Goal: Task Accomplishment & Management: Complete application form

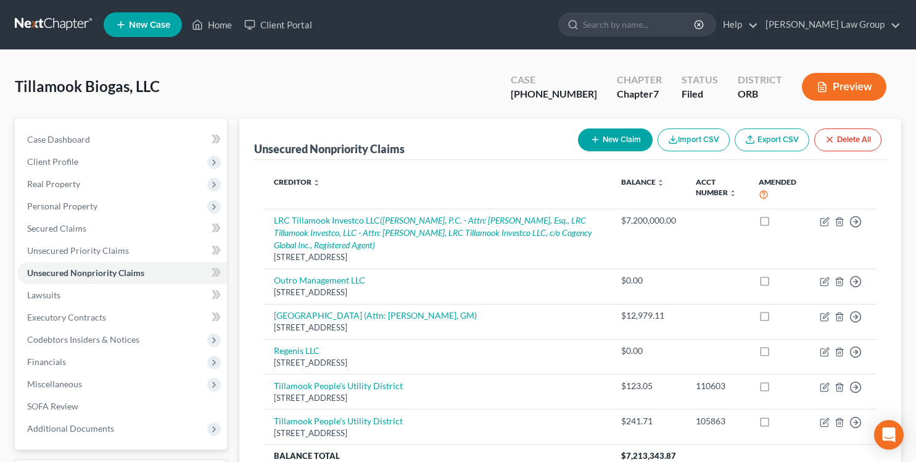
click at [27, 27] on link at bounding box center [54, 25] width 79 height 22
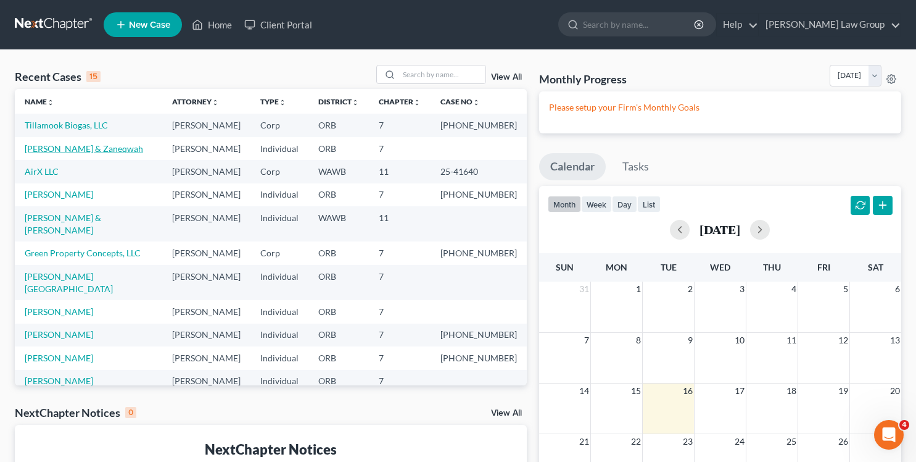
click at [52, 146] on link "[PERSON_NAME] & Zaneqwah" at bounding box center [84, 148] width 118 height 10
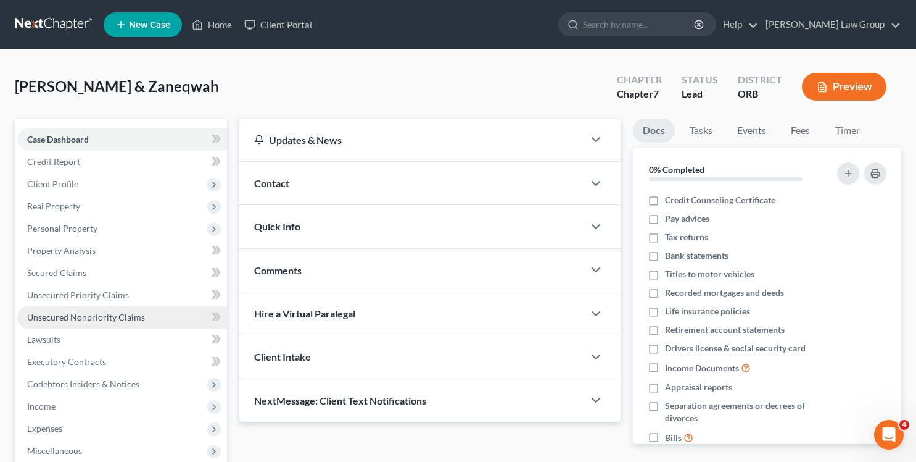
click at [78, 310] on link "Unsecured Nonpriority Claims" at bounding box center [122, 317] width 210 height 22
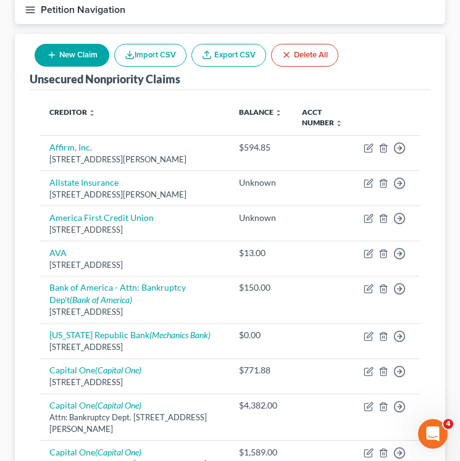
scroll to position [160, 0]
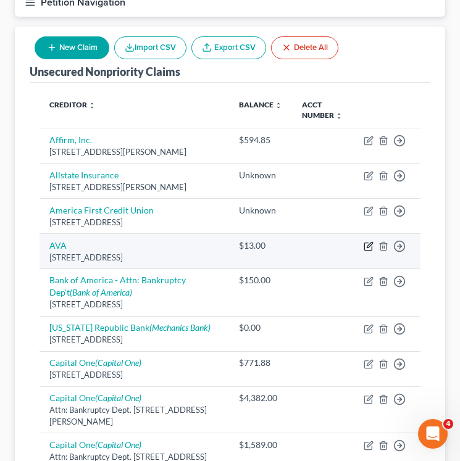
click at [365, 246] on icon "button" at bounding box center [368, 246] width 10 height 10
select select "4"
select select "14"
select select "1"
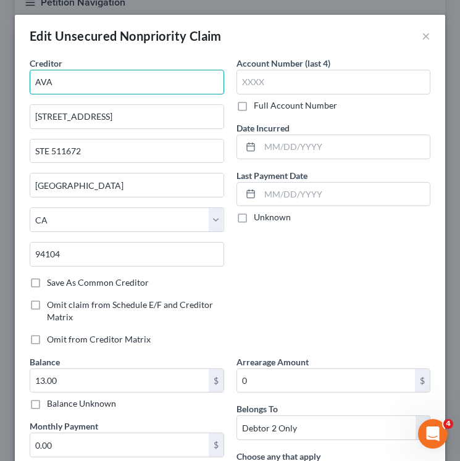
click at [78, 81] on input "AVA" at bounding box center [127, 82] width 194 height 25
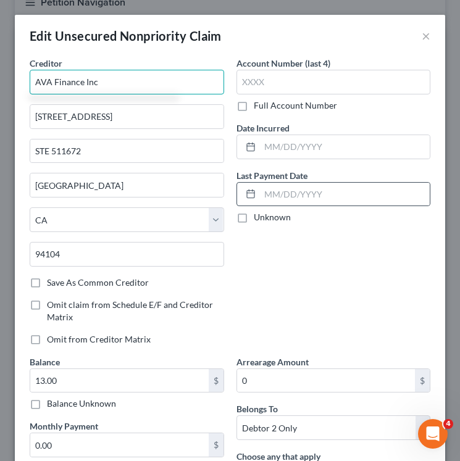
scroll to position [108, 0]
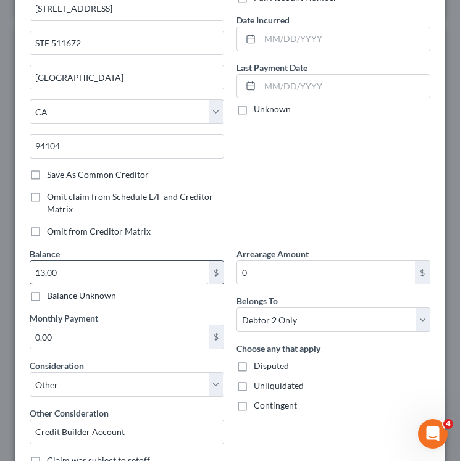
type input "AVA Finance Inc"
click at [149, 280] on input "13.00" at bounding box center [119, 272] width 178 height 23
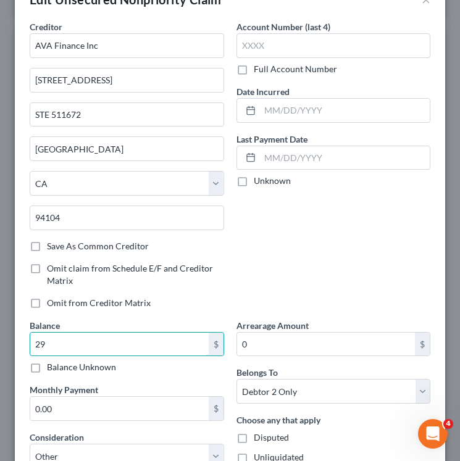
scroll to position [27, 0]
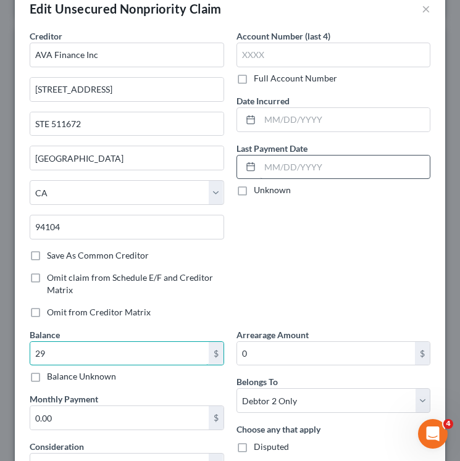
type input "29"
click at [333, 164] on input "text" at bounding box center [345, 166] width 170 height 23
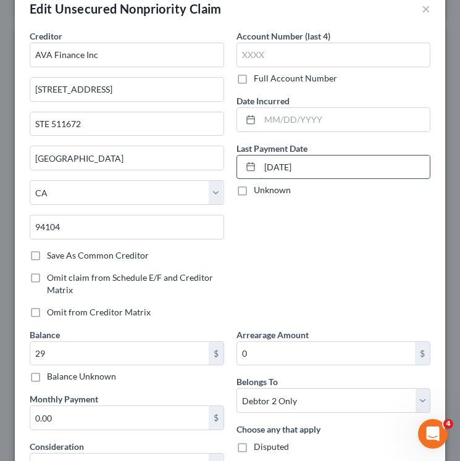
click at [269, 161] on input "[DATE]" at bounding box center [345, 166] width 170 height 23
click at [309, 170] on input "[DATE]" at bounding box center [345, 166] width 170 height 23
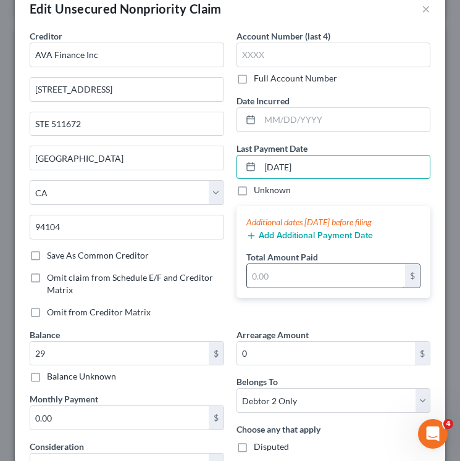
type input "[DATE]"
click at [256, 277] on input "text" at bounding box center [326, 275] width 159 height 23
click at [128, 309] on span "Omit from Creditor Matrix" at bounding box center [99, 312] width 104 height 10
click at [60, 309] on input "Omit from Creditor Matrix" at bounding box center [56, 310] width 8 height 8
checkbox input "true"
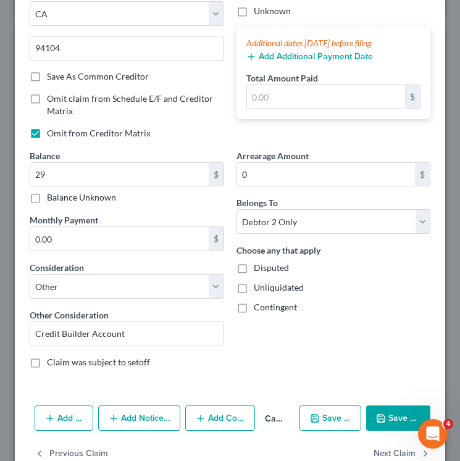
scroll to position [236, 0]
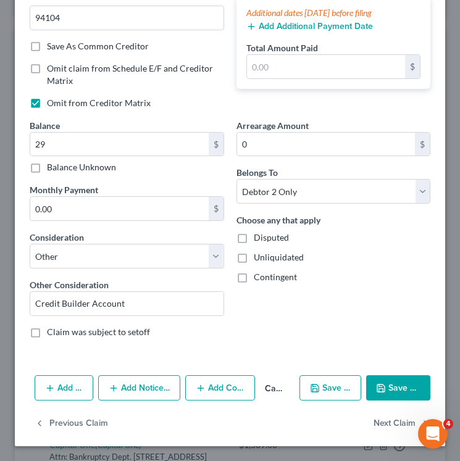
click at [125, 392] on button "Add Notice Address" at bounding box center [139, 388] width 83 height 26
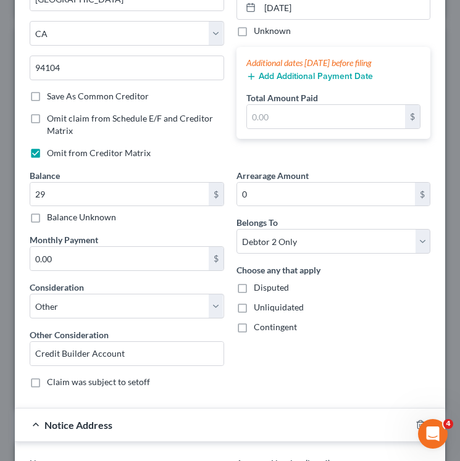
scroll to position [0, 0]
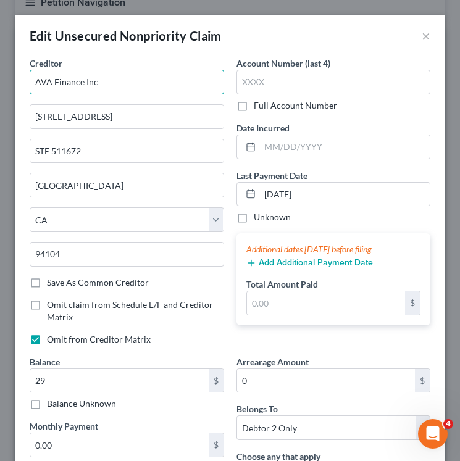
click at [79, 78] on input "AVA Finance Inc" at bounding box center [127, 82] width 194 height 25
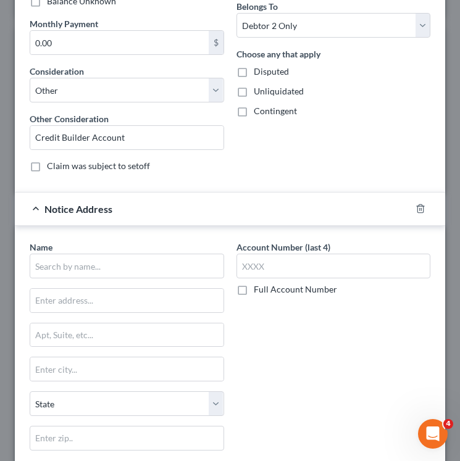
scroll to position [420, 0]
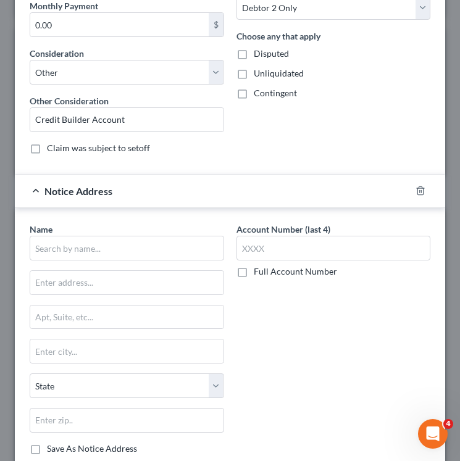
click at [128, 234] on div "Name *" at bounding box center [127, 242] width 194 height 38
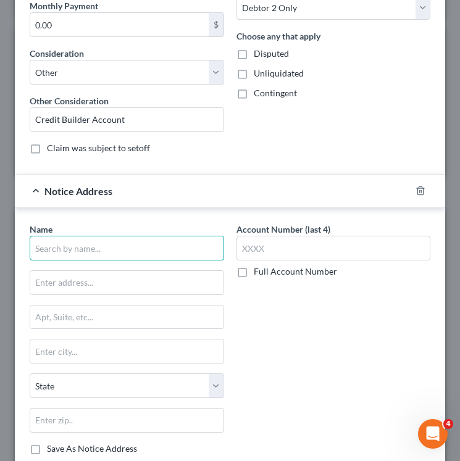
click at [128, 247] on input "text" at bounding box center [127, 248] width 194 height 25
paste input "AVA Finance Inc"
click at [62, 253] on input "AVA Finance Inc" at bounding box center [127, 248] width 194 height 25
type input "AVA Finance Inc"
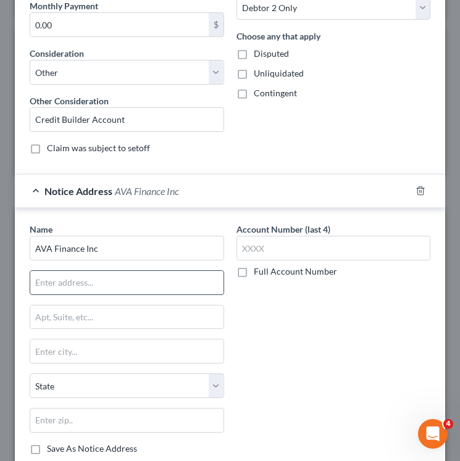
click at [98, 282] on input "text" at bounding box center [126, 282] width 193 height 23
paste input "30211 [GEOGRAPHIC_DATA]"
type input "30211 [GEOGRAPHIC_DATA]"
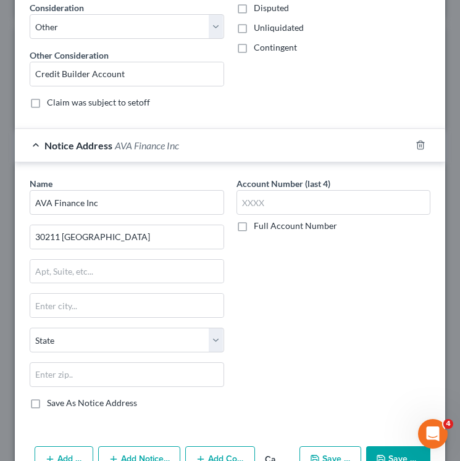
scroll to position [468, 0]
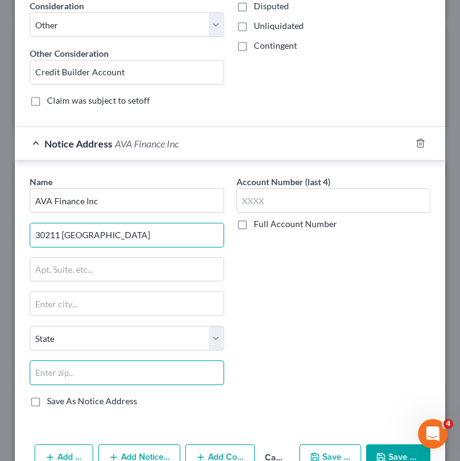
click at [128, 371] on input "text" at bounding box center [127, 372] width 194 height 25
paste input "92688"
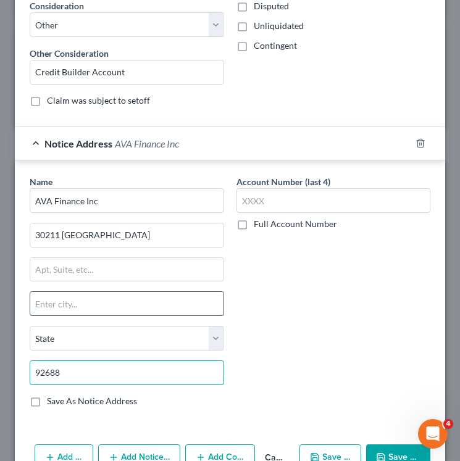
type input "92688"
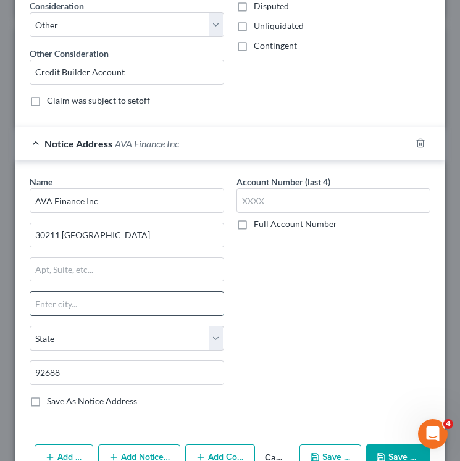
type input "[GEOGRAPHIC_DATA][PERSON_NAME]"
select select "4"
click at [129, 313] on input "[GEOGRAPHIC_DATA][PERSON_NAME]" at bounding box center [126, 303] width 193 height 23
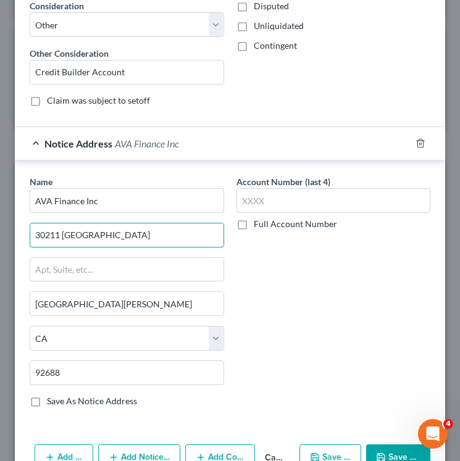
scroll to position [0, 48]
drag, startPoint x: 159, startPoint y: 236, endPoint x: 417, endPoint y: 234, distance: 257.9
click at [417, 234] on div "Name * AVA Finance Inc 30211 [GEOGRAPHIC_DATA] [GEOGRAPHIC_DATA][PERSON_NAME] […" at bounding box center [229, 296] width 413 height 242
click at [67, 234] on input "30211 [GEOGRAPHIC_DATA]" at bounding box center [126, 234] width 193 height 23
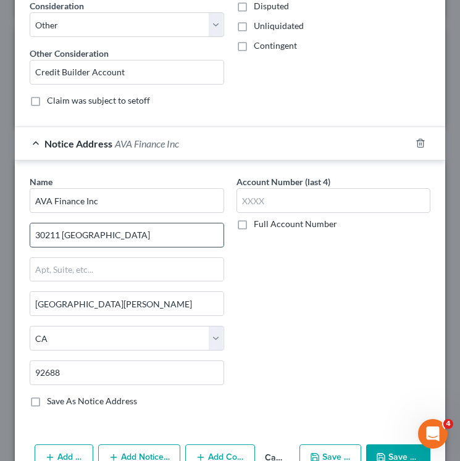
click at [115, 233] on input "30211 [GEOGRAPHIC_DATA]" at bounding box center [126, 234] width 193 height 23
drag, startPoint x: 118, startPoint y: 234, endPoint x: 352, endPoint y: 254, distance: 234.1
click at [352, 254] on div "Name * AVA Finance Inc 30211 [GEOGRAPHIC_DATA][PERSON_NAME] [US_STATE][GEOGRAPH…" at bounding box center [229, 296] width 413 height 242
drag, startPoint x: 146, startPoint y: 233, endPoint x: -35, endPoint y: 238, distance: 181.5
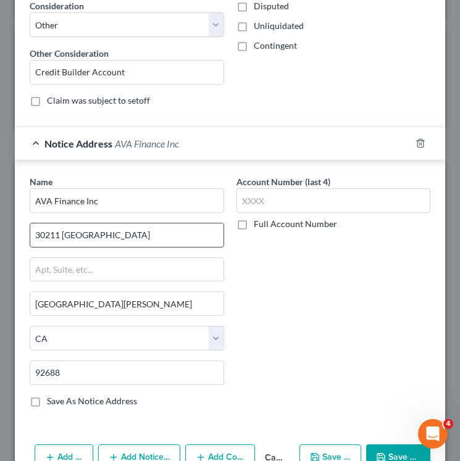
click at [167, 237] on input "30211 [GEOGRAPHIC_DATA]" at bounding box center [126, 234] width 193 height 23
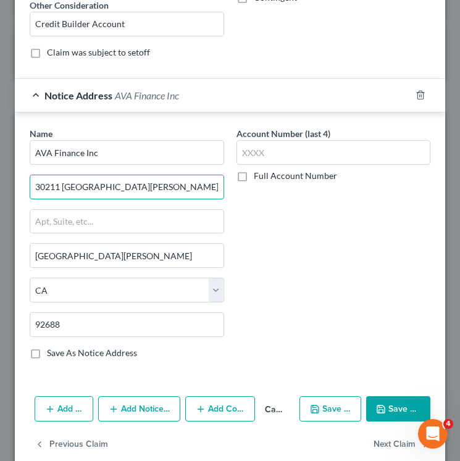
scroll to position [518, 0]
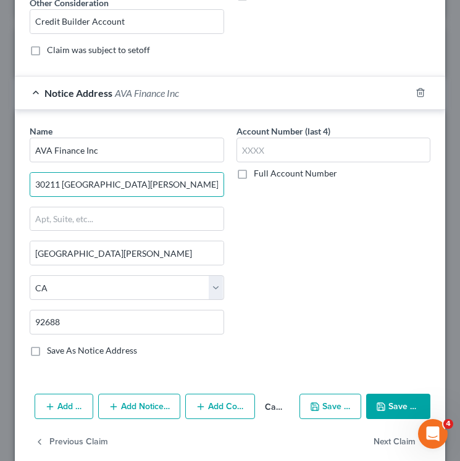
type input "30211 [GEOGRAPHIC_DATA][PERSON_NAME]"
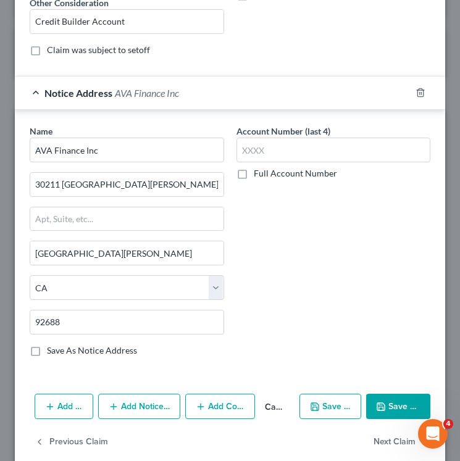
click at [383, 400] on button "Save & Close" at bounding box center [398, 407] width 64 height 26
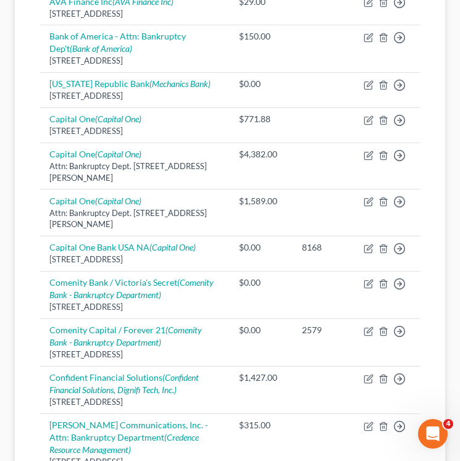
scroll to position [413, 0]
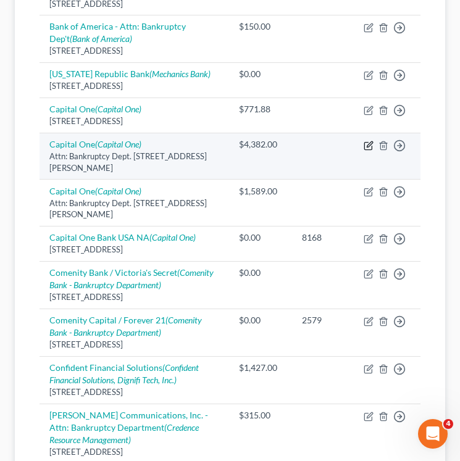
click at [365, 151] on icon "button" at bounding box center [368, 146] width 10 height 10
select select "48"
select select "2"
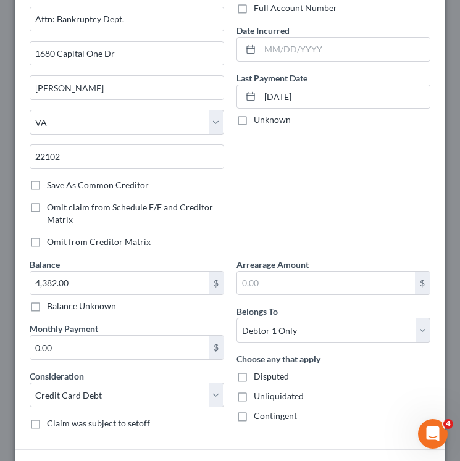
scroll to position [103, 0]
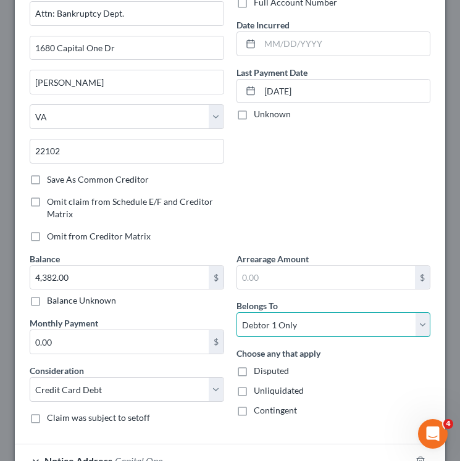
click at [276, 326] on select "Select Debtor 1 Only Debtor 2 Only Debtor 1 And Debtor 2 Only At Least One Of T…" at bounding box center [333, 324] width 194 height 25
select select "2"
click at [236, 312] on select "Select Debtor 1 Only Debtor 2 Only Debtor 1 And Debtor 2 Only At Least One Of T…" at bounding box center [333, 324] width 194 height 25
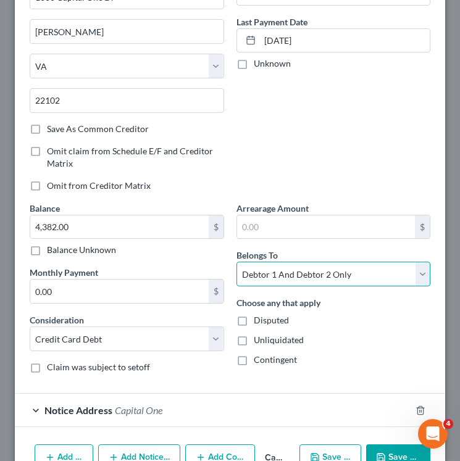
scroll to position [223, 0]
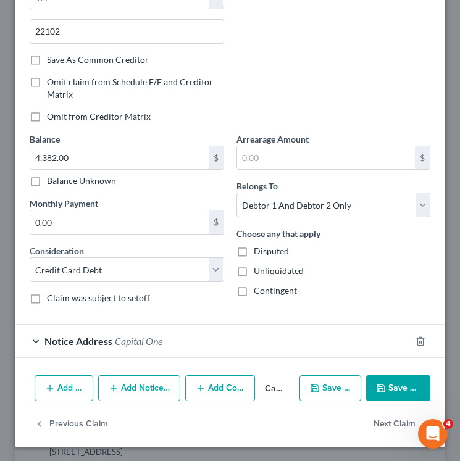
click at [410, 392] on button "Save & Close" at bounding box center [398, 388] width 64 height 26
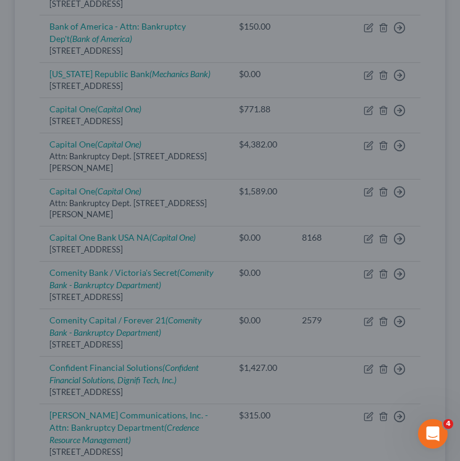
type input "0"
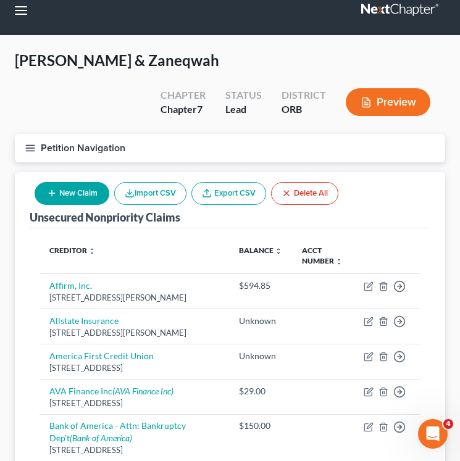
scroll to position [13, 0]
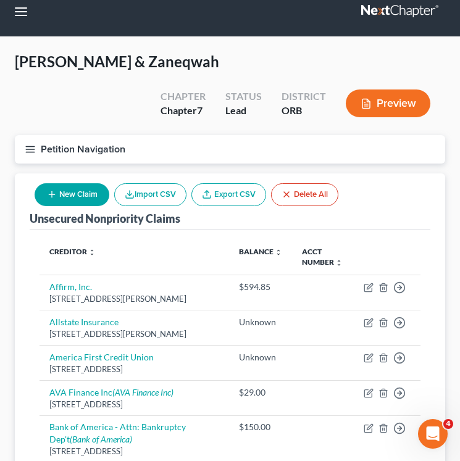
click at [78, 190] on button "New Claim" at bounding box center [72, 194] width 75 height 23
select select "2"
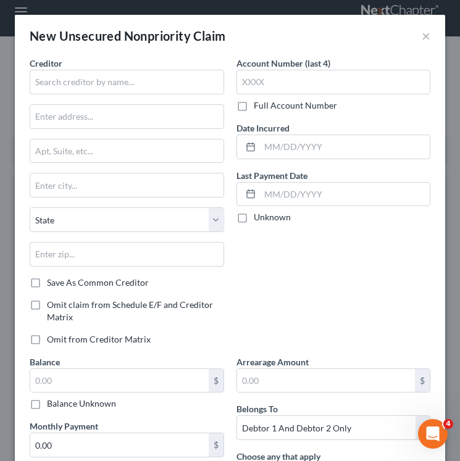
click at [41, 68] on label "Creditor *" at bounding box center [46, 63] width 33 height 13
click at [43, 75] on input "text" at bounding box center [127, 82] width 194 height 25
type input "Chime"
click at [101, 105] on input "text" at bounding box center [126, 116] width 193 height 23
paste input "[STREET_ADDRESS][US_STATE]"
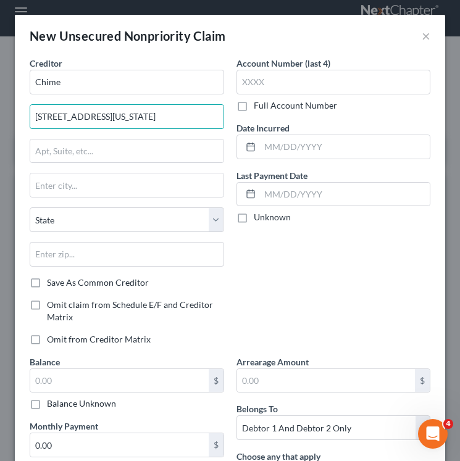
drag, startPoint x: 103, startPoint y: 115, endPoint x: 201, endPoint y: 113, distance: 97.5
type input "[STREET_ADDRESS][US_STATE]"
click at [97, 160] on input "text" at bounding box center [126, 150] width 193 height 23
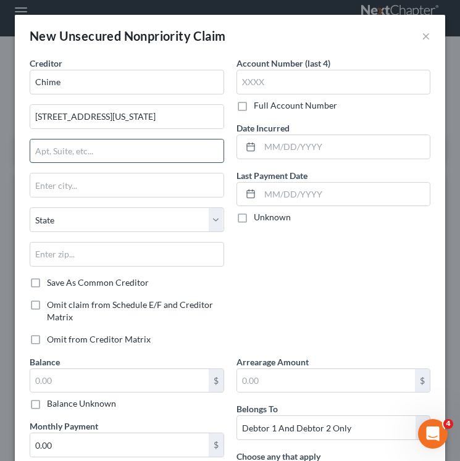
paste input "Suite 500"
type input "Suite 500"
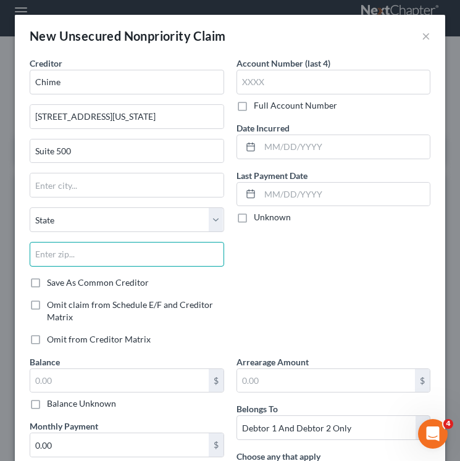
click at [93, 255] on input "text" at bounding box center [127, 254] width 194 height 25
paste input "94111"
type input "94111"
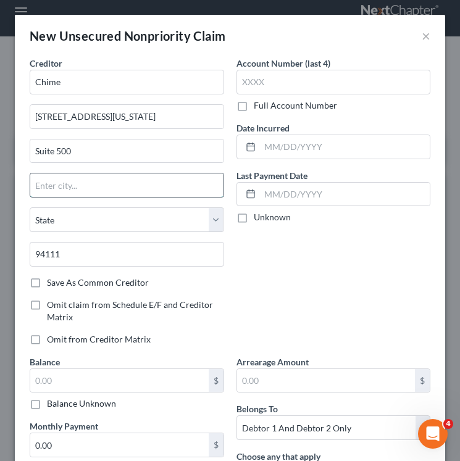
click at [90, 183] on input "text" at bounding box center [126, 184] width 193 height 23
type input "[GEOGRAPHIC_DATA]"
select select "4"
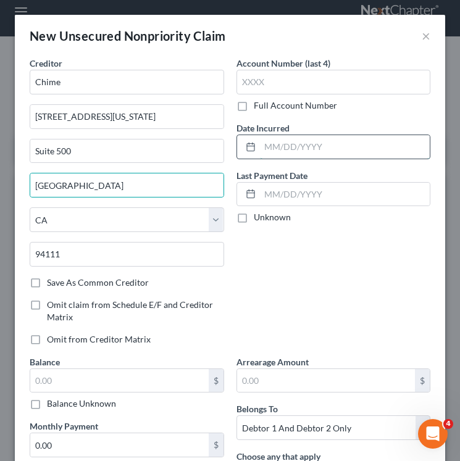
click at [263, 153] on input "text" at bounding box center [345, 146] width 170 height 23
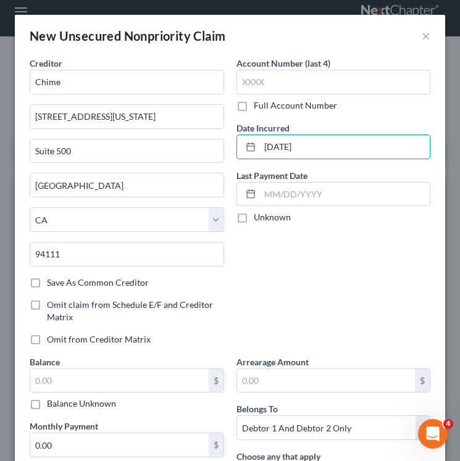
type input "[DATE]"
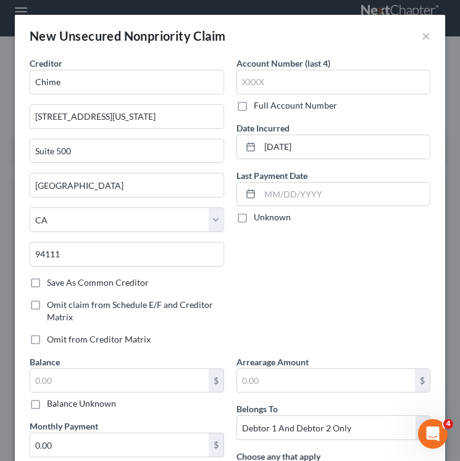
click at [286, 168] on div "Account Number (last 4) Full Account Number Date Incurred [DATE] Last Payment D…" at bounding box center [333, 206] width 207 height 299
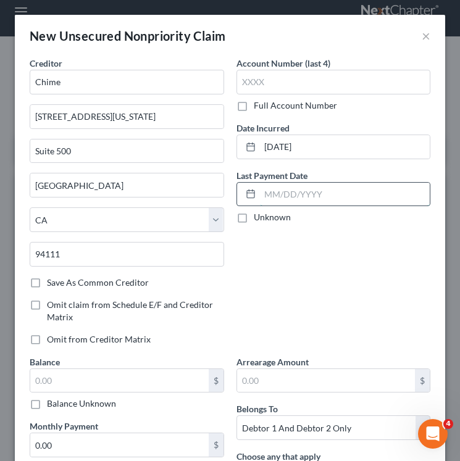
click at [286, 197] on input "text" at bounding box center [345, 194] width 170 height 23
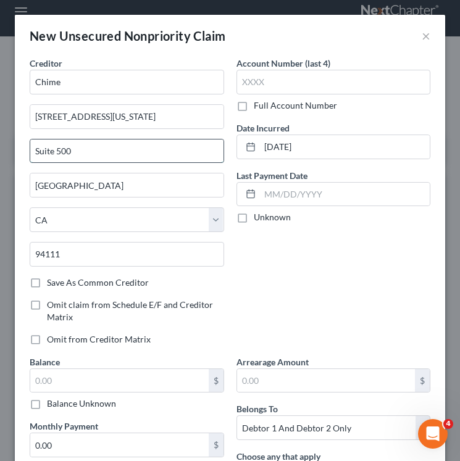
click at [141, 154] on input "Suite 500" at bounding box center [126, 150] width 193 height 23
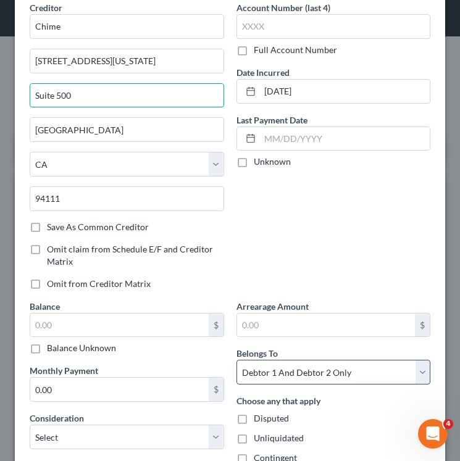
scroll to position [54, 0]
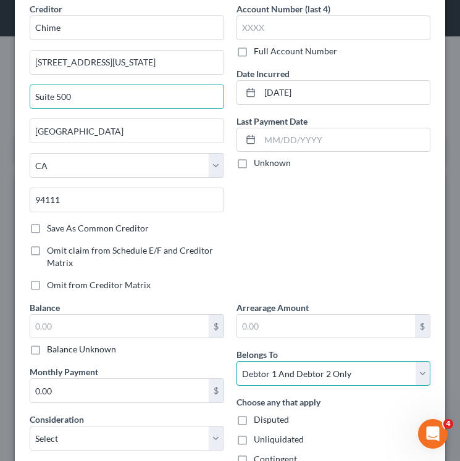
click at [321, 375] on select "Select Debtor 1 Only Debtor 2 Only Debtor 1 And Debtor 2 Only At Least One Of T…" at bounding box center [333, 373] width 194 height 25
select select "1"
click at [236, 361] on select "Select Debtor 1 Only Debtor 2 Only Debtor 1 And Debtor 2 Only At Least One Of T…" at bounding box center [333, 373] width 194 height 25
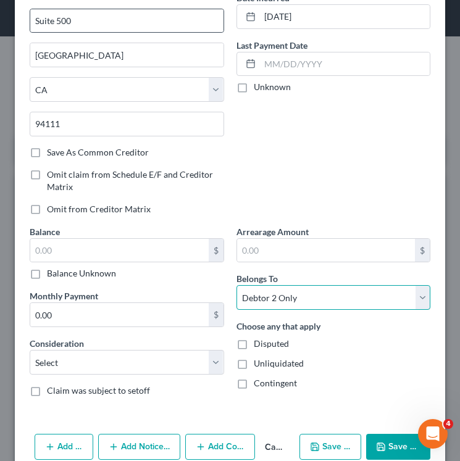
scroll to position [154, 0]
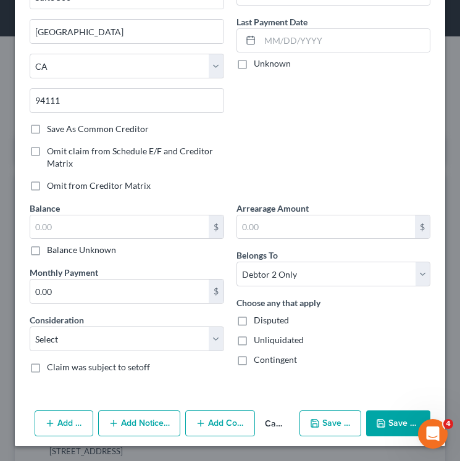
click at [100, 241] on div "$ Balance Unknown" at bounding box center [127, 236] width 194 height 42
click at [90, 222] on input "text" at bounding box center [119, 226] width 178 height 23
type input "0"
click at [147, 357] on div "Balance 0.00 $ Balance Unknown Balance Undetermined 0 $ Balance Unknown Monthly…" at bounding box center [126, 292] width 207 height 181
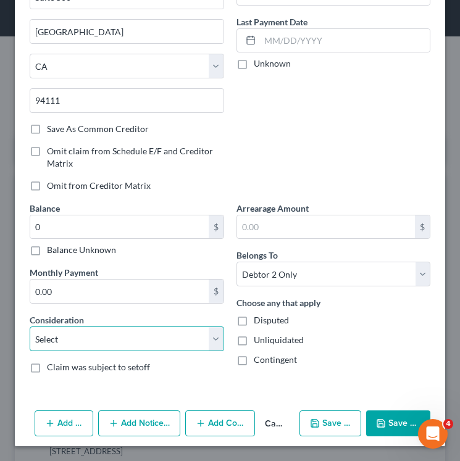
click at [147, 337] on select "Select Cable / Satellite Services Collection Agency Credit Card Debt Debt Couns…" at bounding box center [127, 338] width 194 height 25
select select "2"
click at [30, 326] on select "Select Cable / Satellite Services Collection Agency Credit Card Debt Debt Couns…" at bounding box center [127, 338] width 194 height 25
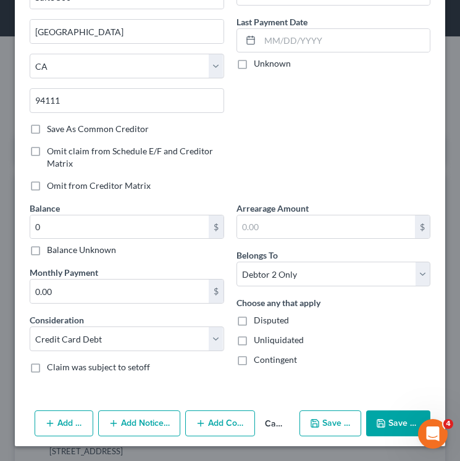
click at [136, 420] on button "Add Notice Address" at bounding box center [139, 423] width 83 height 26
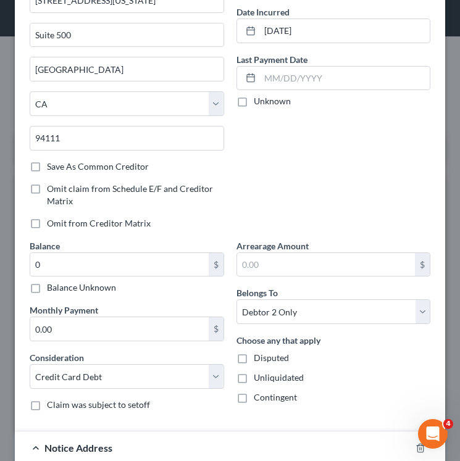
scroll to position [4, 0]
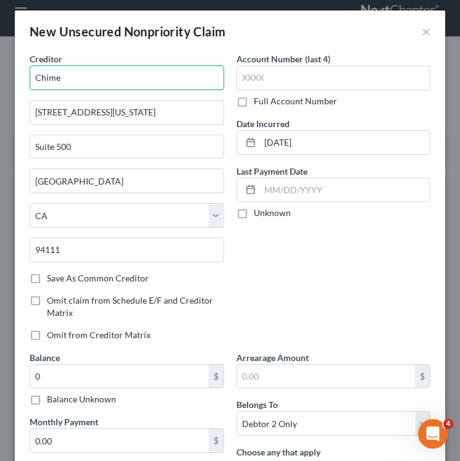
click at [82, 75] on input "Chime" at bounding box center [127, 77] width 194 height 25
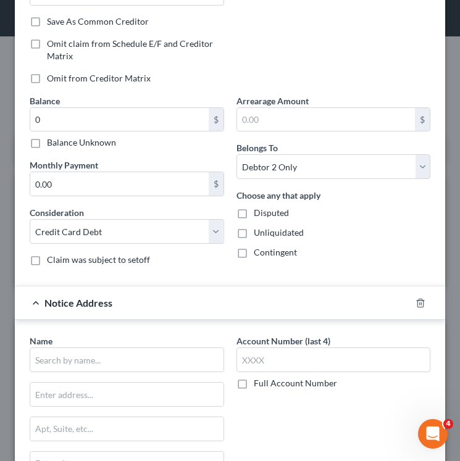
scroll to position [406, 0]
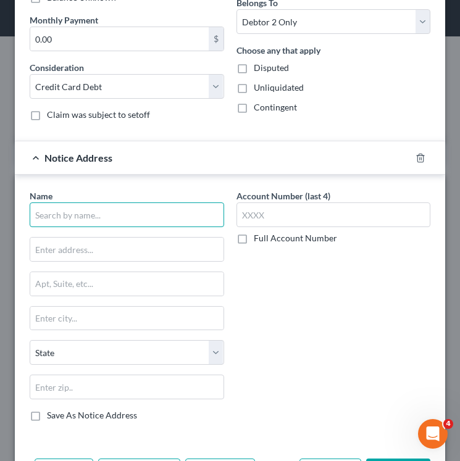
click at [104, 210] on input "text" at bounding box center [127, 214] width 194 height 25
paste input "Chime"
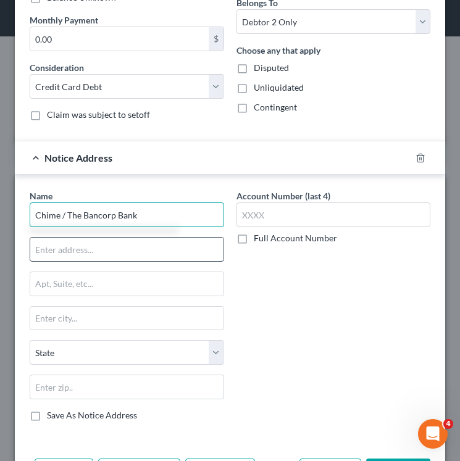
type input "Chime / The Bancorp Bank"
click at [93, 253] on input "text" at bounding box center [126, 249] width 193 height 23
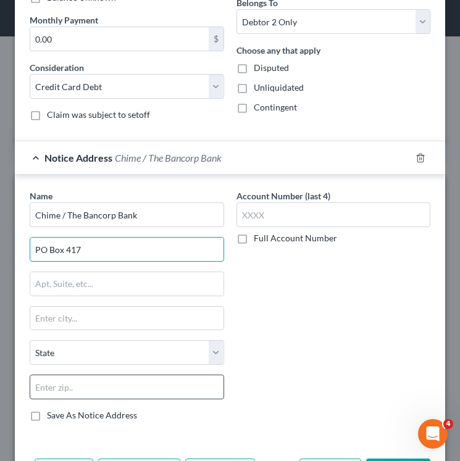
type input "PO Box 417"
click at [105, 389] on input "text" at bounding box center [127, 387] width 194 height 25
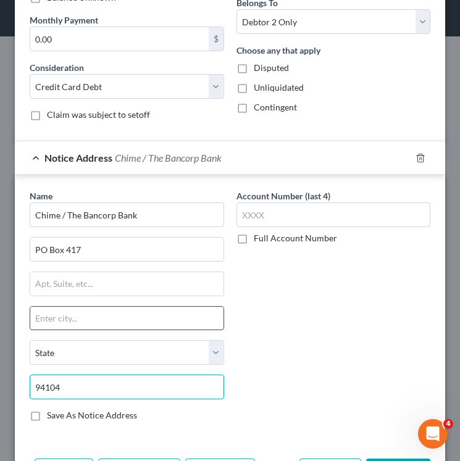
type input "94104"
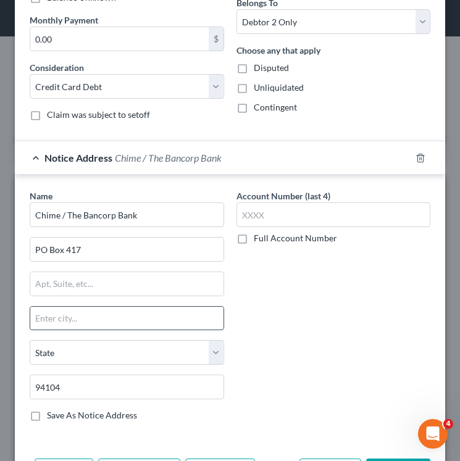
type input "[GEOGRAPHIC_DATA]"
select select "4"
click at [94, 319] on input "[GEOGRAPHIC_DATA]" at bounding box center [126, 318] width 193 height 23
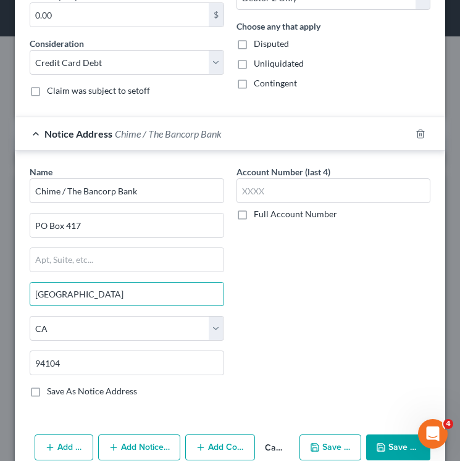
scroll to position [454, 0]
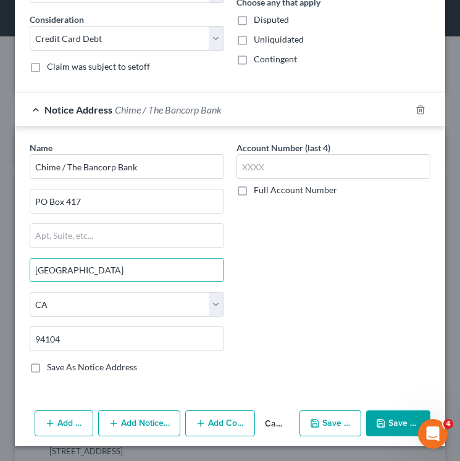
click at [394, 421] on button "Save & Close" at bounding box center [398, 423] width 64 height 26
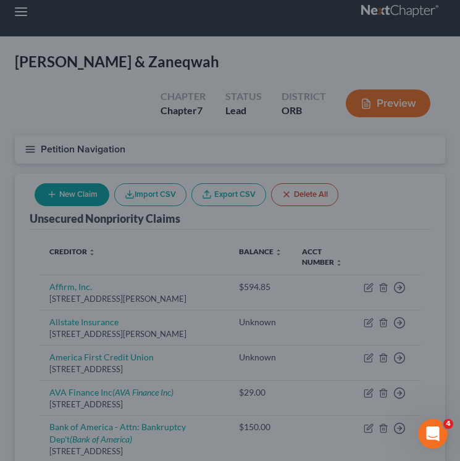
type input "0.00"
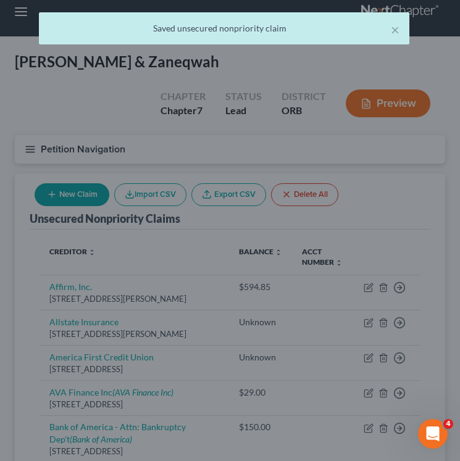
scroll to position [223, 0]
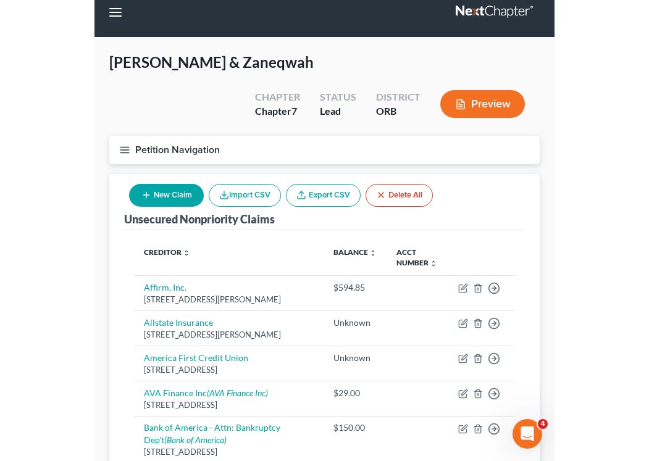
scroll to position [1, 0]
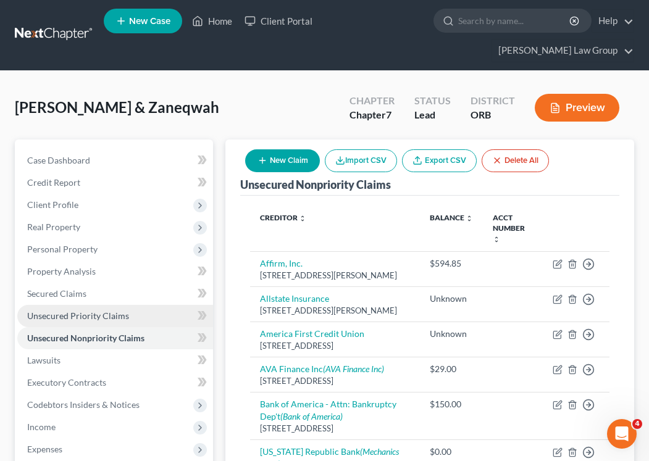
click at [80, 310] on span "Unsecured Priority Claims" at bounding box center [78, 315] width 102 height 10
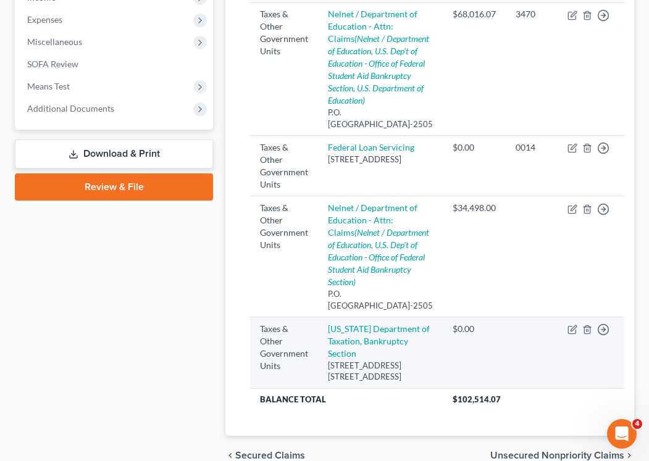
scroll to position [428, 0]
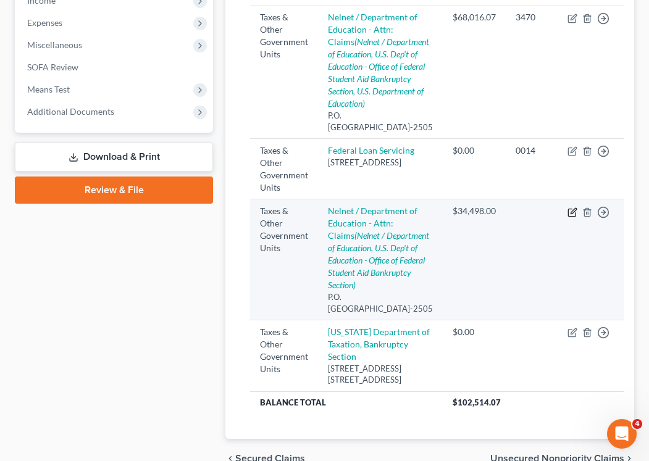
click at [567, 217] on icon "button" at bounding box center [572, 212] width 10 height 10
select select "4"
select select "30"
select select "1"
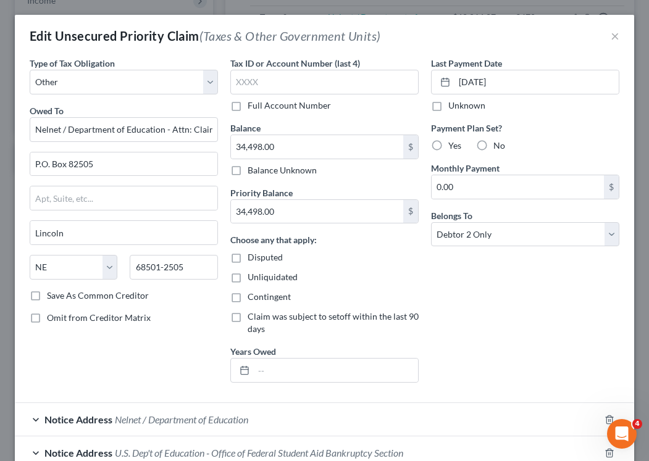
click at [620, 42] on div "Edit Unsecured Priority Claim (Taxes & Other Government Units) ×" at bounding box center [324, 36] width 619 height 42
click at [610, 36] on button "×" at bounding box center [614, 35] width 9 height 15
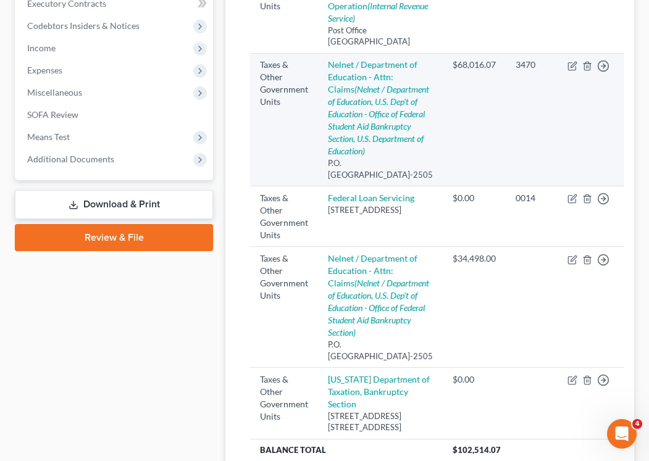
scroll to position [381, 0]
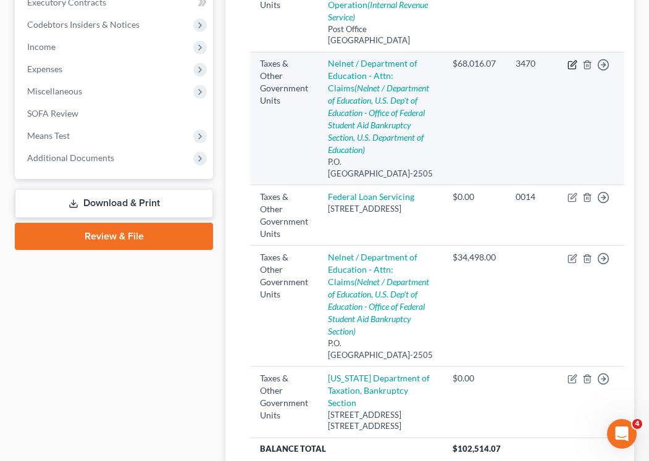
click at [568, 62] on icon "button" at bounding box center [571, 64] width 7 height 7
select select "4"
select select "30"
select select "0"
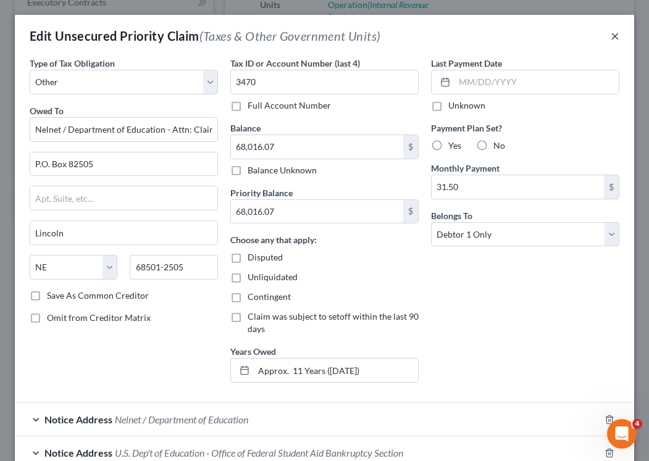
click at [611, 34] on button "×" at bounding box center [614, 35] width 9 height 15
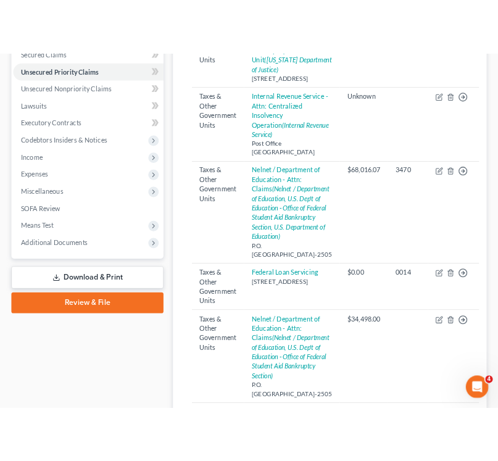
scroll to position [0, 0]
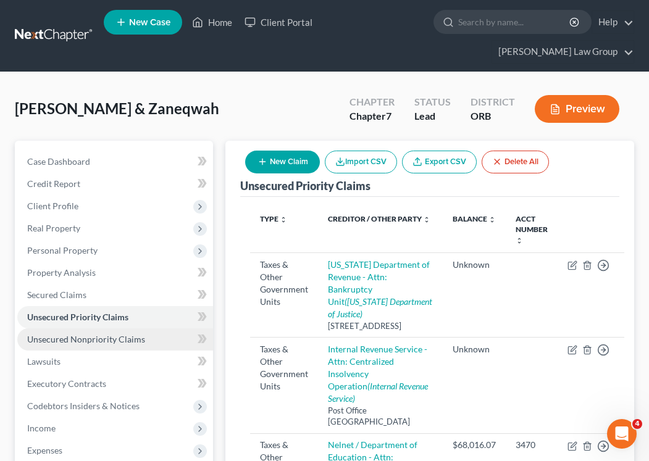
click at [83, 334] on span "Unsecured Nonpriority Claims" at bounding box center [86, 339] width 118 height 10
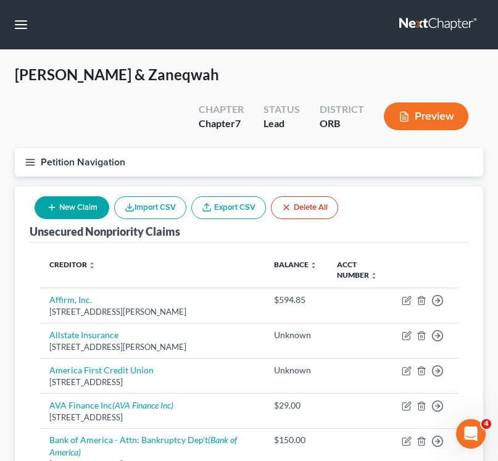
click at [71, 205] on button "New Claim" at bounding box center [72, 207] width 75 height 23
select select "2"
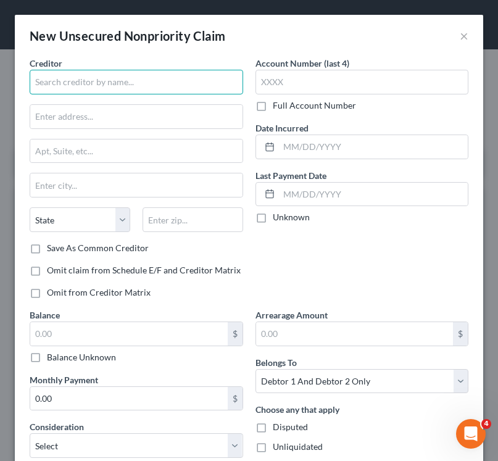
click at [89, 73] on input "text" at bounding box center [136, 82] width 213 height 25
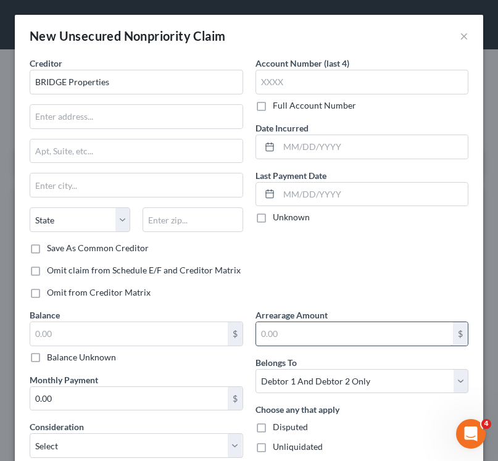
click at [291, 337] on input "text" at bounding box center [354, 333] width 197 height 23
type input "BRIDGE Properties"
type input "0"
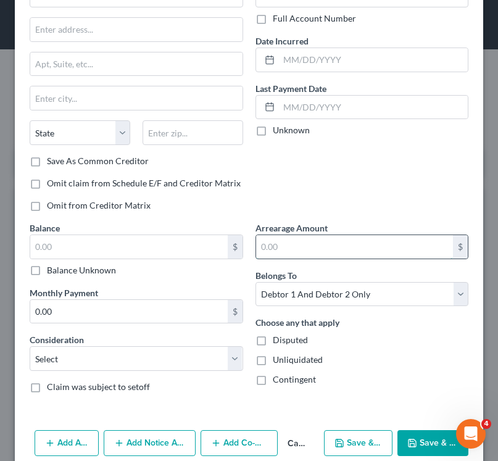
scroll to position [91, 0]
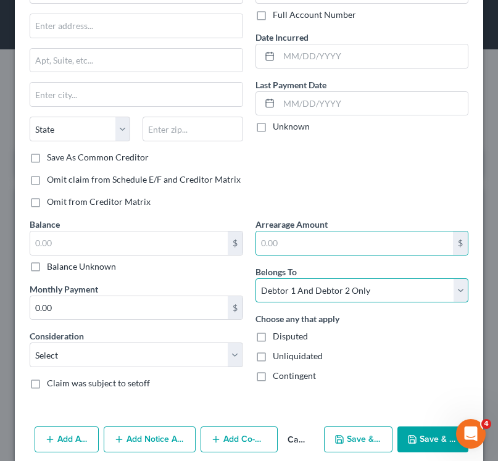
click at [313, 293] on select "Select Debtor 1 Only Debtor 2 Only Debtor 1 And Debtor 2 Only At Least One Of T…" at bounding box center [361, 290] width 213 height 25
select select "1"
click at [255, 278] on select "Select Debtor 1 Only Debtor 2 Only Debtor 1 And Debtor 2 Only At Least One Of T…" at bounding box center [361, 290] width 213 height 25
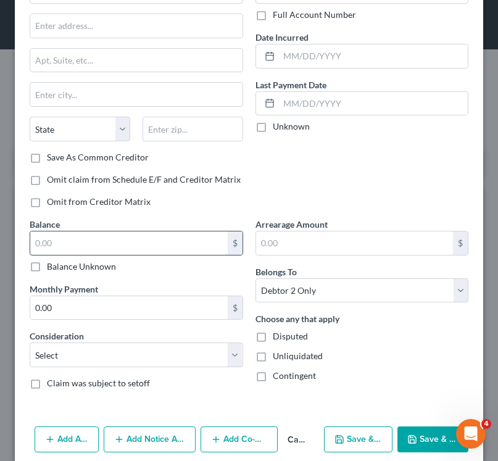
click at [92, 249] on input "text" at bounding box center [128, 242] width 197 height 23
type input "0"
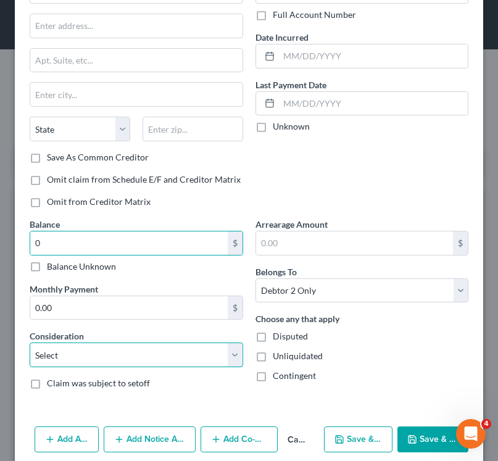
click at [82, 347] on select "Select Cable / Satellite Services Collection Agency Credit Card Debt Debt Couns…" at bounding box center [136, 354] width 213 height 25
select select "14"
click at [30, 342] on select "Select Cable / Satellite Services Collection Agency Credit Card Debt Debt Couns…" at bounding box center [136, 354] width 213 height 25
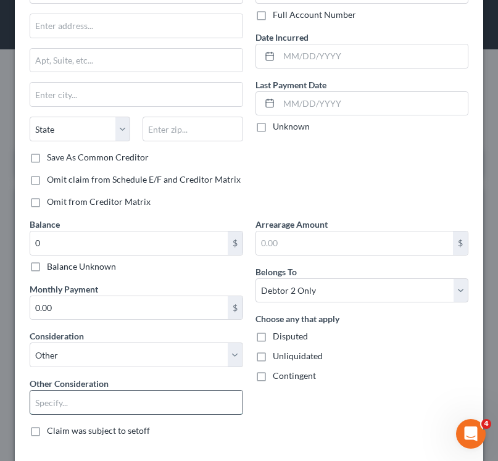
click at [78, 391] on input "text" at bounding box center [136, 402] width 212 height 23
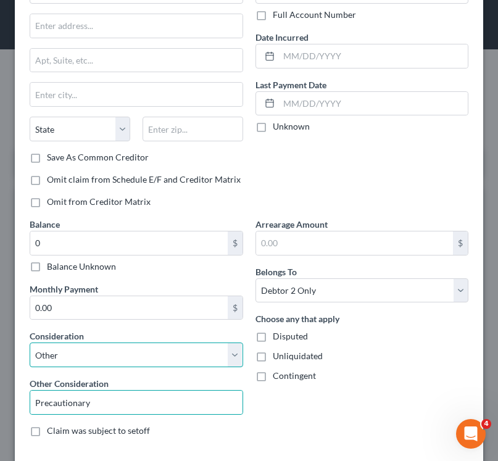
click at [113, 354] on select "Select Cable / Satellite Services Collection Agency Credit Card Debt Debt Couns…" at bounding box center [136, 354] width 213 height 25
click at [30, 342] on select "Select Cable / Satellite Services Collection Agency Credit Card Debt Debt Couns…" at bounding box center [136, 354] width 213 height 25
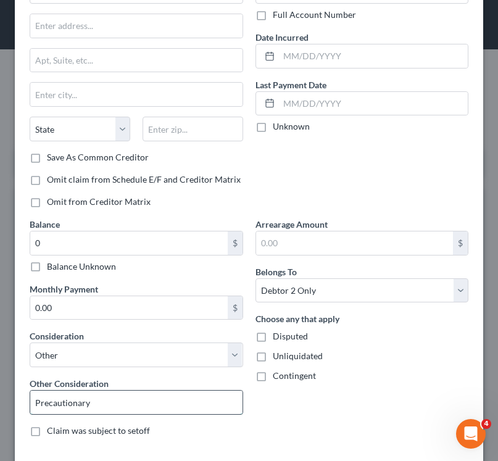
click at [36, 396] on input "Precautionary" at bounding box center [136, 402] width 212 height 23
click at [101, 396] on input "Precautionary" at bounding box center [136, 402] width 212 height 23
click at [110, 398] on input "Precautionary" at bounding box center [136, 402] width 212 height 23
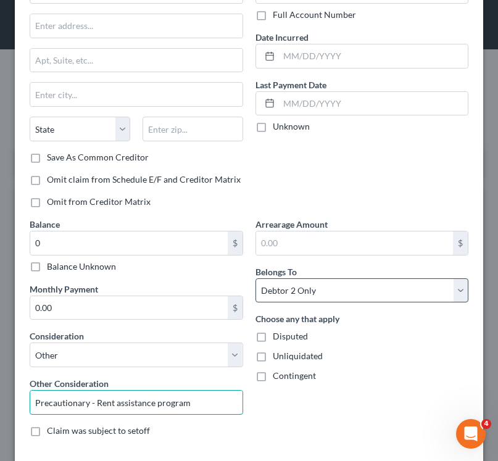
type input "Precautionary - Rent assistance program"
click at [330, 289] on select "Select Debtor 1 Only Debtor 2 Only Debtor 1 And Debtor 2 Only At Least One Of T…" at bounding box center [361, 290] width 213 height 25
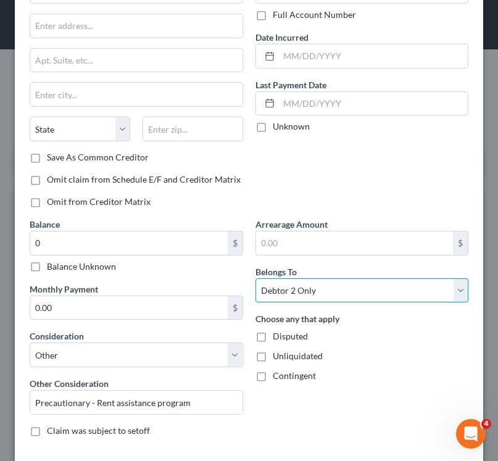
select select "2"
click at [255, 278] on select "Select Debtor 1 Only Debtor 2 Only Debtor 1 And Debtor 2 Only At Least One Of T…" at bounding box center [361, 290] width 213 height 25
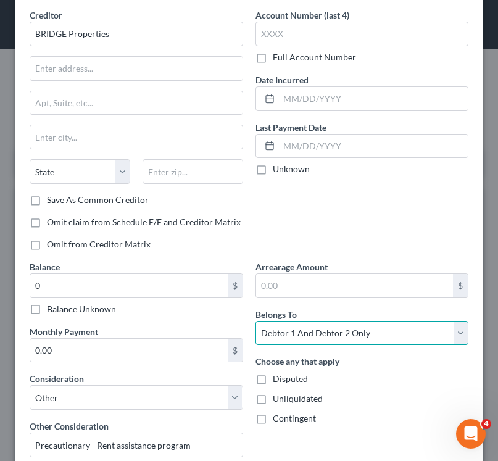
scroll to position [0, 0]
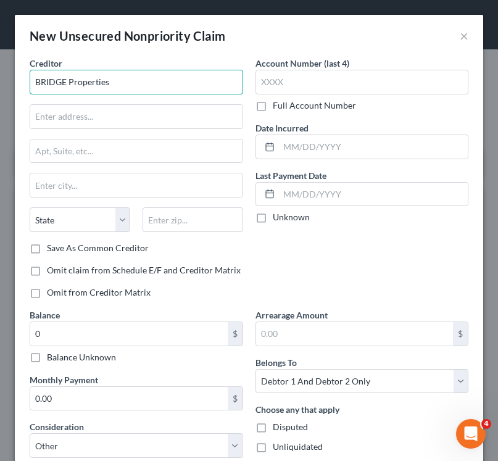
click at [128, 88] on input "BRIDGE Properties" at bounding box center [136, 82] width 213 height 25
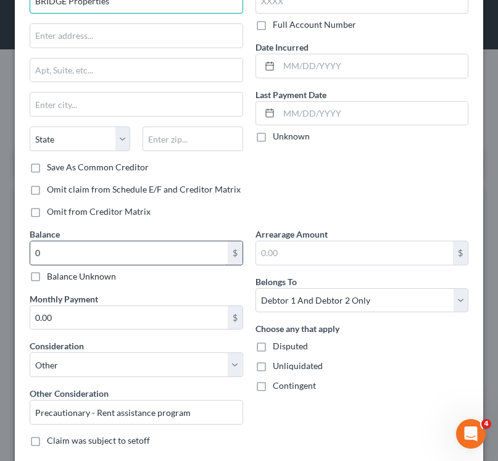
scroll to position [85, 0]
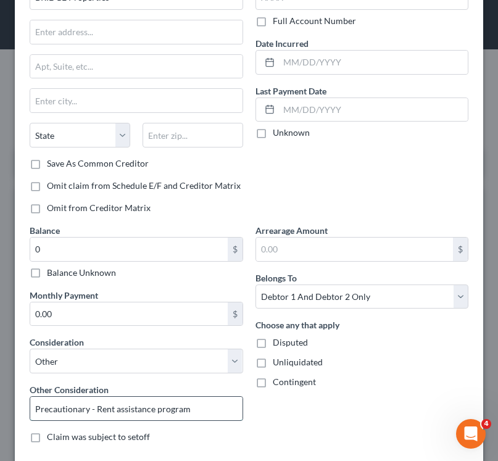
click at [123, 412] on input "Precautionary - Rent assistance program" at bounding box center [136, 408] width 212 height 23
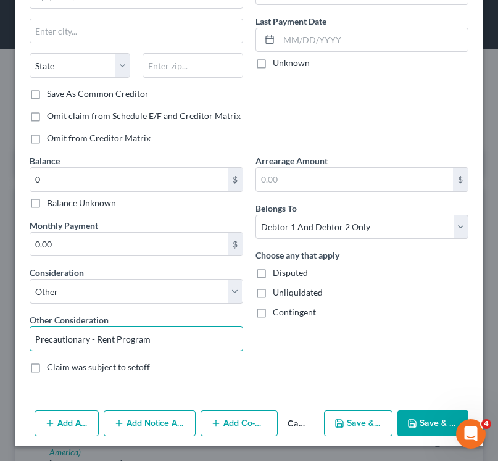
type input "Precautionary - Rent Program"
click at [413, 421] on polyline "button" at bounding box center [411, 421] width 3 height 2
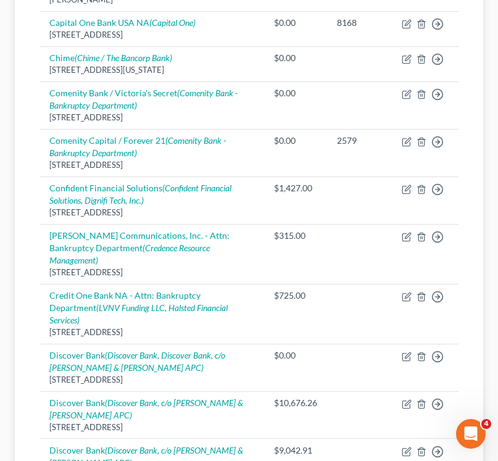
scroll to position [1264, 0]
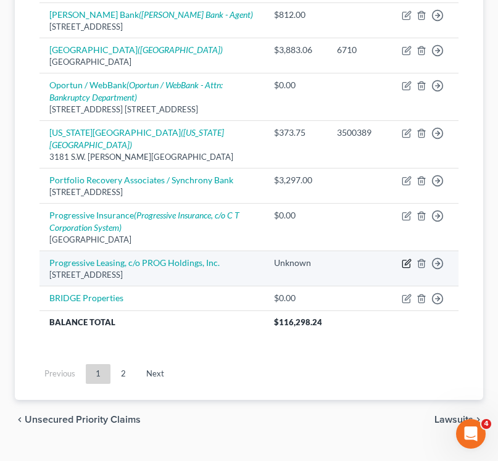
click at [409, 259] on icon "button" at bounding box center [407, 264] width 10 height 10
select select "46"
select select "4"
select select "2"
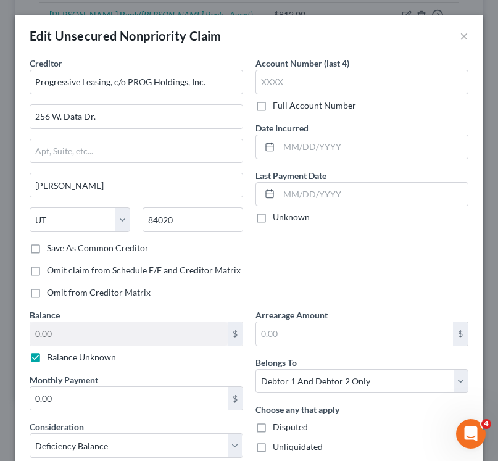
click at [47, 357] on label "Balance Unknown" at bounding box center [81, 357] width 69 height 12
click at [52, 357] on input "Balance Unknown" at bounding box center [56, 355] width 8 height 8
checkbox input "false"
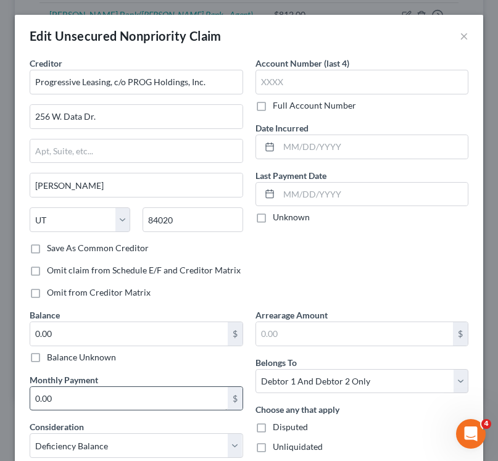
scroll to position [142, 0]
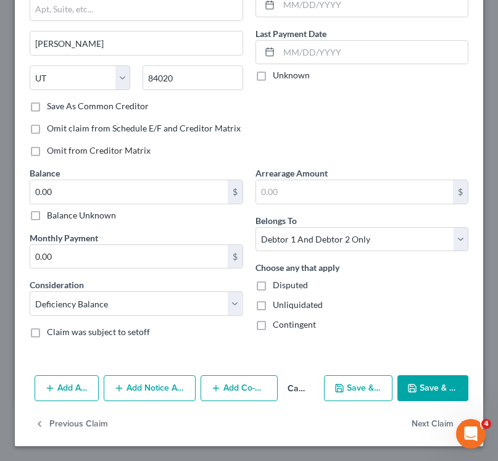
click at [424, 379] on button "Save & Close" at bounding box center [432, 388] width 71 height 26
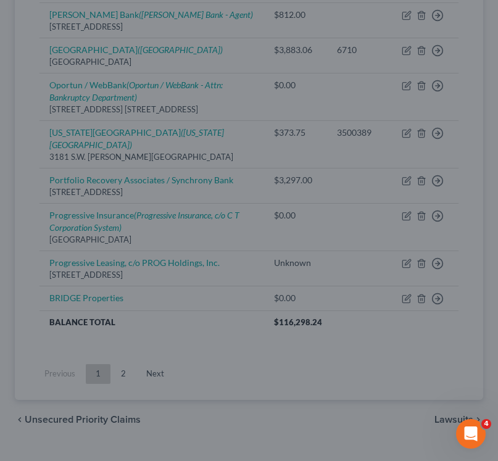
type input "0"
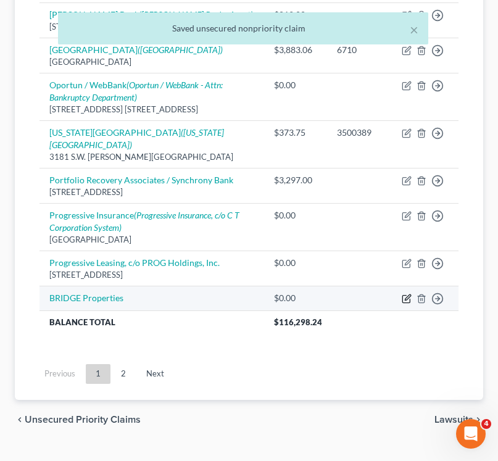
click at [406, 295] on icon "button" at bounding box center [408, 298] width 6 height 6
select select "14"
select select "2"
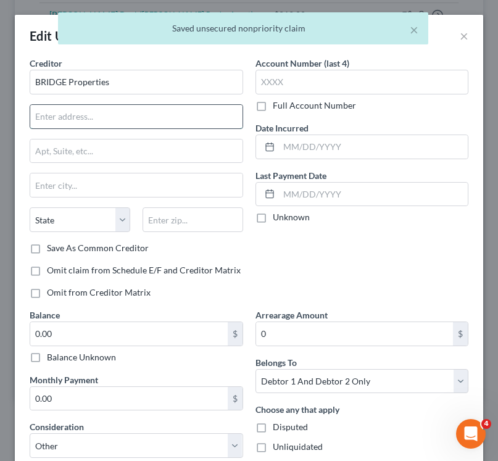
click at [136, 117] on input "text" at bounding box center [136, 116] width 212 height 23
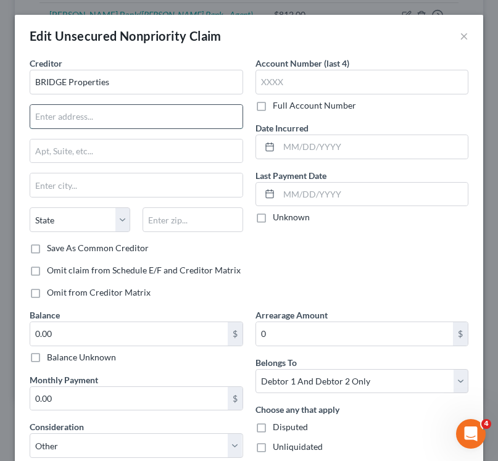
click at [111, 119] on input "text" at bounding box center [136, 116] width 212 height 23
paste input "[STREET_ADDRESS][US_STATE]"
type input "[STREET_ADDRESS][US_STATE]"
click at [180, 220] on input "text" at bounding box center [193, 219] width 101 height 25
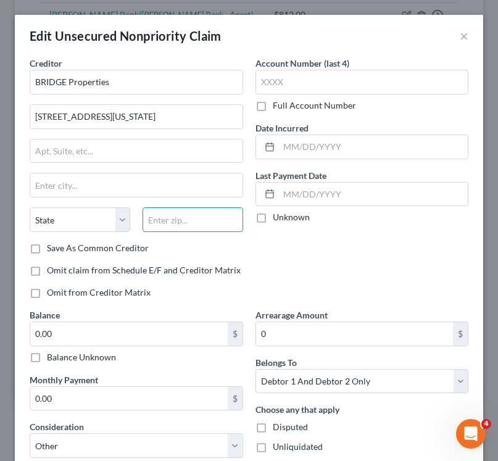
paste input "94108"
type input "94108"
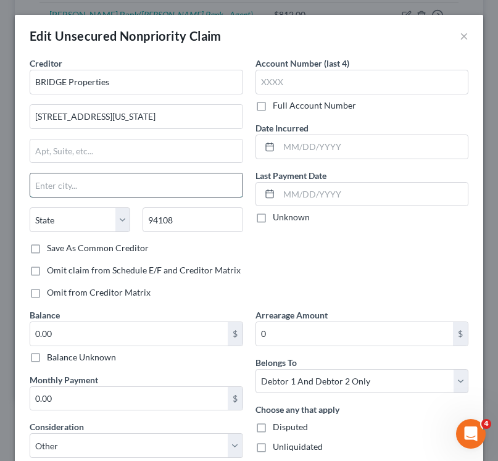
type input "[GEOGRAPHIC_DATA]"
select select "4"
click at [149, 180] on input "[GEOGRAPHIC_DATA]" at bounding box center [136, 184] width 212 height 23
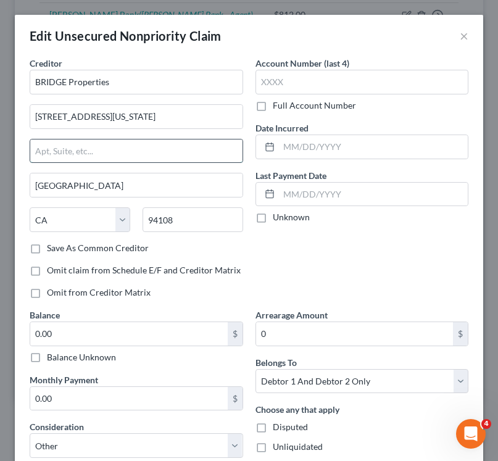
click at [104, 149] on input "text" at bounding box center [136, 150] width 212 height 23
type input "Fl. 9"
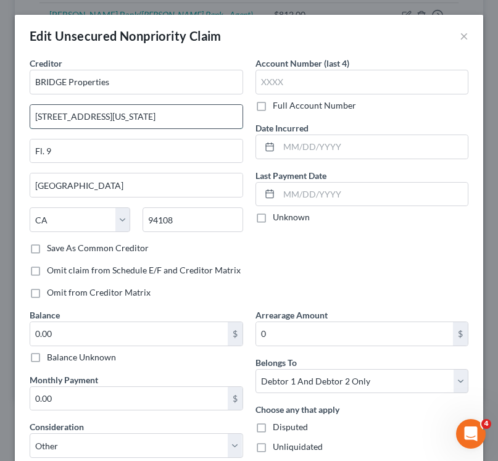
drag, startPoint x: 151, startPoint y: 117, endPoint x: 70, endPoint y: 115, distance: 80.9
click at [70, 115] on input "[STREET_ADDRESS][US_STATE]" at bounding box center [136, 116] width 212 height 23
drag, startPoint x: 149, startPoint y: 114, endPoint x: 102, endPoint y: 114, distance: 46.9
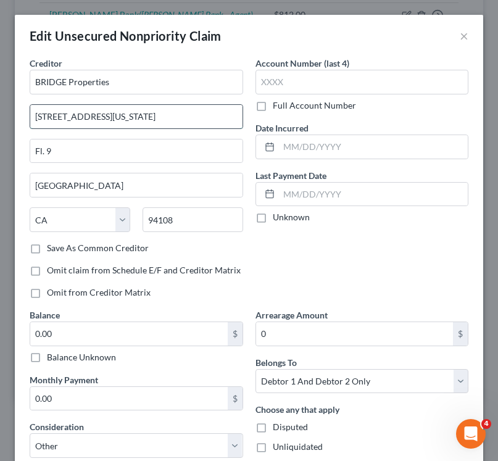
click at [102, 114] on input "[STREET_ADDRESS][US_STATE]" at bounding box center [136, 116] width 212 height 23
type input "[STREET_ADDRESS][US_STATE]"
drag, startPoint x: 105, startPoint y: 133, endPoint x: 30, endPoint y: 120, distance: 76.4
click at [30, 120] on div "Creditor * BRIDGE Properties [STREET_ADDRESS][US_STATE] [GEOGRAPHIC_DATA] [US_S…" at bounding box center [136, 149] width 213 height 185
click at [140, 101] on div "Creditor * BRIDGE Properties [STREET_ADDRESS][US_STATE] [GEOGRAPHIC_DATA] [US_S…" at bounding box center [136, 149] width 213 height 185
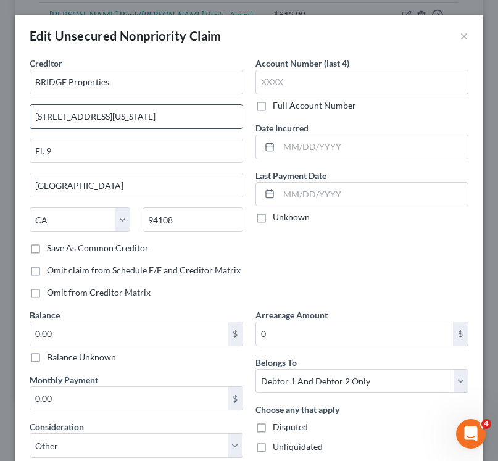
click at [140, 122] on input "[STREET_ADDRESS][US_STATE]" at bounding box center [136, 116] width 212 height 23
click at [139, 122] on input "[STREET_ADDRESS][US_STATE]" at bounding box center [136, 116] width 212 height 23
paste input "[STREET_ADDRESS][US_STATE]"
type input "[STREET_ADDRESS][US_STATE]"
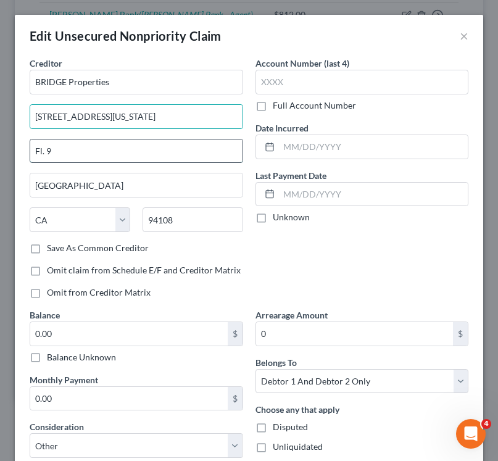
click at [58, 148] on input "Fl. 9" at bounding box center [136, 150] width 212 height 23
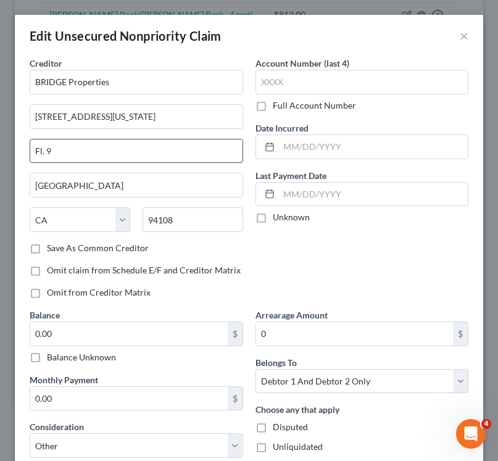
click at [58, 148] on input "Fl. 9" at bounding box center [136, 150] width 212 height 23
type input "Suite 1600"
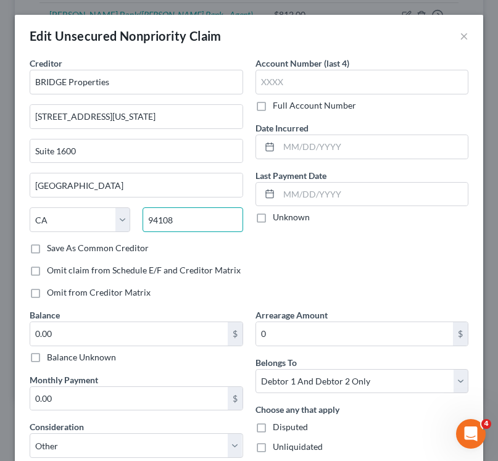
click at [197, 227] on input "94108" at bounding box center [193, 219] width 101 height 25
paste input "[STREET_ADDRESS][US_STATE]"
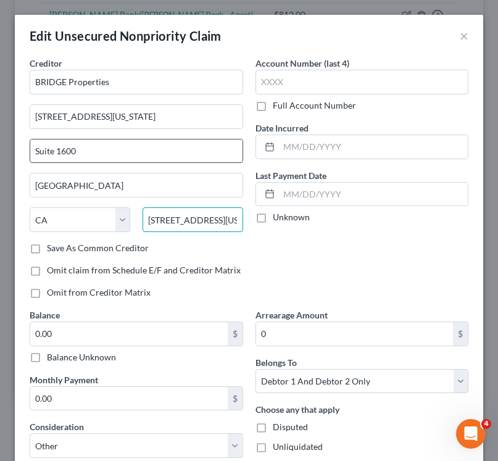
type input "[STREET_ADDRESS][US_STATE]"
click at [176, 161] on input "Suite 1600" at bounding box center [136, 150] width 212 height 23
click at [180, 222] on input "[STREET_ADDRESS][US_STATE]" at bounding box center [193, 219] width 101 height 25
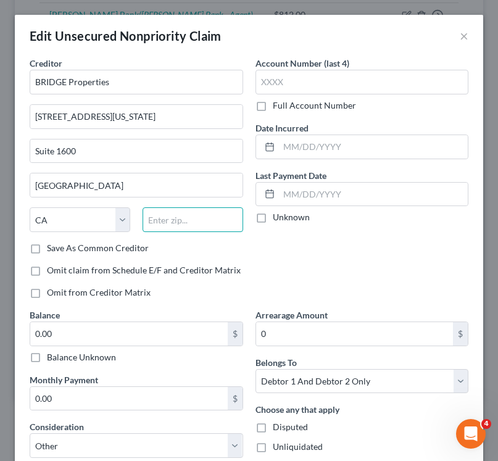
click at [180, 222] on input "text" at bounding box center [193, 219] width 101 height 25
paste input "94104"
type input "94104"
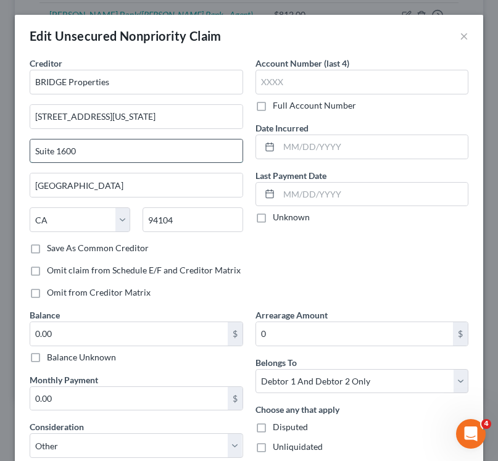
click at [162, 146] on input "Suite 1600" at bounding box center [136, 150] width 212 height 23
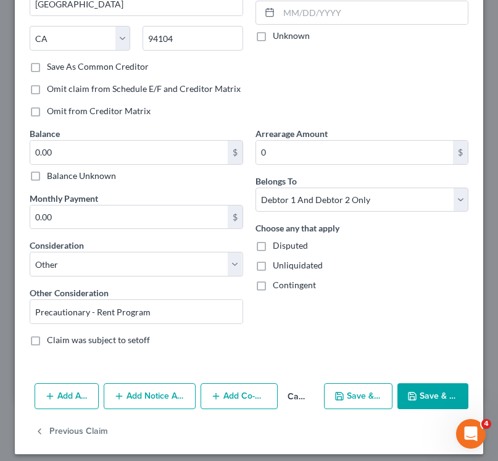
scroll to position [189, 0]
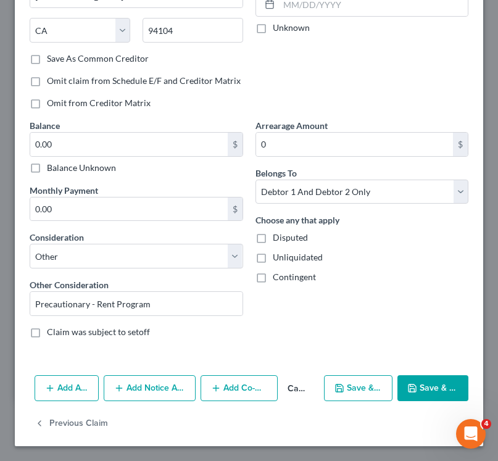
click at [127, 391] on button "Add Notice Address" at bounding box center [150, 388] width 92 height 26
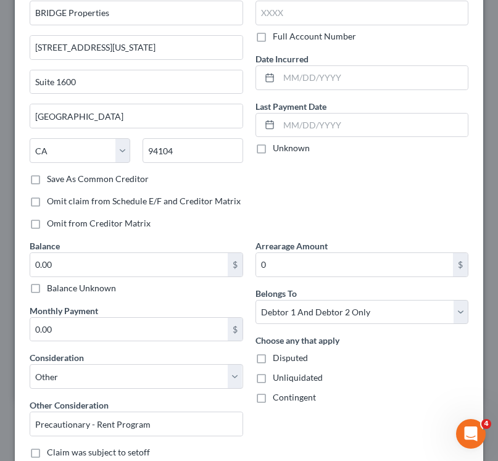
scroll to position [0, 0]
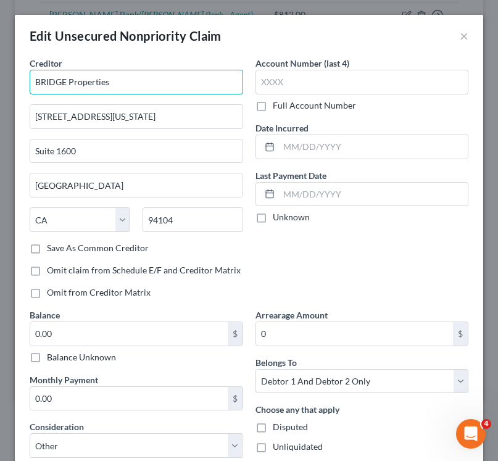
click at [122, 86] on input "BRIDGE Properties" at bounding box center [136, 82] width 213 height 25
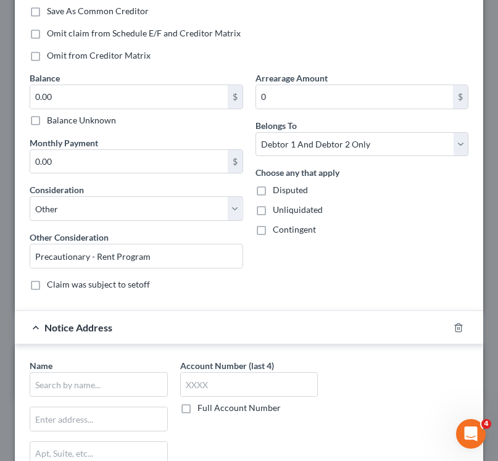
scroll to position [375, 0]
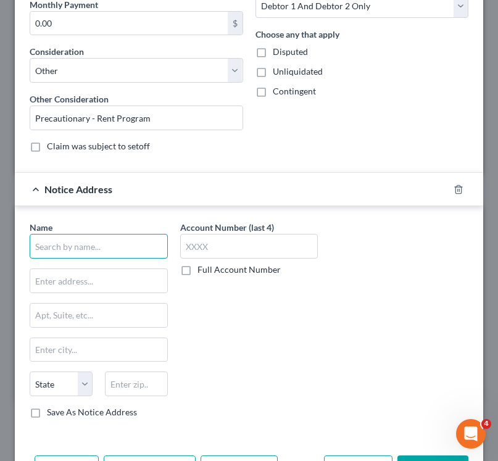
click at [65, 242] on input "text" at bounding box center [99, 246] width 138 height 25
paste input "BRIDGE Properties"
type input "BRIDGE Properties - [GEOGRAPHIC_DATA] Office"
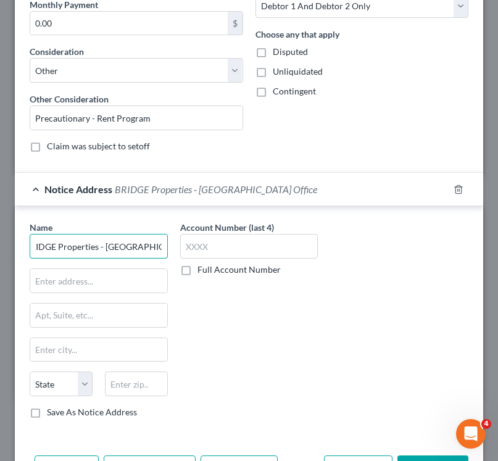
scroll to position [0, 0]
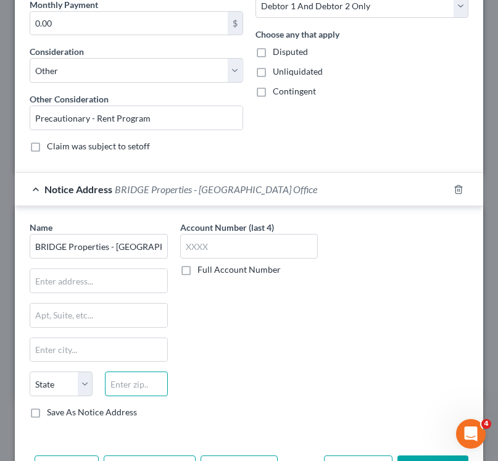
click at [132, 377] on input "text" at bounding box center [136, 383] width 63 height 25
paste input "97232"
type input "97232"
type input "[GEOGRAPHIC_DATA]"
select select "38"
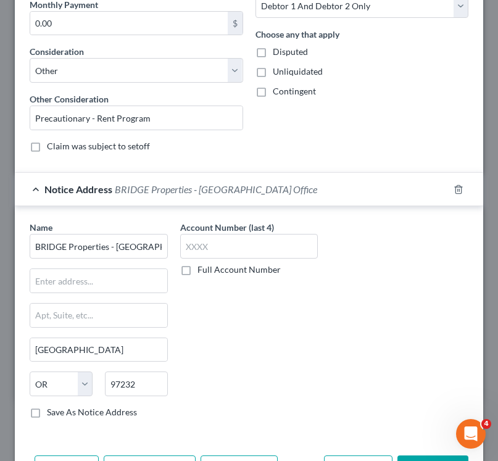
click at [129, 336] on div "Name * BRIDGE Properties - [GEOGRAPHIC_DATA] Office [GEOGRAPHIC_DATA] [US_STATE…" at bounding box center [99, 319] width 138 height 197
click at [77, 294] on div "Name * BRIDGE Properties - [GEOGRAPHIC_DATA] Office [GEOGRAPHIC_DATA] [US_STATE…" at bounding box center [99, 319] width 138 height 197
click at [77, 290] on input "text" at bounding box center [98, 280] width 137 height 23
paste input "[STREET_ADDRESS][PERSON_NAME]"
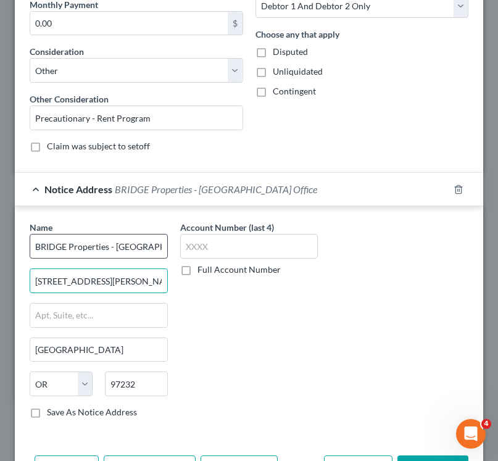
type input "[STREET_ADDRESS][PERSON_NAME]"
click at [73, 247] on input "BRIDGE Properties - [GEOGRAPHIC_DATA] Office" at bounding box center [99, 246] width 138 height 25
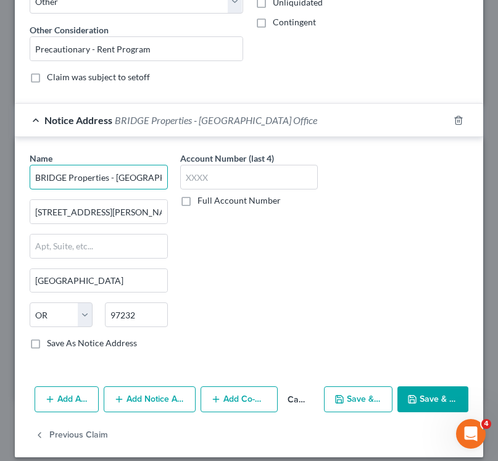
scroll to position [455, 0]
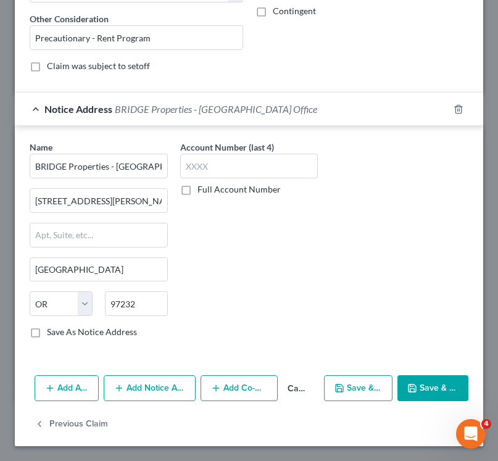
click at [428, 385] on button "Save & Close" at bounding box center [432, 388] width 71 height 26
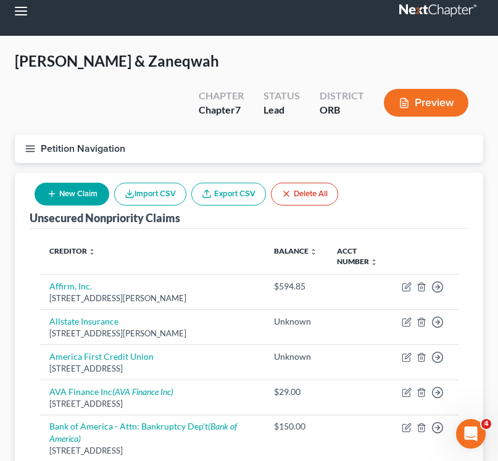
scroll to position [0, 0]
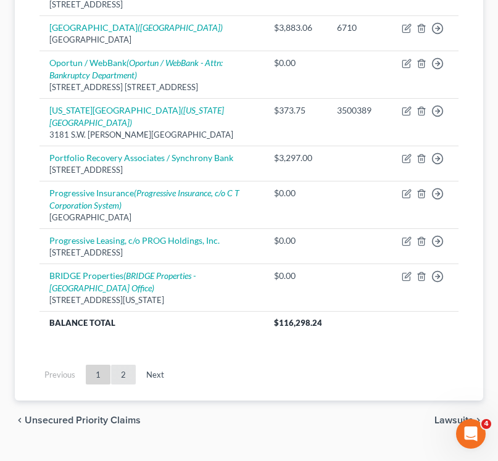
click at [119, 365] on link "2" at bounding box center [123, 375] width 25 height 20
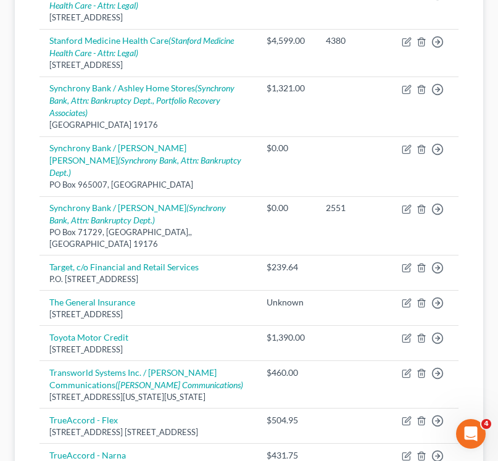
scroll to position [933, 0]
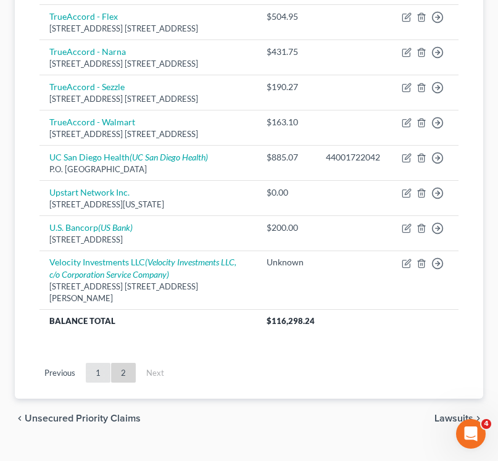
click at [93, 363] on link "1" at bounding box center [98, 373] width 25 height 20
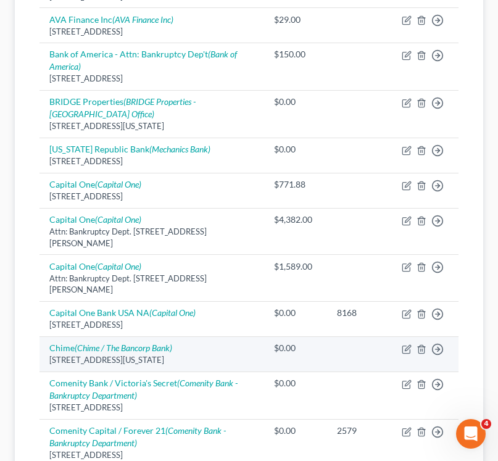
scroll to position [0, 0]
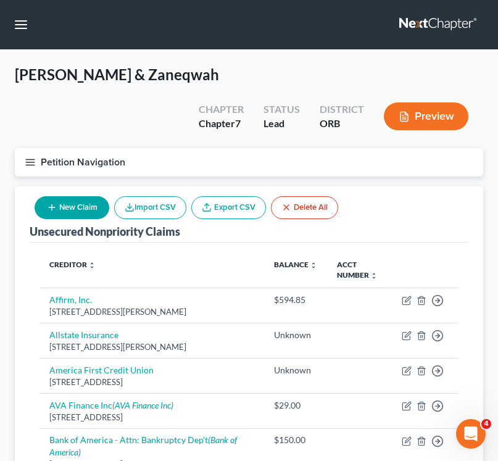
click at [31, 165] on line "button" at bounding box center [30, 165] width 9 height 0
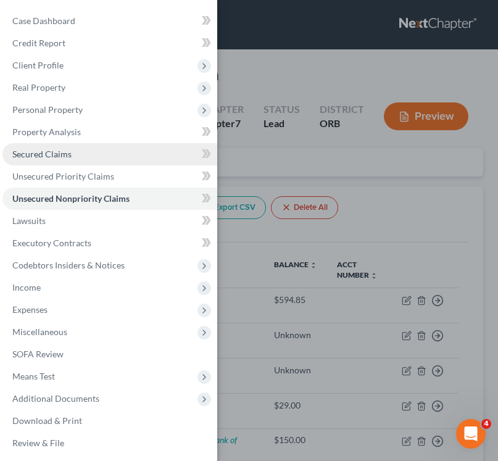
click at [60, 152] on span "Secured Claims" at bounding box center [41, 154] width 59 height 10
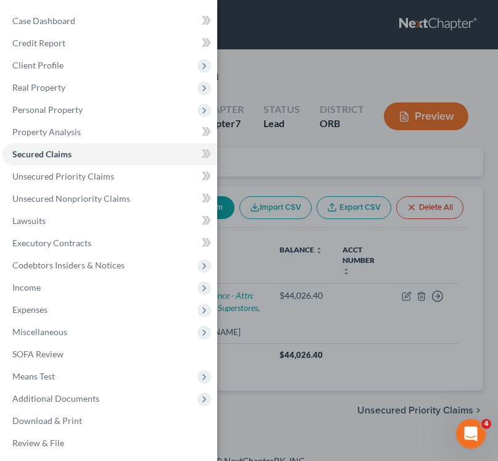
drag, startPoint x: 339, startPoint y: 280, endPoint x: 325, endPoint y: 274, distance: 16.0
click at [339, 281] on div "Case Dashboard Payments Invoices Payments Payments Credit Report Client Profile" at bounding box center [249, 230] width 498 height 461
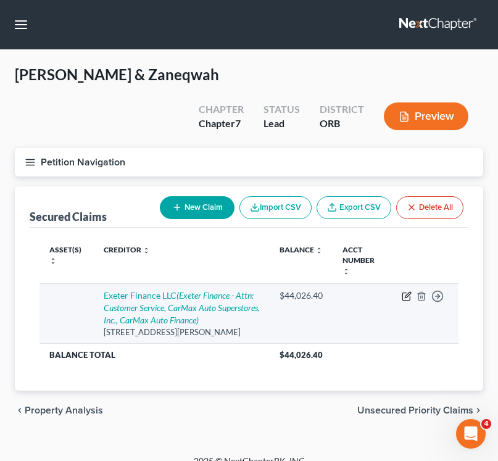
click at [405, 292] on icon "button" at bounding box center [408, 295] width 6 height 6
select select "45"
select select "2"
select select "0"
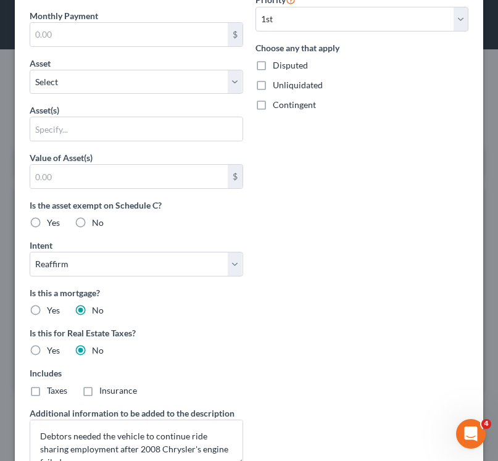
scroll to position [650, 0]
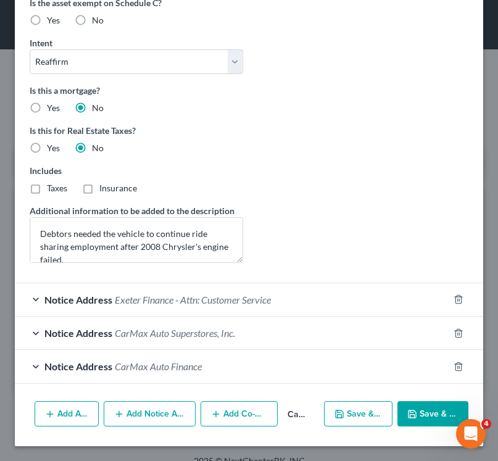
click at [156, 375] on div "Notice Address CarMax Auto Finance" at bounding box center [232, 366] width 434 height 33
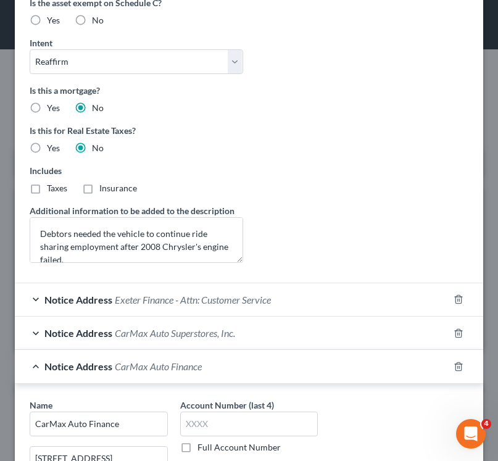
click at [165, 325] on div "Notice Address CarMax Auto Superstores, Inc." at bounding box center [232, 333] width 434 height 33
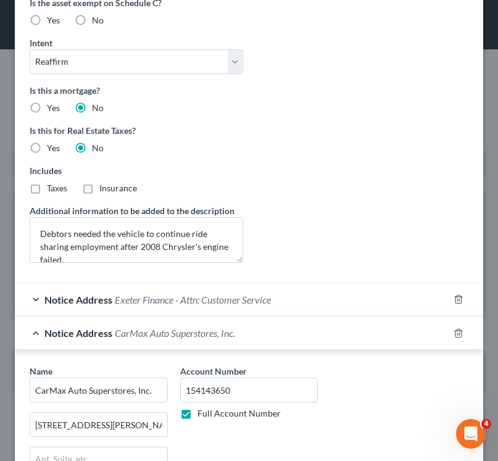
click at [164, 305] on div "Notice Address Exeter Finance - Attn: Customer Service" at bounding box center [232, 299] width 434 height 33
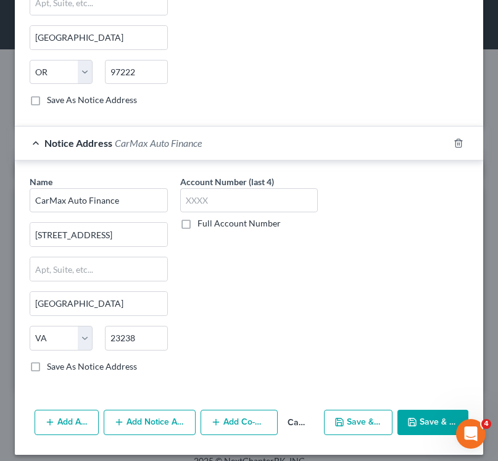
scroll to position [1348, 0]
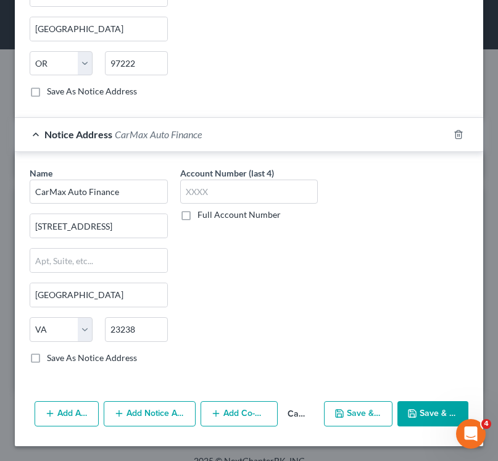
click at [47, 358] on label "Save As Notice Address" at bounding box center [92, 358] width 90 height 12
click at [52, 358] on input "Save As Notice Address" at bounding box center [56, 356] width 8 height 8
checkbox input "true"
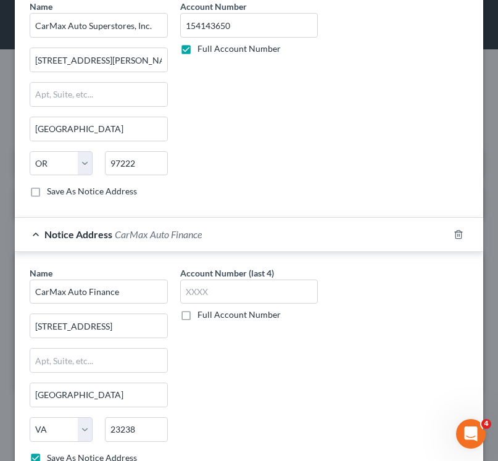
scroll to position [1238, 0]
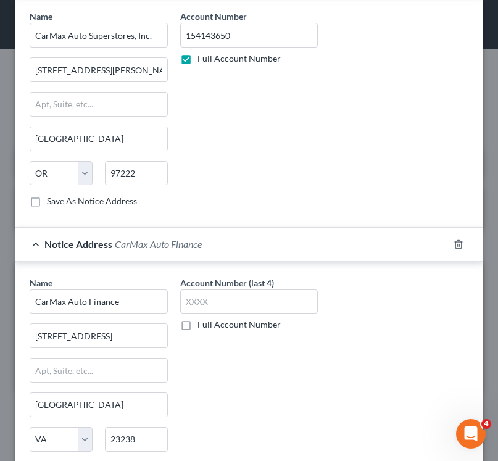
click at [47, 196] on label "Save As Notice Address" at bounding box center [92, 201] width 90 height 12
click at [52, 196] on input "Save As Notice Address" at bounding box center [56, 199] width 8 height 8
checkbox input "true"
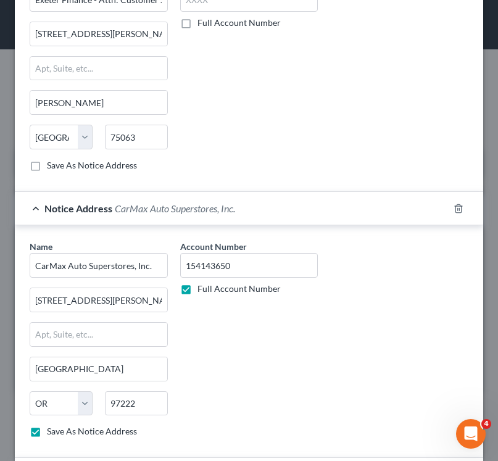
scroll to position [944, 0]
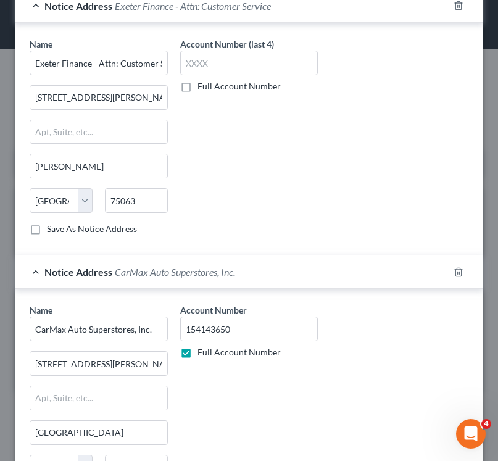
click at [47, 226] on label "Save As Notice Address" at bounding box center [92, 229] width 90 height 12
click at [52, 226] on input "Save As Notice Address" at bounding box center [56, 227] width 8 height 8
checkbox input "true"
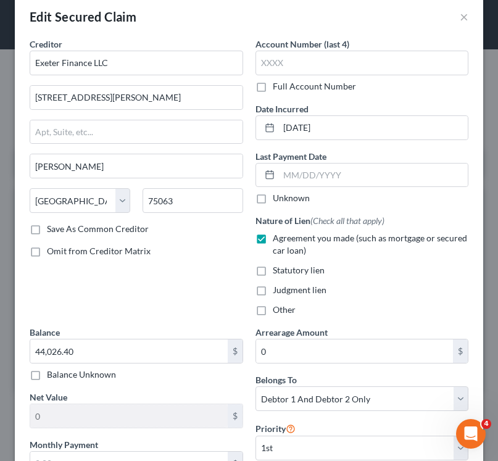
scroll to position [0, 0]
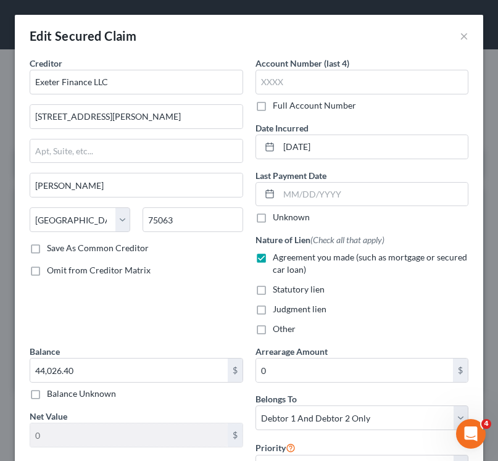
click at [47, 250] on label "Save As Common Creditor" at bounding box center [98, 248] width 102 height 12
click at [52, 250] on input "Save As Common Creditor" at bounding box center [56, 246] width 8 height 8
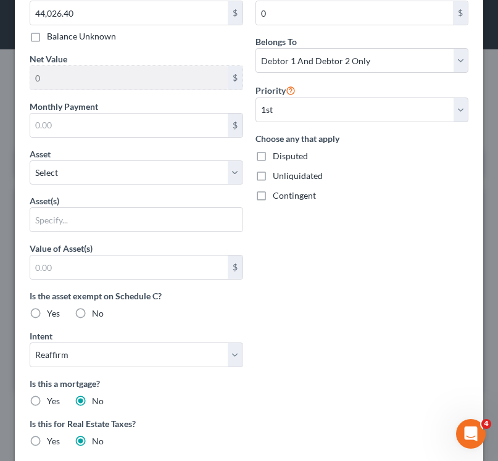
scroll to position [490, 0]
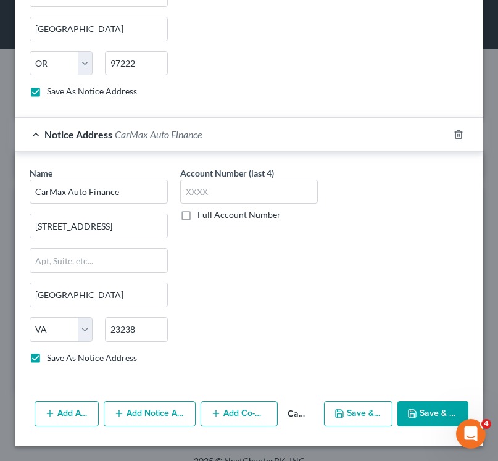
click at [432, 413] on button "Save & Close" at bounding box center [432, 414] width 71 height 26
checkbox input "false"
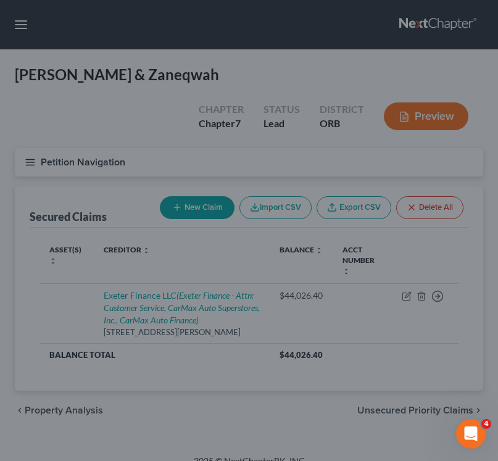
scroll to position [1213, 0]
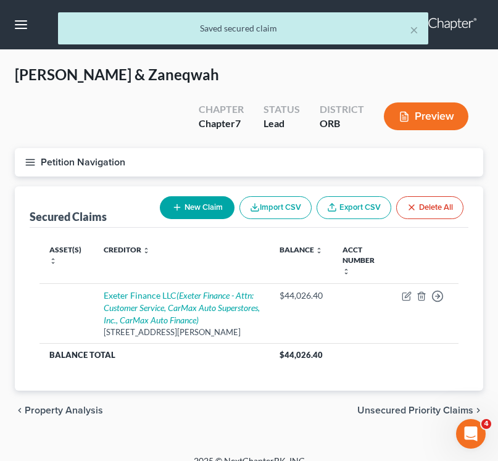
click at [39, 160] on button "Petition Navigation" at bounding box center [249, 162] width 468 height 28
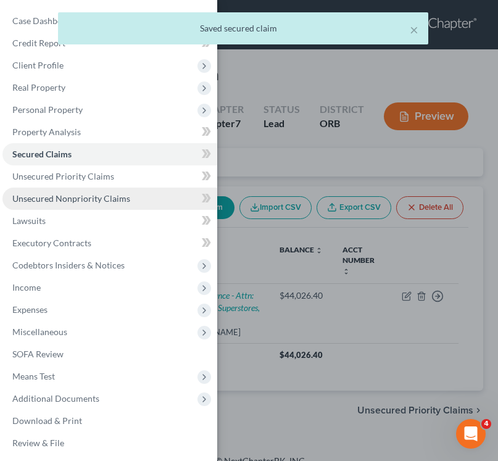
click at [44, 201] on span "Unsecured Nonpriority Claims" at bounding box center [71, 198] width 118 height 10
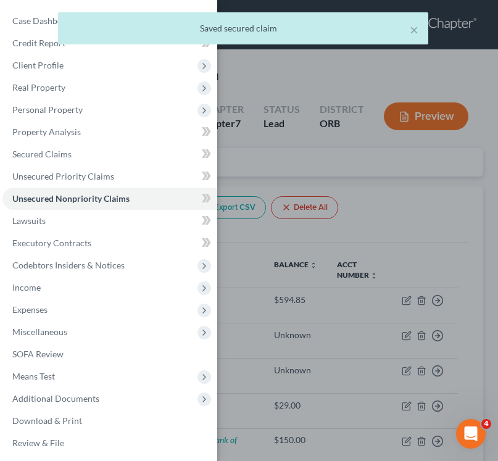
click at [299, 241] on div "Case Dashboard Payments Invoices Payments Payments Credit Report Client Profile" at bounding box center [249, 230] width 498 height 461
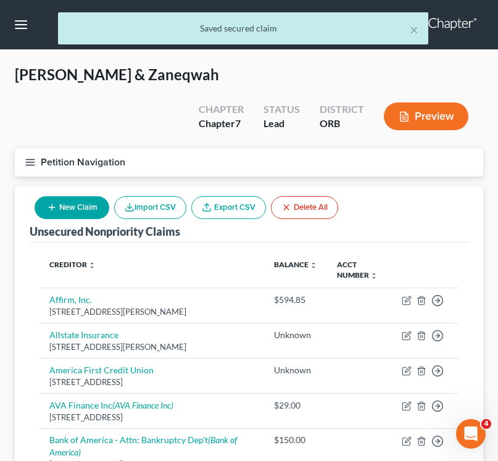
click at [81, 210] on button "New Claim" at bounding box center [72, 207] width 75 height 23
select select "2"
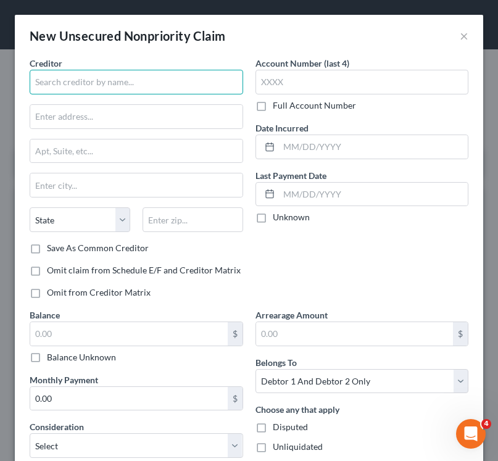
click at [105, 72] on input "text" at bounding box center [136, 82] width 213 height 25
paste input "[STREET_ADDRESS][PERSON_NAME]"
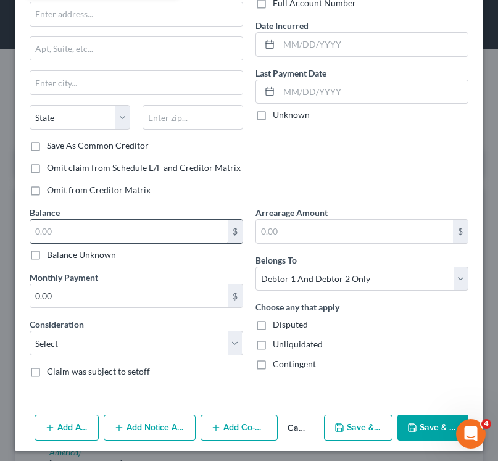
scroll to position [106, 0]
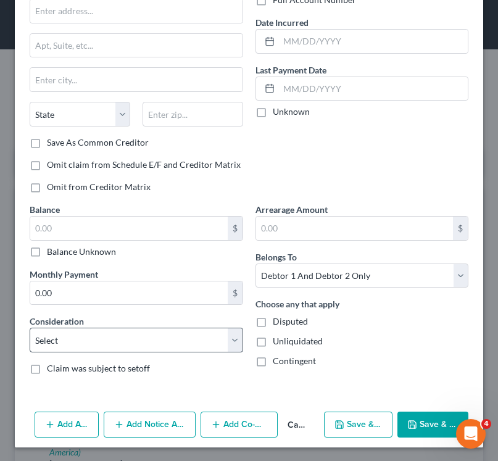
type input "[STREET_ADDRESS][PERSON_NAME]"
click at [165, 339] on select "Select Cable / Satellite Services Collection Agency Credit Card Debt Debt Couns…" at bounding box center [136, 340] width 213 height 25
click at [30, 352] on select "Select Cable / Satellite Services Collection Agency Credit Card Debt Debt Couns…" at bounding box center [136, 340] width 213 height 25
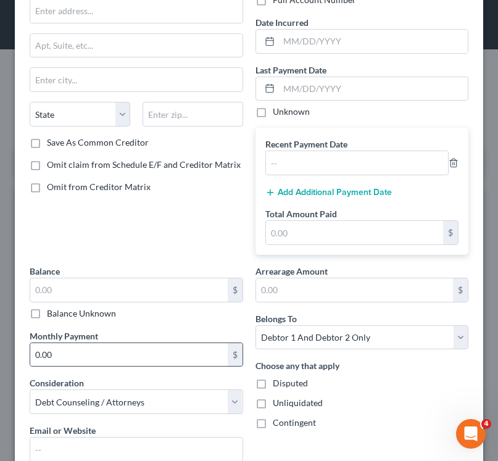
click at [97, 342] on div "0.00 $" at bounding box center [136, 354] width 213 height 25
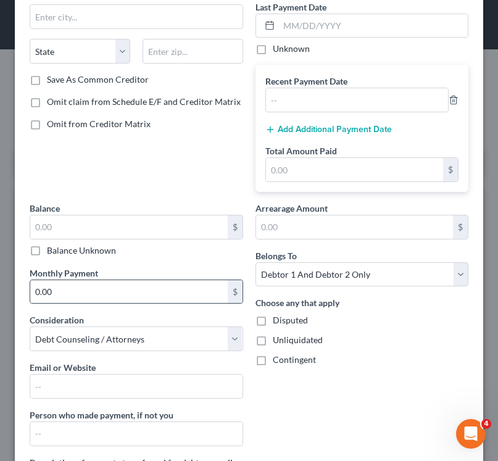
scroll to position [171, 0]
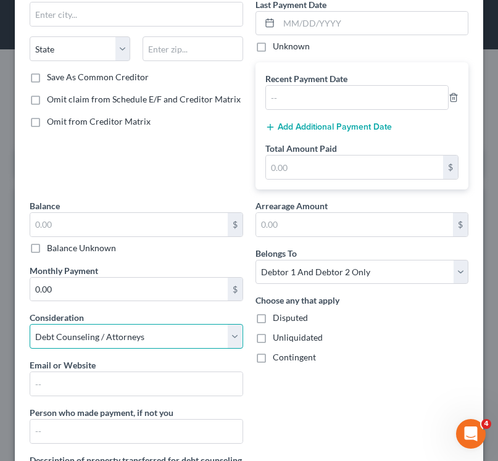
click at [94, 331] on select "Select Cable / Satellite Services Collection Agency Credit Card Debt Debt Couns…" at bounding box center [136, 336] width 213 height 25
select select "4"
click at [30, 326] on select "Select Cable / Satellite Services Collection Agency Credit Card Debt Debt Couns…" at bounding box center [136, 336] width 213 height 25
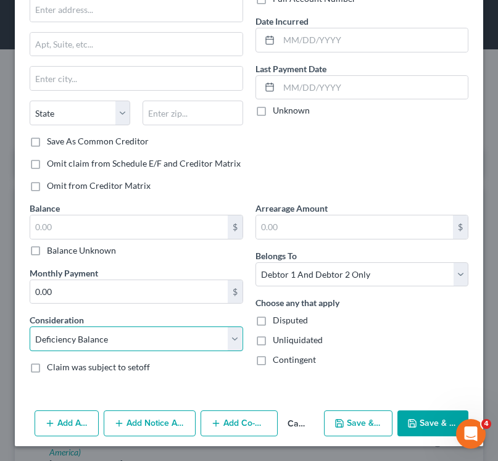
scroll to position [0, 0]
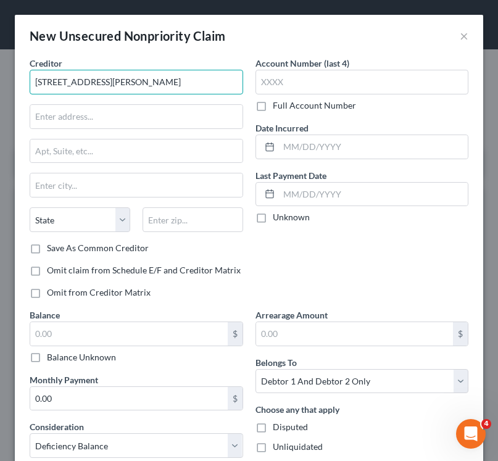
click at [155, 89] on input "[STREET_ADDRESS][PERSON_NAME]" at bounding box center [136, 82] width 213 height 25
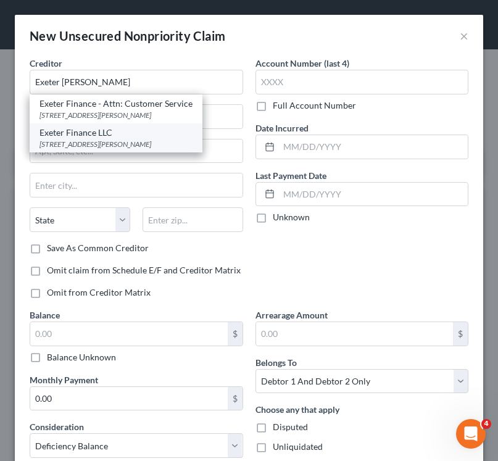
click at [123, 135] on div "Exeter Finance LLC" at bounding box center [115, 132] width 153 height 12
type input "Exeter Finance LLC"
type input "[STREET_ADDRESS][PERSON_NAME]"
type input "[PERSON_NAME]"
select select "45"
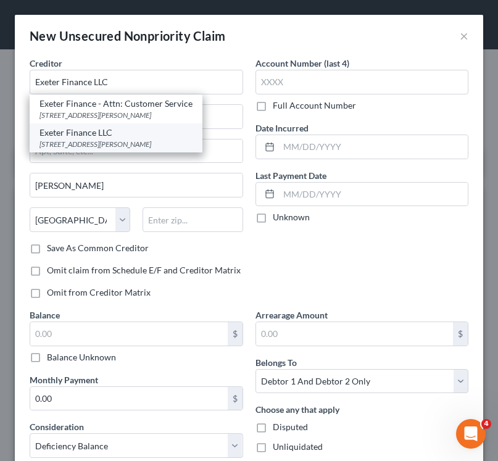
type input "75063"
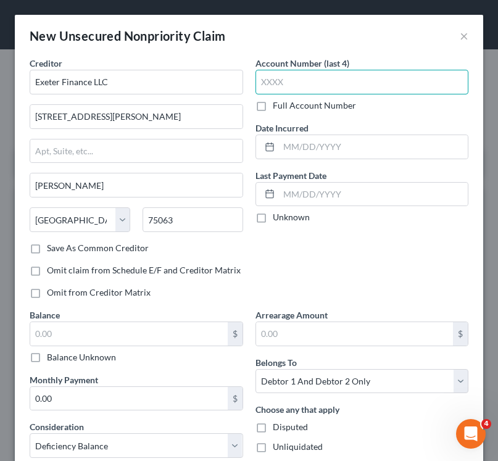
click at [332, 83] on input "text" at bounding box center [361, 82] width 213 height 25
click at [335, 130] on div "Date Incurred" at bounding box center [361, 141] width 213 height 38
click at [325, 91] on input "2139" at bounding box center [361, 82] width 213 height 25
drag, startPoint x: 319, startPoint y: 84, endPoint x: 222, endPoint y: 85, distance: 96.9
click at [222, 85] on div "Creditor * Exeter Finance LLC 2101 W [PERSON_NAME] FWY [PERSON_NAME][GEOGRAPHIC…" at bounding box center [248, 273] width 451 height 433
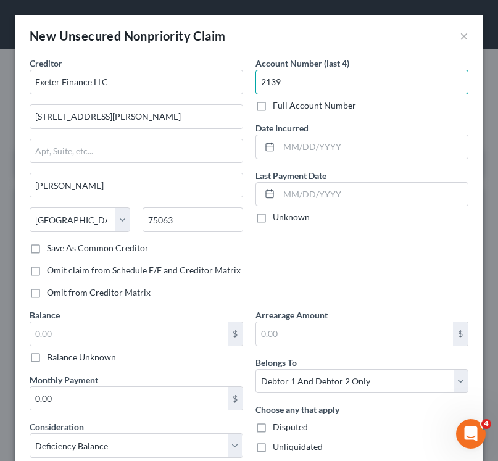
type input "2139"
drag, startPoint x: 302, startPoint y: 83, endPoint x: 172, endPoint y: 83, distance: 130.8
click at [172, 83] on div "Creditor * Exeter Finance LLC 2101 W [PERSON_NAME] FWY [PERSON_NAME][GEOGRAPHIC…" at bounding box center [248, 273] width 451 height 433
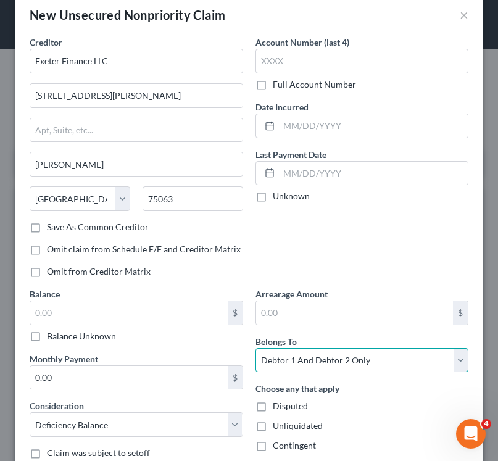
click at [317, 368] on select "Select Debtor 1 Only Debtor 2 Only Debtor 1 And Debtor 2 Only At Least One Of T…" at bounding box center [361, 360] width 213 height 25
click at [255, 348] on select "Select Debtor 1 Only Debtor 2 Only Debtor 1 And Debtor 2 Only At Least One Of T…" at bounding box center [361, 360] width 213 height 25
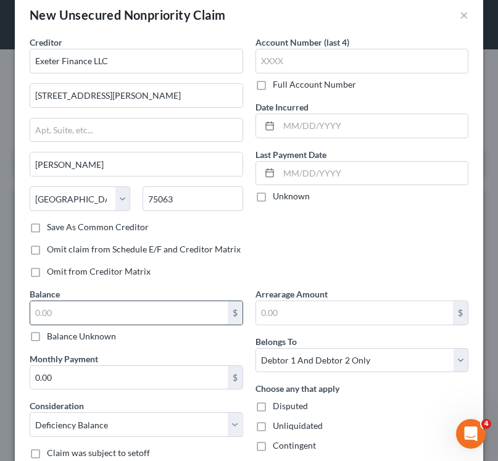
click at [118, 319] on input "text" at bounding box center [128, 312] width 197 height 23
click at [118, 319] on input "21,395" at bounding box center [128, 312] width 197 height 23
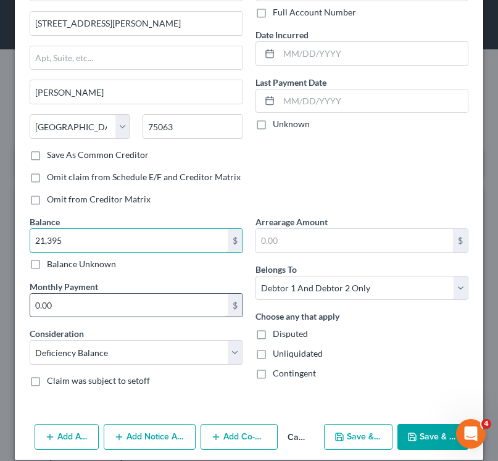
scroll to position [107, 0]
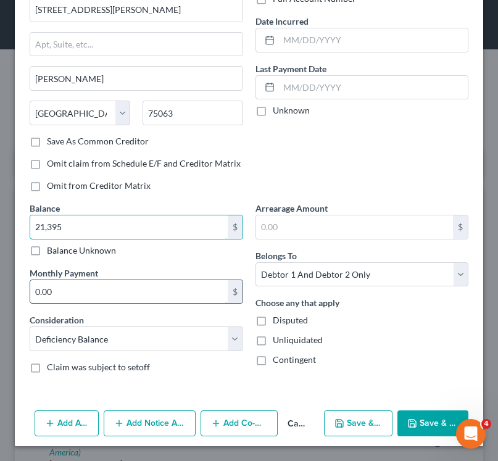
type input "21,395"
click at [122, 282] on input "0.00" at bounding box center [128, 291] width 197 height 23
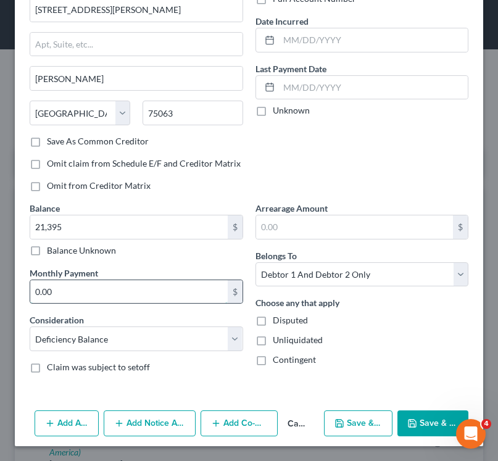
click at [122, 282] on input "0.00" at bounding box center [128, 291] width 197 height 23
type input "563"
click at [94, 371] on span "Claim was subject to setoff" at bounding box center [98, 367] width 103 height 10
click at [60, 369] on input "Claim was subject to setoff" at bounding box center [56, 365] width 8 height 8
checkbox input "true"
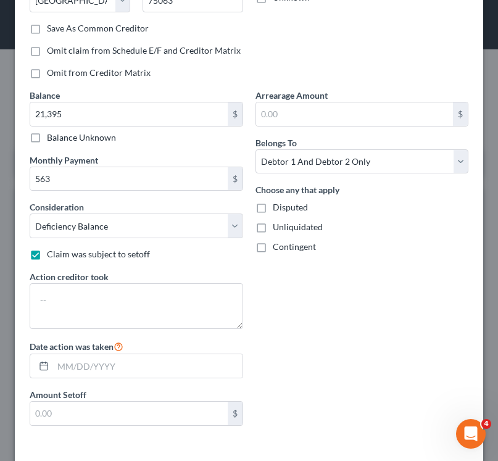
scroll to position [220, 0]
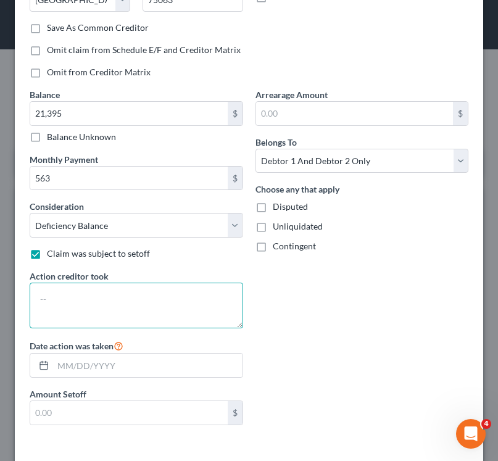
click at [65, 303] on textarea at bounding box center [136, 306] width 213 height 46
click at [54, 300] on textarea "Car Surrendered to" at bounding box center [136, 306] width 213 height 46
click at [124, 291] on textarea "Car Surrendered to" at bounding box center [136, 306] width 213 height 46
click at [124, 297] on textarea "Car Surrendered to" at bounding box center [136, 306] width 213 height 46
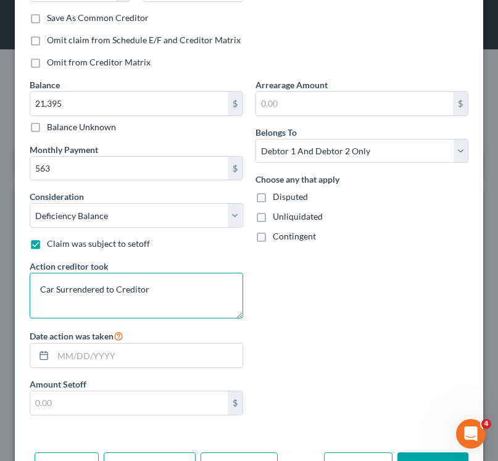
scroll to position [223, 0]
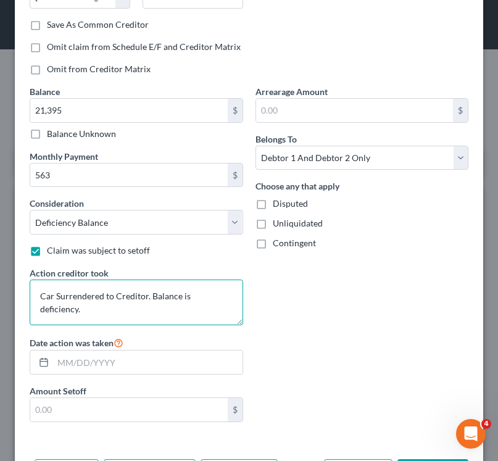
type textarea "Car Surrendered to Creditor. Balance is deficiency."
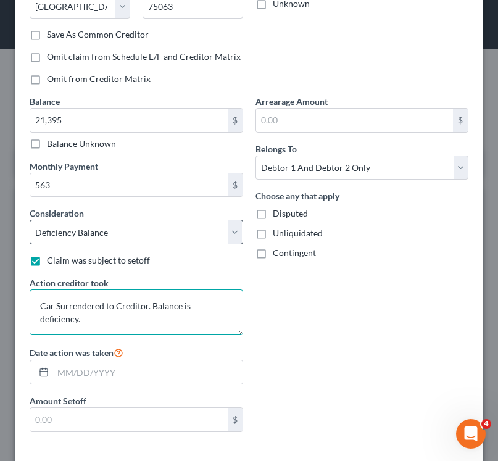
scroll to position [217, 0]
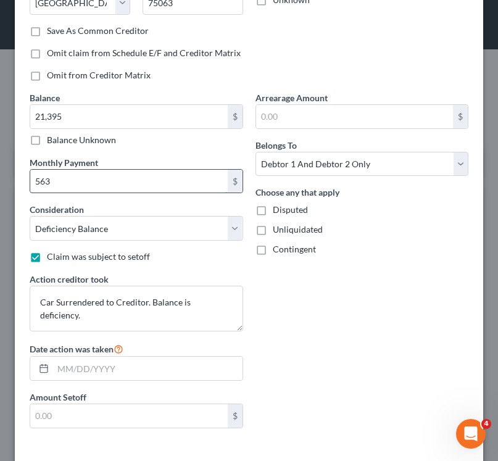
click at [123, 175] on input "563" at bounding box center [128, 181] width 197 height 23
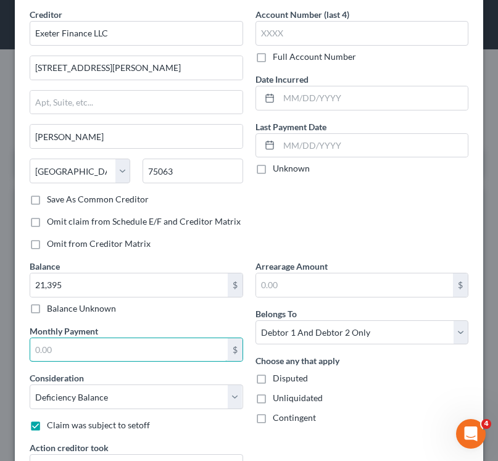
scroll to position [51, 0]
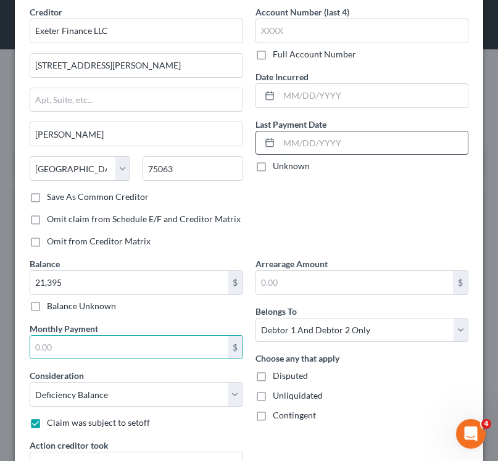
click at [280, 152] on input "text" at bounding box center [373, 142] width 189 height 23
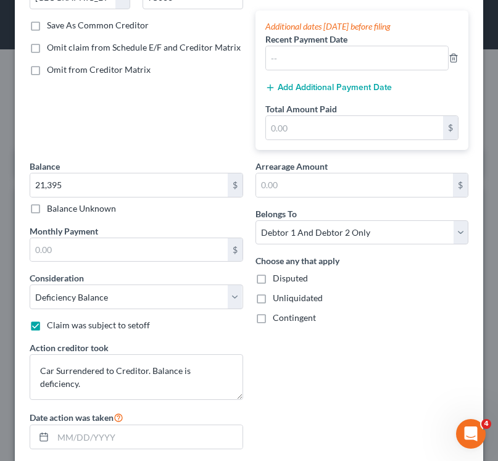
scroll to position [346, 0]
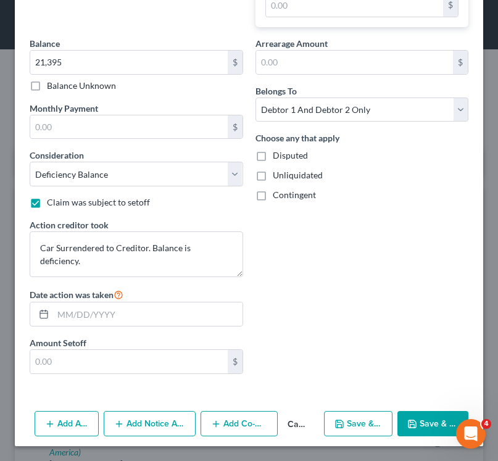
type input "[DATE]"
click at [149, 421] on button "Add Notice Address" at bounding box center [150, 424] width 92 height 26
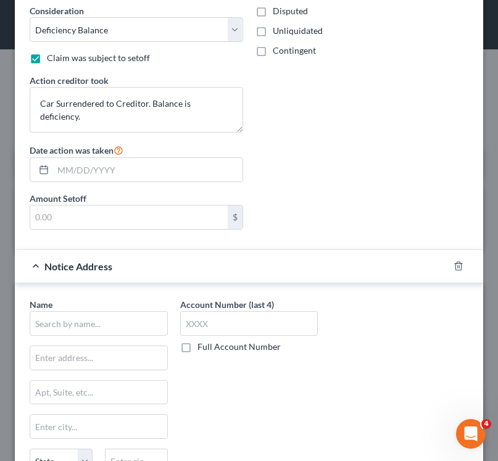
scroll to position [495, 0]
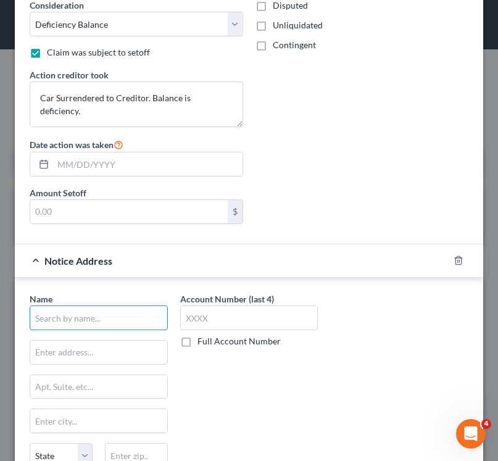
click at [106, 318] on input "text" at bounding box center [99, 317] width 138 height 25
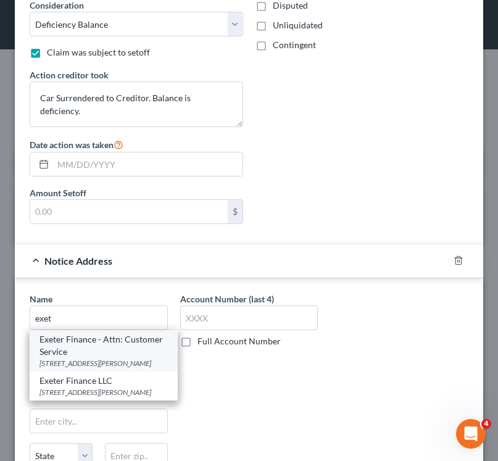
click at [107, 342] on div "Exeter Finance - Attn: Customer Service" at bounding box center [103, 345] width 128 height 25
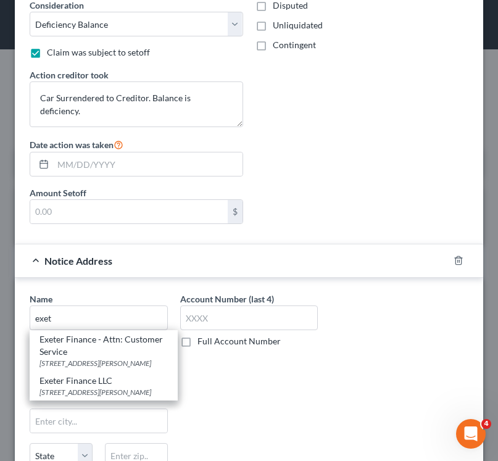
type input "Exeter Finance - Attn: Customer Service"
type input "[STREET_ADDRESS][PERSON_NAME]"
type input "[PERSON_NAME]"
select select "45"
type input "75063"
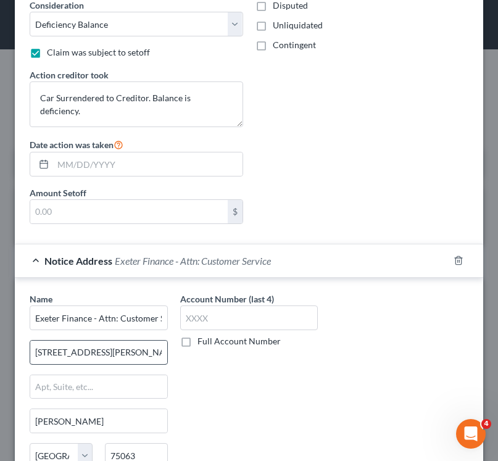
scroll to position [612, 0]
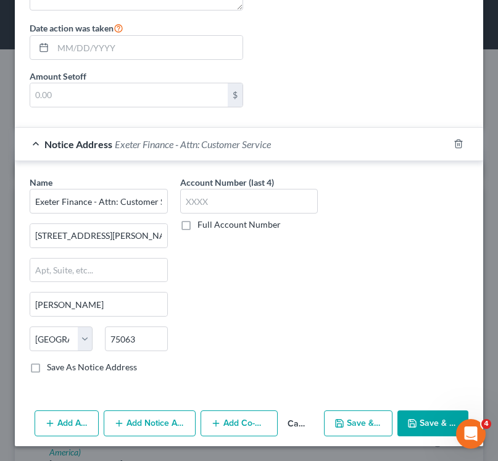
click at [135, 433] on button "Add Notice Address" at bounding box center [150, 423] width 92 height 26
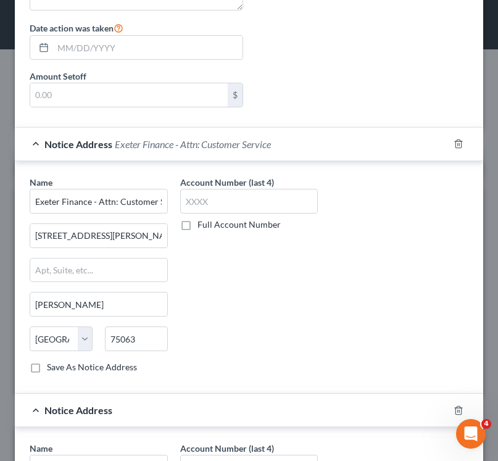
scroll to position [878, 0]
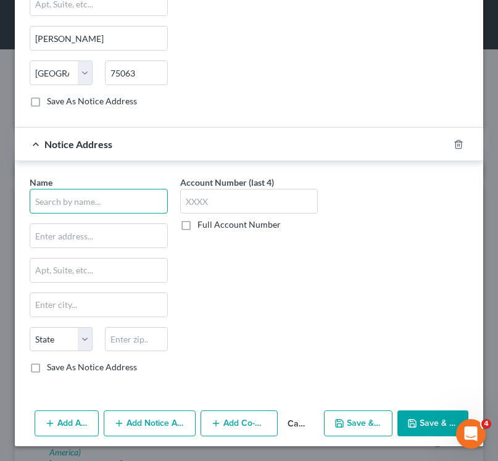
click at [101, 194] on input "text" at bounding box center [99, 201] width 138 height 25
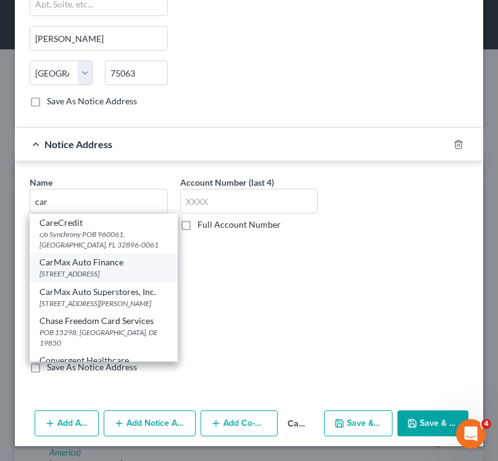
click at [98, 273] on div "[STREET_ADDRESS]" at bounding box center [103, 273] width 128 height 10
type input "CarMax Auto Finance"
type input "[STREET_ADDRESS]"
type input "[GEOGRAPHIC_DATA]"
select select "48"
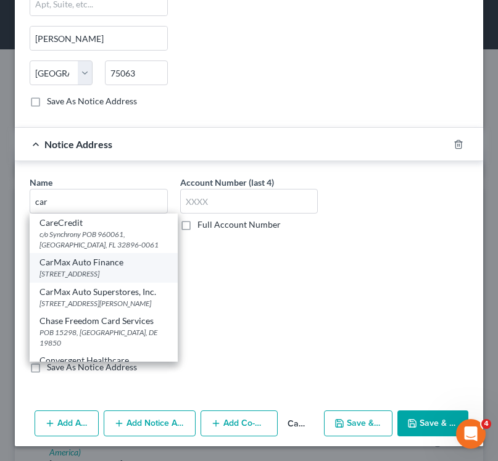
type input "23238"
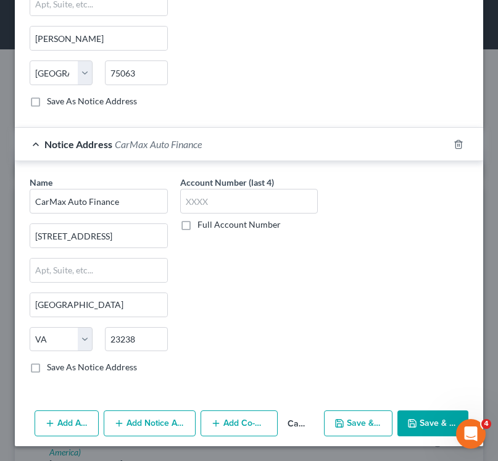
click at [425, 425] on button "Save & Close" at bounding box center [432, 423] width 71 height 26
type input "21,395.00"
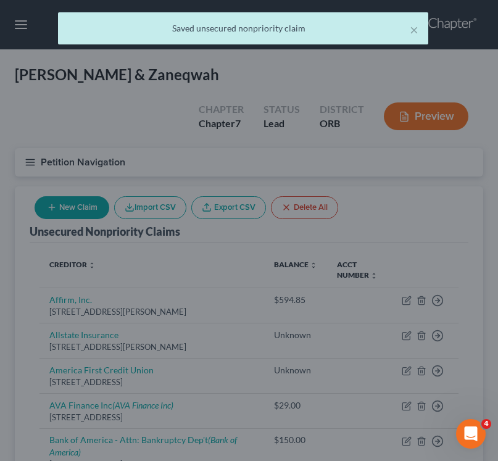
scroll to position [0, 0]
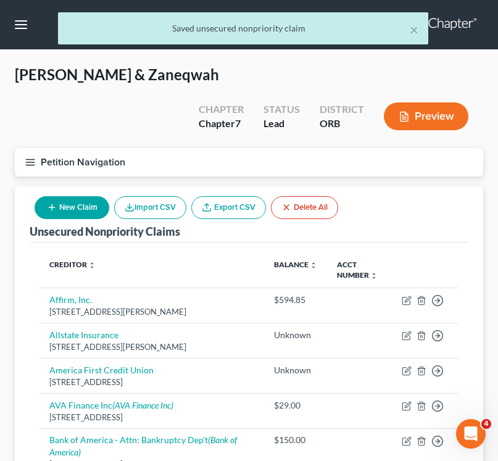
click at [26, 165] on line "button" at bounding box center [30, 165] width 9 height 0
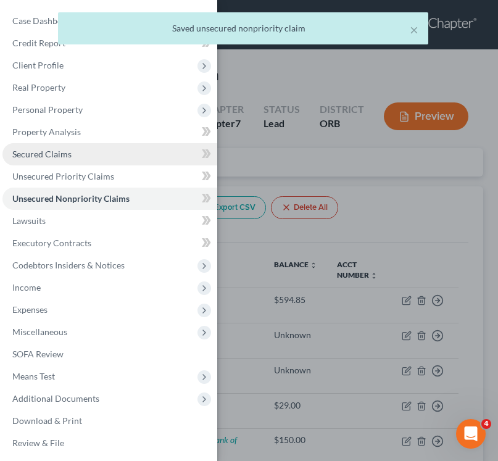
click at [52, 159] on link "Secured Claims" at bounding box center [109, 154] width 215 height 22
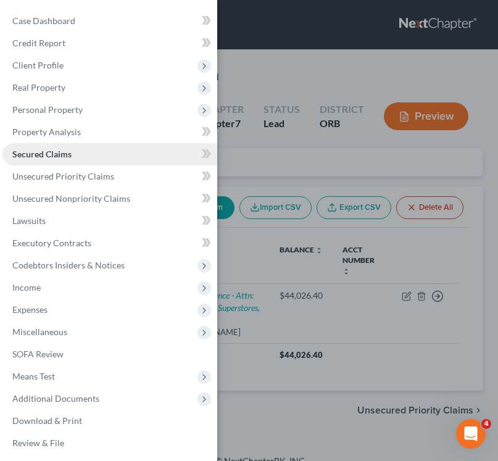
click at [70, 154] on span "Secured Claims" at bounding box center [41, 154] width 59 height 10
click at [286, 331] on div "Case Dashboard Payments Invoices Payments Payments Credit Report Client Profile" at bounding box center [249, 230] width 498 height 461
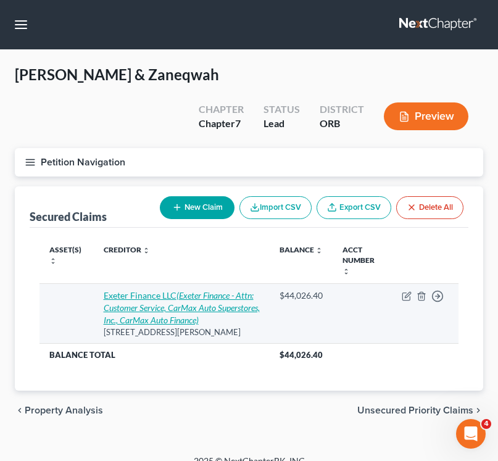
click at [208, 290] on icon "(Exeter Finance - Attn: Customer Service, CarMax Auto Superstores, Inc., CarMax…" at bounding box center [182, 307] width 156 height 35
select select "45"
select select "2"
select select "0"
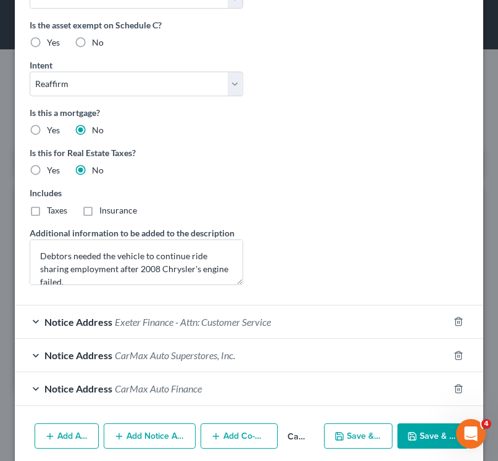
scroll to position [650, 0]
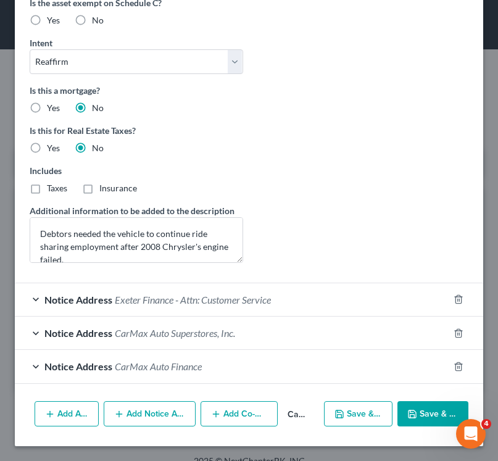
click at [184, 300] on span "Exeter Finance - Attn: Customer Service" at bounding box center [193, 300] width 156 height 12
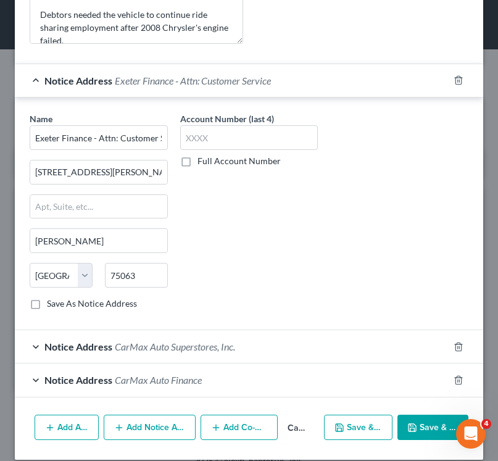
scroll to position [883, 0]
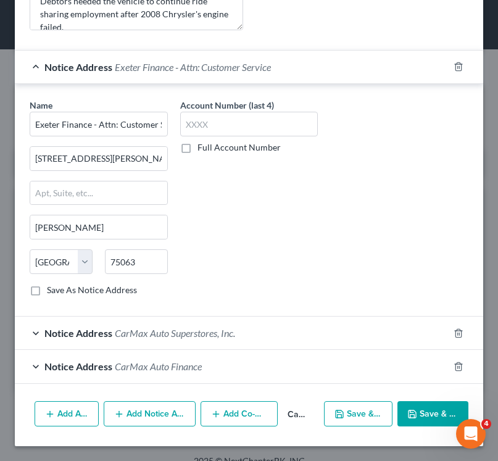
click at [173, 334] on span "CarMax Auto Superstores, Inc." at bounding box center [175, 333] width 120 height 12
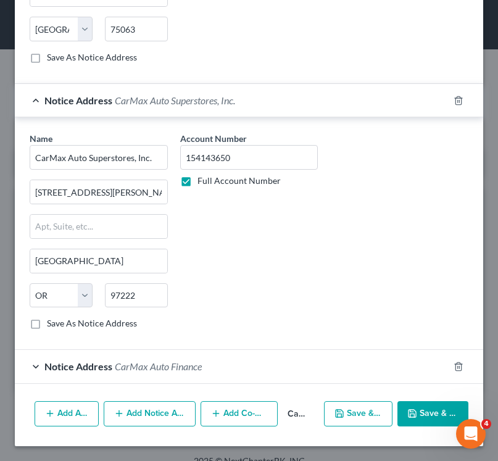
scroll to position [1115, 0]
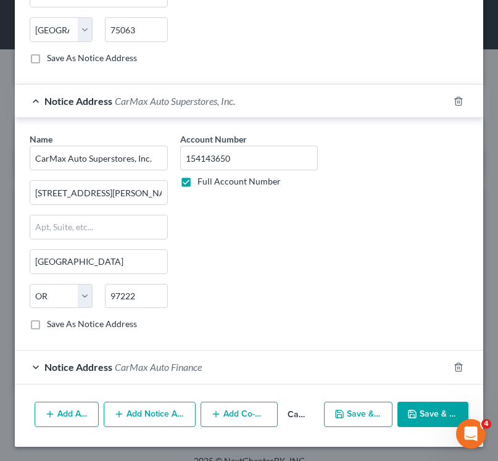
click at [162, 373] on div "Notice Address CarMax Auto Finance" at bounding box center [232, 366] width 434 height 33
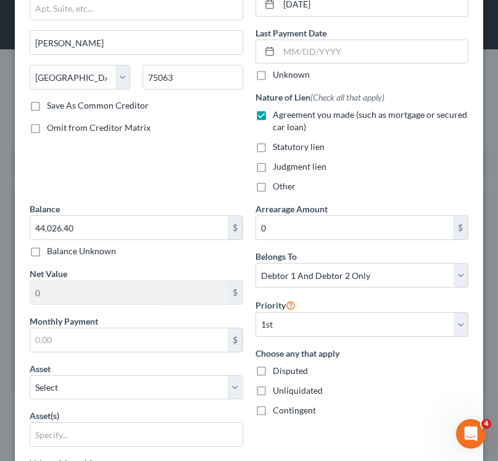
scroll to position [0, 0]
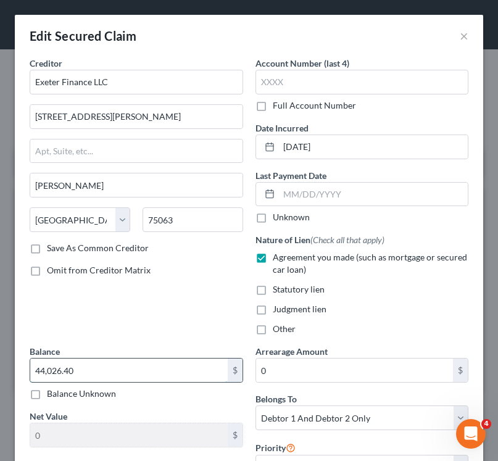
click at [73, 376] on input "44,026.40" at bounding box center [128, 369] width 197 height 23
click at [72, 376] on input "44,026.40" at bounding box center [128, 369] width 197 height 23
click at [460, 39] on button "×" at bounding box center [464, 35] width 9 height 15
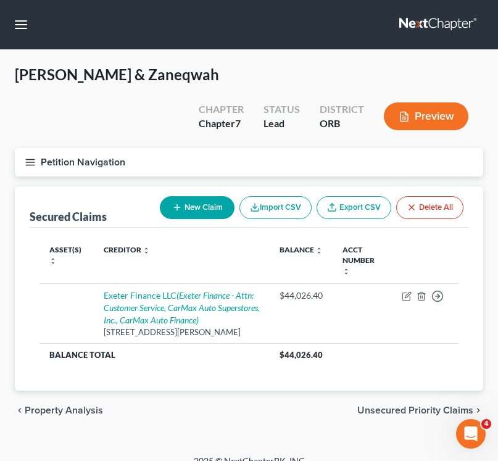
click at [28, 160] on icon "button" at bounding box center [30, 162] width 11 height 11
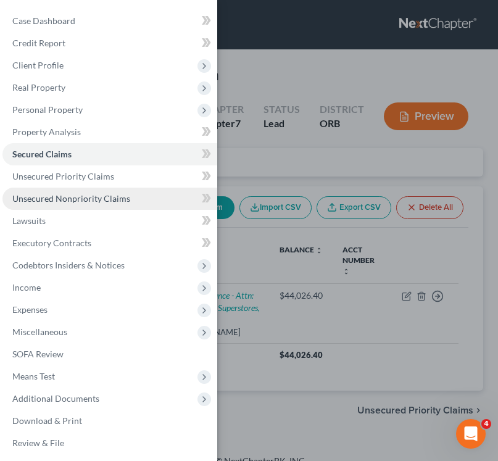
click at [59, 202] on span "Unsecured Nonpriority Claims" at bounding box center [71, 198] width 118 height 10
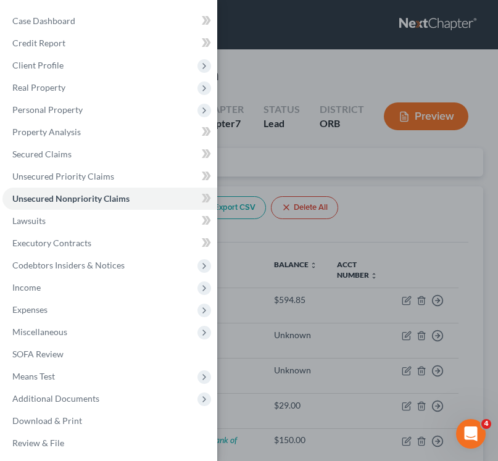
click at [321, 188] on div "Case Dashboard Payments Invoices Payments Payments Credit Report Client Profile" at bounding box center [249, 230] width 498 height 461
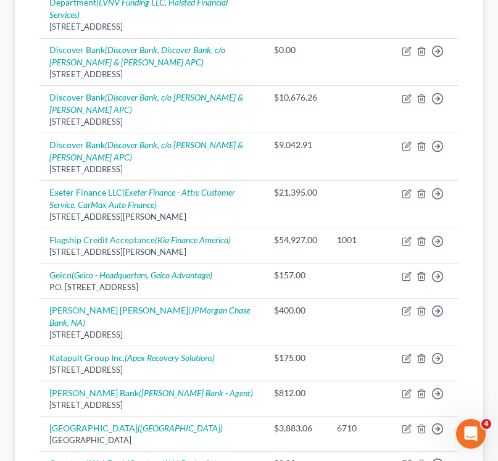
scroll to position [982, 0]
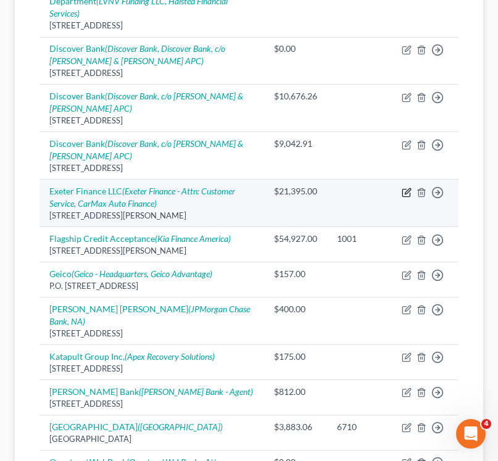
click at [405, 188] on icon "button" at bounding box center [408, 191] width 6 height 6
select select "45"
select select "4"
select select "2"
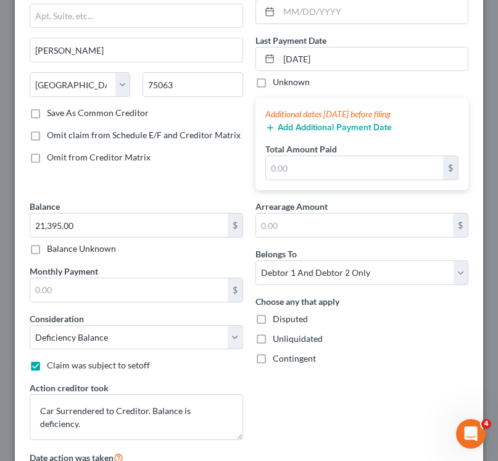
scroll to position [164, 0]
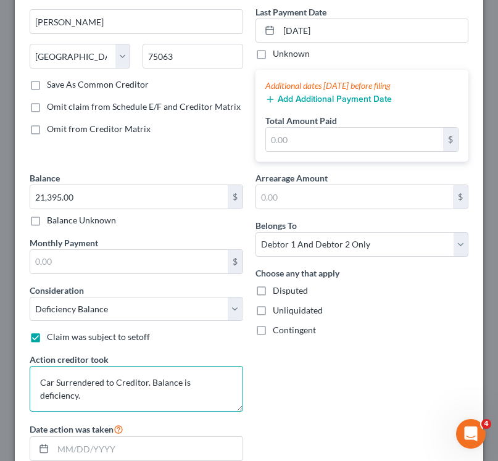
click at [223, 379] on textarea "Car Surrendered to Creditor. Balance is deficiency." at bounding box center [136, 389] width 213 height 46
click at [228, 380] on textarea "Car Surrendered to Creditor. Balance is deficiency." at bounding box center [136, 389] width 213 height 46
paste textarea "44,026.40"
click at [107, 390] on textarea "Car Surrendered to Creditor. Balance is deficiency. Original balance: 44,026.40" at bounding box center [136, 389] width 213 height 46
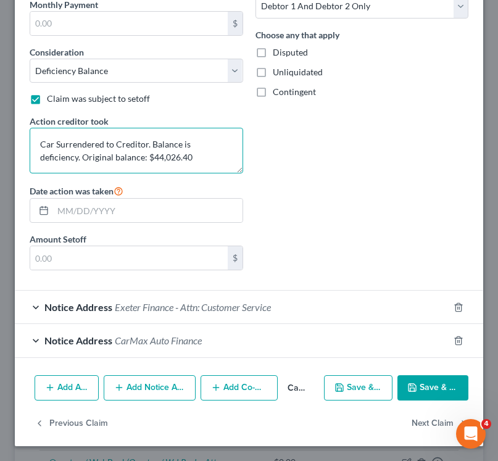
scroll to position [399, 0]
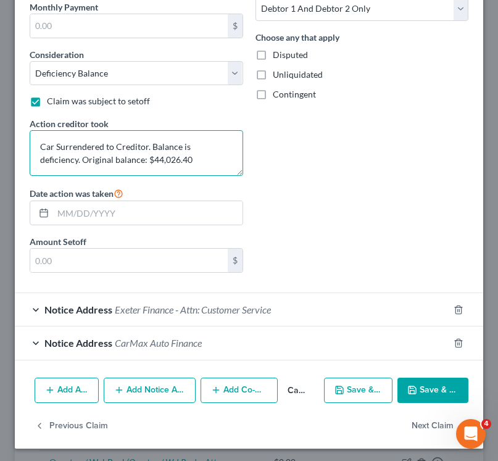
type textarea "Car Surrendered to Creditor. Balance is deficiency. Original balance: $44,026.40"
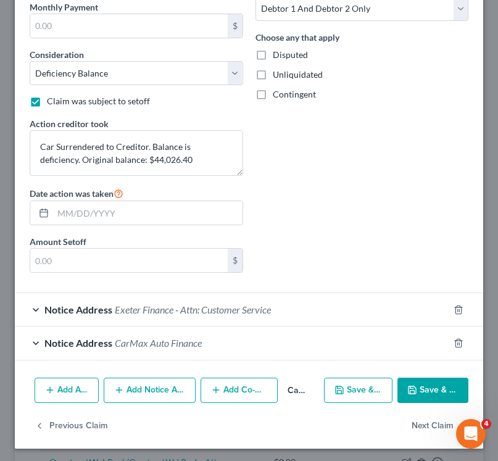
click at [134, 392] on button "Add Notice Address" at bounding box center [150, 391] width 92 height 26
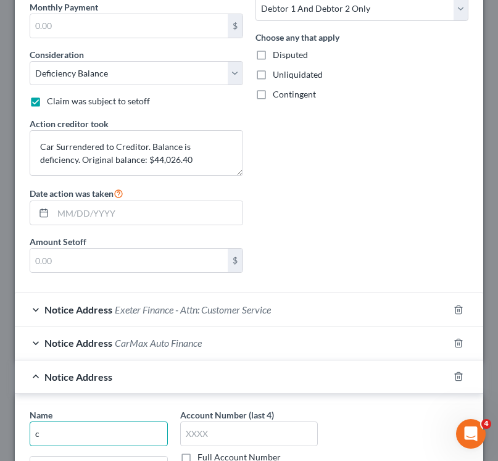
click at [94, 431] on input "c" at bounding box center [99, 433] width 138 height 25
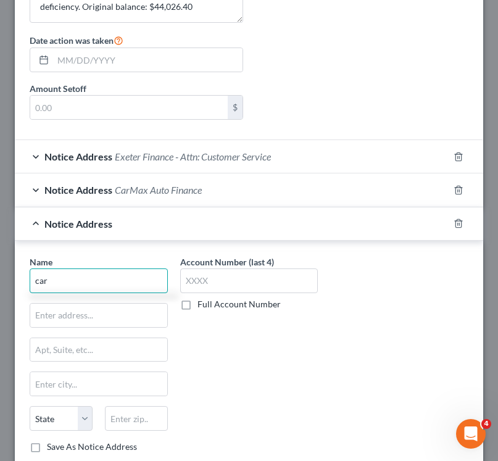
scroll to position [553, 0]
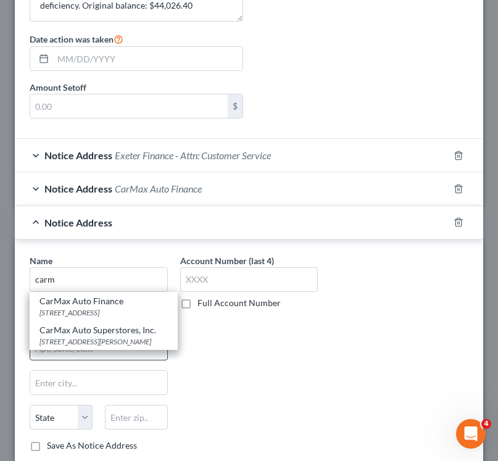
click at [119, 336] on div "CarMax Auto Superstores, Inc." at bounding box center [103, 330] width 128 height 12
type input "CarMax Auto Superstores, Inc."
type input "[STREET_ADDRESS][PERSON_NAME]"
type input "[GEOGRAPHIC_DATA]"
select select "38"
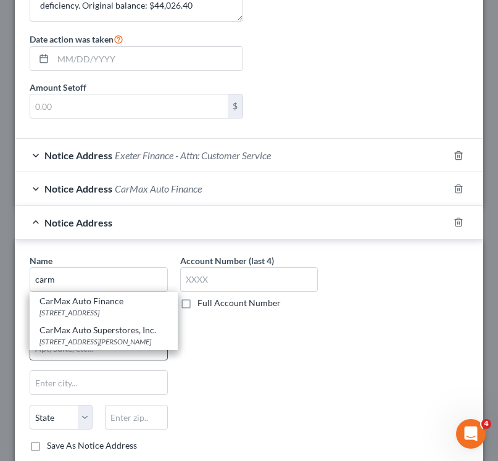
type input "97222"
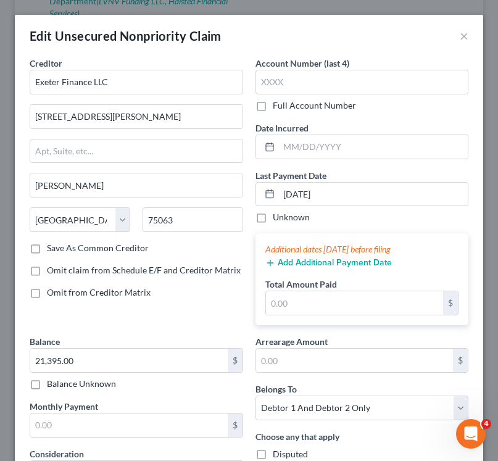
scroll to position [667, 0]
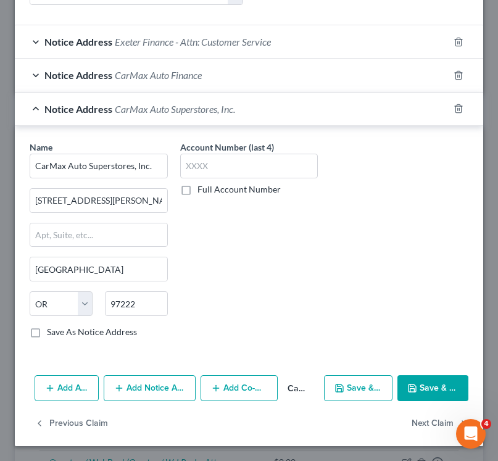
click at [418, 389] on button "Save & Close" at bounding box center [432, 388] width 71 height 26
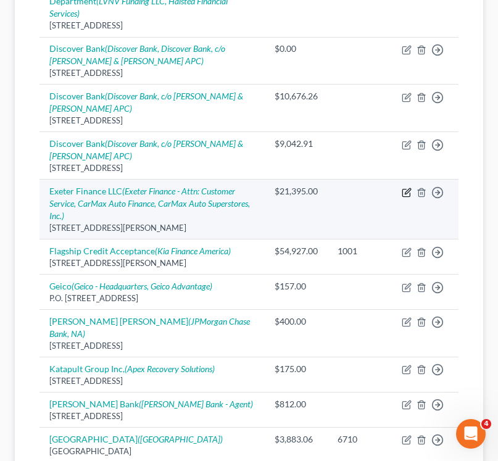
click at [403, 188] on icon "button" at bounding box center [407, 193] width 10 height 10
select select "45"
select select "4"
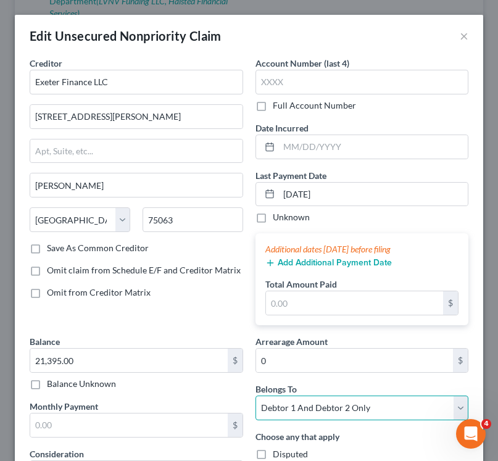
click at [319, 413] on select "Select Debtor 1 Only Debtor 2 Only Debtor 1 And Debtor 2 Only At Least One Of T…" at bounding box center [361, 408] width 213 height 25
select select "1"
click at [255, 396] on select "Select Debtor 1 Only Debtor 2 Only Debtor 1 And Debtor 2 Only At Least One Of T…" at bounding box center [361, 408] width 213 height 25
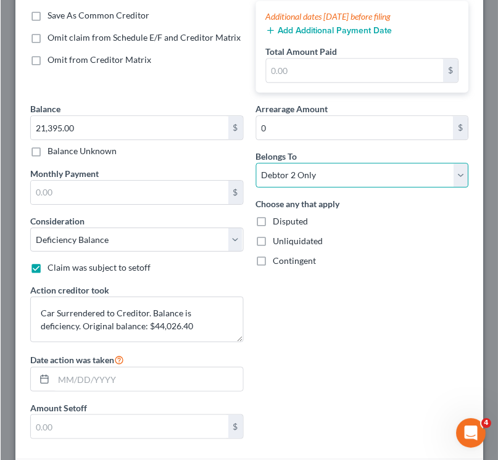
scroll to position [435, 0]
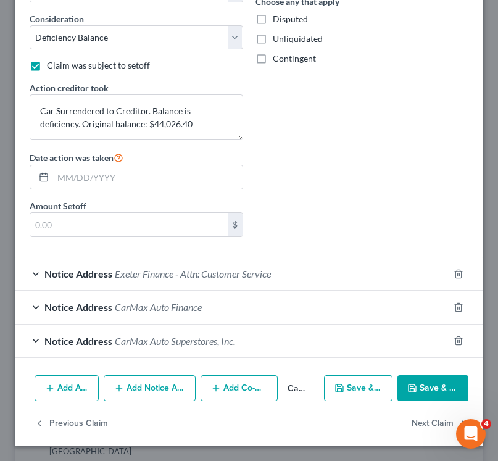
click at [429, 386] on button "Save & Close" at bounding box center [432, 388] width 71 height 26
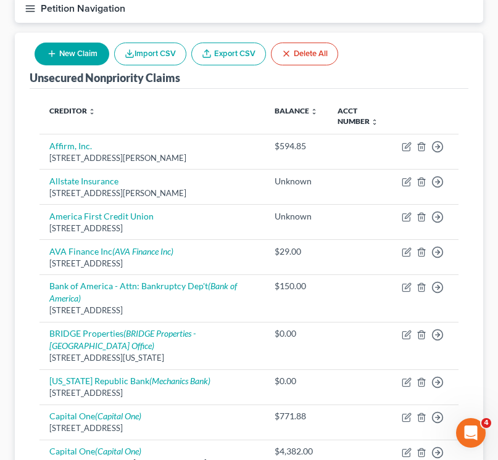
scroll to position [0, 0]
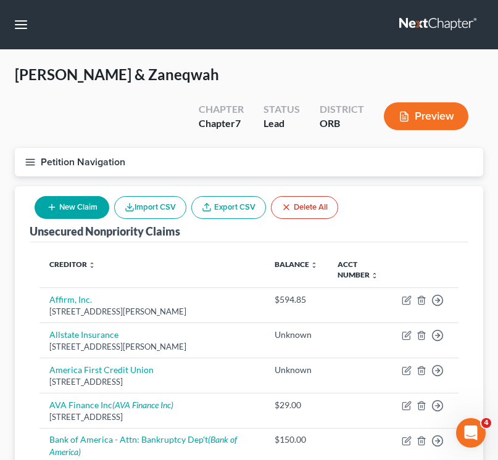
click at [19, 160] on button "Petition Navigation" at bounding box center [249, 162] width 468 height 28
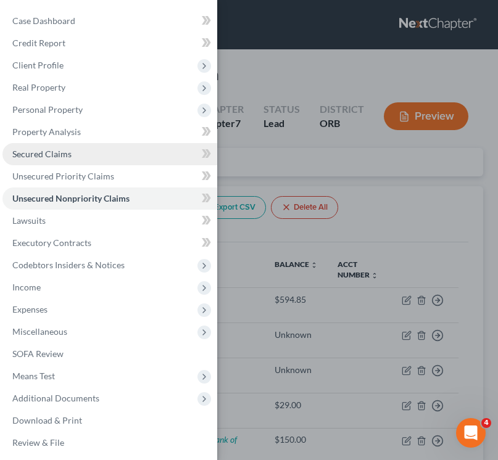
click at [54, 159] on span "Secured Claims" at bounding box center [41, 154] width 59 height 10
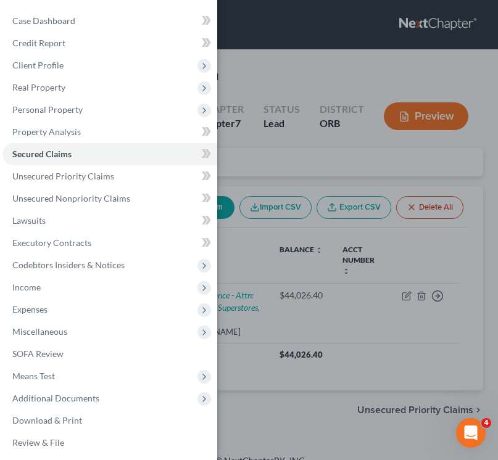
click at [384, 380] on div "Case Dashboard Payments Invoices Payments Payments Credit Report Client Profile" at bounding box center [249, 230] width 498 height 460
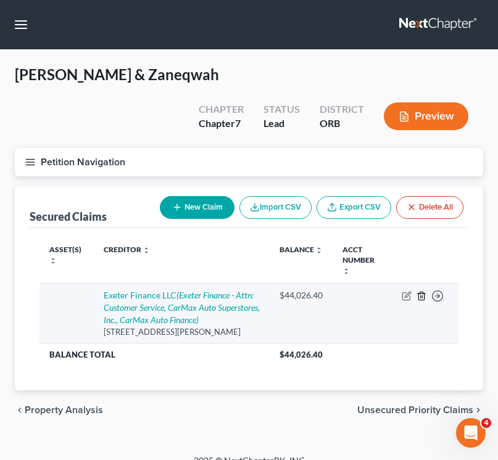
click at [423, 291] on icon "button" at bounding box center [421, 296] width 10 height 10
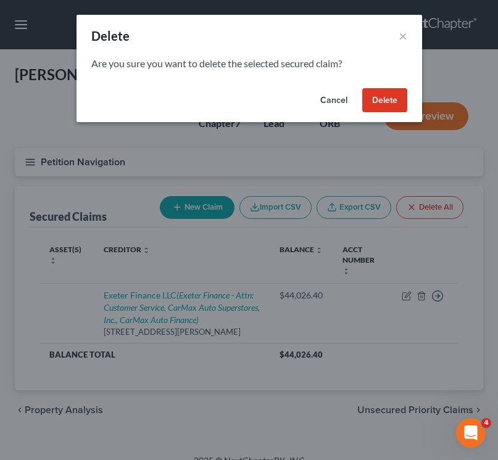
click at [383, 101] on button "Delete" at bounding box center [384, 100] width 45 height 25
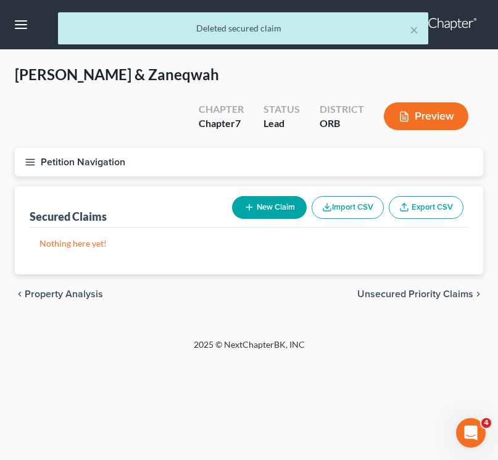
click at [25, 161] on icon "button" at bounding box center [30, 162] width 11 height 11
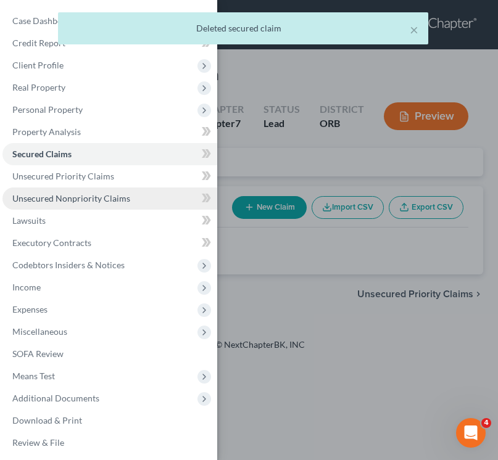
click at [65, 193] on span "Unsecured Nonpriority Claims" at bounding box center [71, 198] width 118 height 10
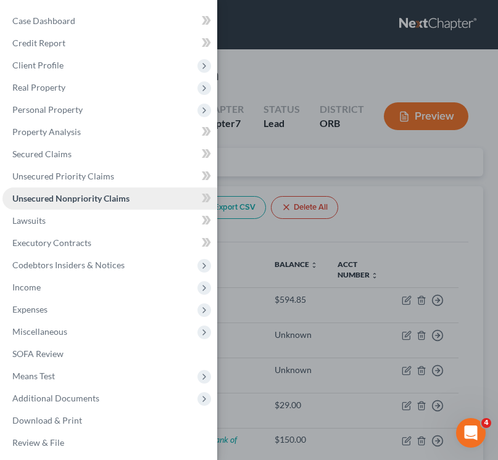
click at [41, 202] on span "Unsecured Nonpriority Claims" at bounding box center [70, 198] width 117 height 10
click at [326, 180] on div "Case Dashboard Payments Invoices Payments Payments Credit Report Client Profile" at bounding box center [249, 230] width 498 height 460
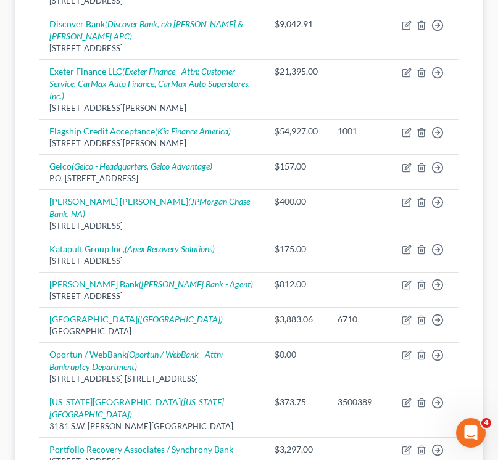
scroll to position [1206, 0]
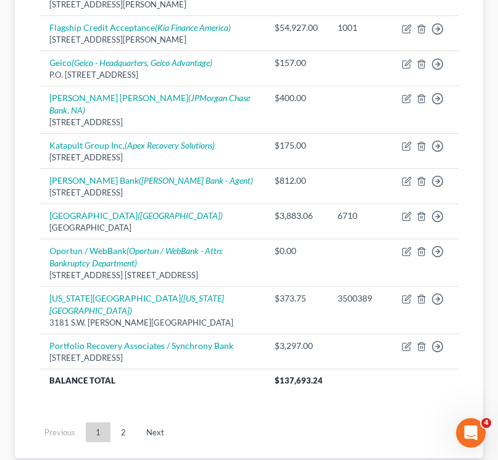
click at [115, 418] on ul "Previous 1 2 Next" at bounding box center [249, 432] width 439 height 32
click at [122, 423] on link "2" at bounding box center [123, 433] width 25 height 20
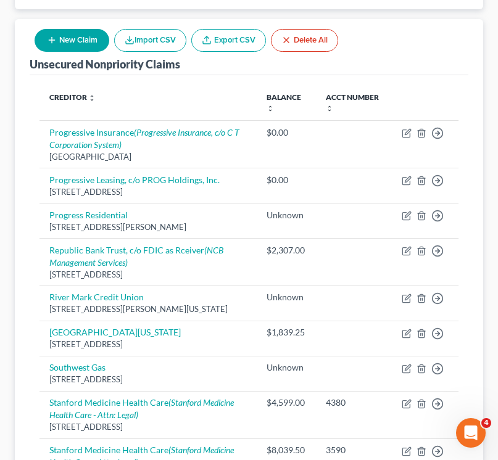
scroll to position [0, 0]
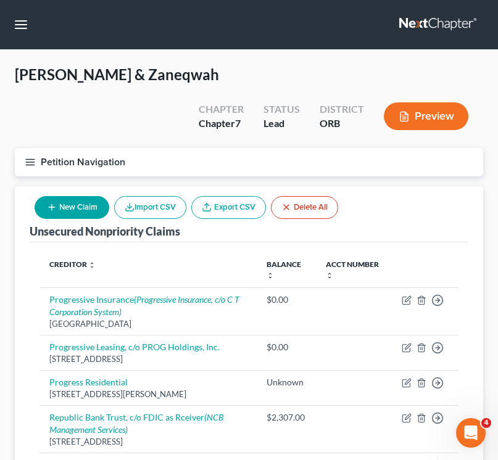
click at [48, 191] on div "New Claim Import CSV Export CSV Delete All" at bounding box center [186, 207] width 313 height 33
click at [57, 204] on button "New Claim" at bounding box center [72, 207] width 75 height 23
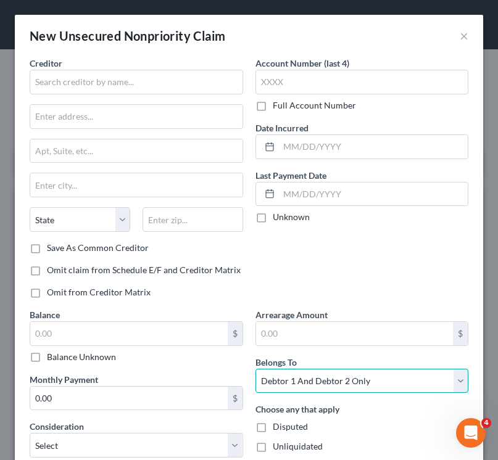
click at [363, 380] on select "Select Debtor 1 Only Debtor 2 Only Debtor 1 And Debtor 2 Only At Least One Of T…" at bounding box center [361, 381] width 213 height 25
select select "1"
click at [255, 369] on select "Select Debtor 1 Only Debtor 2 Only Debtor 1 And Debtor 2 Only At Least One Of T…" at bounding box center [361, 381] width 213 height 25
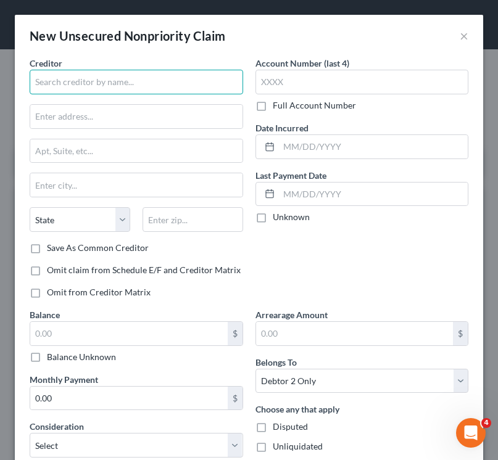
click at [149, 70] on input "text" at bounding box center [136, 82] width 213 height 25
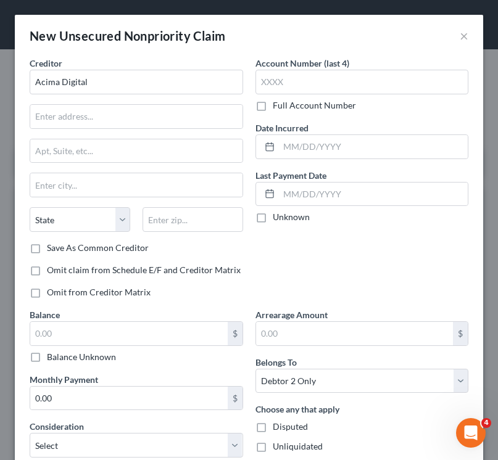
type input "Acima Digital"
click at [273, 107] on label "Full Account Number" at bounding box center [314, 105] width 83 height 12
click at [278, 107] on input "Full Account Number" at bounding box center [282, 103] width 8 height 8
click at [280, 78] on input "text" at bounding box center [361, 82] width 213 height 25
paste input "275125X"
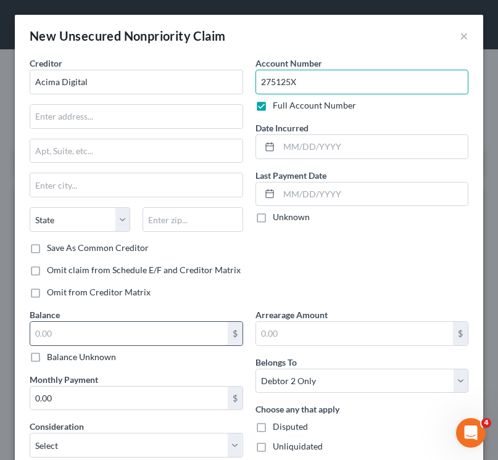
type input "275125X"
click at [68, 336] on input "text" at bounding box center [128, 333] width 197 height 23
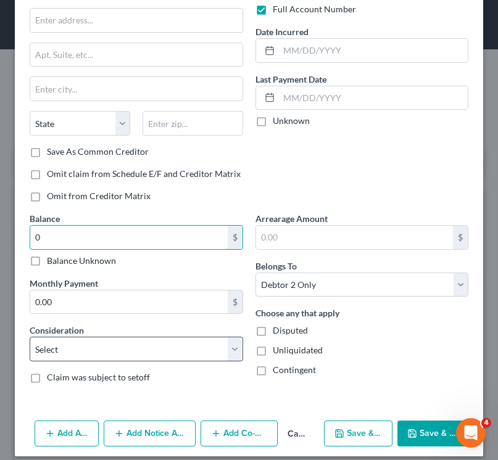
scroll to position [107, 0]
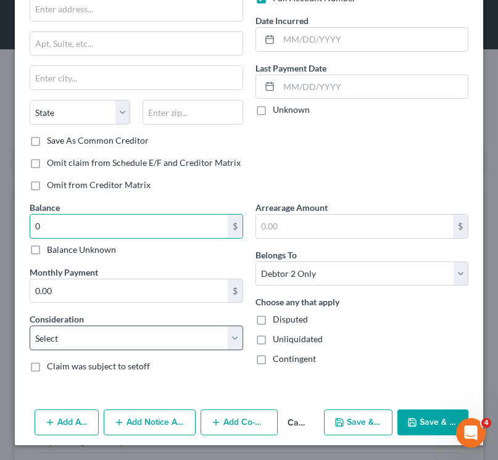
type input "0"
click at [105, 349] on select "Select Cable / Satellite Services Collection Agency Credit Card Debt Debt Couns…" at bounding box center [136, 338] width 213 height 25
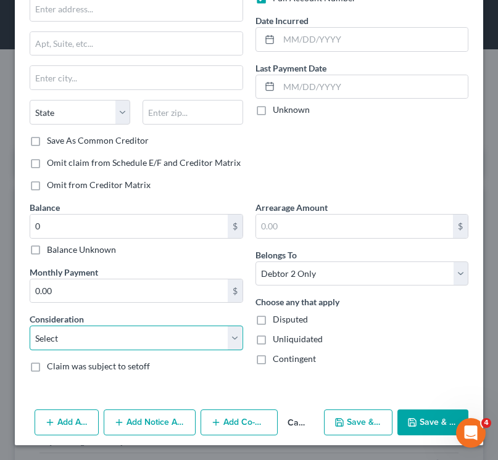
select select "4"
click at [30, 326] on select "Select Cable / Satellite Services Collection Agency Credit Card Debt Debt Couns…" at bounding box center [136, 338] width 213 height 25
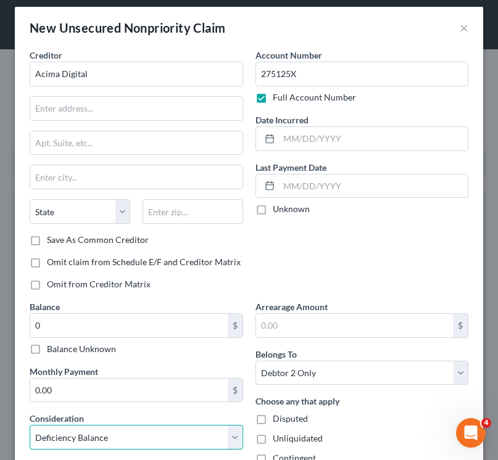
scroll to position [0, 0]
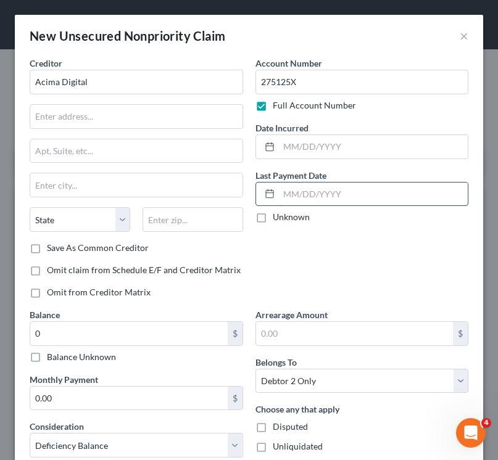
click at [316, 194] on input "text" at bounding box center [373, 194] width 189 height 23
type input "6"
type input "[DATE]"
click at [128, 88] on input "Acima Digital" at bounding box center [136, 82] width 213 height 25
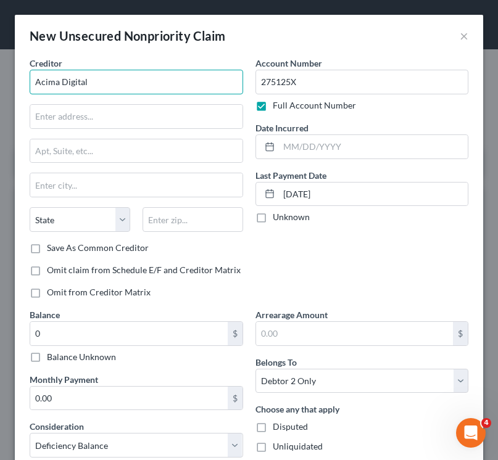
click at [128, 88] on input "Acima Digital" at bounding box center [136, 82] width 213 height 25
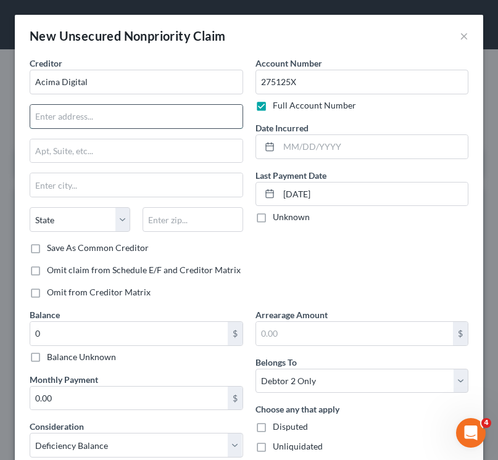
click at [36, 125] on input "text" at bounding box center [136, 116] width 212 height 23
paste input "[STREET_ADDRESS][PERSON_NAME]"
drag, startPoint x: 122, startPoint y: 116, endPoint x: 231, endPoint y: 116, distance: 109.2
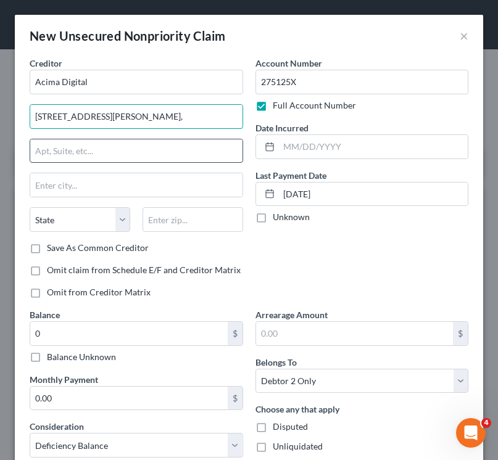
type input "[STREET_ADDRESS][PERSON_NAME],"
click at [109, 152] on input "text" at bounding box center [136, 150] width 212 height 23
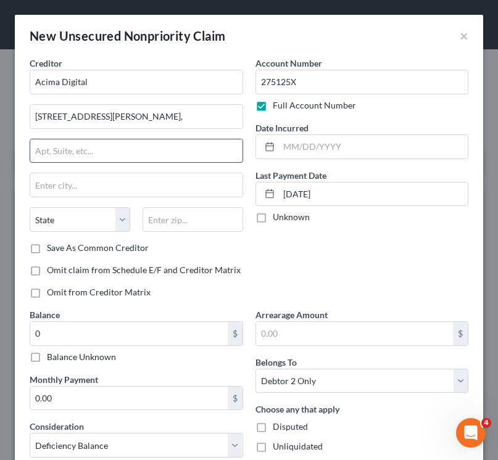
paste input "4th Floor"
click at [38, 144] on input "4th Floor" at bounding box center [136, 150] width 212 height 23
type input "4th Floor"
click at [139, 120] on input "[STREET_ADDRESS][PERSON_NAME]," at bounding box center [136, 116] width 212 height 23
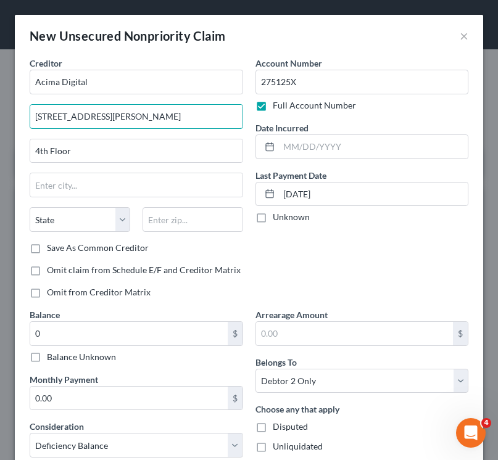
type input "[STREET_ADDRESS][PERSON_NAME]"
click at [159, 215] on input "text" at bounding box center [193, 219] width 101 height 25
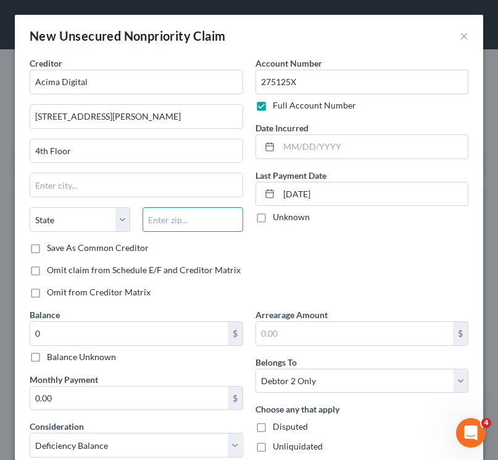
paste input "84070"
type input "84070"
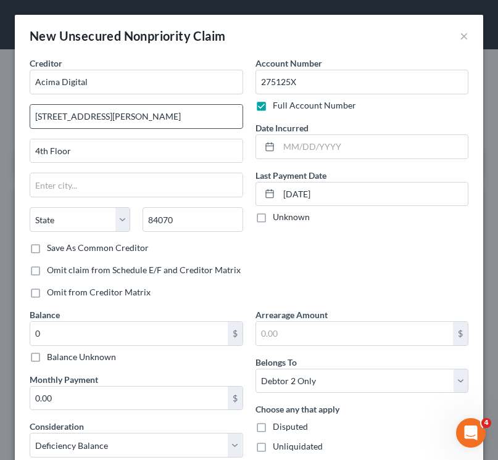
click at [120, 117] on input "[STREET_ADDRESS][PERSON_NAME]" at bounding box center [136, 116] width 212 height 23
type input "[PERSON_NAME]"
select select "46"
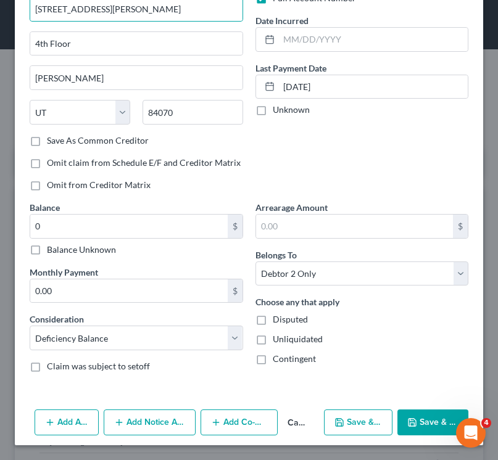
click at [425, 434] on button "Save & Close" at bounding box center [432, 423] width 71 height 26
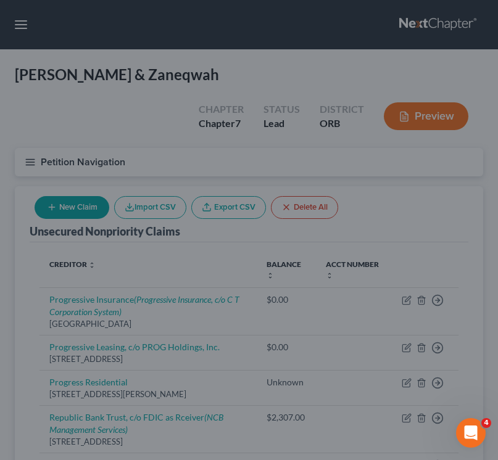
type input "0.00"
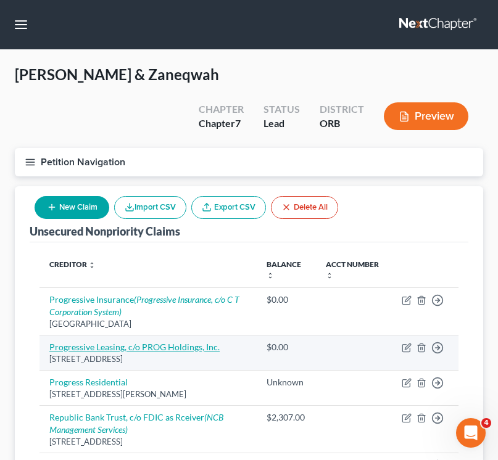
scroll to position [23, 0]
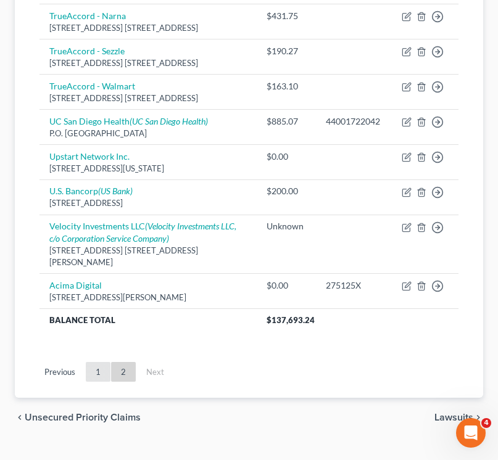
click at [98, 362] on link "1" at bounding box center [98, 372] width 25 height 20
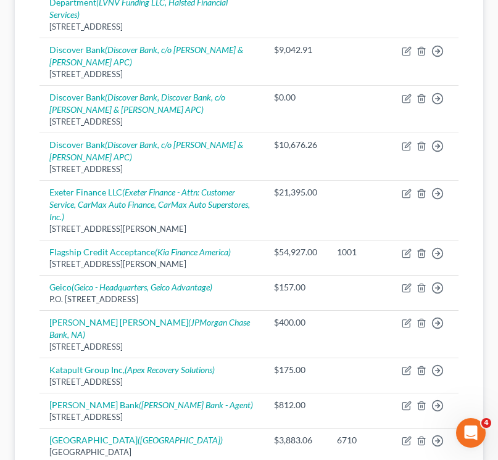
scroll to position [104, 0]
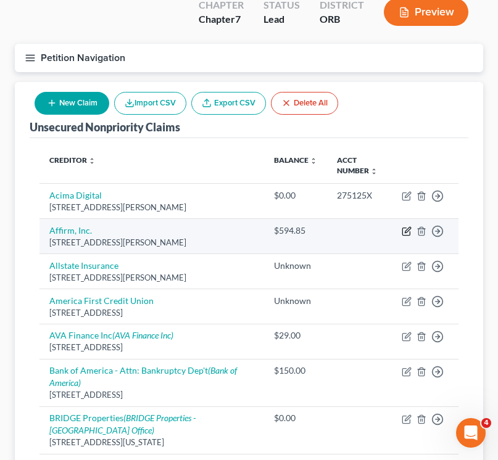
click at [407, 230] on icon "button" at bounding box center [408, 230] width 6 height 6
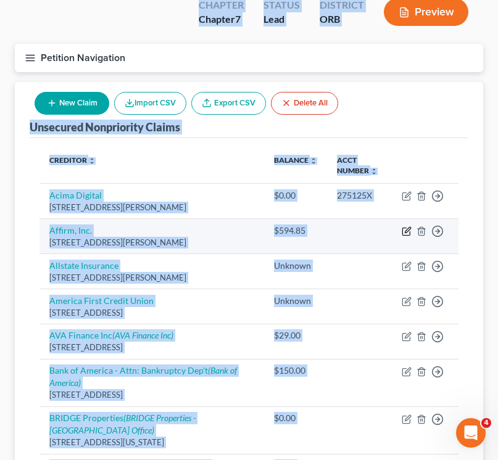
select select "39"
select select "10"
select select "2"
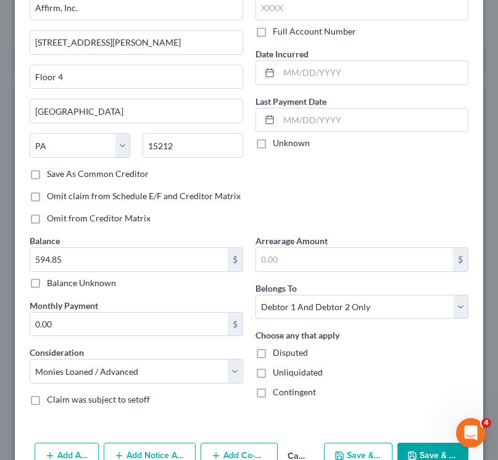
scroll to position [0, 0]
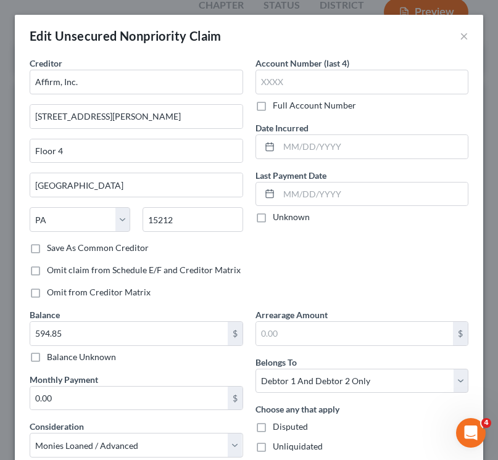
click at [47, 246] on label "Save As Common Creditor" at bounding box center [98, 248] width 102 height 12
click at [52, 246] on input "Save As Common Creditor" at bounding box center [56, 246] width 8 height 8
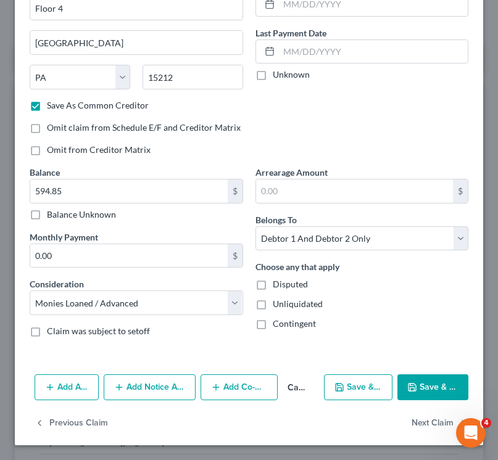
click at [430, 400] on button "Save & Close" at bounding box center [432, 388] width 71 height 26
checkbox input "false"
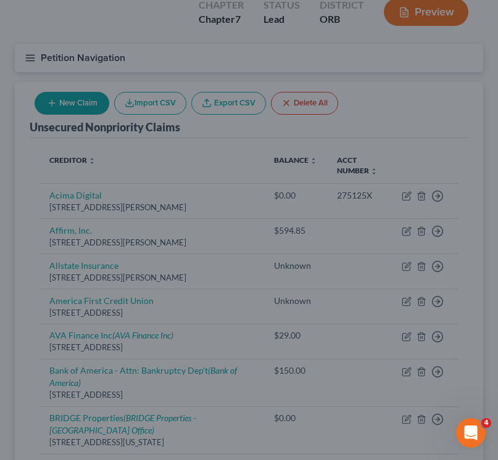
type input "0"
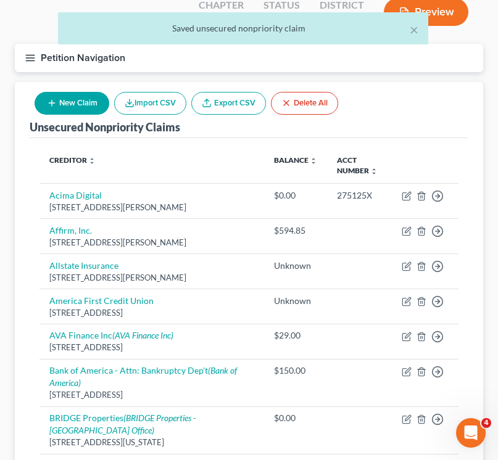
click at [46, 112] on button "New Claim" at bounding box center [72, 103] width 75 height 23
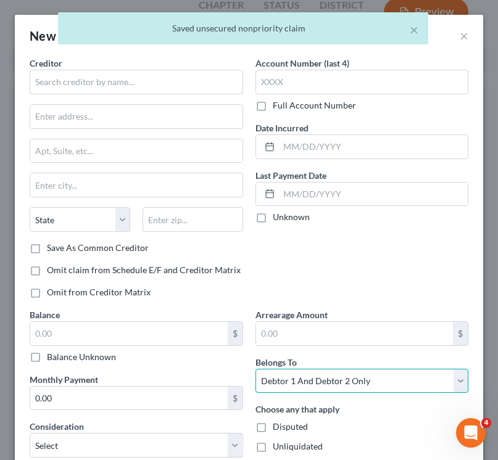
click at [308, 386] on select "Select Debtor 1 Only Debtor 2 Only Debtor 1 And Debtor 2 Only At Least One Of T…" at bounding box center [361, 381] width 213 height 25
select select "1"
click at [255, 369] on select "Select Debtor 1 Only Debtor 2 Only Debtor 1 And Debtor 2 Only At Least One Of T…" at bounding box center [361, 381] width 213 height 25
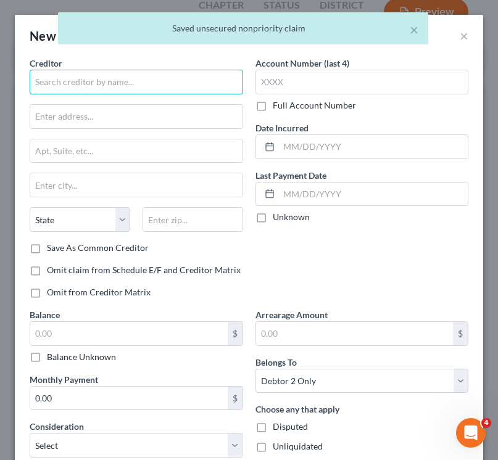
click at [115, 77] on input "text" at bounding box center [136, 82] width 213 height 25
paste input "84070"
type input "84070"
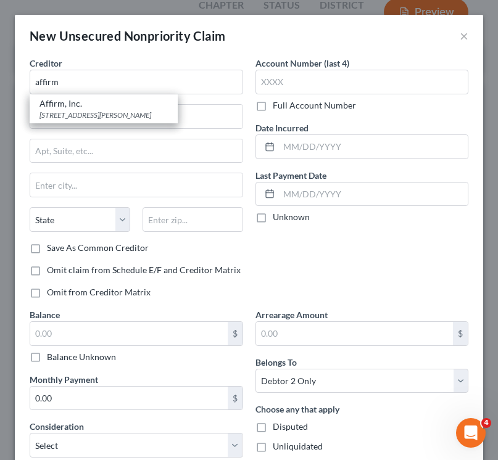
click at [67, 101] on div "Affirm, Inc." at bounding box center [103, 103] width 128 height 12
type input "Affirm, Inc."
type input "[STREET_ADDRESS][PERSON_NAME]"
type input "Floor 4"
type input "[GEOGRAPHIC_DATA]"
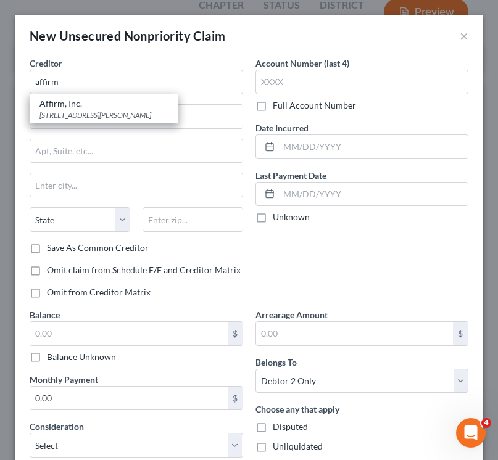
select select "39"
type input "15212"
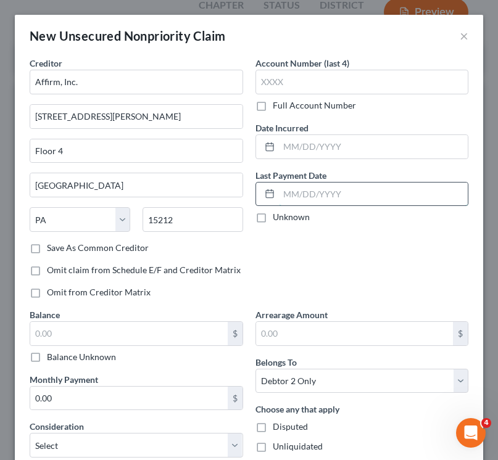
click at [310, 201] on input "text" at bounding box center [373, 194] width 189 height 23
type input "[DATE]"
click at [325, 153] on input "text" at bounding box center [373, 146] width 189 height 23
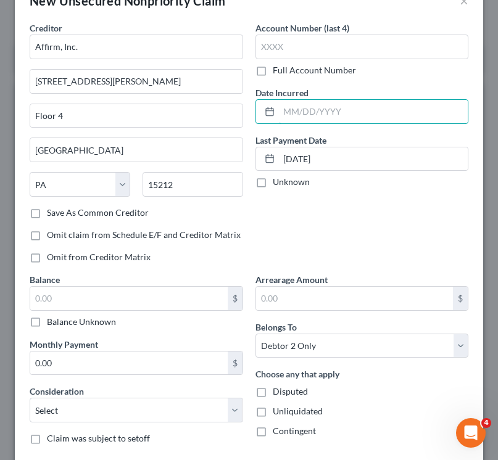
scroll to position [37, 0]
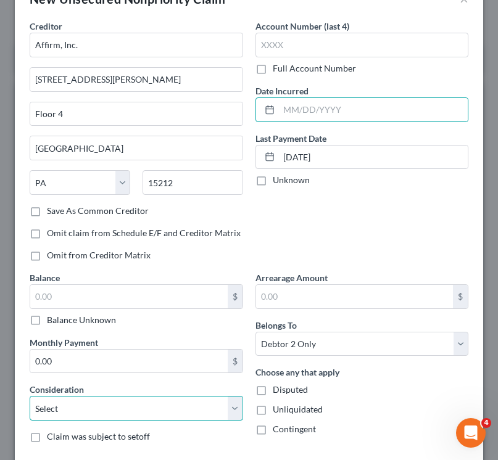
click at [77, 399] on select "Select Cable / Satellite Services Collection Agency Credit Card Debt Debt Couns…" at bounding box center [136, 408] width 213 height 25
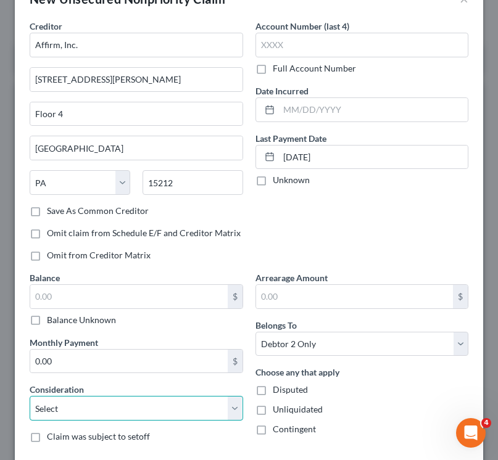
select select "10"
click at [30, 396] on select "Select Cable / Satellite Services Collection Agency Credit Card Debt Debt Couns…" at bounding box center [136, 408] width 213 height 25
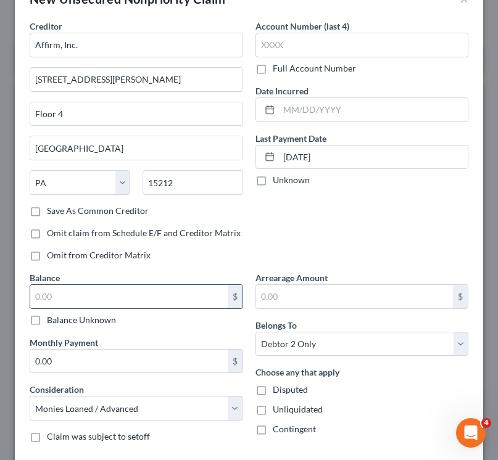
click at [82, 296] on input "text" at bounding box center [128, 296] width 197 height 23
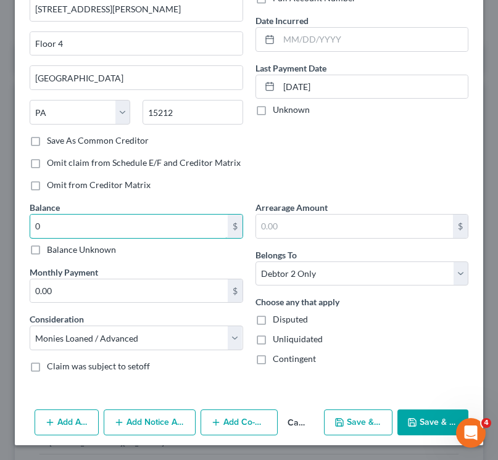
scroll to position [105, 0]
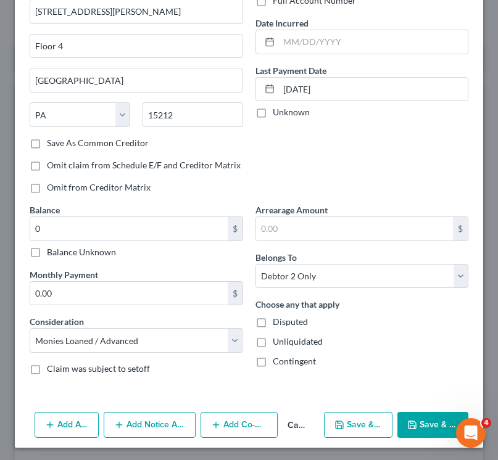
click at [432, 426] on button "Save & Close" at bounding box center [432, 425] width 71 height 26
type input "0.00"
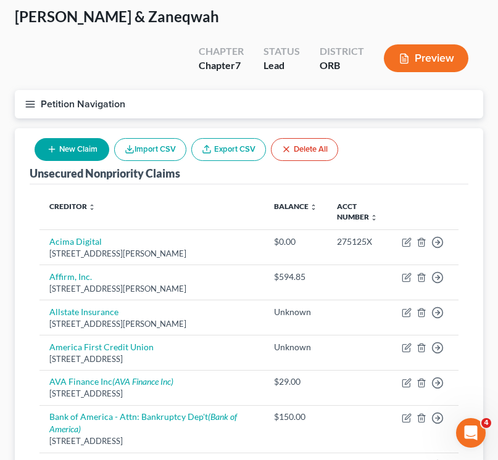
scroll to position [0, 0]
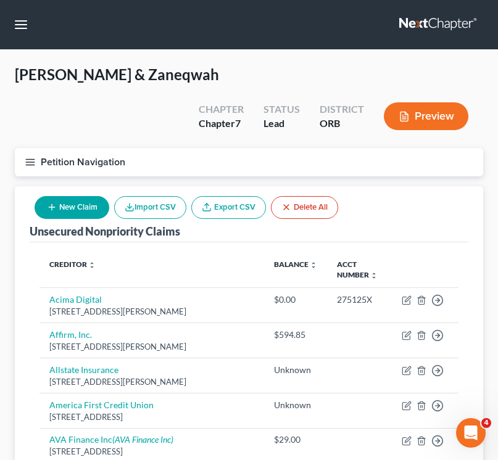
click at [24, 162] on button "Petition Navigation" at bounding box center [249, 162] width 468 height 28
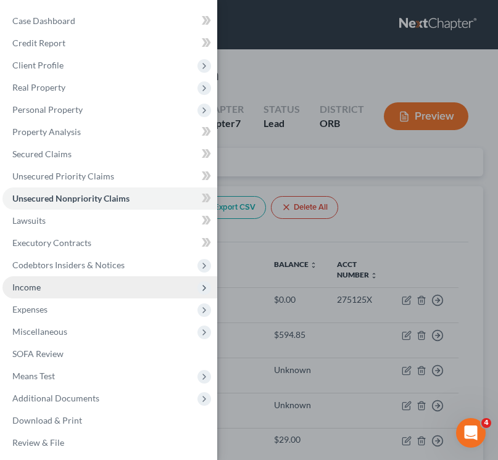
scroll to position [4, 0]
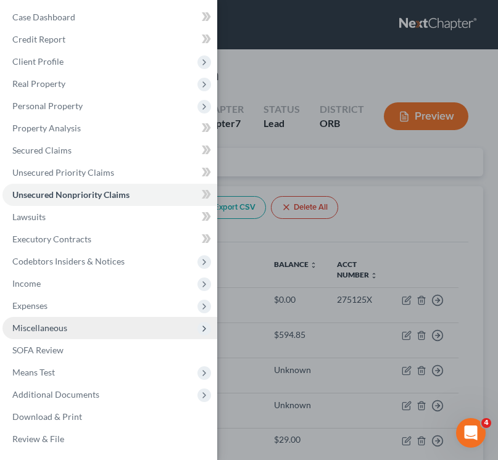
click at [54, 329] on span "Miscellaneous" at bounding box center [39, 328] width 55 height 10
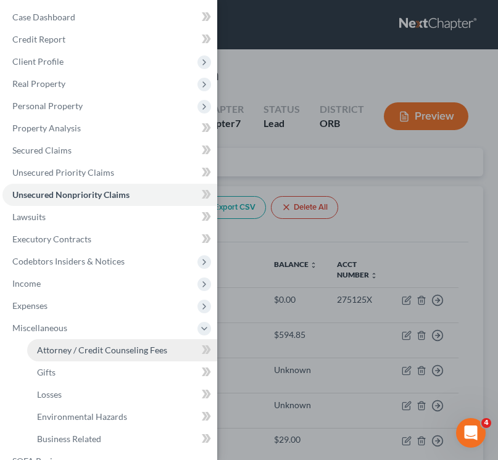
click at [63, 349] on span "Attorney / Credit Counseling Fees" at bounding box center [102, 350] width 130 height 10
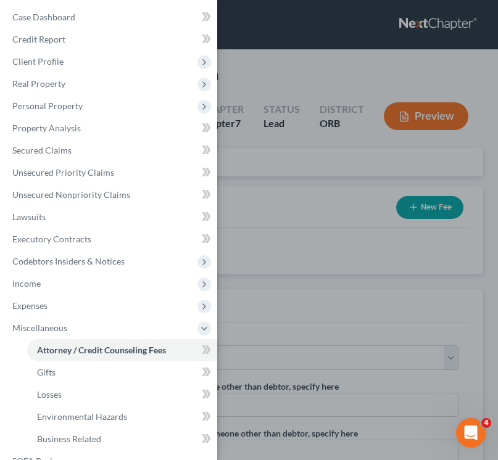
click at [380, 298] on div "Case Dashboard Payments Invoices Payments Payments Credit Report Client Profile" at bounding box center [249, 230] width 498 height 460
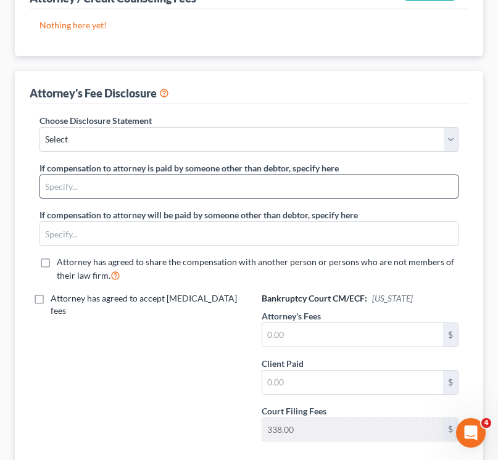
scroll to position [221, 0]
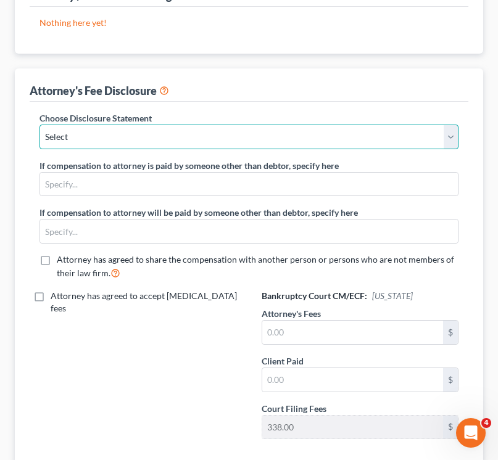
click at [204, 143] on select "Select Disclosure" at bounding box center [248, 137] width 419 height 25
select select "0"
click at [39, 125] on select "Select Disclosure" at bounding box center [248, 137] width 419 height 25
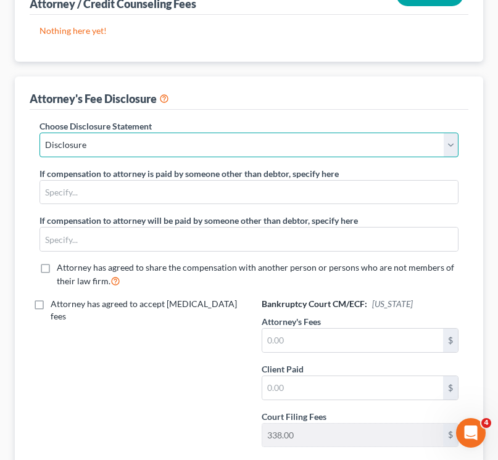
scroll to position [0, 0]
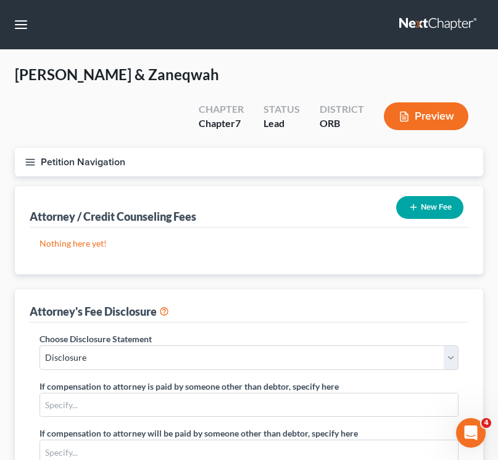
drag, startPoint x: 438, startPoint y: 27, endPoint x: 368, endPoint y: 4, distance: 73.6
click at [0, 0] on nav "Home New Case Client Portal [PERSON_NAME] Law Group [EMAIL_ADDRESS][DOMAIN_NAME…" at bounding box center [249, 24] width 498 height 49
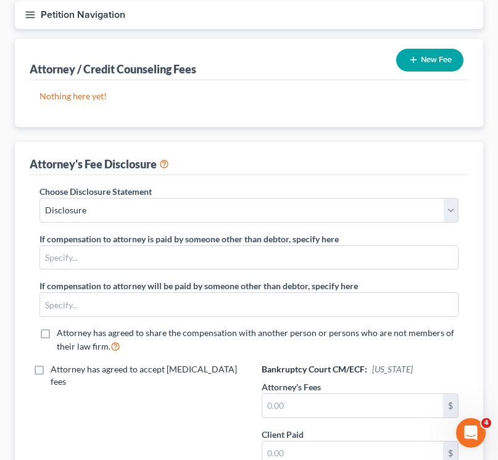
scroll to position [152, 0]
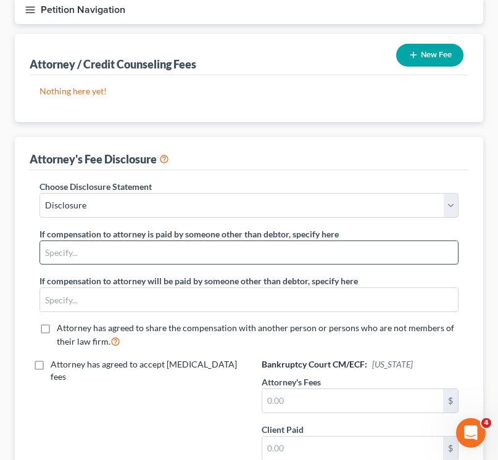
click at [113, 259] on input "text" at bounding box center [249, 252] width 418 height 23
paste input "Pro [PERSON_NAME] - Legal Aid Services of [US_STATE]"
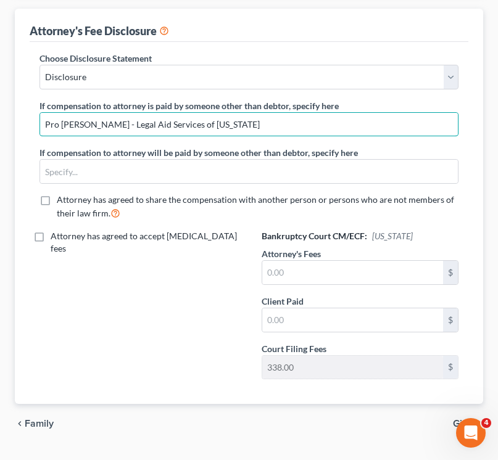
scroll to position [310, 0]
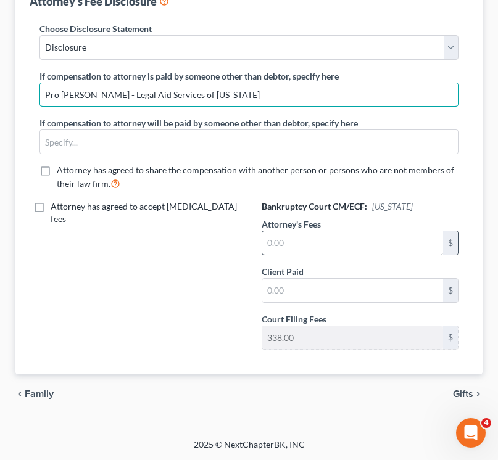
type input "Pro [PERSON_NAME] - Legal Aid Services of [US_STATE]"
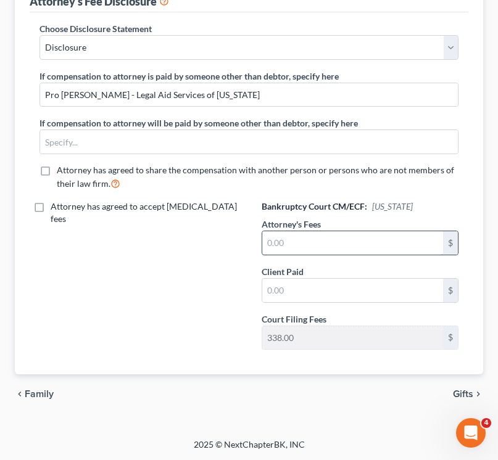
click at [323, 246] on input "text" at bounding box center [352, 242] width 181 height 23
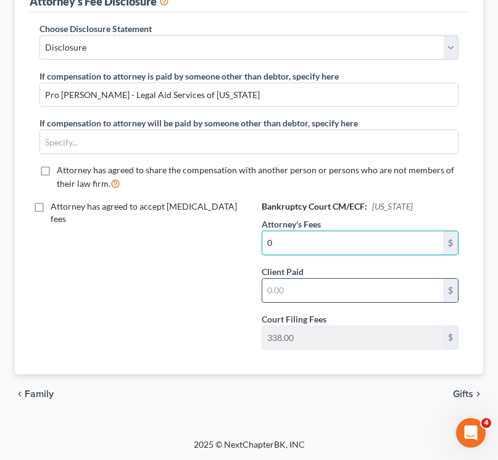
type input "0"
click at [319, 296] on input "text" at bounding box center [352, 290] width 181 height 23
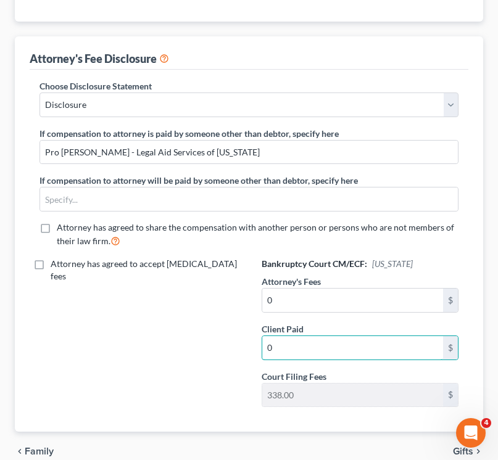
scroll to position [0, 0]
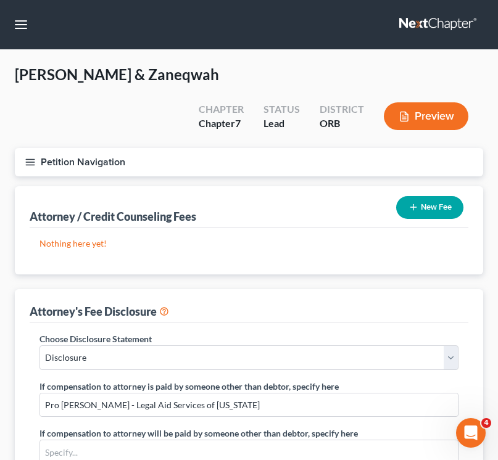
type input "0"
click at [36, 167] on button "Petition Navigation" at bounding box center [249, 162] width 468 height 28
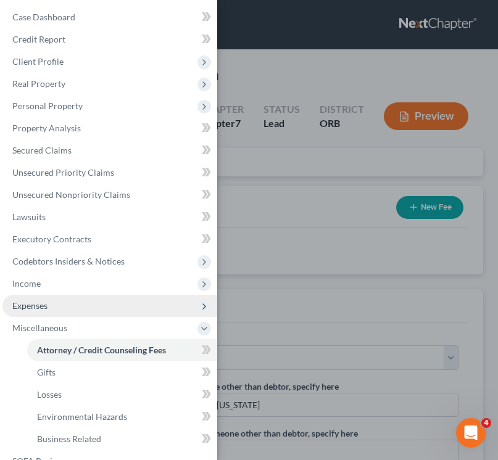
click at [52, 303] on span "Expenses" at bounding box center [109, 306] width 215 height 22
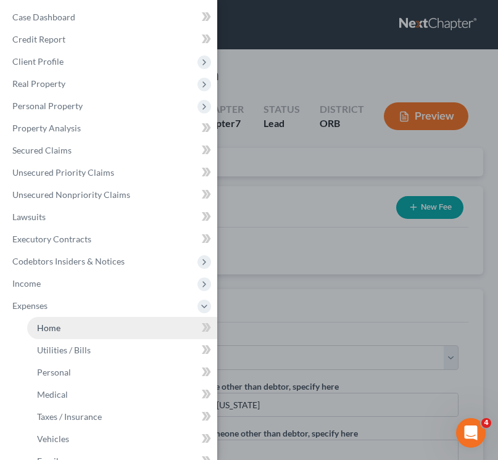
click at [68, 335] on link "Home" at bounding box center [122, 328] width 190 height 22
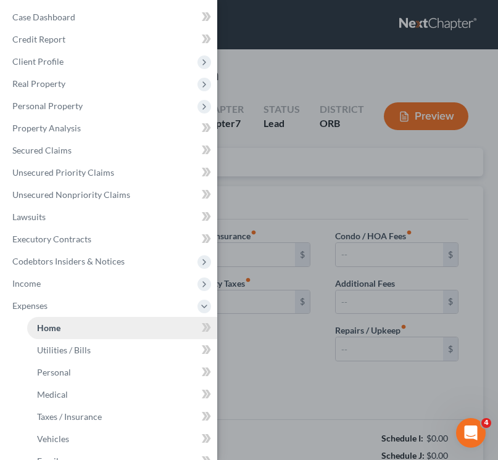
type input "1,530.00"
type input "0.00"
radio input "true"
type input "0.00"
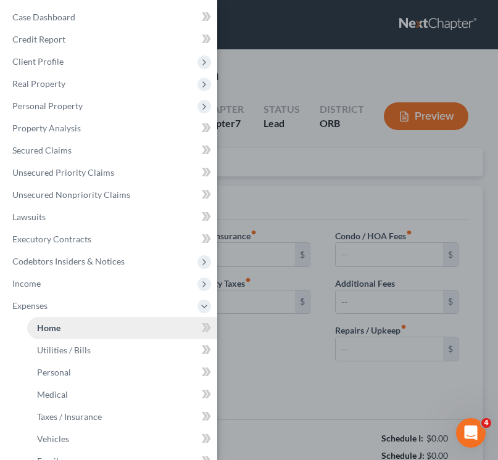
type input "0.00"
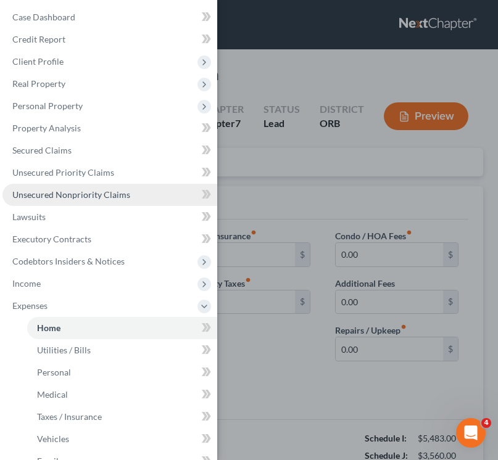
click at [62, 199] on span "Unsecured Nonpriority Claims" at bounding box center [71, 194] width 118 height 10
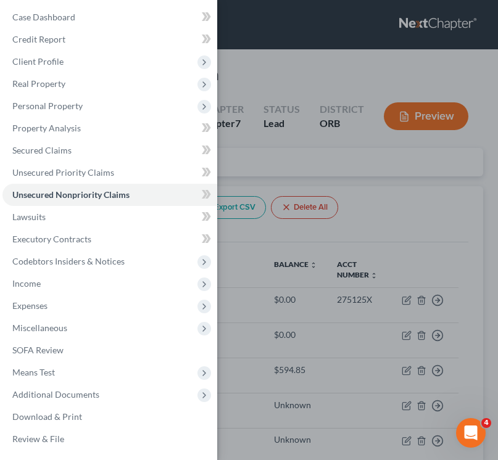
click at [362, 160] on div "Case Dashboard Payments Invoices Payments Payments Credit Report Client Profile" at bounding box center [249, 230] width 498 height 460
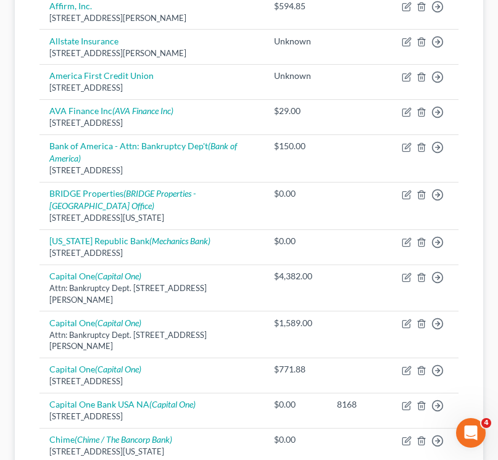
scroll to position [657, 0]
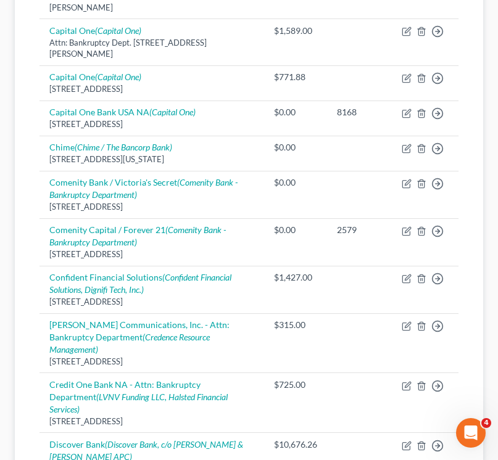
click at [16, 329] on div "Unsecured Nonpriority Claims New Claim Import CSV Export CSV Delete All Credito…" at bounding box center [249, 262] width 468 height 1465
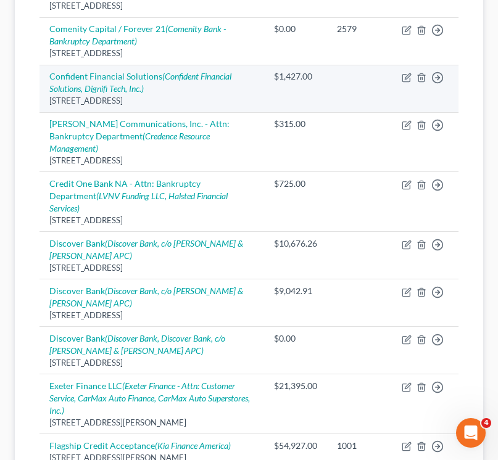
scroll to position [852, 0]
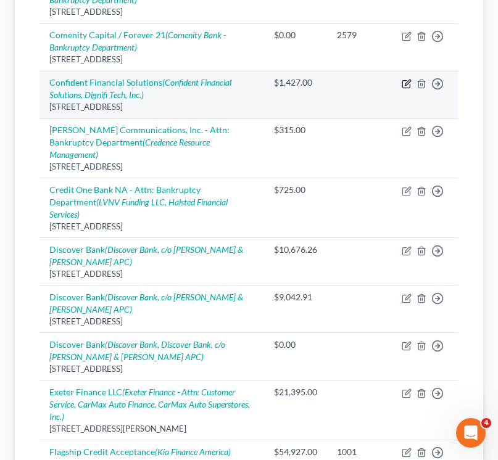
click at [403, 83] on icon "button" at bounding box center [407, 84] width 10 height 10
select select "5"
select select "14"
select select "1"
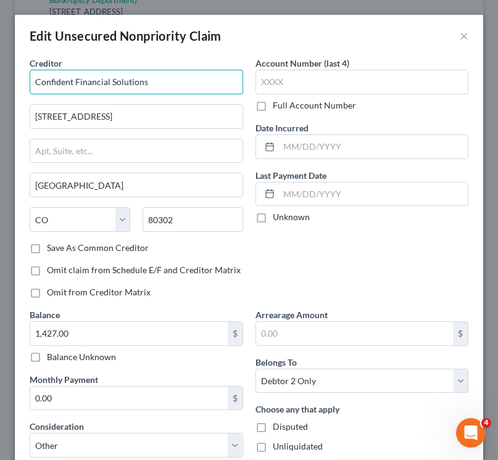
click at [209, 85] on input "Confident Financial Solutions" at bounding box center [136, 82] width 213 height 25
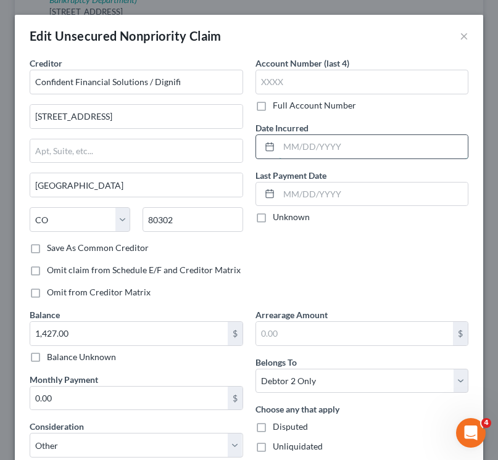
click at [321, 149] on input "text" at bounding box center [373, 146] width 189 height 23
type input "Confident Financial Solutions / Dignifi"
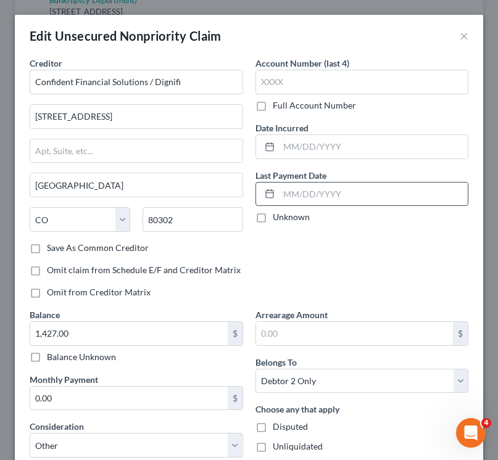
click at [323, 200] on input "text" at bounding box center [373, 194] width 189 height 23
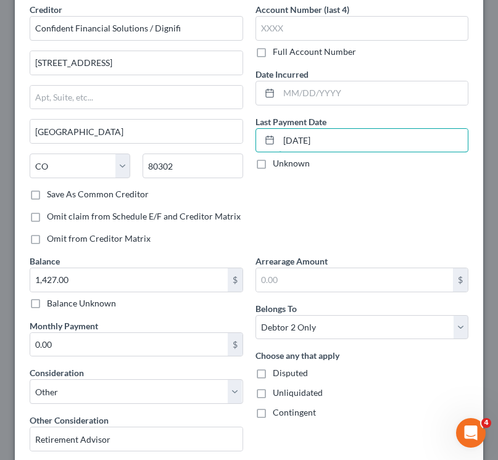
scroll to position [117, 0]
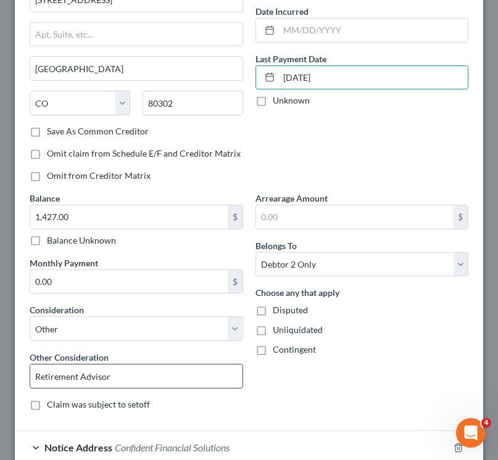
type input "[DATE]"
click at [164, 384] on input "Retirement Advisor" at bounding box center [136, 376] width 212 height 23
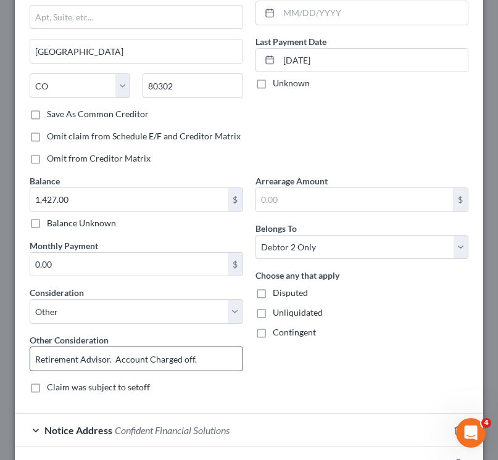
click at [135, 366] on input "Retirement Advisor. Account Charged off." at bounding box center [136, 358] width 212 height 23
click at [152, 364] on input "Retirement Advisor. Account Charged off." at bounding box center [136, 358] width 212 height 23
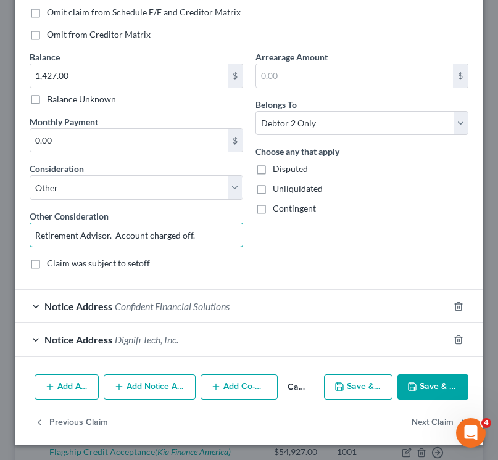
type input "Retirement Advisor. Account charged off."
click at [421, 389] on button "Save & Close" at bounding box center [432, 388] width 71 height 26
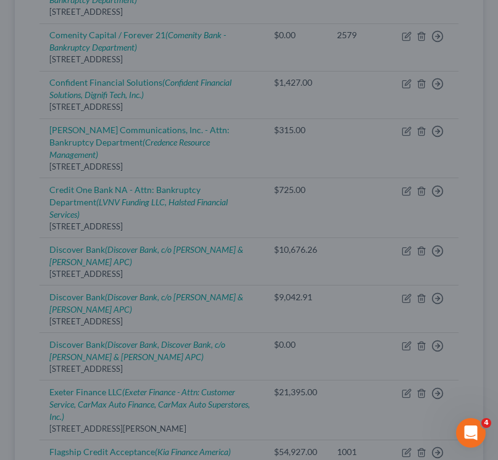
type input "0"
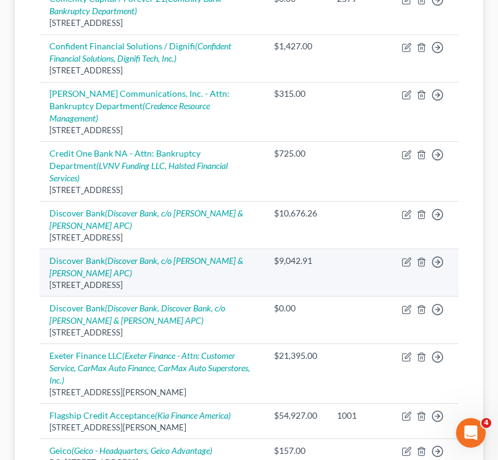
scroll to position [890, 0]
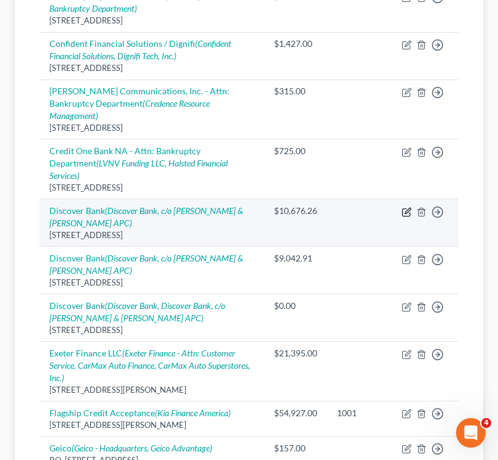
click at [411, 207] on icon "button" at bounding box center [407, 212] width 10 height 10
select select "46"
select select "8"
select select "1"
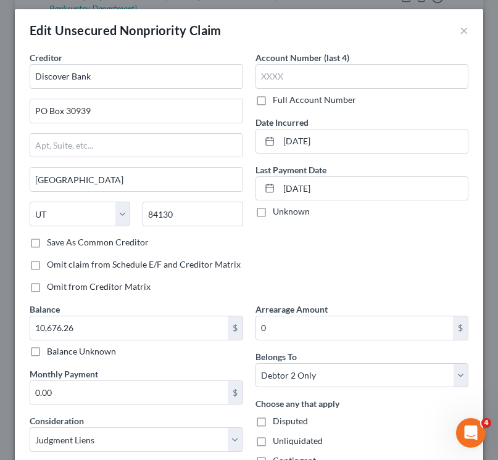
scroll to position [0, 0]
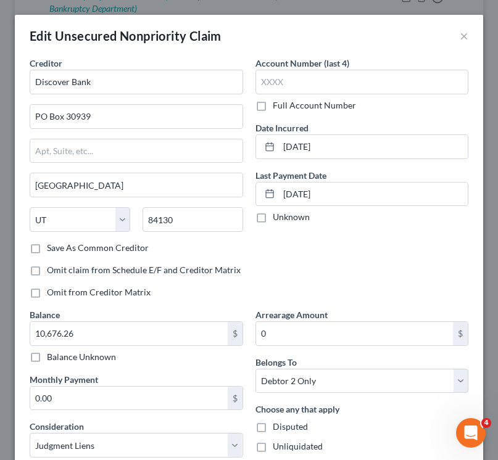
click at [449, 38] on div "Edit Unsecured Nonpriority Claim ×" at bounding box center [249, 36] width 468 height 42
click at [460, 31] on button "×" at bounding box center [464, 35] width 9 height 15
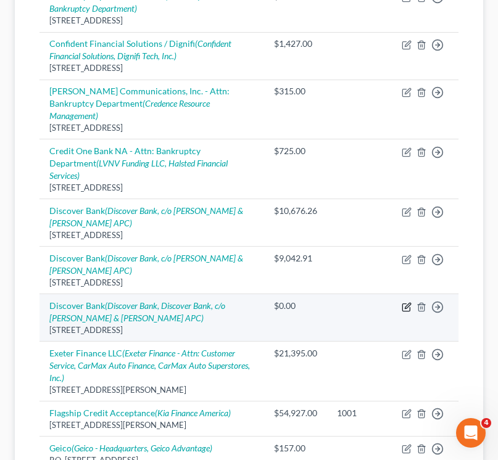
click at [405, 302] on icon "button" at bounding box center [407, 307] width 10 height 10
select select "14"
select select "2"
select select "0"
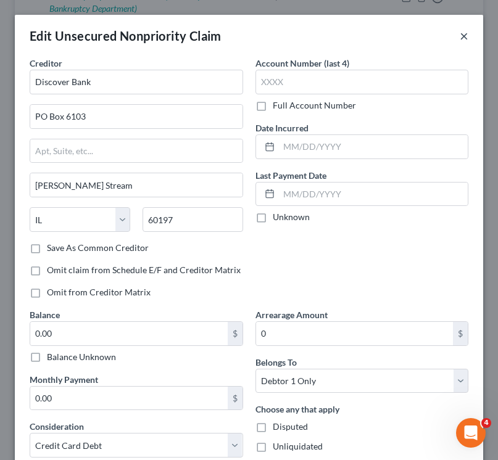
click at [460, 29] on button "×" at bounding box center [464, 35] width 9 height 15
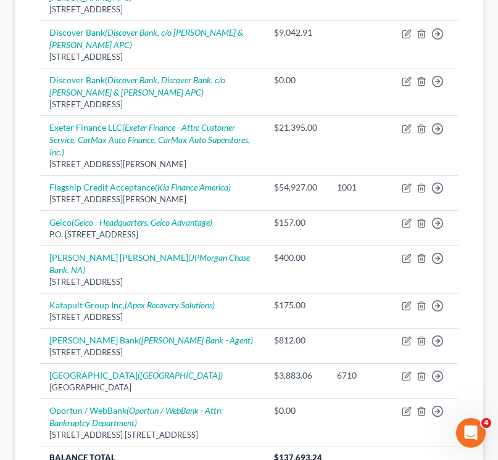
scroll to position [1117, 0]
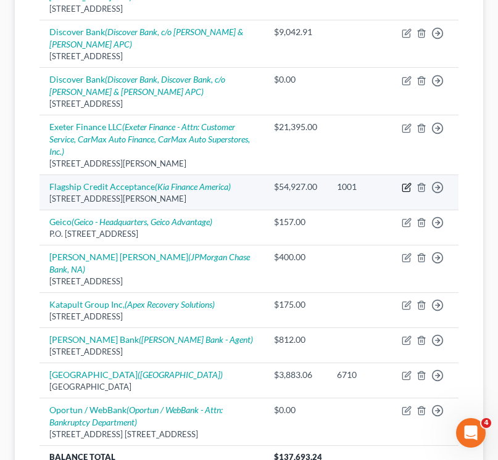
click at [405, 184] on icon "button" at bounding box center [408, 187] width 6 height 6
select select "39"
select select "14"
select select "2"
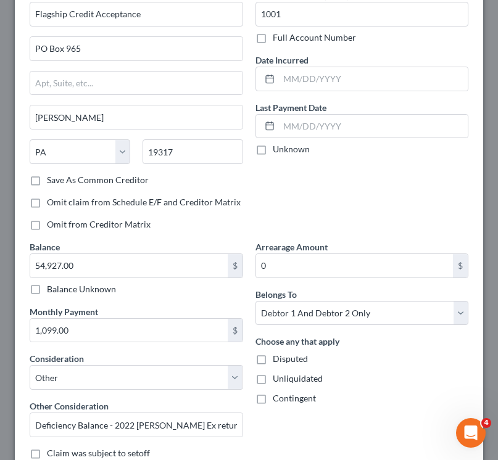
scroll to position [78, 0]
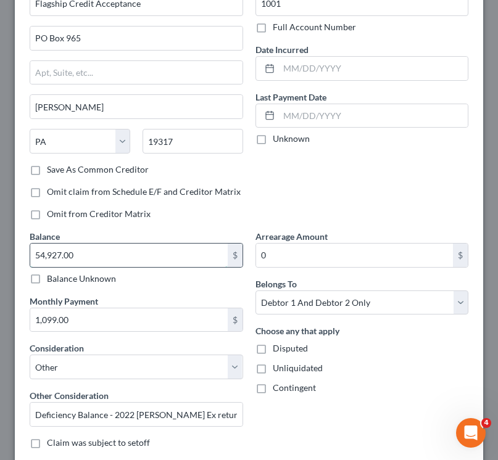
click at [165, 259] on input "54,927.00" at bounding box center [128, 255] width 197 height 23
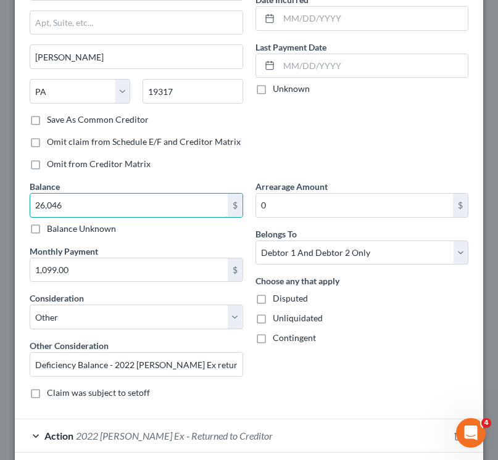
scroll to position [129, 0]
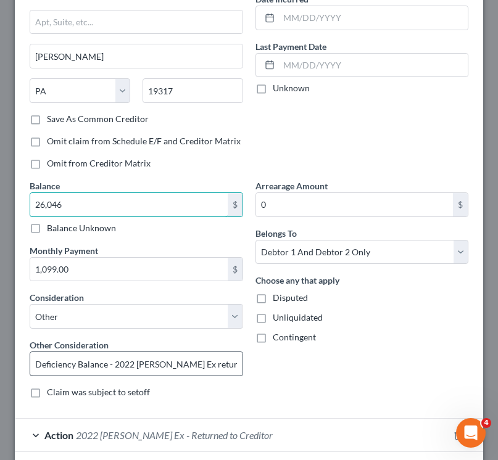
type input "26,046"
click at [123, 369] on input "Deficiency Balance - 2022 [PERSON_NAME] Ex returned to Creditor [DATE]." at bounding box center [136, 363] width 212 height 23
click at [122, 367] on input "Deficiency Balance - 2022 [PERSON_NAME] Ex returned to Creditor [DATE]." at bounding box center [136, 363] width 212 height 23
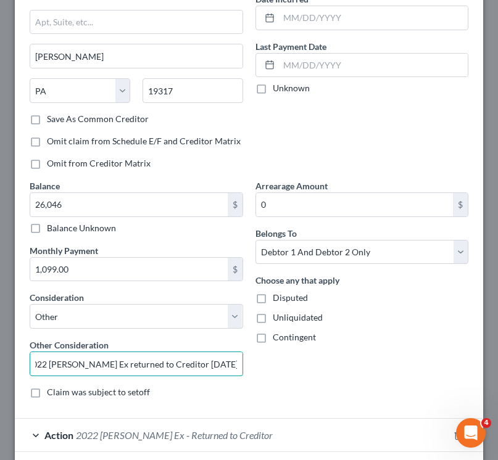
drag, startPoint x: 128, startPoint y: 368, endPoint x: 352, endPoint y: 358, distance: 224.2
click at [353, 358] on div "Creditor * Flagship Credit Acceptance PO Box 965 Chadds Ford State [US_STATE] A…" at bounding box center [248, 168] width 451 height 481
click at [115, 367] on input "Deficiency Balance - 2022 [PERSON_NAME] Ex returned to Creditor [DATE]." at bounding box center [136, 363] width 212 height 23
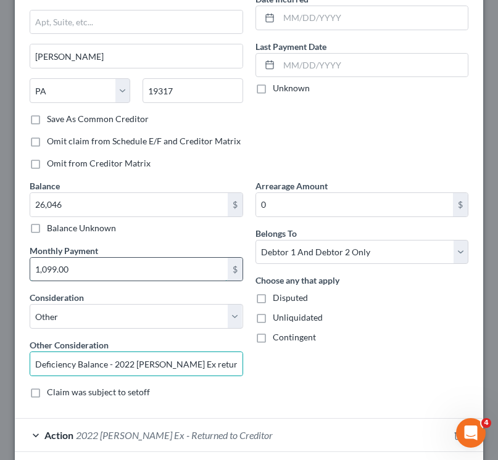
click at [51, 268] on input "1,099.00" at bounding box center [128, 269] width 197 height 23
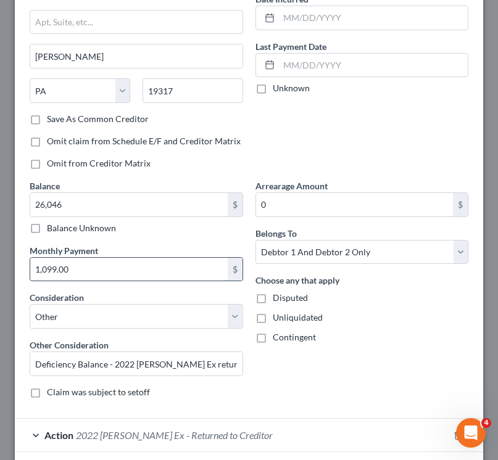
click at [51, 268] on input "1,099.00" at bounding box center [128, 269] width 197 height 23
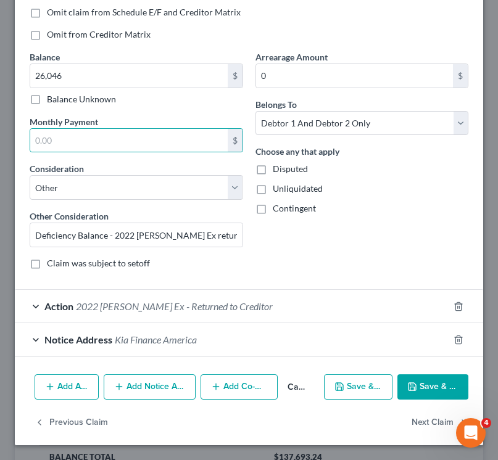
click at [285, 288] on form "Creditor * Flagship Credit Acceptance PO Box 965 Chadds Ford State [US_STATE] A…" at bounding box center [249, 78] width 439 height 558
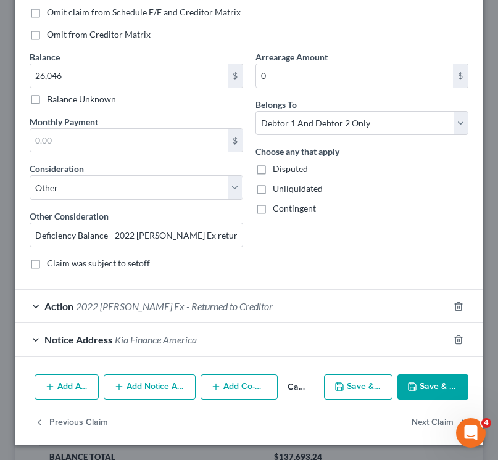
click at [407, 391] on button "Save & Close" at bounding box center [432, 388] width 71 height 26
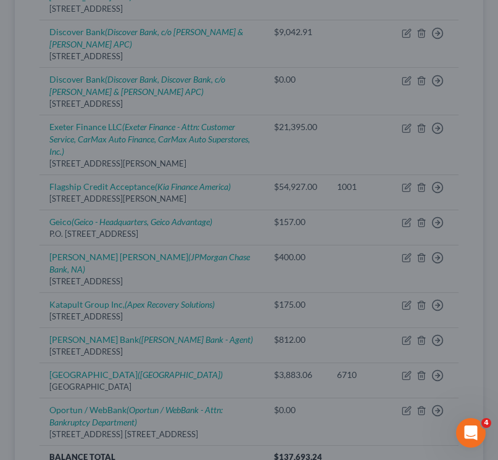
type input "26,046.00"
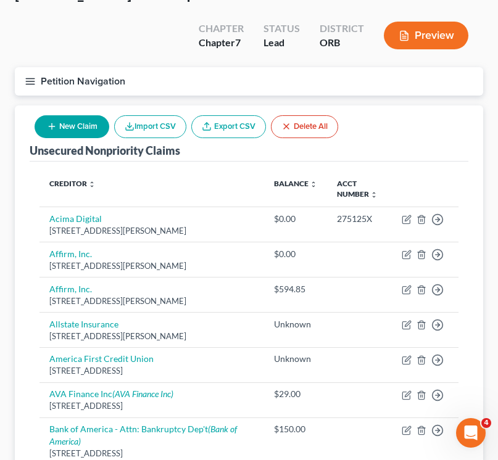
scroll to position [0, 0]
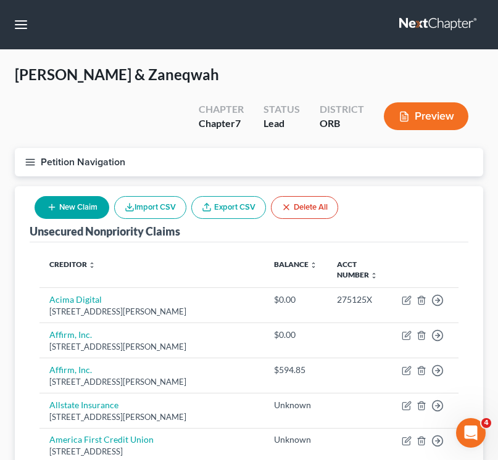
click at [78, 204] on button "New Claim" at bounding box center [72, 207] width 75 height 23
select select "2"
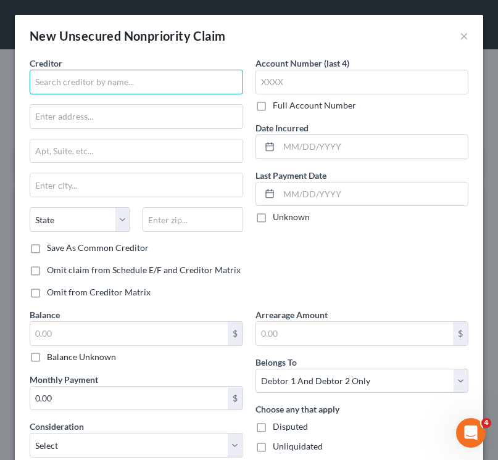
click at [60, 86] on input "text" at bounding box center [136, 82] width 213 height 25
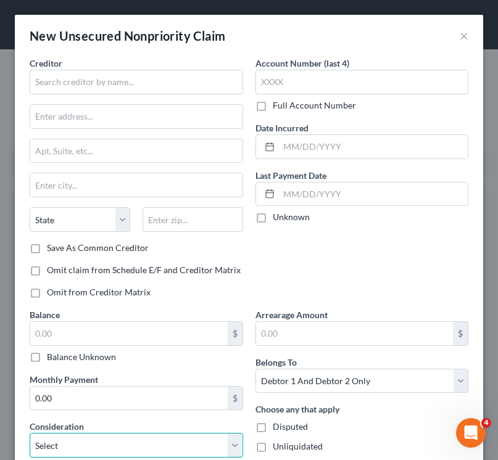
click at [57, 441] on select "Select Cable / Satellite Services Collection Agency Credit Card Debt Debt Couns…" at bounding box center [136, 445] width 213 height 25
select select "10"
click at [30, 433] on select "Select Cable / Satellite Services Collection Agency Credit Card Debt Debt Couns…" at bounding box center [136, 445] width 213 height 25
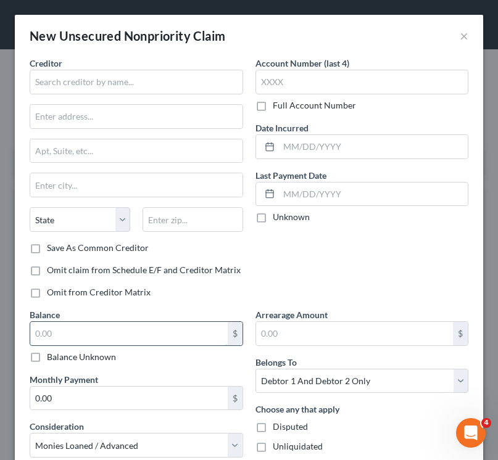
click at [59, 334] on input "text" at bounding box center [128, 333] width 197 height 23
type input "0"
click at [59, 82] on input "text" at bounding box center [136, 82] width 213 height 25
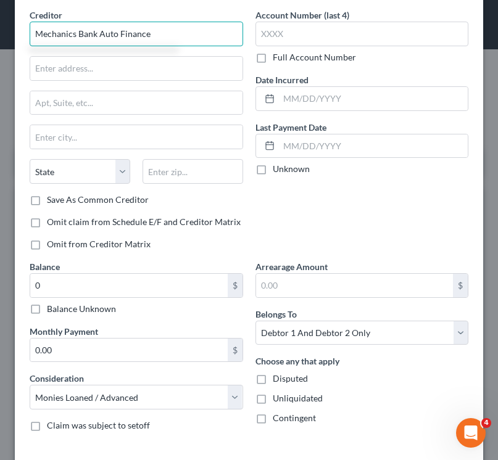
scroll to position [45, 0]
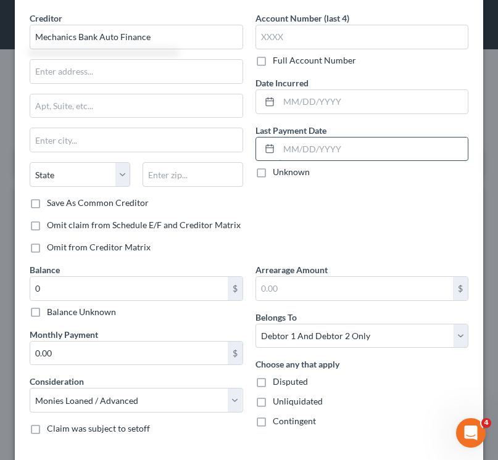
click at [336, 156] on input "text" at bounding box center [373, 149] width 189 height 23
type input "Mechanics Bank Auto Finance"
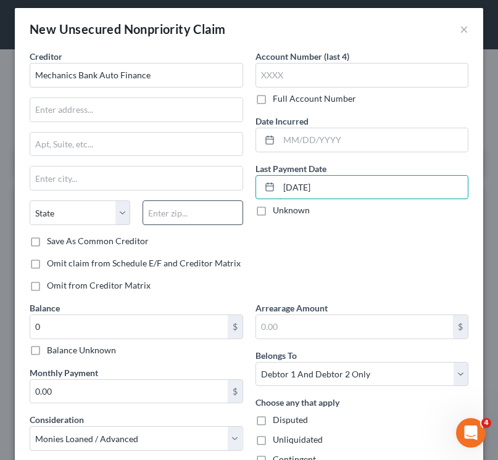
scroll to position [0, 0]
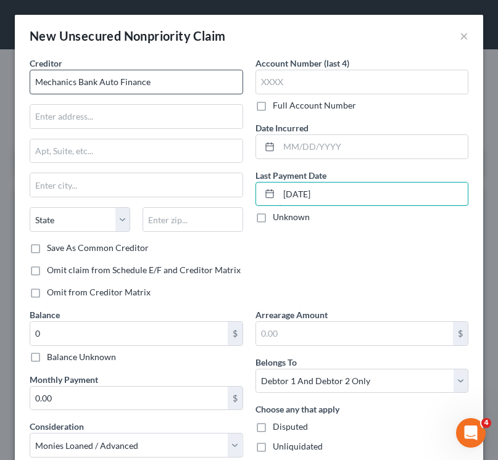
type input "[DATE]"
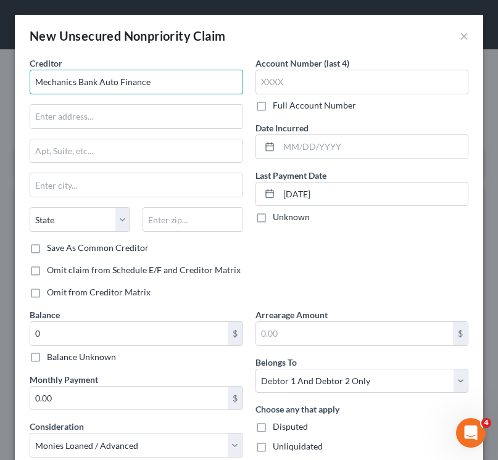
click at [143, 86] on input "Mechanics Bank Auto Finance" at bounding box center [136, 82] width 213 height 25
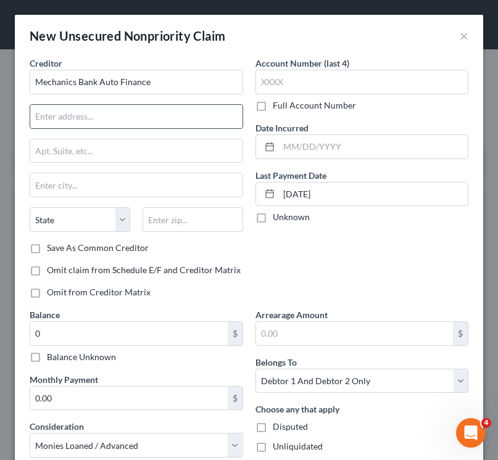
click at [78, 111] on input "text" at bounding box center [136, 116] width 212 height 23
paste input "[STREET_ADDRESS]"
drag, startPoint x: 120, startPoint y: 117, endPoint x: 221, endPoint y: 119, distance: 101.2
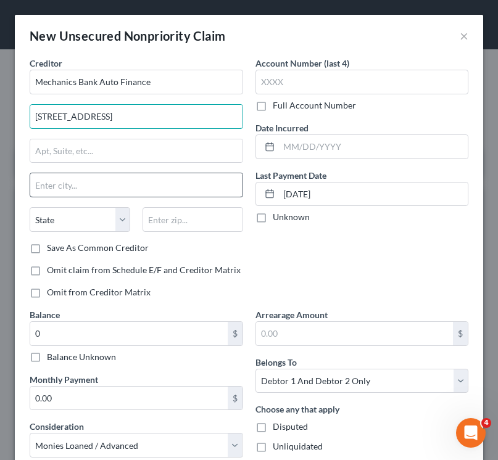
type input "[STREET_ADDRESS]"
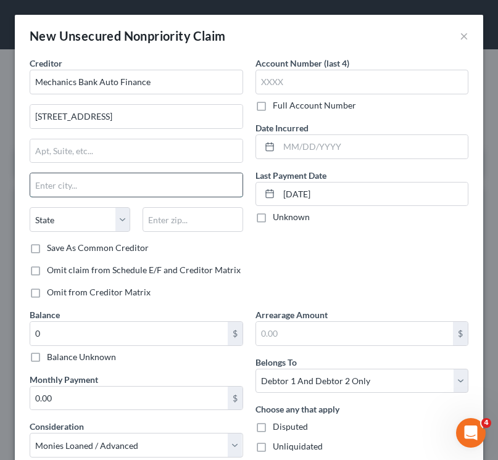
click at [146, 196] on input "text" at bounding box center [136, 184] width 212 height 23
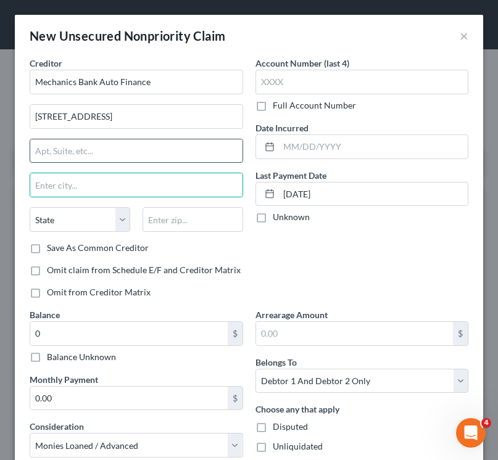
click at [125, 157] on input "text" at bounding box center [136, 150] width 212 height 23
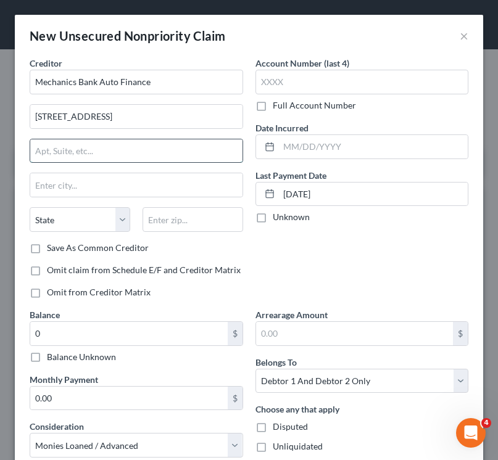
paste input "Suite 190"
type input "Suite 190"
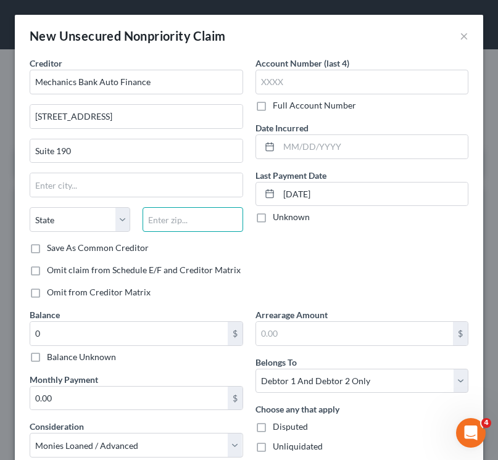
click at [184, 220] on input "text" at bounding box center [193, 219] width 101 height 25
paste input "89074"
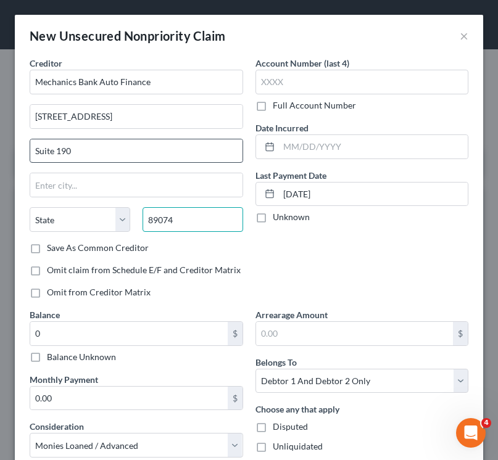
type input "89074"
click at [117, 141] on input "Suite 190" at bounding box center [136, 150] width 212 height 23
type input "[PERSON_NAME]"
select select "31"
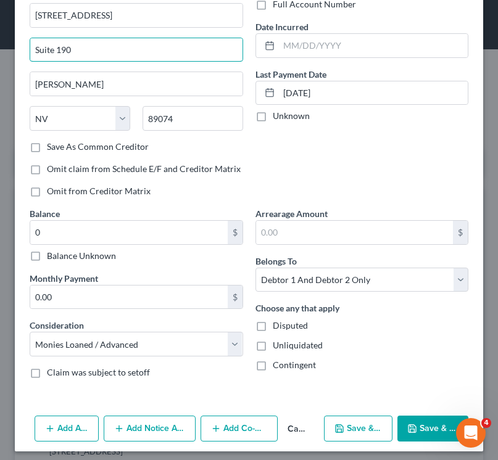
scroll to position [107, 0]
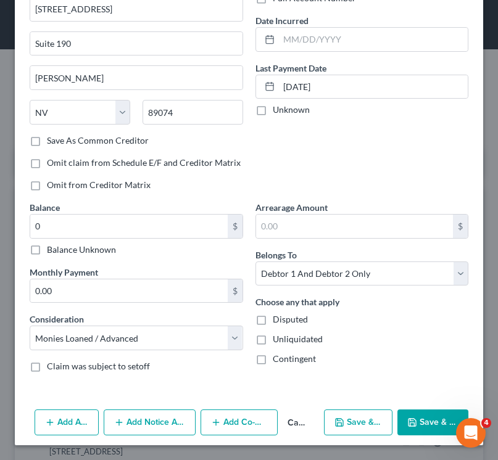
click at [425, 426] on button "Save & Close" at bounding box center [432, 423] width 71 height 26
type input "0.00"
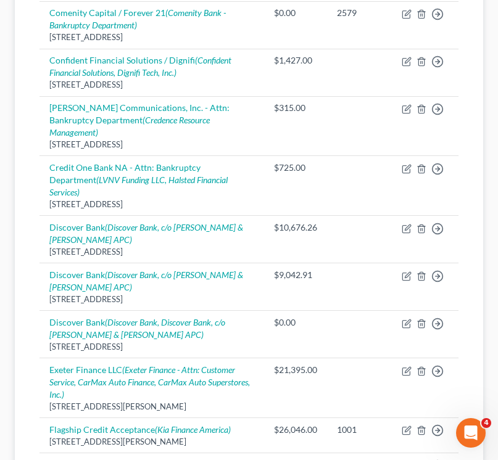
scroll to position [1287, 0]
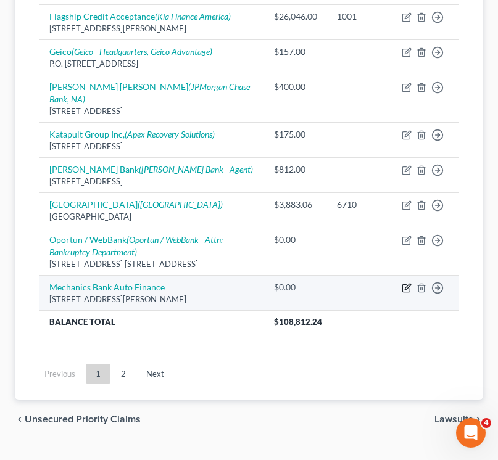
click at [402, 285] on icon "button" at bounding box center [405, 288] width 7 height 7
select select "31"
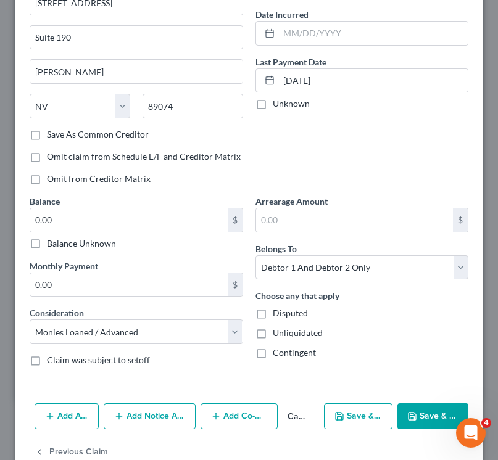
scroll to position [143, 0]
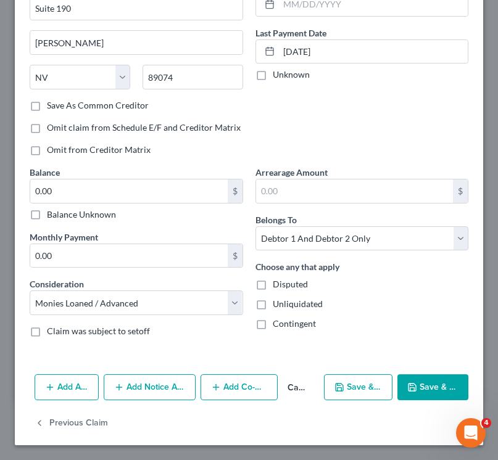
drag, startPoint x: 168, startPoint y: 390, endPoint x: 434, endPoint y: 347, distance: 268.7
click at [434, 349] on div "Edit Unsecured Nonpriority Claim × Creditor * Mechanics Bank Auto Finance [STRE…" at bounding box center [249, 158] width 468 height 573
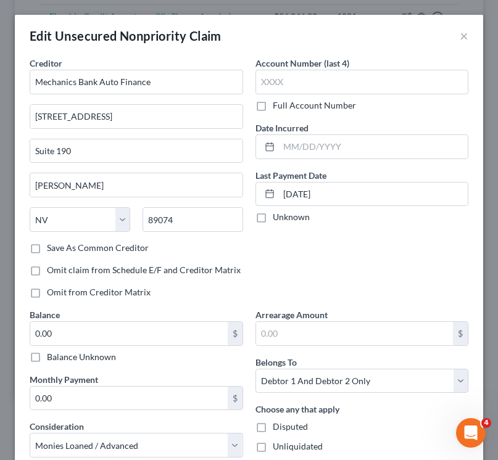
click at [484, 12] on div "Edit Unsecured Nonpriority Claim × Creditor * Mechanics Bank Auto Finance [STRE…" at bounding box center [249, 230] width 498 height 460
click at [466, 35] on button "×" at bounding box center [464, 35] width 9 height 15
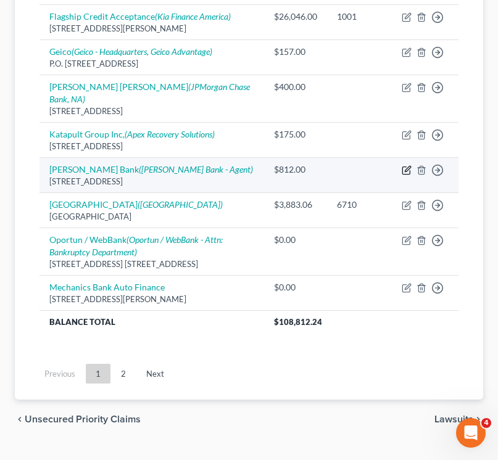
click at [408, 165] on icon "button" at bounding box center [407, 170] width 10 height 10
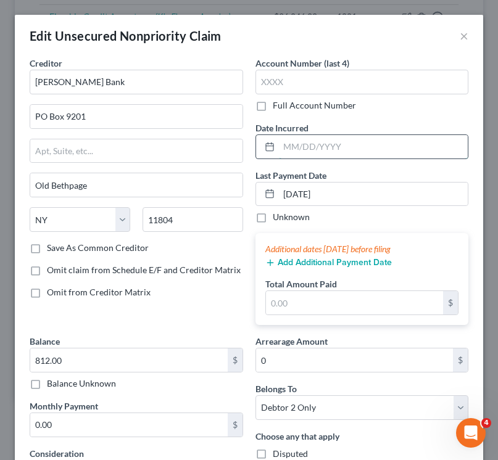
click at [392, 152] on input "text" at bounding box center [373, 146] width 189 height 23
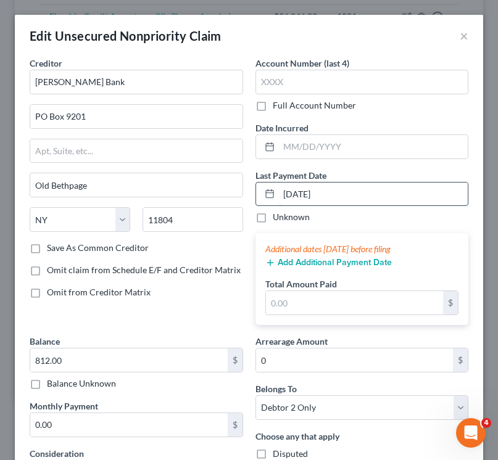
click at [333, 202] on input "[DATE]" at bounding box center [373, 194] width 189 height 23
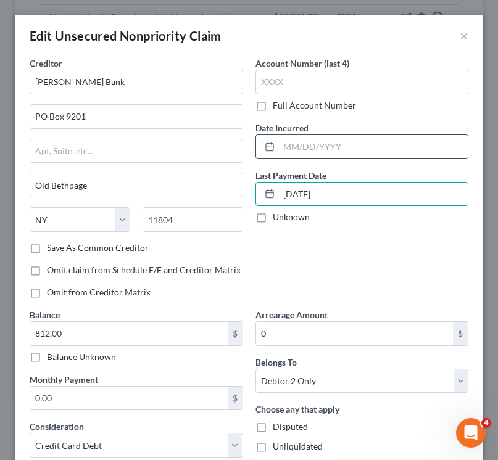
click at [297, 143] on input "text" at bounding box center [373, 146] width 189 height 23
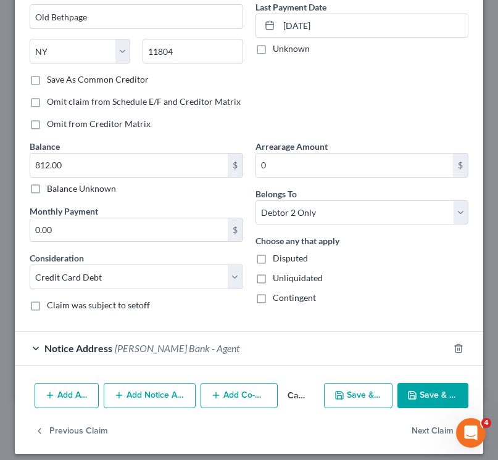
scroll to position [177, 0]
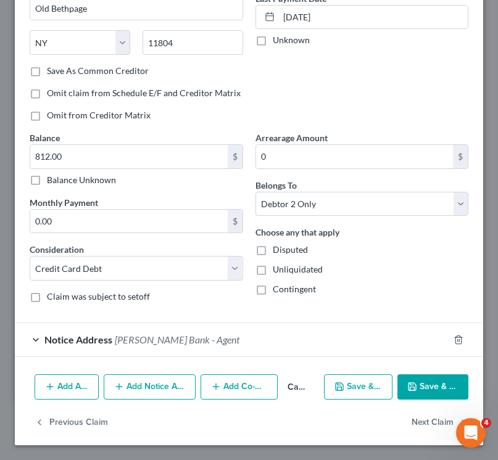
click at [422, 373] on div "Add Action Add Notice Address Add Co-Debtor Cancel Save & New Save & Close" at bounding box center [249, 390] width 468 height 41
click at [422, 389] on button "Save & Close" at bounding box center [432, 388] width 71 height 26
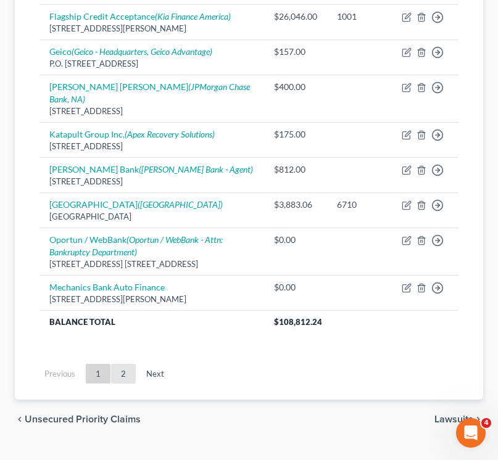
click at [127, 364] on link "2" at bounding box center [123, 374] width 25 height 20
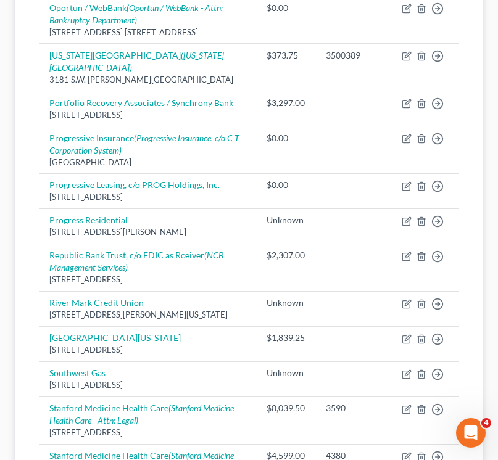
scroll to position [297, 0]
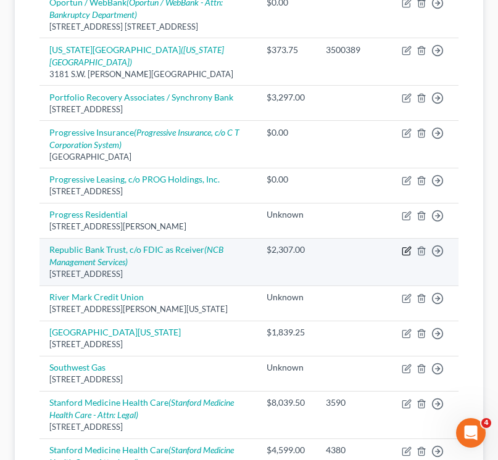
click at [406, 248] on icon "button" at bounding box center [407, 251] width 10 height 10
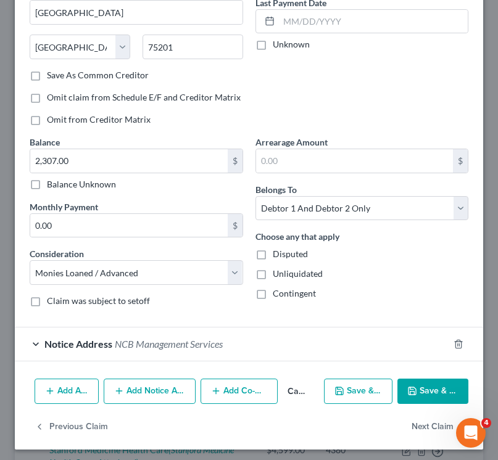
scroll to position [177, 0]
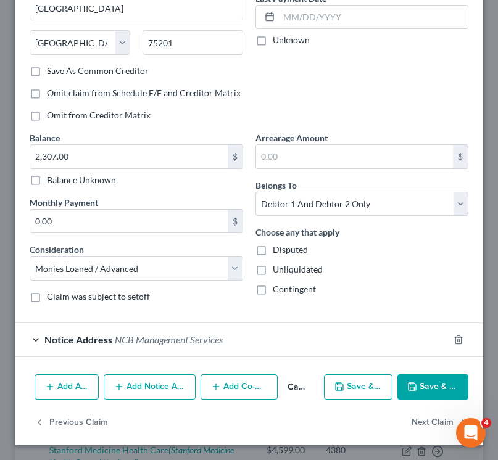
click at [149, 355] on div "Notice Address NCB Management Services" at bounding box center [232, 339] width 434 height 33
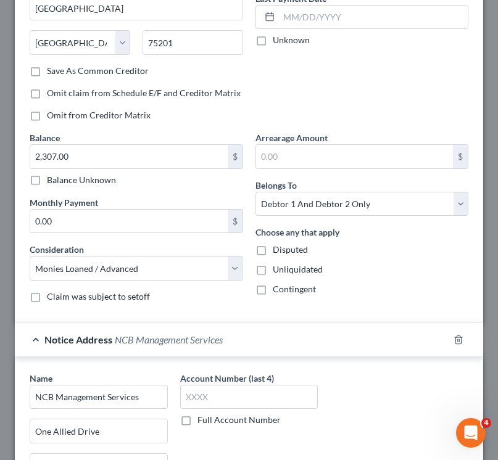
click at [147, 349] on div "Notice Address NCB Management Services" at bounding box center [232, 339] width 434 height 33
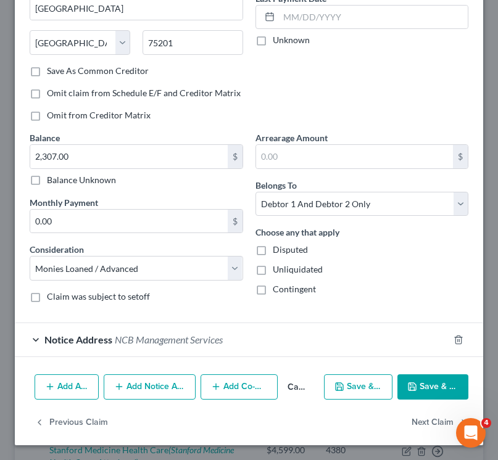
click at [150, 394] on button "Add Notice Address" at bounding box center [150, 388] width 92 height 26
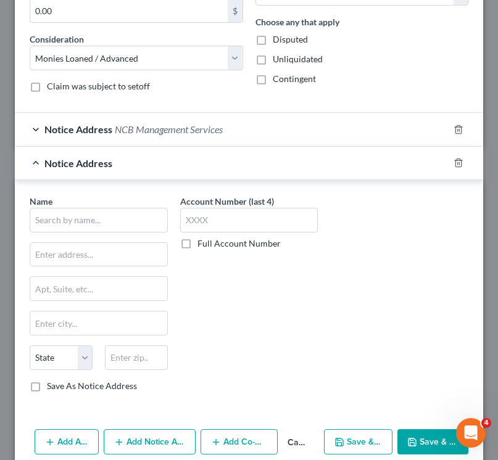
scroll to position [442, 0]
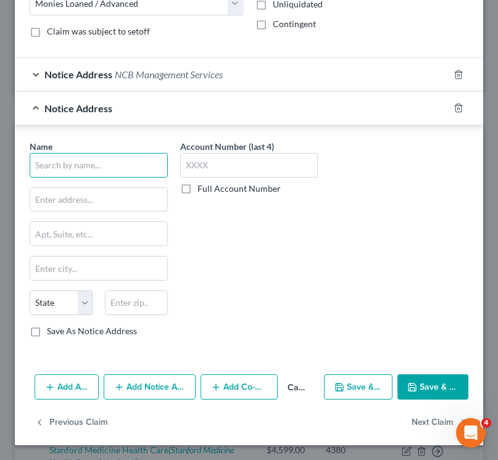
click at [88, 173] on input "text" at bounding box center [99, 165] width 138 height 25
paste input "NETCREDIT, Attn: Legal Department, [STREET_ADDRESS][PERSON_NAME]"
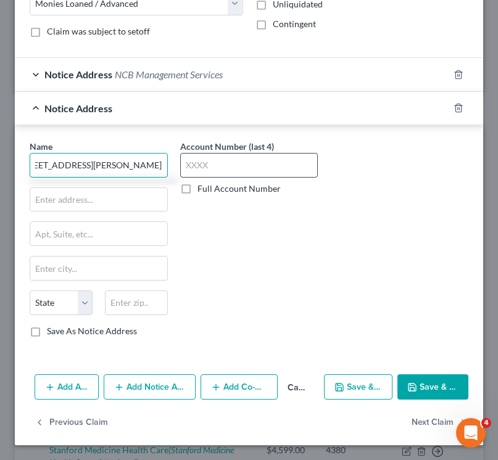
drag, startPoint x: 138, startPoint y: 165, endPoint x: 275, endPoint y: 165, distance: 137.0
click at [275, 166] on div "Name * NETCREDIT, Attn: Legal Department, [STREET_ADDRESS][GEOGRAPHIC_DATA][PER…" at bounding box center [248, 243] width 451 height 207
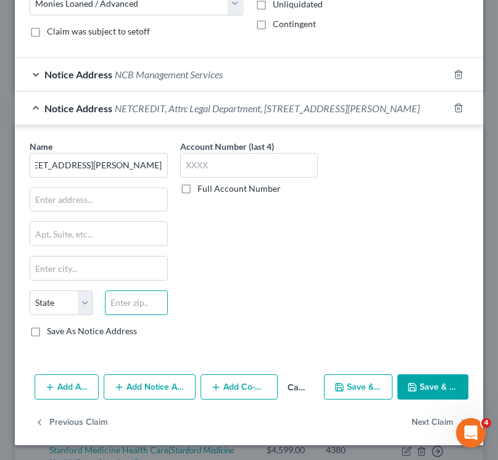
scroll to position [0, 0]
click at [141, 302] on div "Name * NETCREDIT, Attn: Legal Department, [STREET_ADDRESS][GEOGRAPHIC_DATA][PER…" at bounding box center [99, 238] width 138 height 197
paste input "60604"
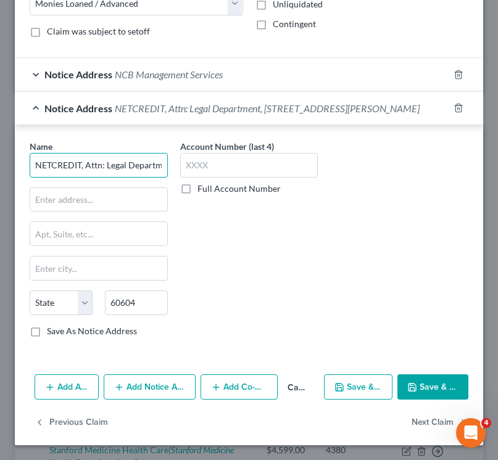
click at [110, 178] on input "NETCREDIT, Attn: Legal Department, [STREET_ADDRESS][PERSON_NAME]" at bounding box center [99, 165] width 138 height 25
click at [117, 175] on input "NETCREDIT, Attn: Legal Department, [STREET_ADDRESS][PERSON_NAME]" at bounding box center [99, 165] width 138 height 25
drag, startPoint x: 158, startPoint y: 178, endPoint x: 238, endPoint y: 178, distance: 79.6
click at [238, 178] on div "Name * NETCREDIT, Attn: Legal Department, [STREET_ADDRESS][GEOGRAPHIC_DATA][PER…" at bounding box center [248, 243] width 451 height 207
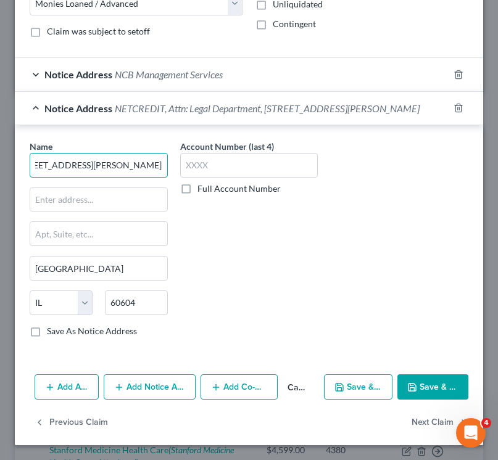
drag, startPoint x: 115, startPoint y: 180, endPoint x: 500, endPoint y: 190, distance: 385.2
click at [89, 178] on input "NETCREDIT, Attn: Legal Department, [STREET_ADDRESS][PERSON_NAME]" at bounding box center [99, 165] width 138 height 25
drag, startPoint x: 80, startPoint y: 177, endPoint x: 242, endPoint y: 176, distance: 162.9
click at [242, 176] on div "Name * NETCREDIT, Attn: Legal Department, [STREET_ADDRESS][GEOGRAPHIC_DATA][PER…" at bounding box center [248, 243] width 451 height 207
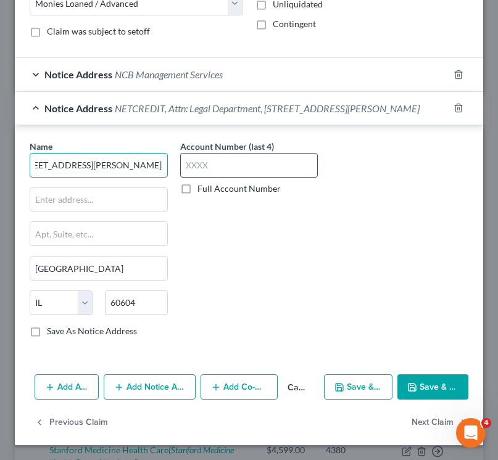
scroll to position [0, 96]
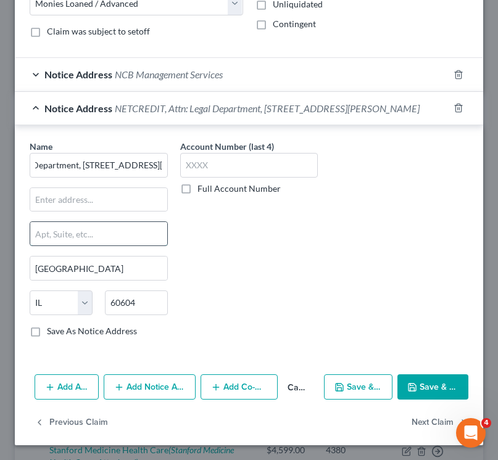
click at [46, 234] on input "text" at bounding box center [98, 233] width 137 height 23
paste input "[GEOGRAPHIC_DATA], [GEOGRAPHIC_DATA]"
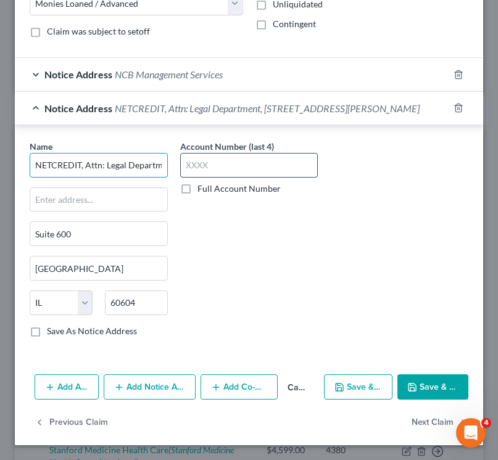
drag, startPoint x: 128, startPoint y: 172, endPoint x: 253, endPoint y: 173, distance: 124.6
click at [253, 173] on div "Name * NETCREDIT, Attn: Legal Department, [STREET_ADDRESS][GEOGRAPHIC_DATA][PER…" at bounding box center [248, 243] width 451 height 207
drag, startPoint x: 117, startPoint y: 166, endPoint x: 331, endPoint y: 168, distance: 213.5
click at [331, 168] on div "Name * NETCREDIT, Attn: Legal Department, [STREET_ADDRESS][GEOGRAPHIC_DATA][PER…" at bounding box center [248, 243] width 451 height 207
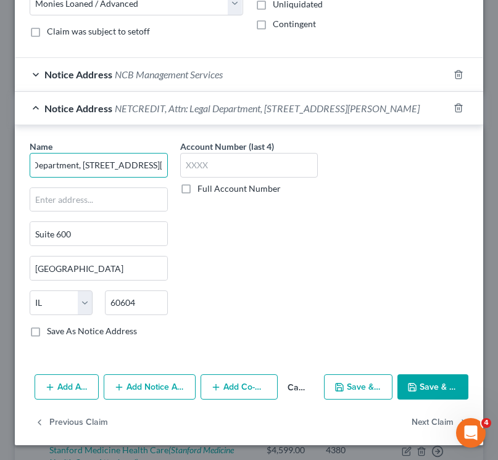
click at [107, 167] on input "NETCREDIT, Attn: Legal Department, [STREET_ADDRESS][PERSON_NAME]" at bounding box center [99, 165] width 138 height 25
drag, startPoint x: 81, startPoint y: 166, endPoint x: 291, endPoint y: 165, distance: 209.8
click at [291, 165] on div "Name * NETCREDIT, Attn: Legal Department, [STREET_ADDRESS][GEOGRAPHIC_DATA][PER…" at bounding box center [248, 243] width 451 height 207
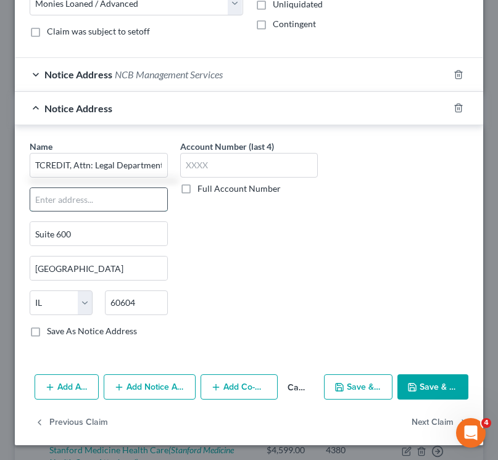
scroll to position [0, 0]
click at [130, 196] on input "text" at bounding box center [98, 199] width 137 height 23
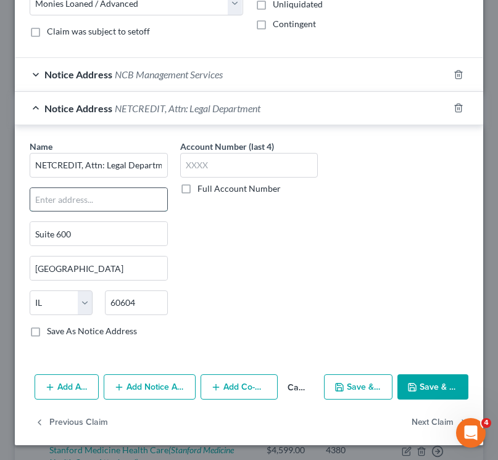
paste input "[STREET_ADDRESS][PERSON_NAME]"
click at [418, 377] on button "Save & Close" at bounding box center [432, 388] width 71 height 26
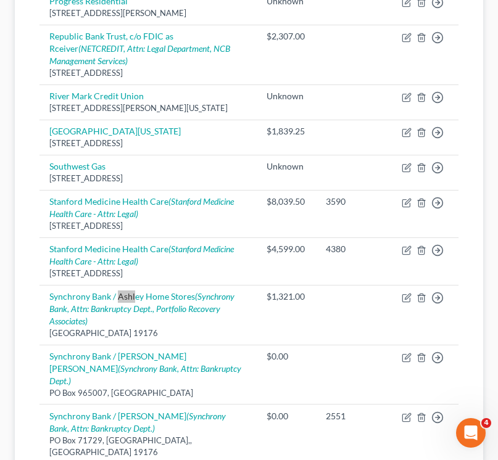
scroll to position [513, 0]
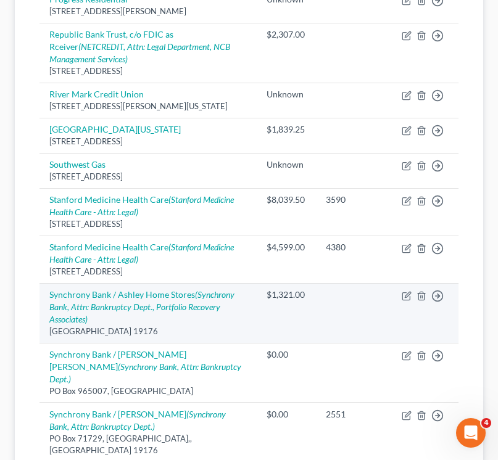
click at [400, 300] on td "Move to D Move to E Move to G Move to Notice Only" at bounding box center [425, 313] width 67 height 60
click at [405, 296] on icon "button" at bounding box center [408, 295] width 6 height 6
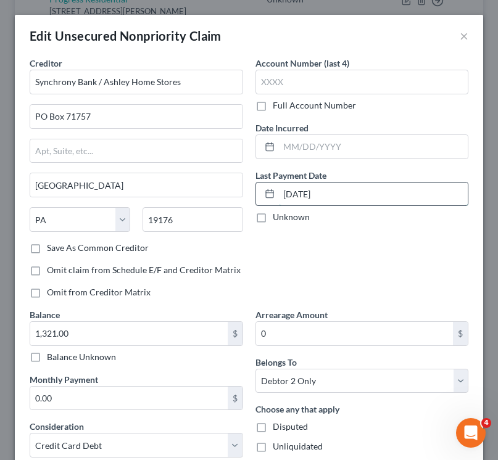
click at [297, 186] on input "[DATE]" at bounding box center [373, 194] width 189 height 23
click at [306, 189] on input "[DATE]" at bounding box center [373, 194] width 189 height 23
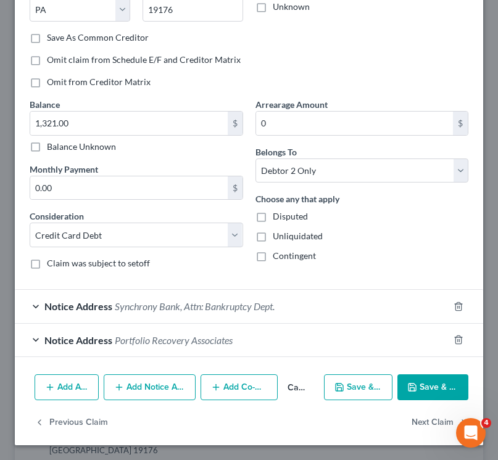
click at [420, 396] on button "Save & Close" at bounding box center [432, 388] width 71 height 26
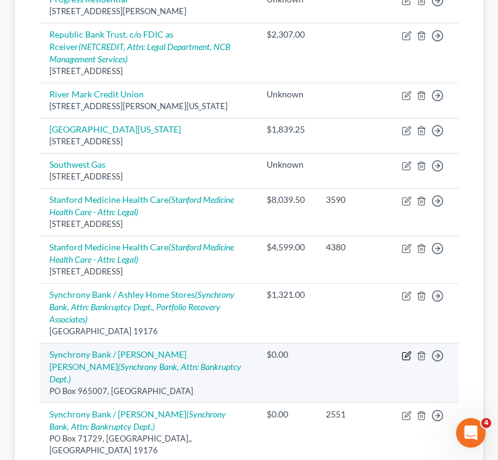
click at [404, 356] on icon "button" at bounding box center [407, 356] width 10 height 10
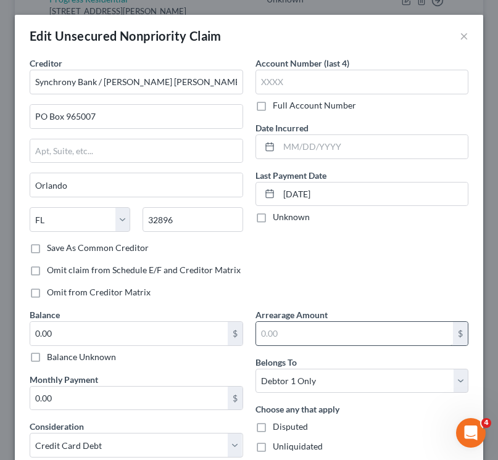
scroll to position [177, 0]
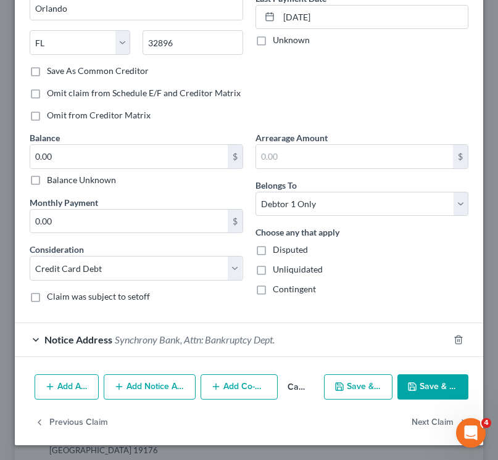
click at [421, 386] on button "Save & Close" at bounding box center [432, 388] width 71 height 26
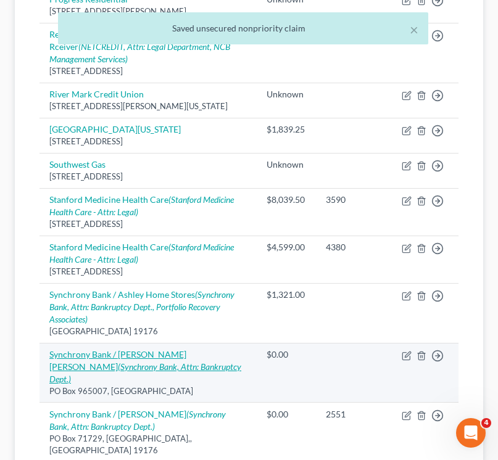
scroll to position [681, 0]
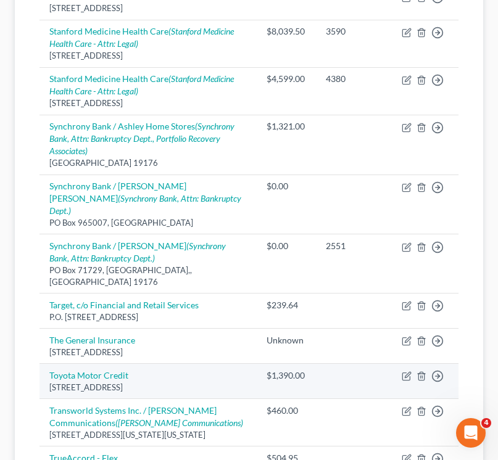
click at [408, 363] on td "Move to D Move to E Move to G Move to Notice Only" at bounding box center [425, 380] width 67 height 35
click at [400, 363] on td "Move to D Move to E Move to G Move to Notice Only" at bounding box center [425, 380] width 67 height 35
click at [404, 371] on icon "button" at bounding box center [407, 376] width 10 height 10
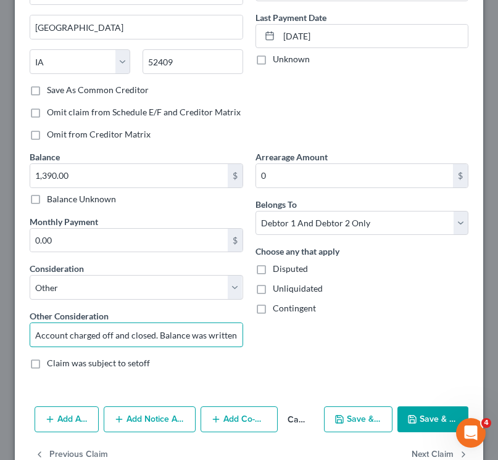
scroll to position [0, 9]
drag, startPoint x: 167, startPoint y: 334, endPoint x: 502, endPoint y: 340, distance: 335.7
click at [498, 340] on html "Home New Case Client Portal [PERSON_NAME] Law Group [EMAIL_ADDRESS][DOMAIN_NAME…" at bounding box center [249, 123] width 498 height 1608
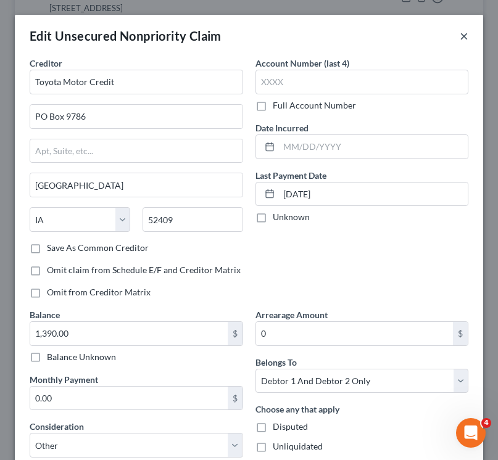
scroll to position [0, 0]
click at [460, 32] on button "×" at bounding box center [464, 35] width 9 height 15
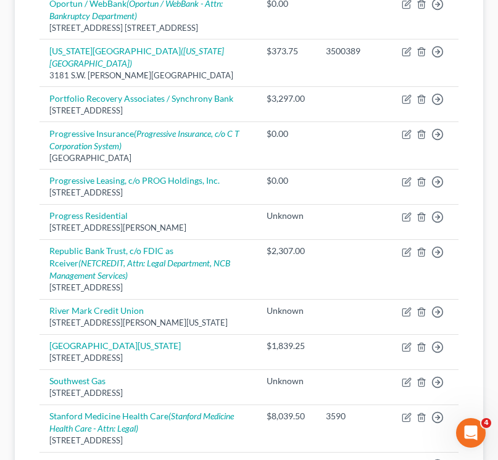
scroll to position [1124, 0]
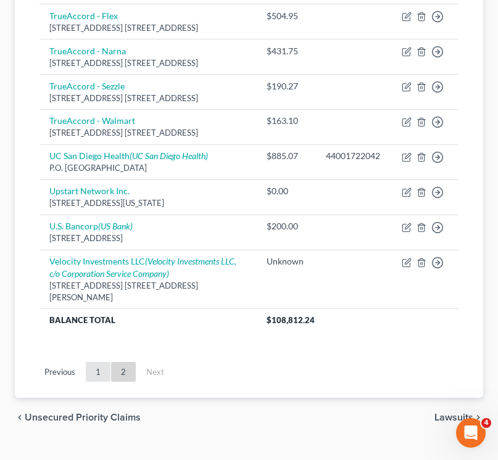
click at [97, 362] on link "1" at bounding box center [98, 372] width 25 height 20
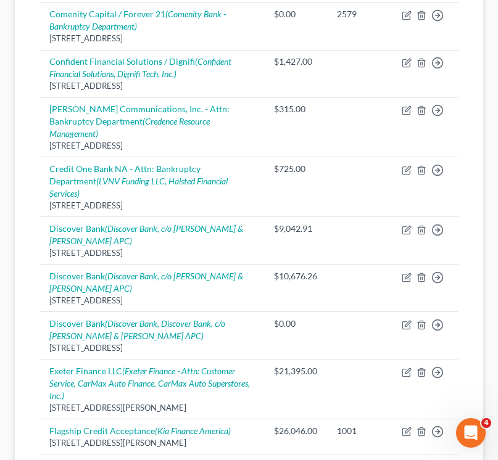
scroll to position [866, 0]
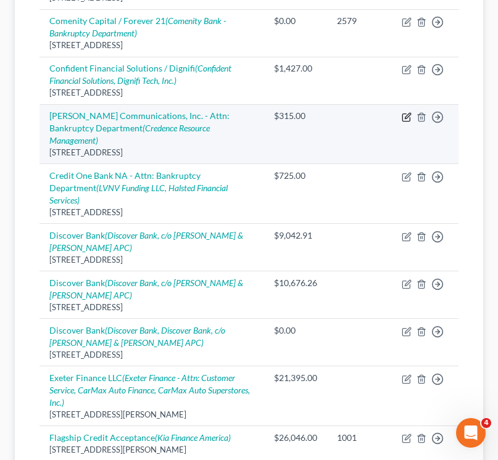
click at [404, 114] on icon "button" at bounding box center [407, 117] width 10 height 10
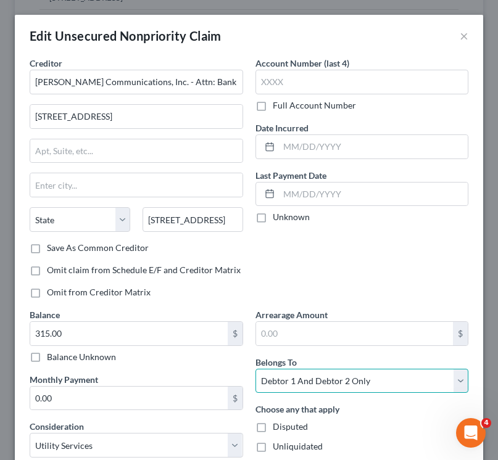
click at [305, 384] on select "Select Debtor 1 Only Debtor 2 Only Debtor 1 And Debtor 2 Only At Least One Of T…" at bounding box center [361, 381] width 213 height 25
click at [255, 369] on select "Select Debtor 1 Only Debtor 2 Only Debtor 1 And Debtor 2 Only At Least One Of T…" at bounding box center [361, 381] width 213 height 25
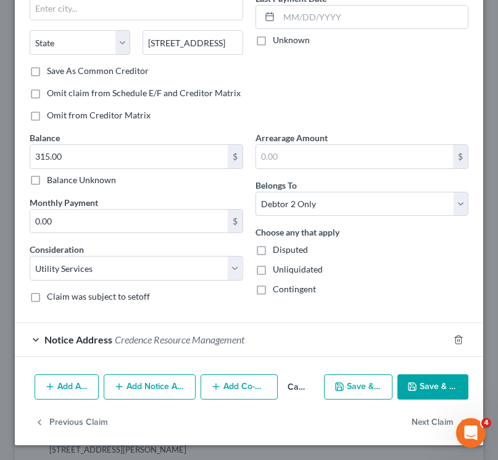
click at [412, 399] on button "Save & Close" at bounding box center [432, 388] width 71 height 26
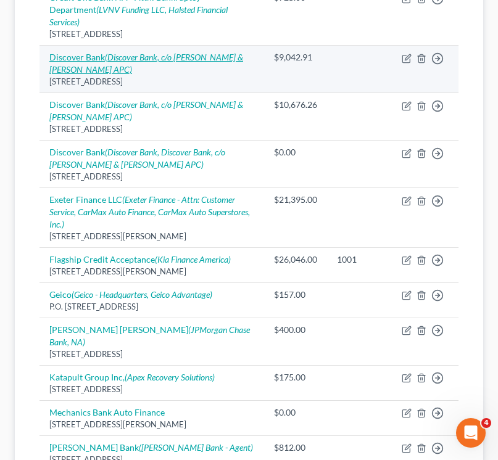
scroll to position [1131, 0]
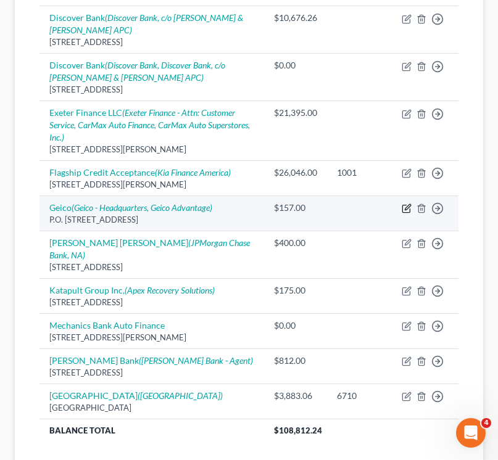
click at [407, 204] on icon "button" at bounding box center [407, 209] width 10 height 10
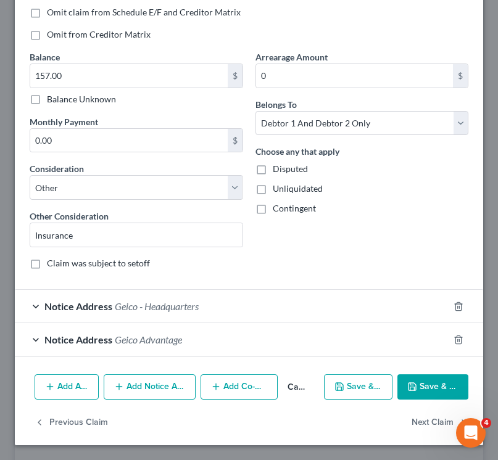
scroll to position [0, 0]
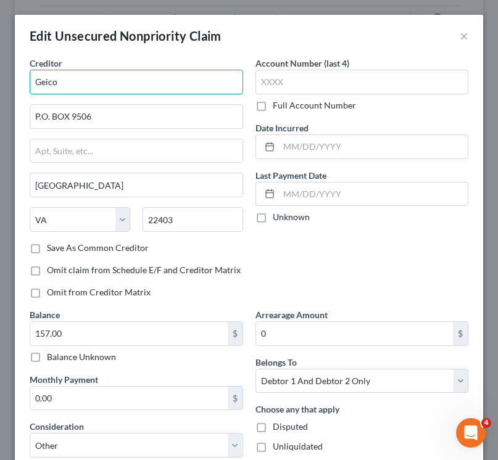
click at [112, 88] on input "Geico" at bounding box center [136, 82] width 213 height 25
click at [91, 91] on input "Geico Advantage" at bounding box center [136, 82] width 213 height 25
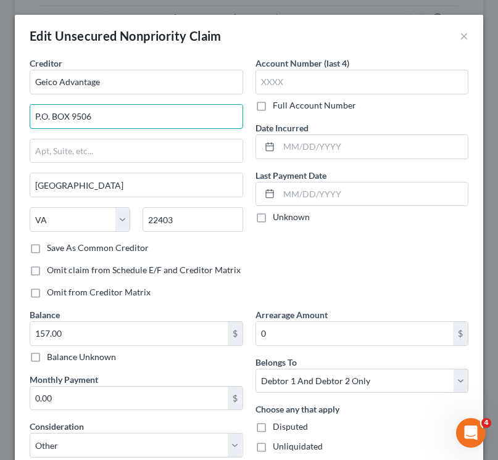
drag, startPoint x: 109, startPoint y: 128, endPoint x: -12, endPoint y: 117, distance: 122.1
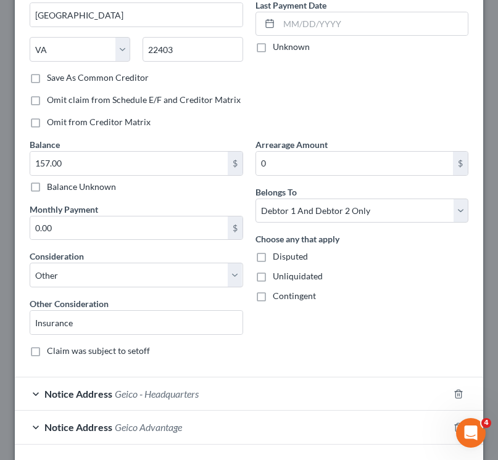
scroll to position [258, 0]
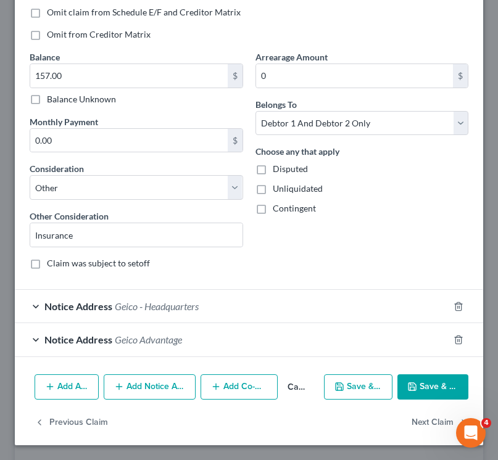
click at [131, 336] on span "Geico Advantage" at bounding box center [148, 340] width 67 height 12
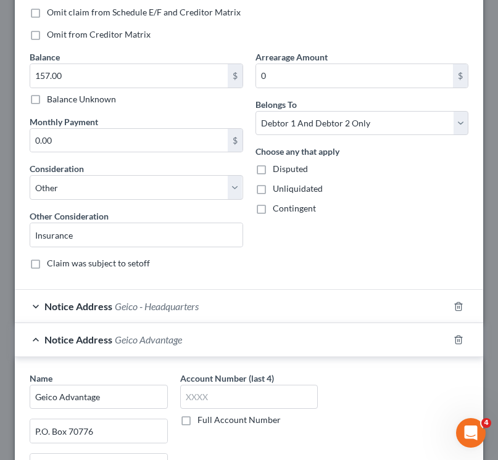
click at [131, 336] on span "Geico Advantage" at bounding box center [148, 340] width 67 height 12
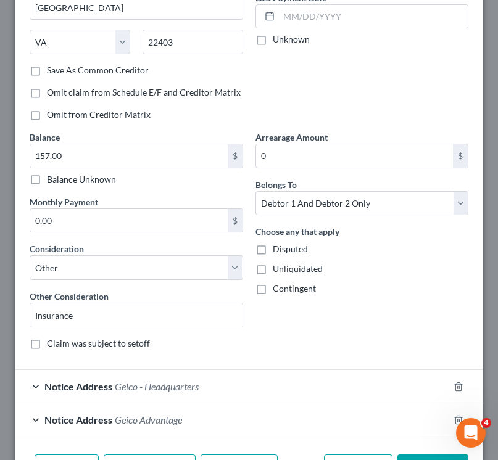
scroll to position [77, 0]
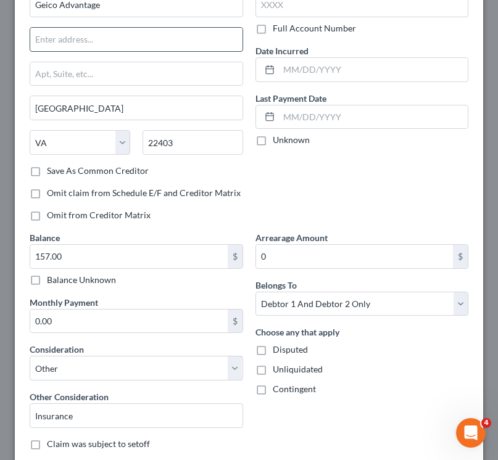
paste input "P.O. BOX 9506"
click at [76, 41] on input "P.O. BOX 9506" at bounding box center [136, 39] width 212 height 23
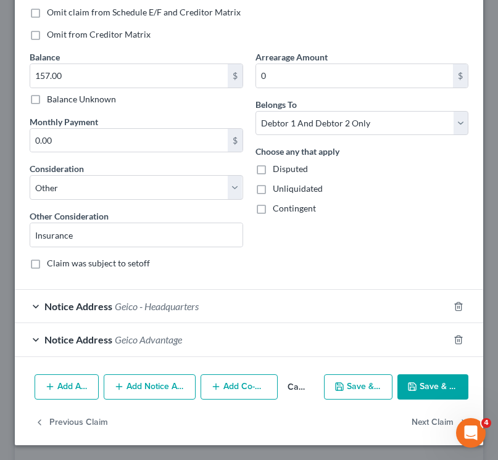
click at [144, 383] on button "Add Notice Address" at bounding box center [150, 388] width 92 height 26
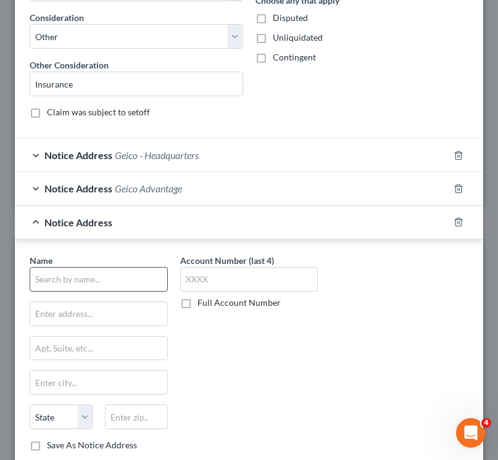
scroll to position [523, 0]
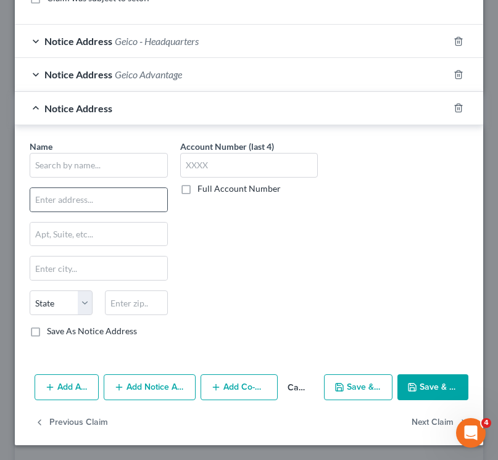
click at [72, 211] on div at bounding box center [99, 200] width 138 height 25
click at [70, 195] on input "text" at bounding box center [98, 199] width 137 height 23
paste input "P.O. BOX 9506"
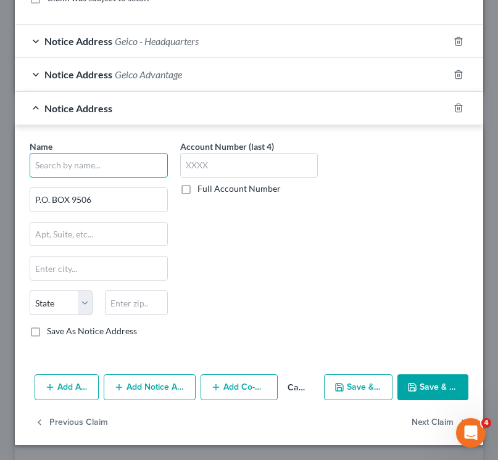
click at [72, 157] on input "text" at bounding box center [99, 165] width 138 height 25
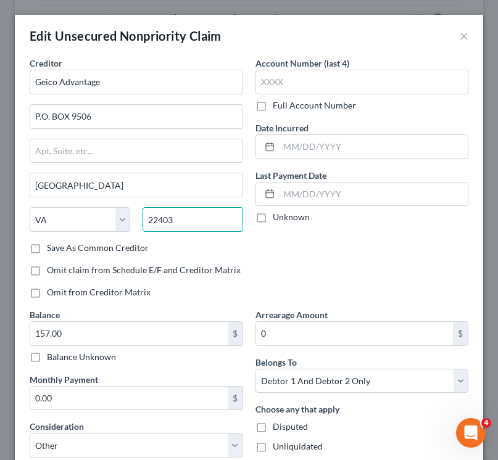
click at [183, 228] on input "22403" at bounding box center [193, 219] width 101 height 25
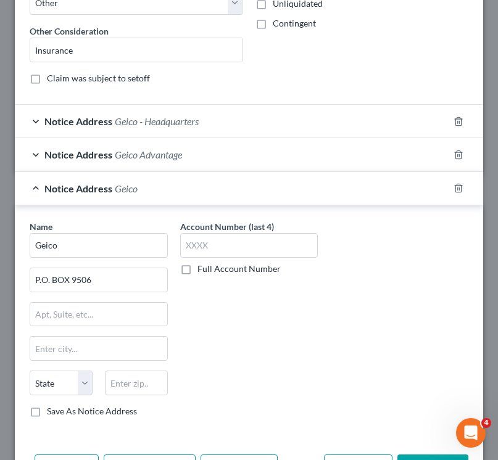
scroll to position [475, 0]
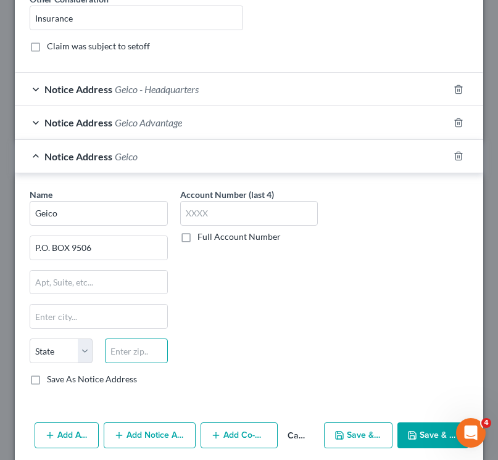
click at [131, 353] on input "text" at bounding box center [136, 351] width 63 height 25
paste input "22403"
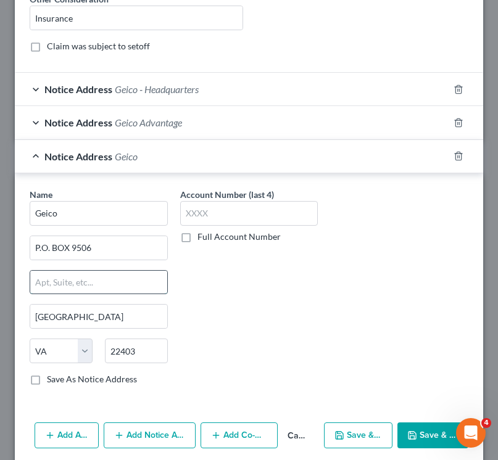
click at [112, 289] on input "text" at bounding box center [98, 282] width 137 height 23
click at [159, 127] on span "Geico Advantage" at bounding box center [148, 123] width 67 height 12
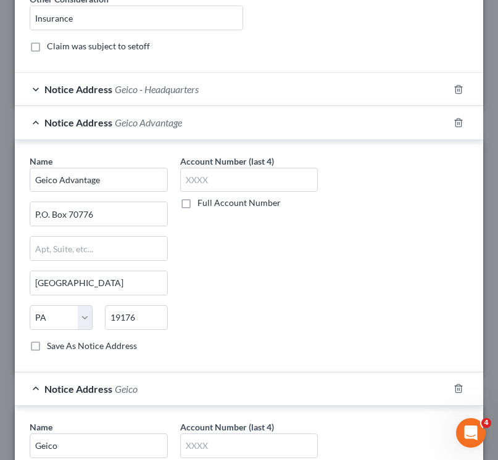
click at [159, 124] on span "Geico Advantage" at bounding box center [148, 123] width 67 height 12
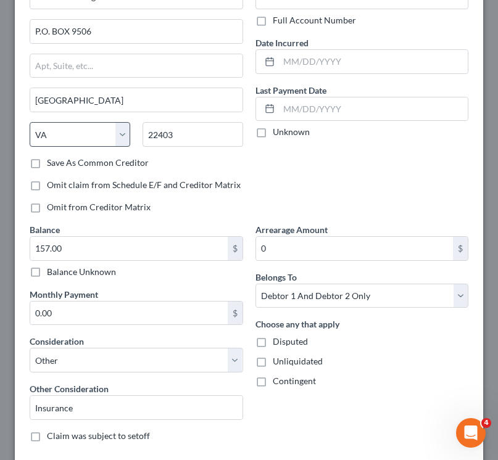
scroll to position [0, 0]
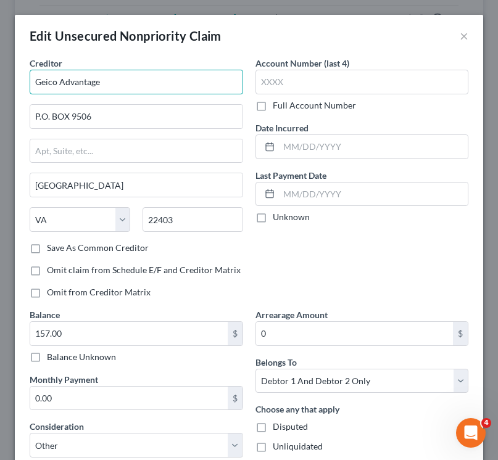
click at [76, 83] on input "Geico Advantage" at bounding box center [136, 82] width 213 height 25
click at [103, 83] on input "Geico Advantage" at bounding box center [136, 82] width 213 height 25
click at [130, 78] on input "Geico Advantage - Attn: Collections" at bounding box center [136, 82] width 213 height 25
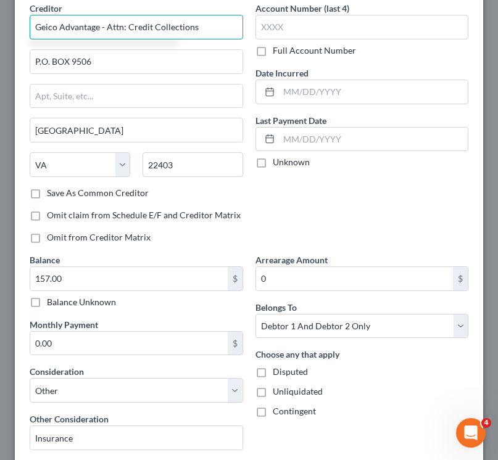
scroll to position [59, 0]
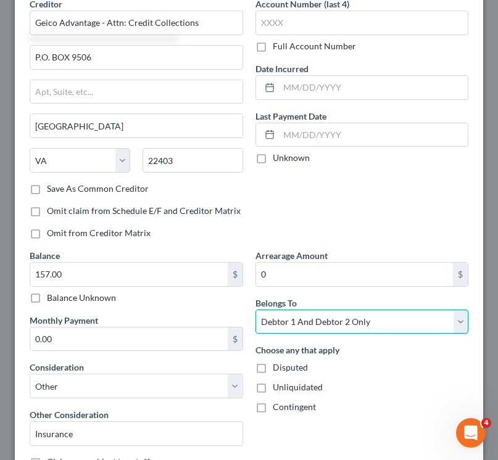
click at [322, 326] on select "Select Debtor 1 Only Debtor 2 Only Debtor 1 And Debtor 2 Only At Least One Of T…" at bounding box center [361, 322] width 213 height 25
click at [255, 310] on select "Select Debtor 1 Only Debtor 2 Only Debtor 1 And Debtor 2 Only At Least One Of T…" at bounding box center [361, 322] width 213 height 25
click at [301, 328] on select "Select Debtor 1 Only Debtor 2 Only Debtor 1 And Debtor 2 Only At Least One Of T…" at bounding box center [361, 322] width 213 height 25
click at [255, 310] on select "Select Debtor 1 Only Debtor 2 Only Debtor 1 And Debtor 2 Only At Least One Of T…" at bounding box center [361, 322] width 213 height 25
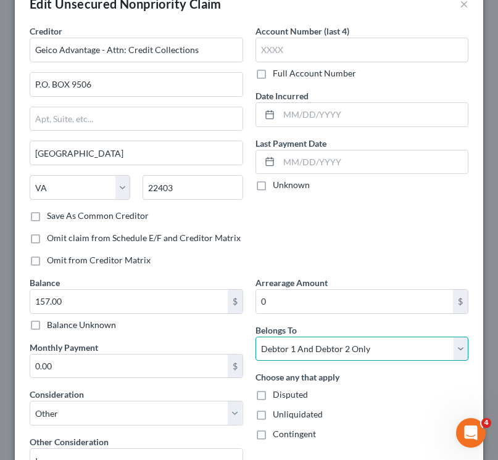
scroll to position [0, 0]
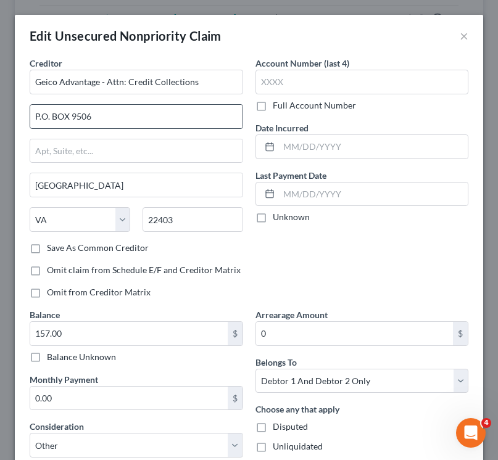
click at [57, 128] on div "P.O. BOX 9506" at bounding box center [136, 116] width 213 height 25
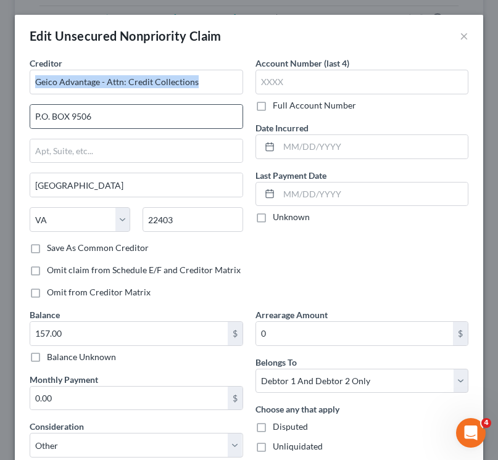
click at [57, 128] on div "P.O. BOX 9506" at bounding box center [136, 116] width 213 height 25
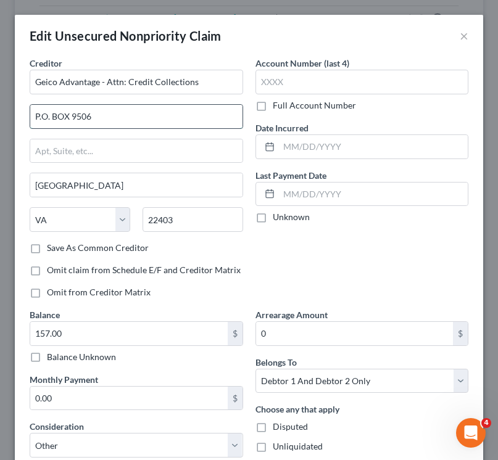
click at [57, 117] on input "P.O. BOX 9506" at bounding box center [136, 116] width 212 height 23
click at [119, 121] on input "725 c" at bounding box center [136, 116] width 212 height 23
click at [209, 222] on input "22403" at bounding box center [193, 219] width 101 height 25
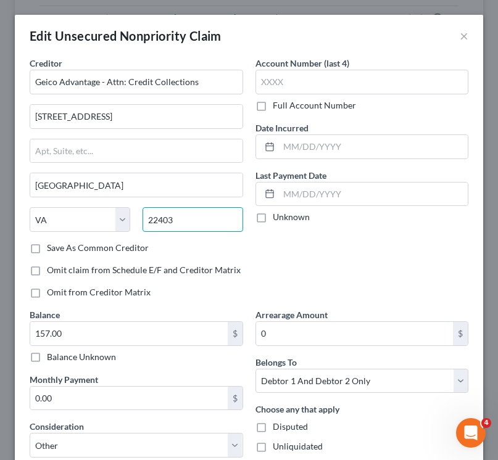
click at [209, 222] on input "22403" at bounding box center [193, 219] width 101 height 25
paste input "02062"
click at [170, 169] on div "Creditor * Geico Advantage - Attn: Credit Collections [STREET_ADDRESS][GEOGRAPH…" at bounding box center [136, 149] width 213 height 185
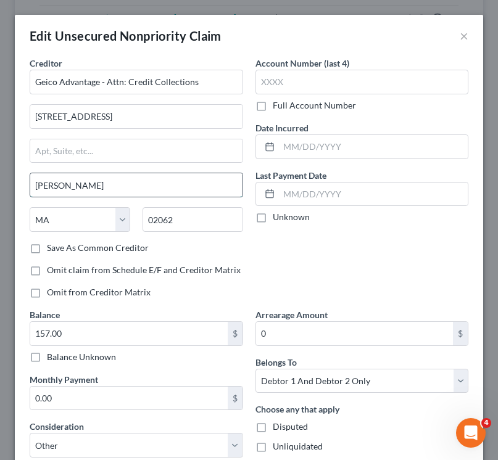
click at [165, 189] on input "[PERSON_NAME]" at bounding box center [136, 184] width 212 height 23
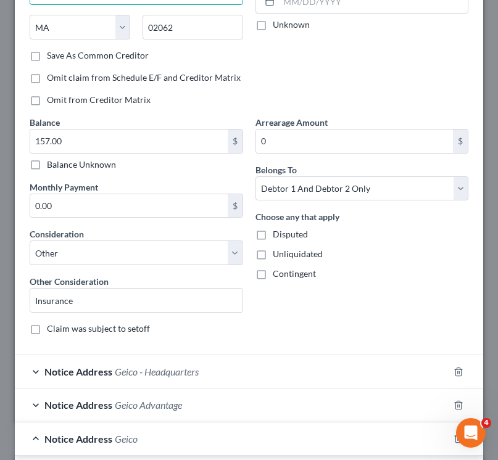
scroll to position [523, 0]
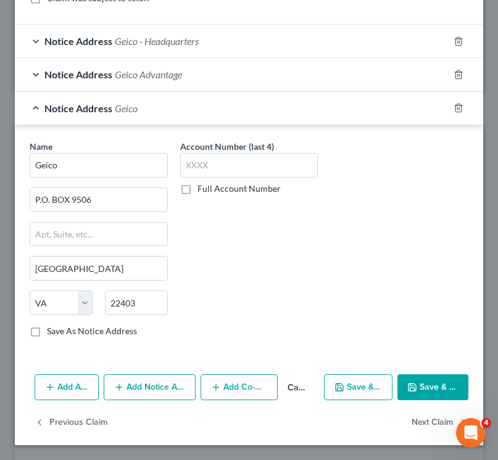
click at [428, 391] on button "Save & Close" at bounding box center [432, 388] width 71 height 26
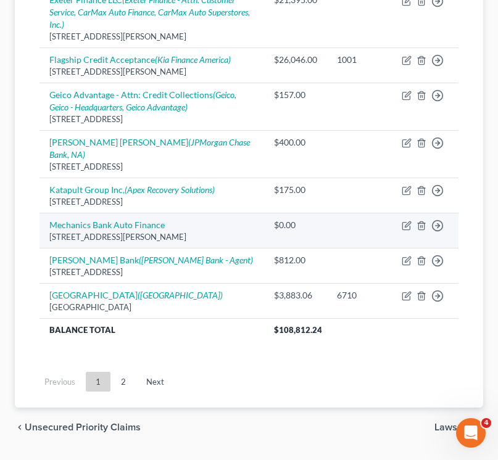
scroll to position [1252, 0]
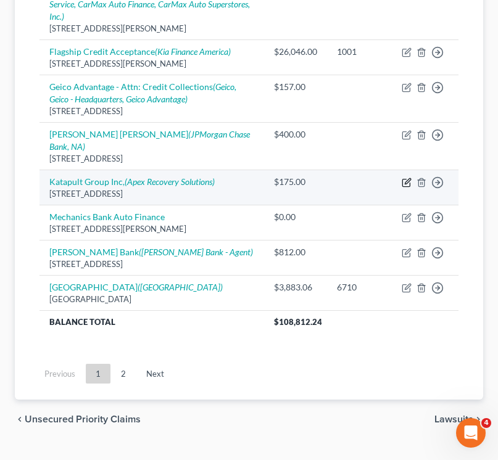
click at [406, 179] on icon "button" at bounding box center [408, 182] width 6 height 6
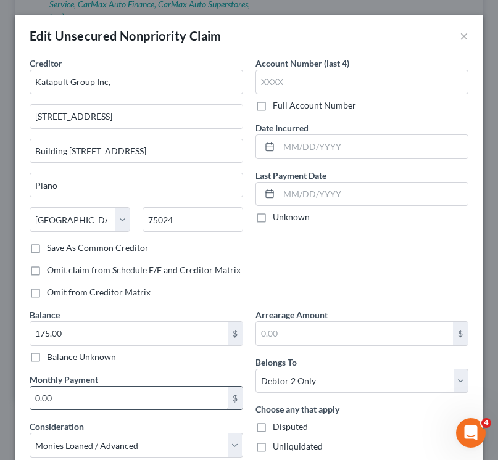
scroll to position [177, 0]
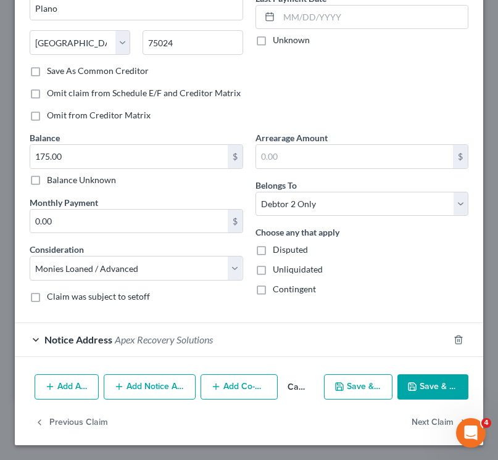
click at [144, 386] on button "Add Notice Address" at bounding box center [150, 388] width 92 height 26
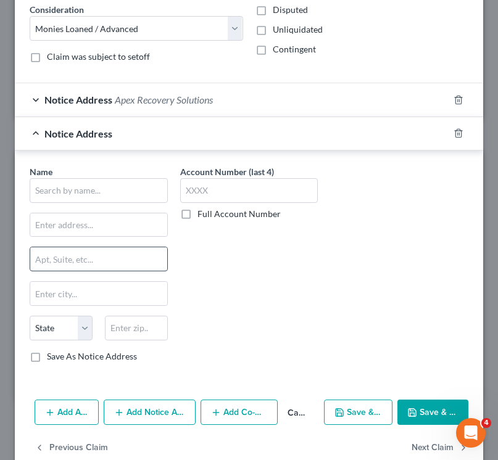
scroll to position [442, 0]
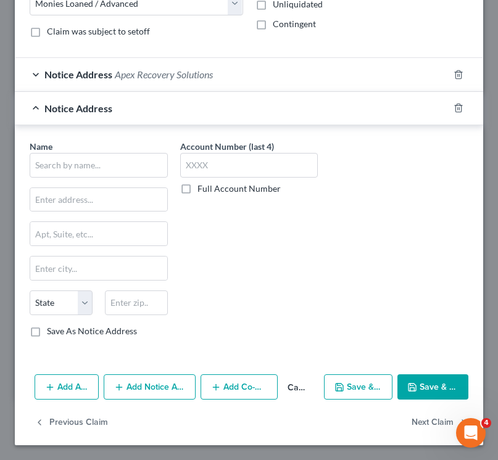
click at [88, 149] on div "Name *" at bounding box center [99, 159] width 138 height 38
click at [88, 156] on input "text" at bounding box center [99, 165] width 138 height 25
click at [88, 160] on input "text" at bounding box center [99, 165] width 138 height 25
click at [60, 197] on input "text" at bounding box center [98, 199] width 137 height 23
paste input "6800 JERICHO TPKE STE 11SYOSSET"
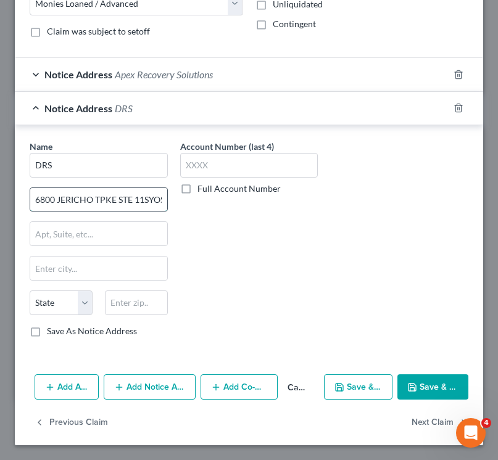
scroll to position [0, 18]
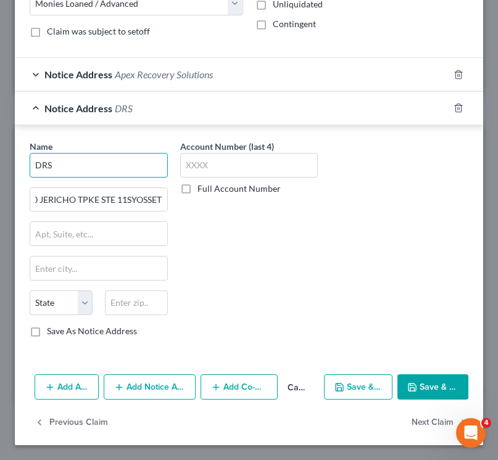
click at [44, 164] on input "DRS" at bounding box center [99, 165] width 138 height 25
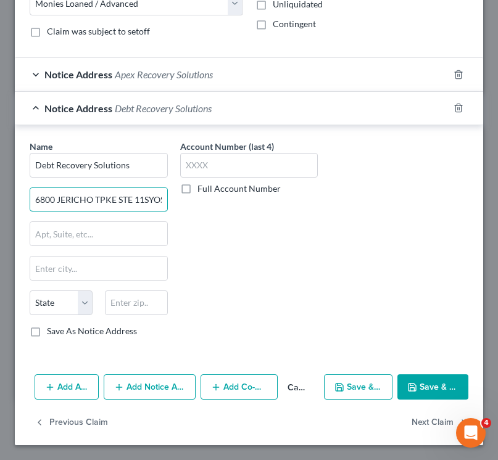
scroll to position [0, 19]
drag, startPoint x: 119, startPoint y: 199, endPoint x: 249, endPoint y: 199, distance: 129.6
click at [249, 199] on div "Name * Debt Recovery Solutions 6800 JERICHO TPKE STE 11SYOSSET State [US_STATE]…" at bounding box center [248, 243] width 451 height 207
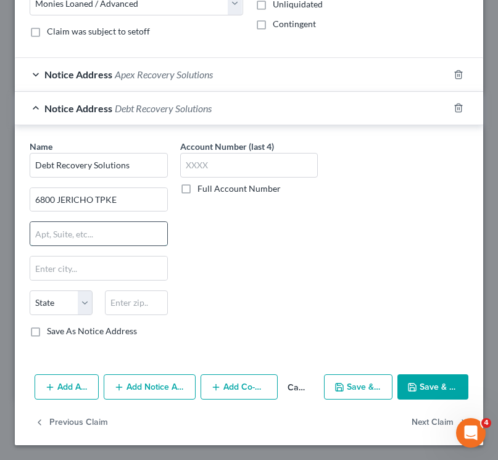
click at [33, 236] on input "text" at bounding box center [98, 233] width 137 height 23
click at [141, 301] on input "text" at bounding box center [136, 303] width 63 height 25
click at [130, 252] on div "Name * Debt Recovery Solutions [STREET_ADDRESS][GEOGRAPHIC_DATA] [US_STATE][GEO…" at bounding box center [99, 238] width 138 height 197
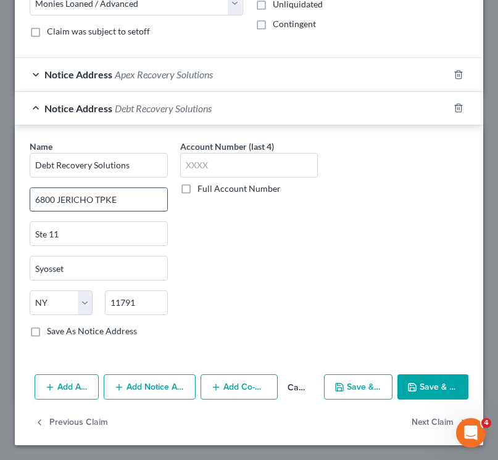
click at [83, 202] on input "6800 JERICHO TPKE" at bounding box center [98, 199] width 137 height 23
click at [95, 197] on input "6800 Jericho TOP TPKE" at bounding box center [98, 199] width 137 height 23
click at [446, 354] on div "Name * Debt Recovery Solutions [STREET_ADDRESS][GEOGRAPHIC_DATA] [US_STATE][GEO…" at bounding box center [249, 241] width 468 height 232
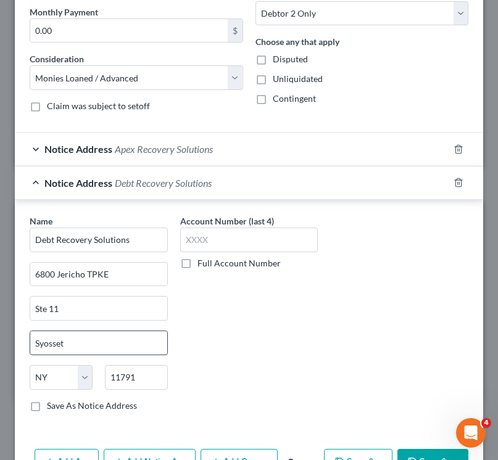
scroll to position [442, 0]
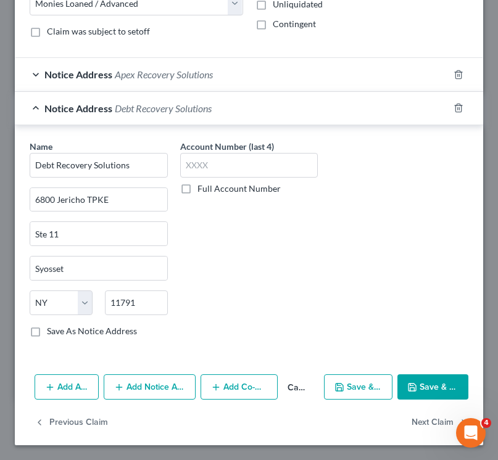
click at [415, 379] on button "Save & Close" at bounding box center [432, 388] width 71 height 26
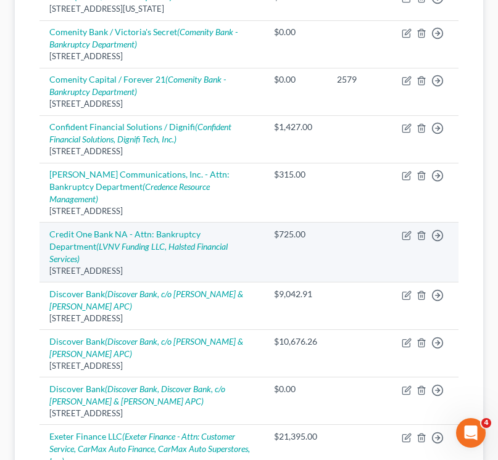
scroll to position [808, 0]
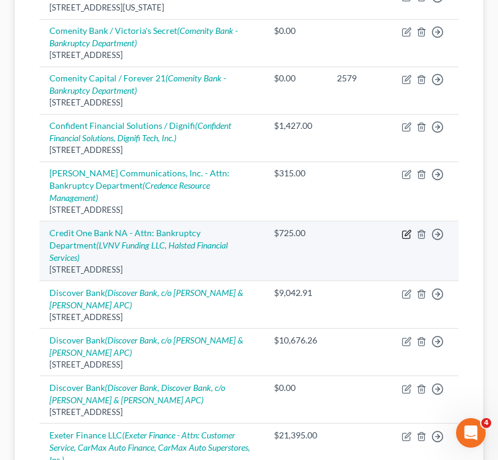
click at [403, 233] on icon "button" at bounding box center [407, 235] width 10 height 10
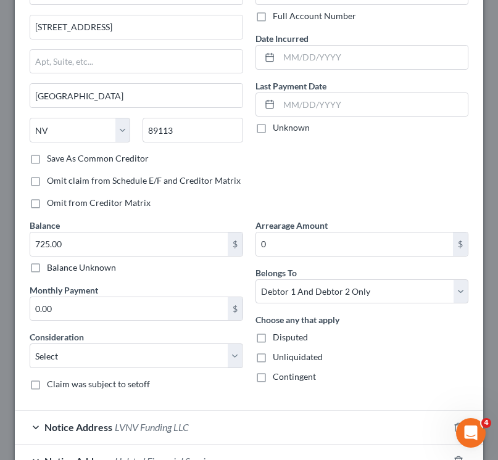
scroll to position [210, 0]
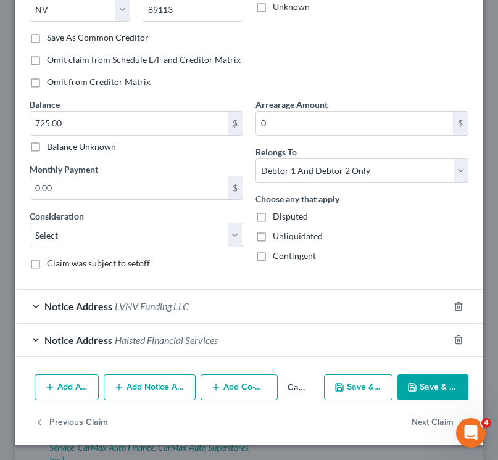
click at [142, 311] on span "LVNV Funding LLC" at bounding box center [152, 306] width 74 height 12
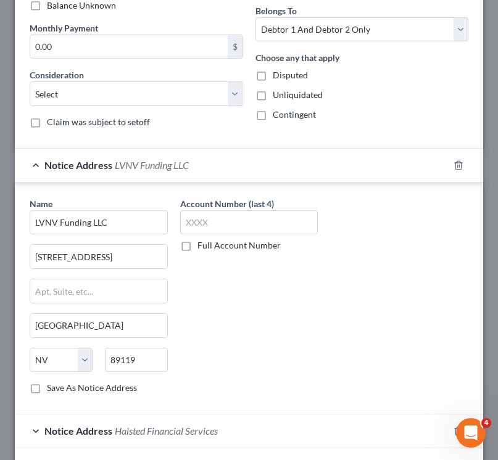
scroll to position [408, 0]
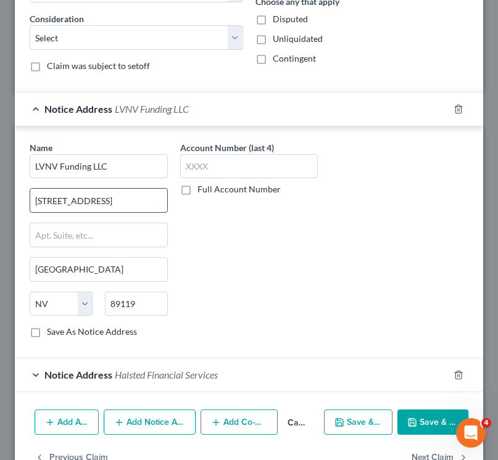
click at [82, 201] on input "[STREET_ADDRESS]" at bounding box center [98, 200] width 137 height 23
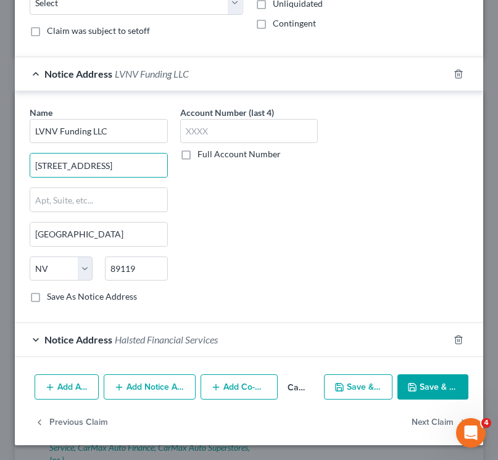
click at [427, 387] on button "Save & Close" at bounding box center [432, 388] width 71 height 26
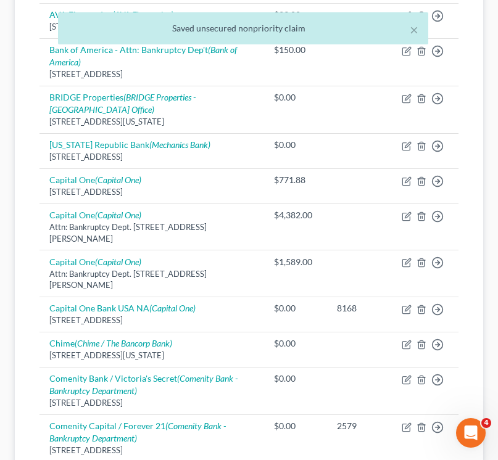
scroll to position [0, 0]
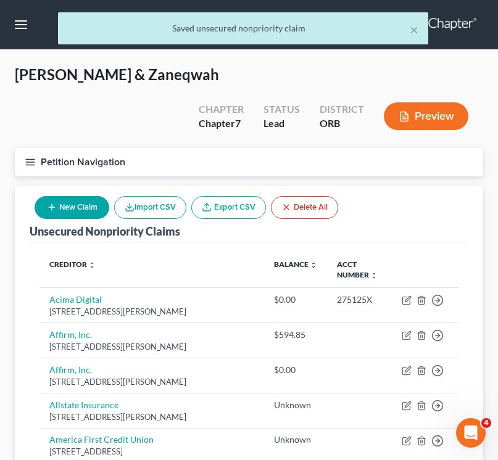
click at [65, 207] on button "New Claim" at bounding box center [72, 207] width 75 height 23
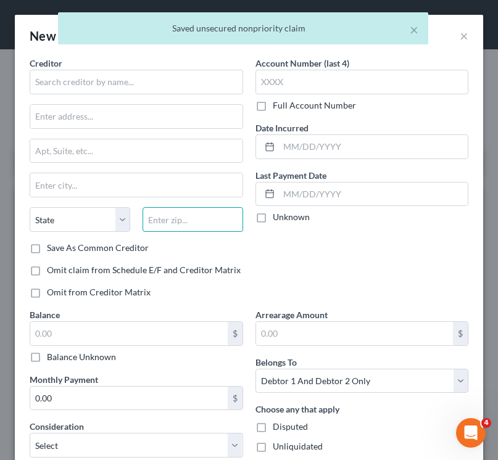
click at [167, 229] on input "text" at bounding box center [193, 219] width 101 height 25
click at [110, 129] on div "Creditor * [GEOGRAPHIC_DATA] [US_STATE] AK AR [GEOGRAPHIC_DATA] CA CO [GEOGRAPH…" at bounding box center [136, 149] width 213 height 185
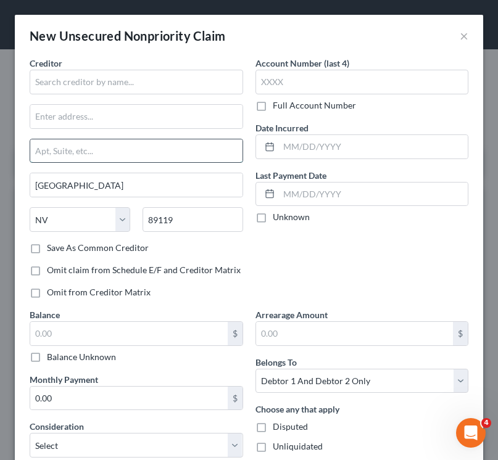
click at [109, 155] on input "text" at bounding box center [136, 150] width 212 height 23
paste input "[STREET_ADDRESS]"
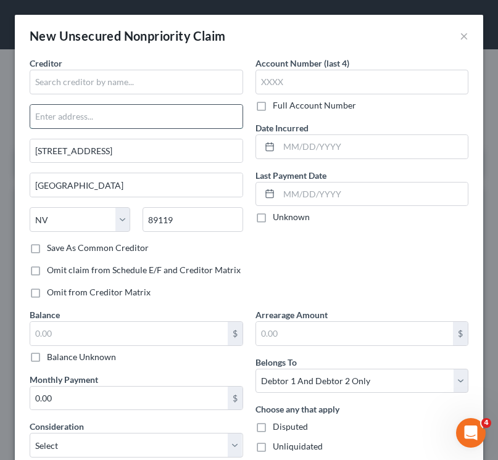
click at [106, 114] on input "text" at bounding box center [136, 116] width 212 height 23
paste input "[STREET_ADDRESS]"
click at [181, 237] on div "State [US_STATE] AK AR AZ CA CO CT DE DC [GEOGRAPHIC_DATA] [GEOGRAPHIC_DATA] GU…" at bounding box center [136, 224] width 226 height 35
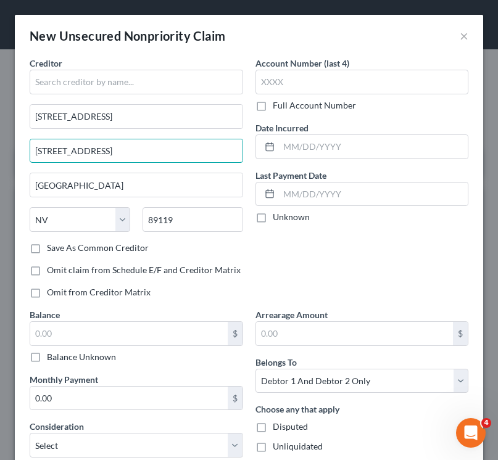
drag, startPoint x: 119, startPoint y: 146, endPoint x: -61, endPoint y: 150, distance: 180.2
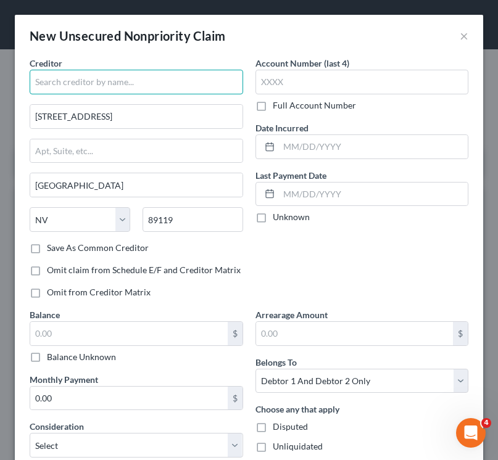
click at [84, 92] on input "text" at bounding box center [136, 82] width 213 height 25
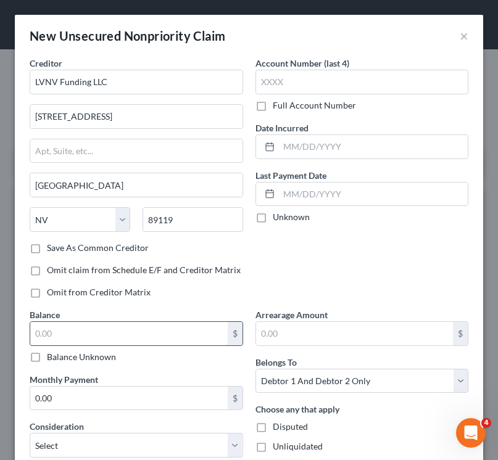
click at [54, 342] on input "text" at bounding box center [128, 333] width 197 height 23
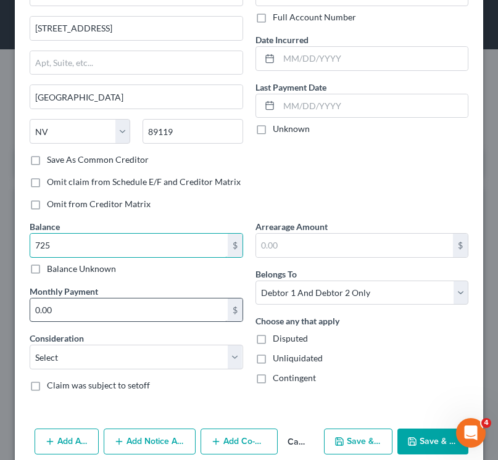
scroll to position [97, 0]
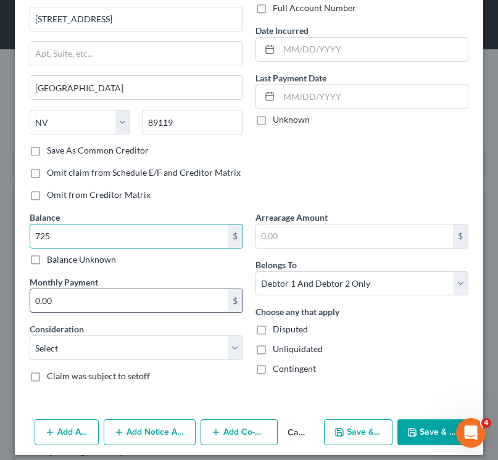
click at [87, 291] on input "0.00" at bounding box center [128, 300] width 197 height 23
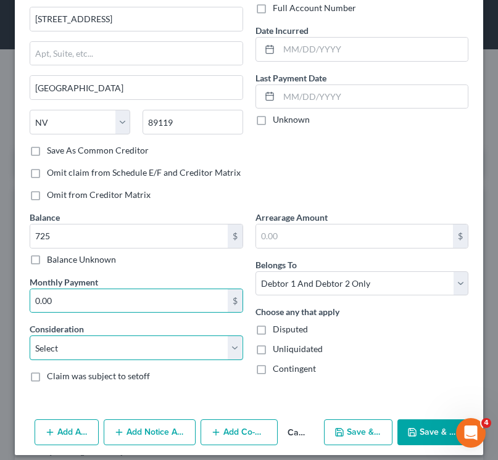
click at [85, 341] on select "Select Cable / Satellite Services Collection Agency Credit Card Debt Debt Couns…" at bounding box center [136, 348] width 213 height 25
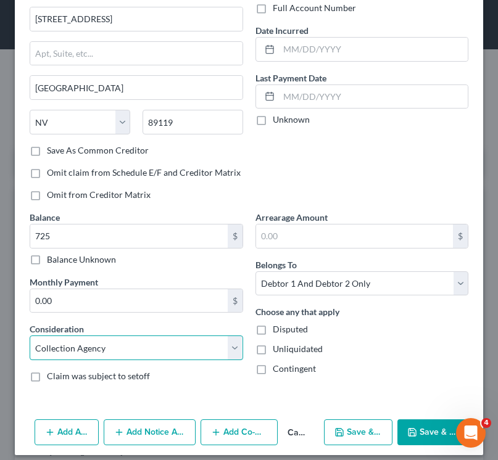
click at [30, 336] on select "Select Cable / Satellite Services Collection Agency Credit Card Debt Debt Couns…" at bounding box center [136, 348] width 213 height 25
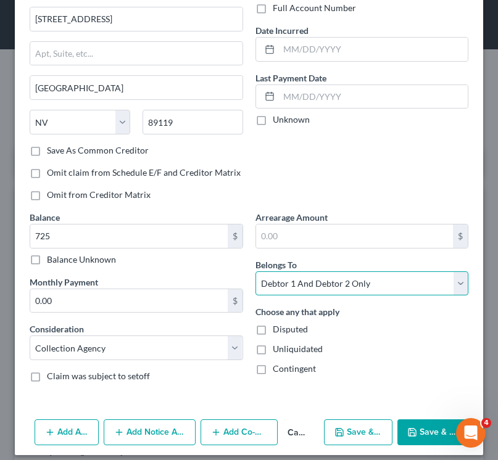
click at [294, 287] on select "Select Debtor 1 Only Debtor 2 Only Debtor 1 And Debtor 2 Only At Least One Of T…" at bounding box center [361, 283] width 213 height 25
click at [255, 271] on select "Select Debtor 1 Only Debtor 2 Only Debtor 1 And Debtor 2 Only At Least One Of T…" at bounding box center [361, 283] width 213 height 25
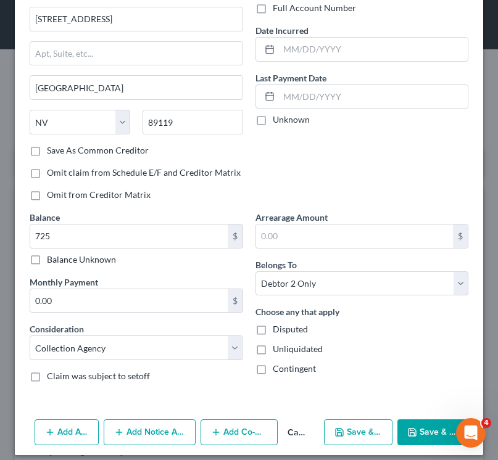
click at [61, 220] on div "Balance 725.00 $ Balance Unknown Balance Undetermined 725 $ Balance Unknown" at bounding box center [136, 238] width 213 height 55
click at [61, 253] on div "725 $ Balance Unknown" at bounding box center [136, 245] width 213 height 42
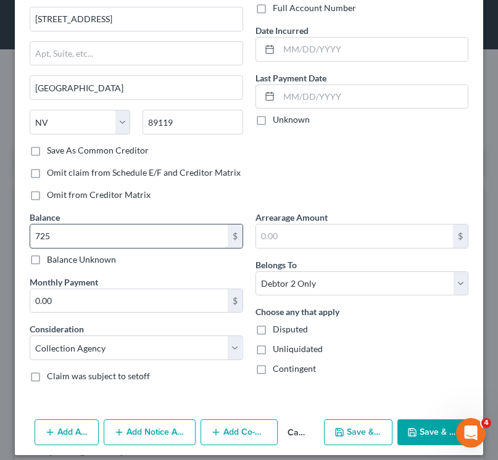
click at [67, 233] on input "725" at bounding box center [128, 236] width 197 height 23
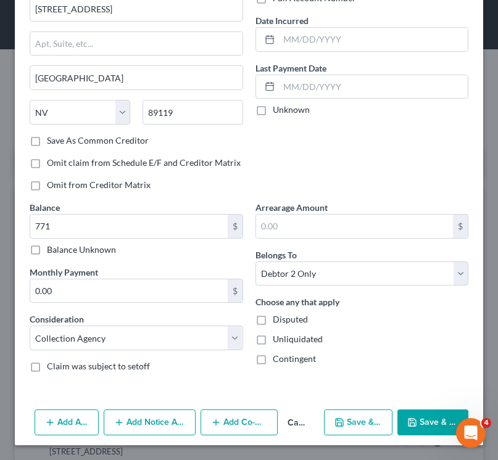
click at [421, 421] on button "Save & Close" at bounding box center [432, 423] width 71 height 26
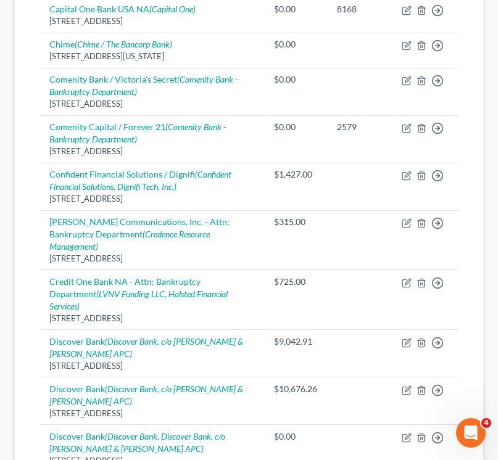
scroll to position [1299, 0]
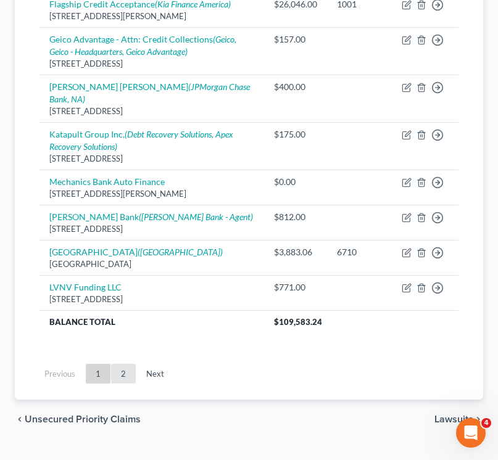
click at [123, 364] on link "2" at bounding box center [123, 374] width 25 height 20
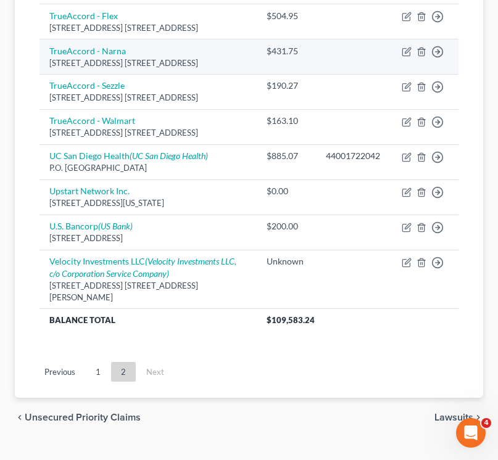
scroll to position [365, 0]
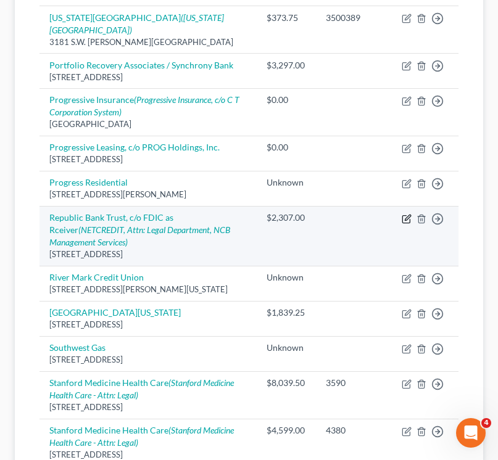
click at [405, 221] on icon "button" at bounding box center [407, 219] width 10 height 10
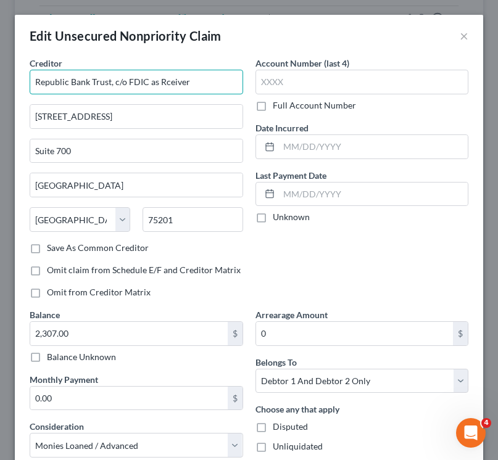
drag, startPoint x: 206, startPoint y: 91, endPoint x: -7, endPoint y: 80, distance: 213.2
click at [0, 80] on html "Home New Case Client Portal [PERSON_NAME] Law Group [EMAIL_ADDRESS][DOMAIN_NAME…" at bounding box center [249, 456] width 498 height 1643
click at [175, 83] on input "Republic Bank Trust, c/o FDIC as Rceiver" at bounding box center [136, 82] width 213 height 25
click at [159, 83] on input "Republic Bank Trust, c/o FDIC as Rceiver" at bounding box center [136, 82] width 213 height 25
drag, startPoint x: 191, startPoint y: 79, endPoint x: -15, endPoint y: 78, distance: 206.1
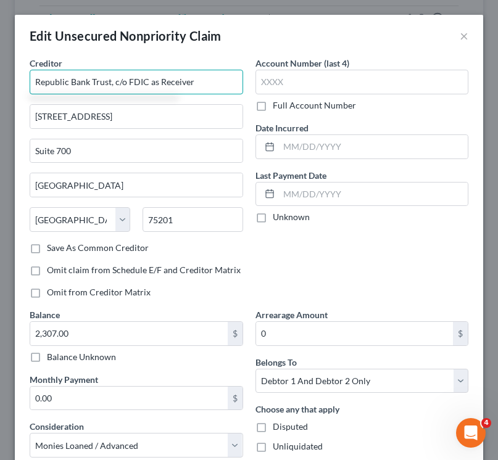
click at [0, 78] on html "Home New Case Client Portal [PERSON_NAME] Law Group [EMAIL_ADDRESS][DOMAIN_NAME…" at bounding box center [249, 456] width 498 height 1643
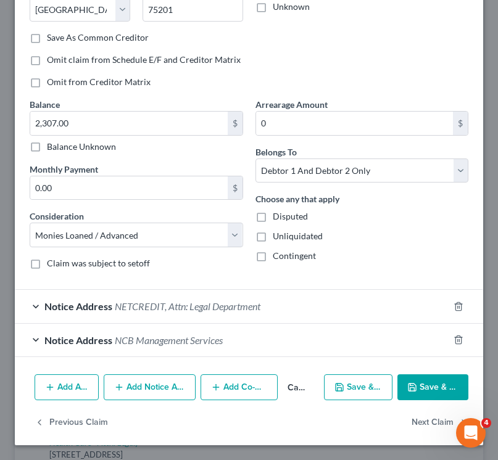
drag, startPoint x: 141, startPoint y: 384, endPoint x: 130, endPoint y: 320, distance: 65.1
click at [130, 321] on div "Edit Unsecured Nonpriority Claim × Creditor * Republic Bank Trust, c/o FDIC as …" at bounding box center [249, 124] width 468 height 641
click at [128, 392] on button "Add Notice Address" at bounding box center [150, 388] width 92 height 26
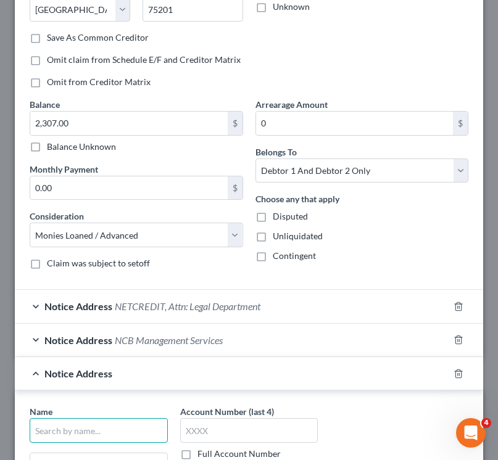
click at [97, 425] on input "text" at bounding box center [99, 430] width 138 height 25
paste input "Republic Bank Trust, c/o FDIC as Receiver"
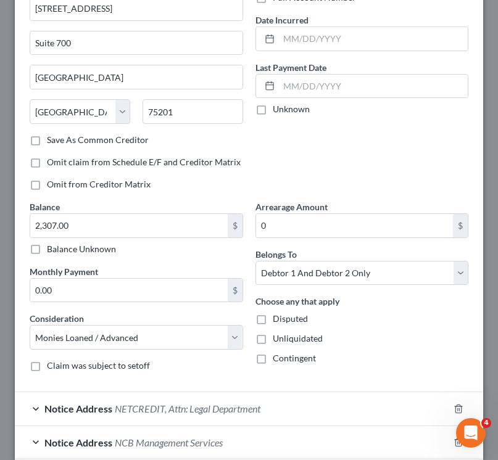
scroll to position [0, 0]
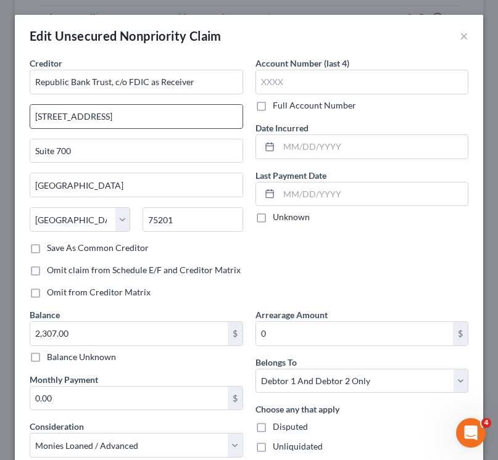
click at [90, 115] on input "[STREET_ADDRESS]" at bounding box center [136, 116] width 212 height 23
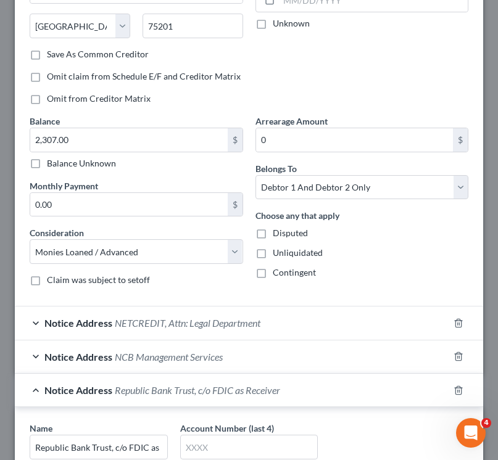
scroll to position [476, 0]
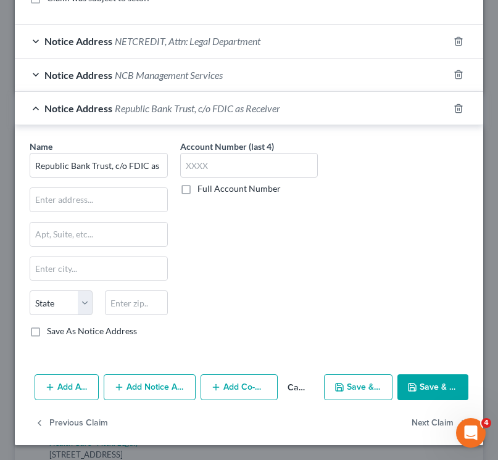
click at [58, 215] on div "Name * Republic Bank Trust, c/o FDIC as Receiver State [US_STATE] AK AR AZ CA C…" at bounding box center [99, 238] width 138 height 197
click at [58, 189] on input "text" at bounding box center [98, 199] width 137 height 23
paste input "[STREET_ADDRESS]"
click at [57, 257] on input "text" at bounding box center [98, 268] width 137 height 23
drag, startPoint x: 54, startPoint y: 218, endPoint x: 54, endPoint y: 230, distance: 11.7
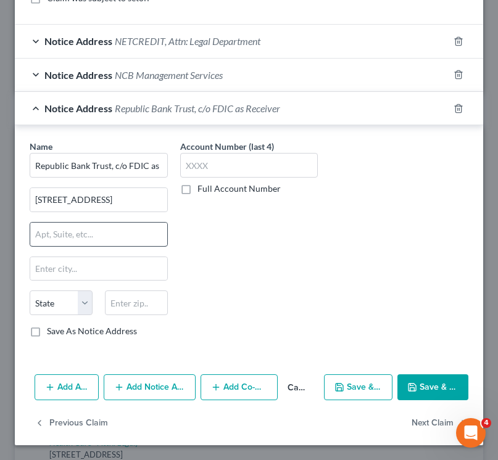
click at [54, 218] on div "Name * Republic Bank Trust, c/o FDIC as Receiver [STREET_ADDRESS][GEOGRAPHIC_DA…" at bounding box center [99, 238] width 138 height 197
click at [54, 230] on input "text" at bounding box center [98, 234] width 137 height 23
click at [125, 325] on label "Save As Notice Address" at bounding box center [92, 331] width 90 height 12
click at [60, 325] on input "Save As Notice Address" at bounding box center [56, 329] width 8 height 8
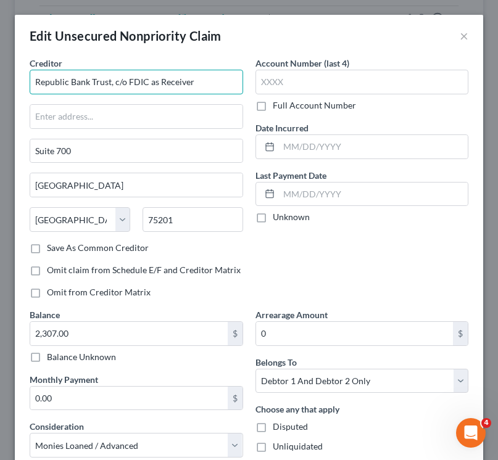
click at [165, 84] on input "Republic Bank Trust, c/o FDIC as Receiver" at bounding box center [136, 82] width 213 height 25
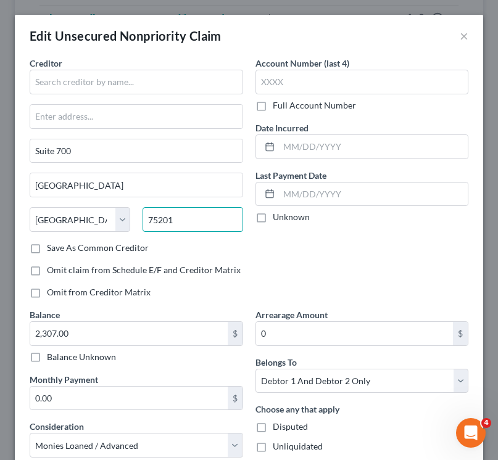
click at [153, 224] on input "75201" at bounding box center [193, 219] width 101 height 25
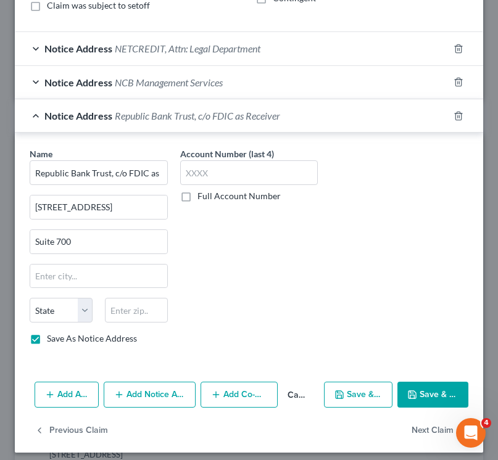
scroll to position [476, 0]
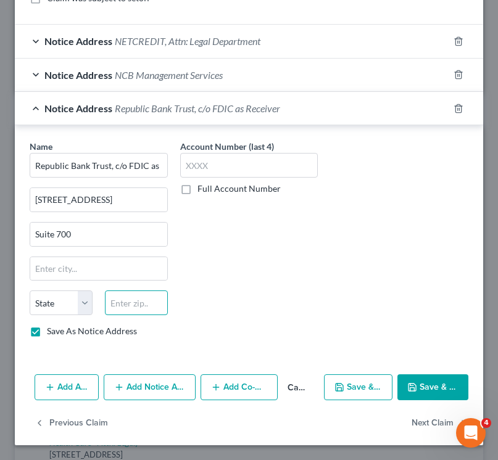
click at [132, 308] on input "text" at bounding box center [136, 303] width 63 height 25
paste input "75201"
click at [110, 220] on div "Name * Republic Bank Trust, c/o FDIC as Receiver [STREET_ADDRESS] Dallas State …" at bounding box center [99, 238] width 138 height 197
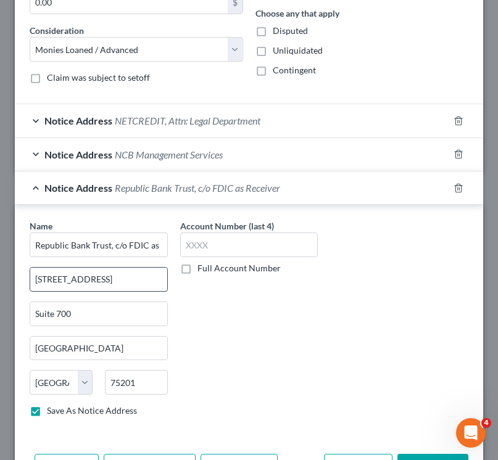
scroll to position [395, 0]
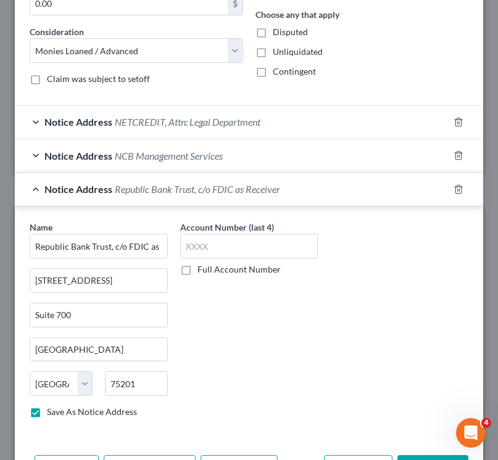
click at [120, 154] on span "NCB Management Services" at bounding box center [169, 156] width 108 height 12
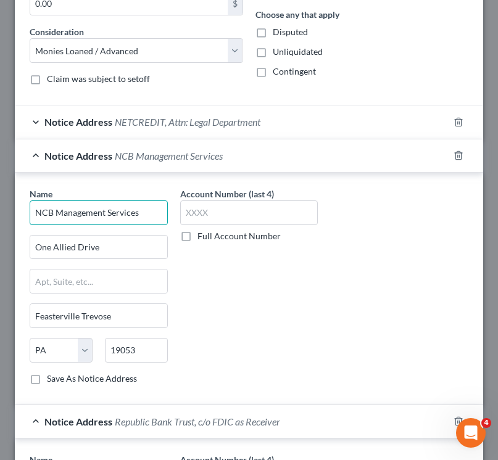
click at [96, 210] on input "NCB Management Services" at bounding box center [99, 213] width 138 height 25
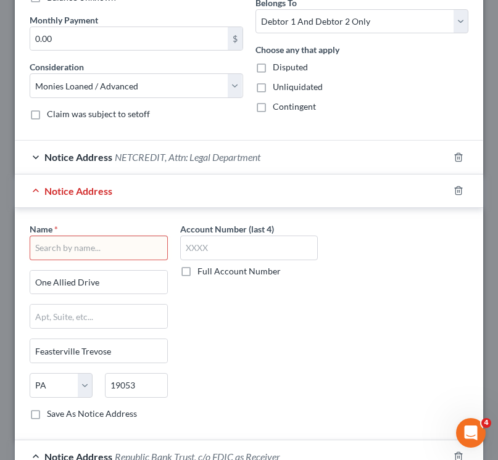
scroll to position [360, 0]
paste input "NCB Management Services"
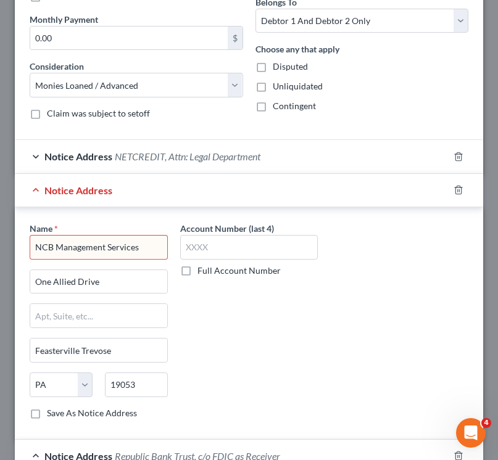
click at [99, 244] on input "NCB Management Services" at bounding box center [99, 247] width 138 height 25
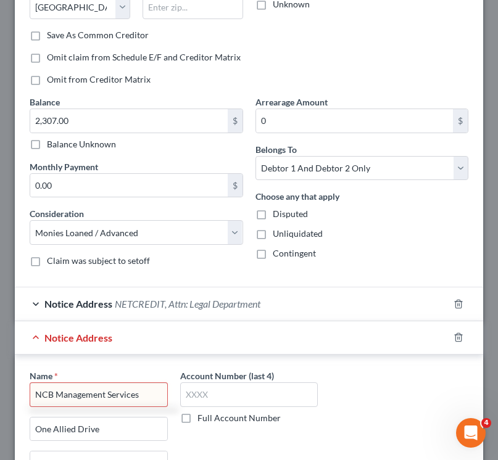
scroll to position [254, 0]
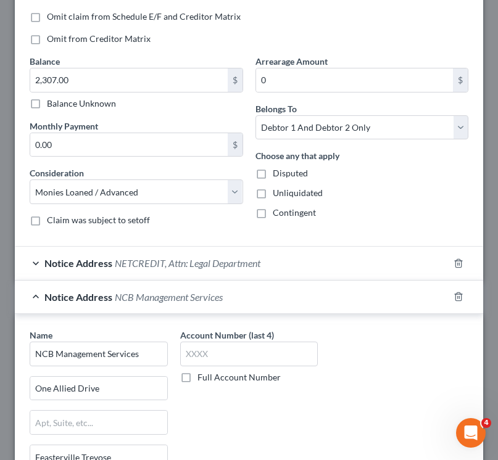
click at [86, 263] on span "Notice Address" at bounding box center [78, 263] width 68 height 12
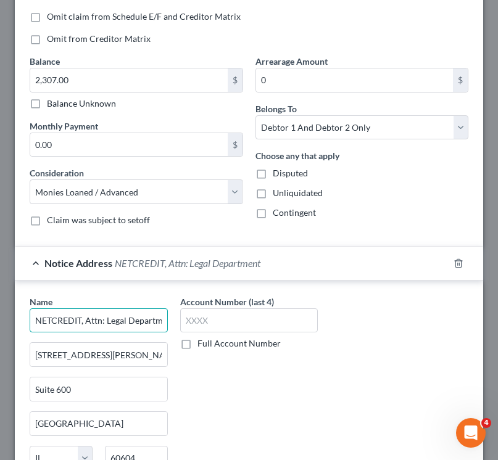
click at [88, 325] on input "NETCREDIT, Attn: Legal Department" at bounding box center [99, 321] width 138 height 25
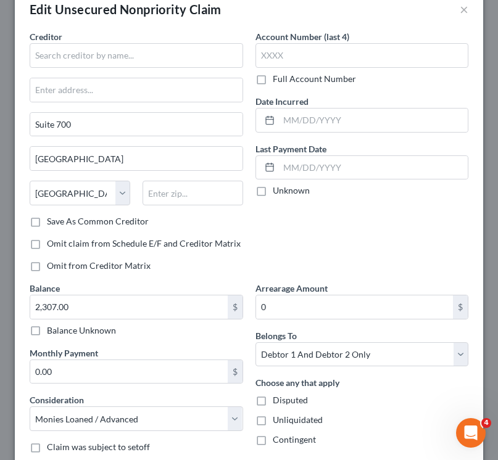
scroll to position [0, 0]
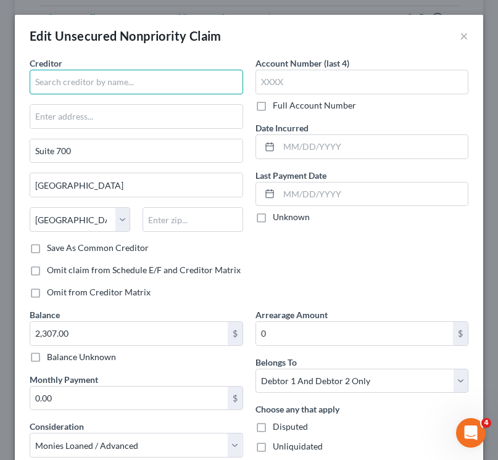
click at [64, 80] on input "text" at bounding box center [136, 82] width 213 height 25
paste input "NETCREDIT, Attn: Legal Department"
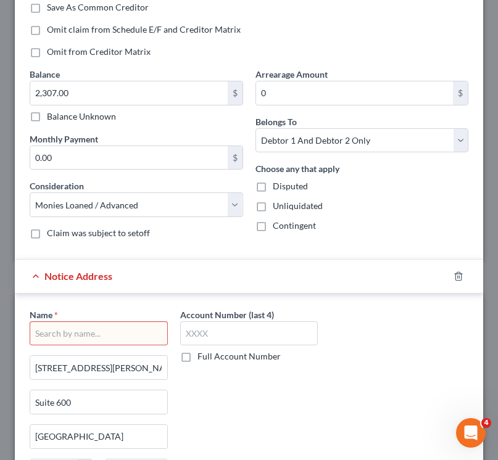
scroll to position [249, 0]
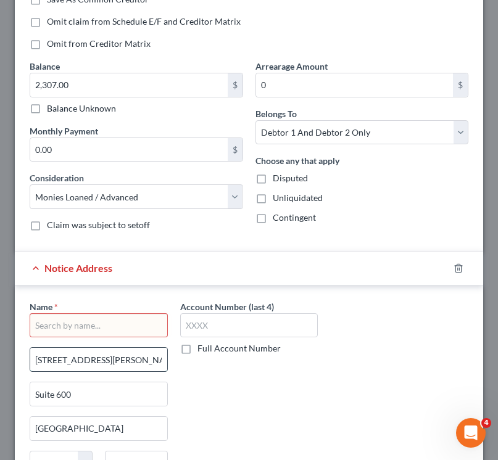
click at [95, 360] on input "[STREET_ADDRESS][PERSON_NAME]" at bounding box center [98, 359] width 137 height 23
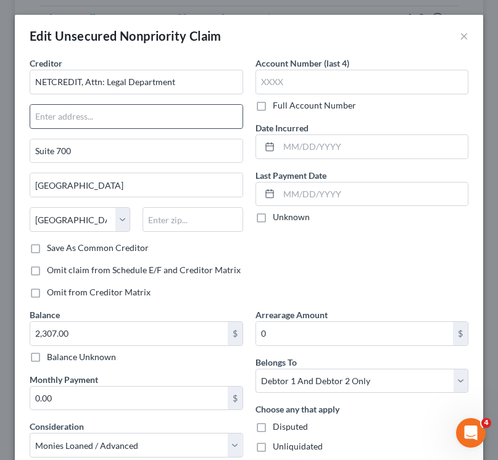
click at [59, 125] on input "text" at bounding box center [136, 116] width 212 height 23
paste input "[STREET_ADDRESS][PERSON_NAME]"
click at [85, 224] on select "State [US_STATE] AK AR AZ CA CO CT DE DC [GEOGRAPHIC_DATA] [GEOGRAPHIC_DATA] GU…" at bounding box center [80, 219] width 101 height 25
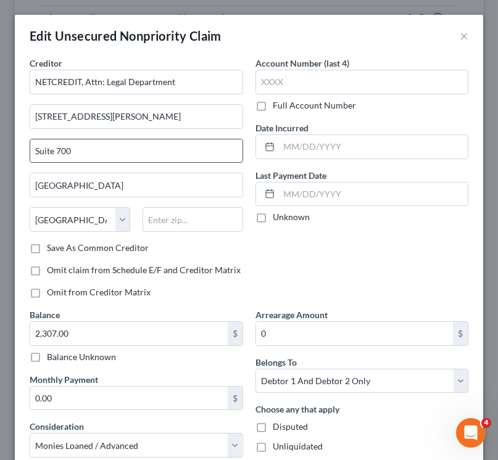
click at [65, 152] on input "Suite 700" at bounding box center [136, 150] width 212 height 23
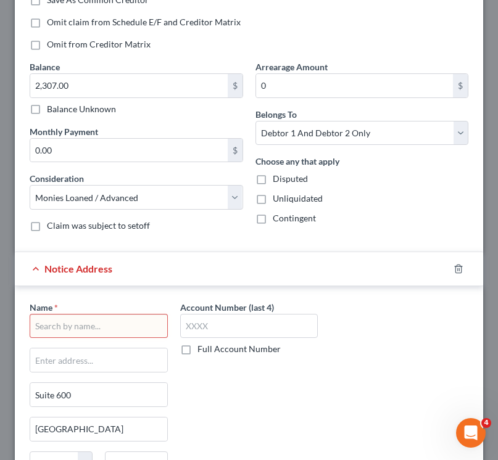
scroll to position [306, 0]
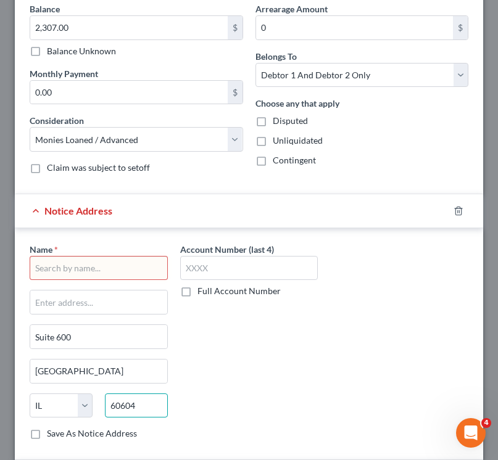
click at [140, 404] on input "60604" at bounding box center [136, 406] width 63 height 25
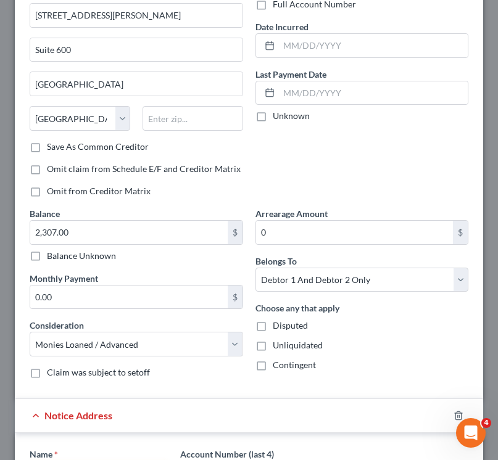
scroll to position [80, 0]
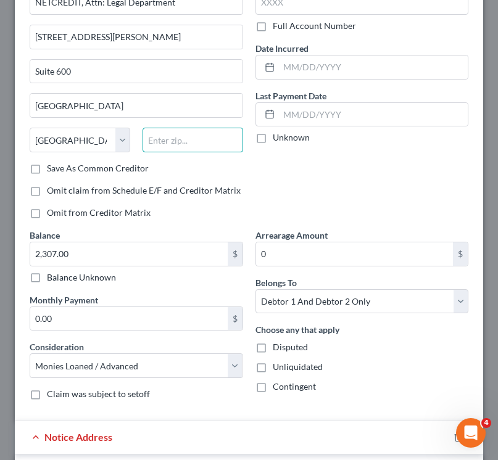
click at [173, 146] on input "text" at bounding box center [193, 140] width 101 height 25
paste input "60604"
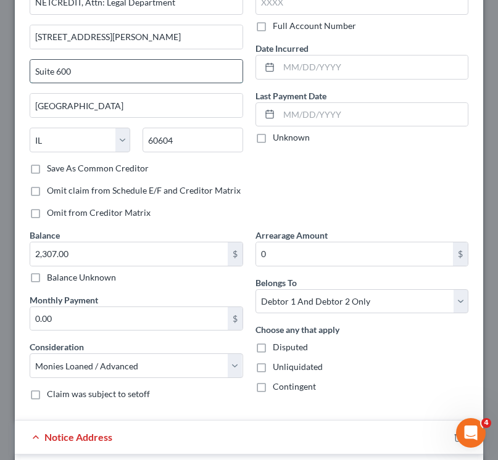
click at [144, 65] on input "Suite 600" at bounding box center [136, 71] width 212 height 23
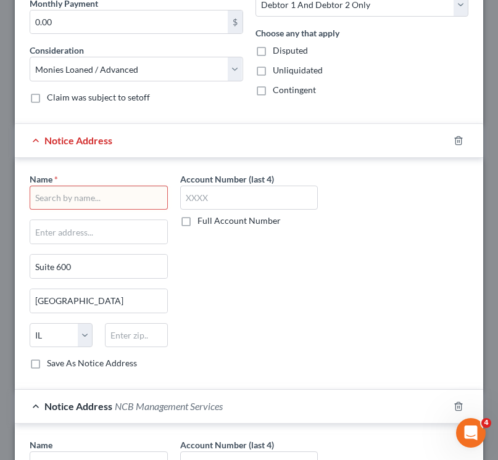
scroll to position [389, 0]
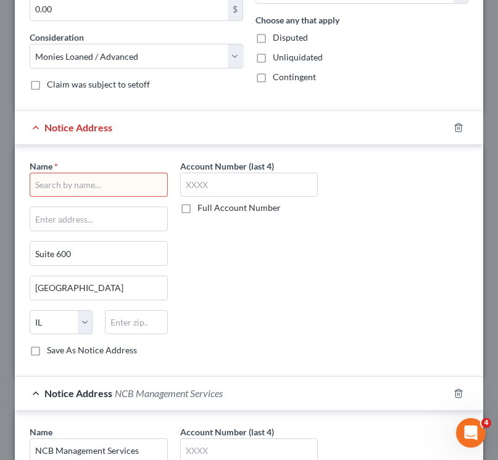
click at [283, 252] on div "Account Number (last 4) Full Account Number" at bounding box center [249, 263] width 151 height 207
click at [454, 130] on icon "button" at bounding box center [459, 128] width 10 height 10
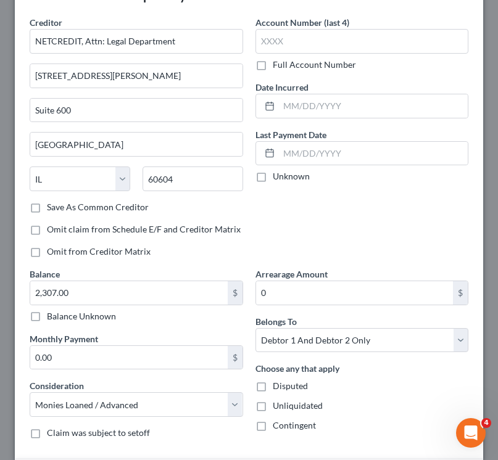
scroll to position [0, 0]
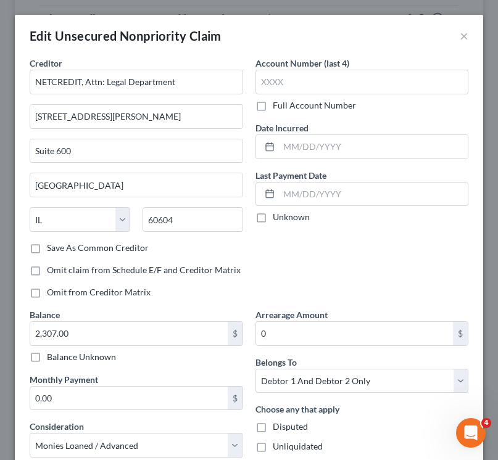
click at [286, 396] on div "Arrearage Amount 0 $ Belongs To * Select Debtor 1 Only Debtor 2 Only Debtor 1 A…" at bounding box center [362, 399] width 226 height 181
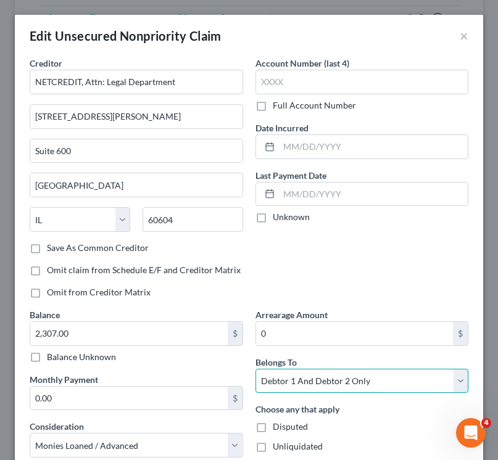
click at [286, 384] on select "Select Debtor 1 Only Debtor 2 Only Debtor 1 And Debtor 2 Only At Least One Of T…" at bounding box center [361, 381] width 213 height 25
click at [255, 369] on select "Select Debtor 1 Only Debtor 2 Only Debtor 1 And Debtor 2 Only At Least One Of T…" at bounding box center [361, 381] width 213 height 25
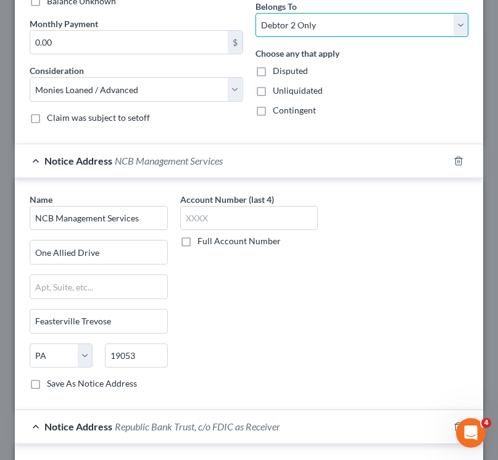
scroll to position [675, 0]
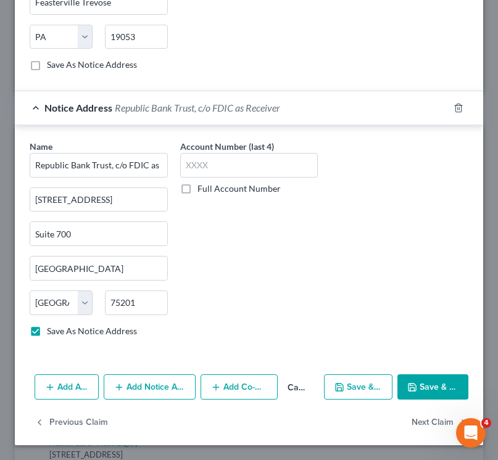
click at [437, 381] on button "Save & Close" at bounding box center [432, 388] width 71 height 26
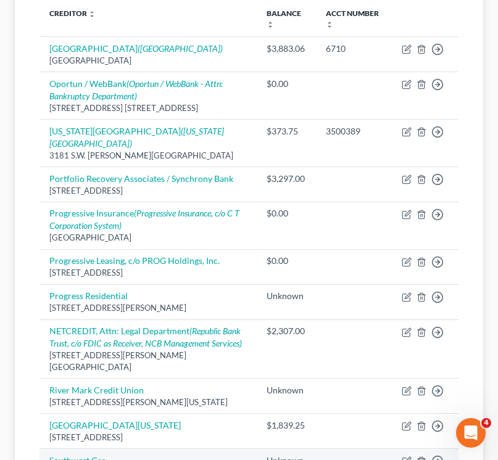
scroll to position [228, 0]
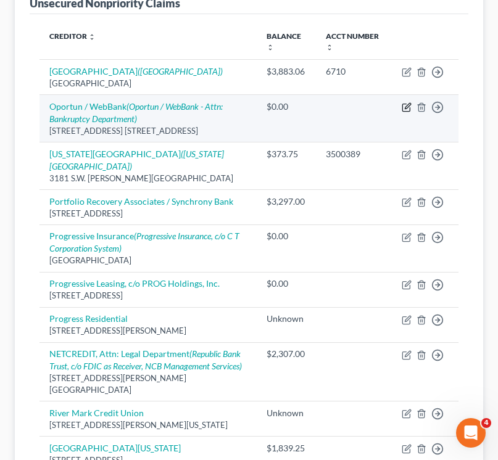
click at [405, 109] on icon "button" at bounding box center [407, 107] width 10 height 10
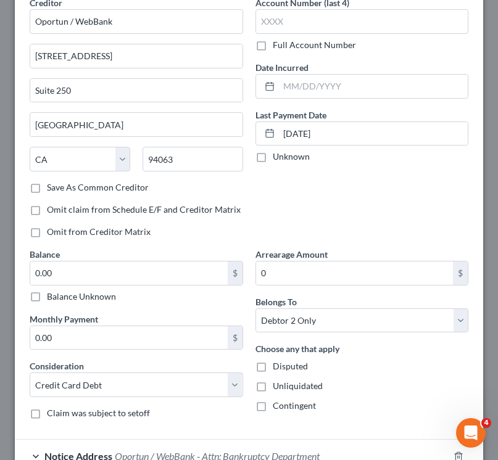
scroll to position [177, 0]
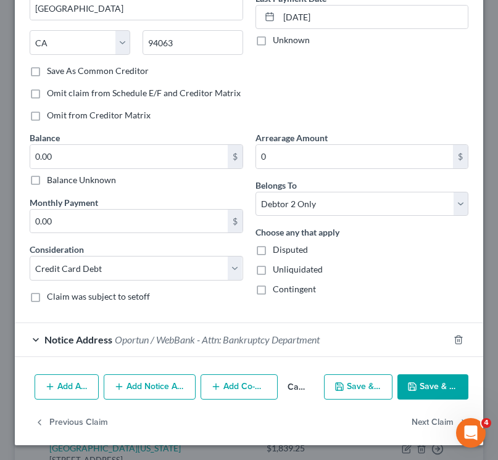
click at [166, 392] on button "Add Notice Address" at bounding box center [150, 388] width 92 height 26
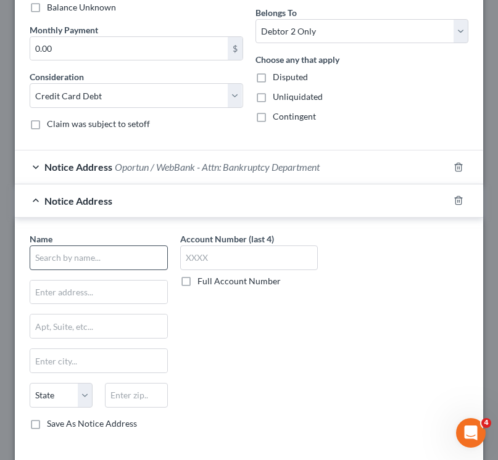
scroll to position [360, 0]
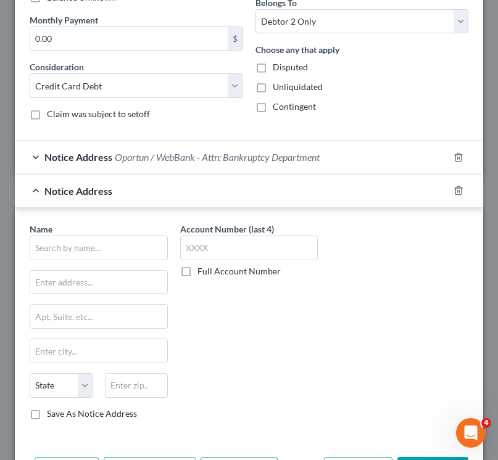
click at [96, 229] on div "Name *" at bounding box center [99, 242] width 138 height 38
click at [96, 250] on input "text" at bounding box center [99, 248] width 138 height 25
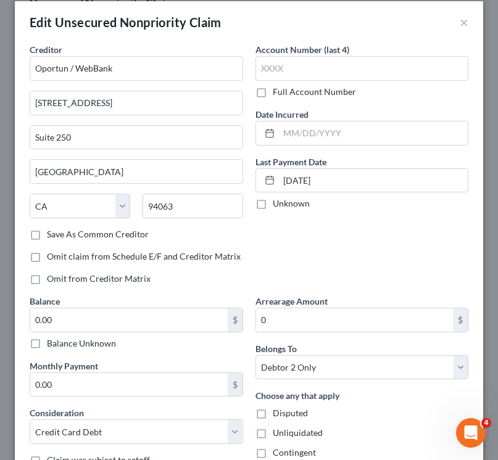
scroll to position [0, 0]
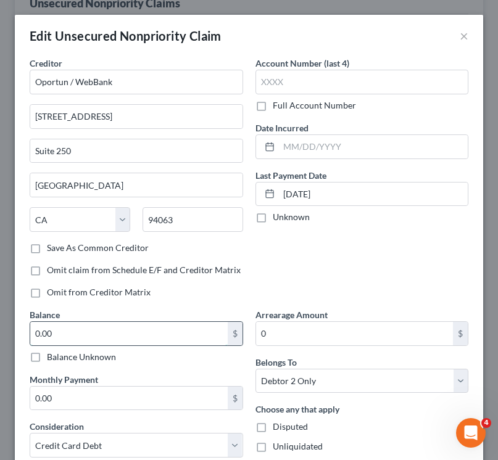
click at [120, 325] on input "0.00" at bounding box center [128, 333] width 197 height 23
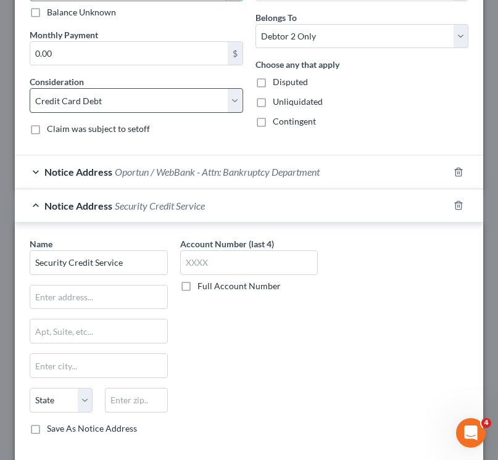
scroll to position [363, 0]
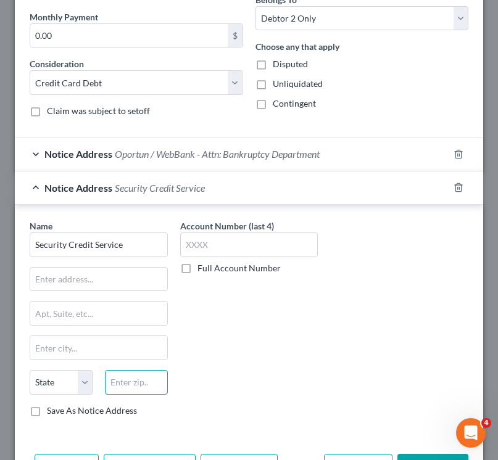
click at [128, 392] on input "text" at bounding box center [136, 382] width 63 height 25
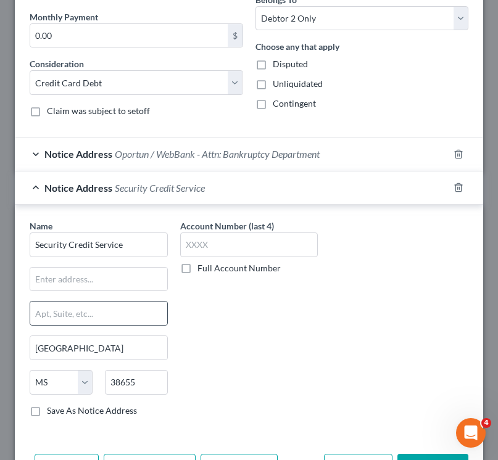
click at [106, 301] on div at bounding box center [99, 313] width 138 height 25
click at [103, 280] on input "text" at bounding box center [98, 279] width 137 height 23
paste input "[STREET_ADDRESS],"
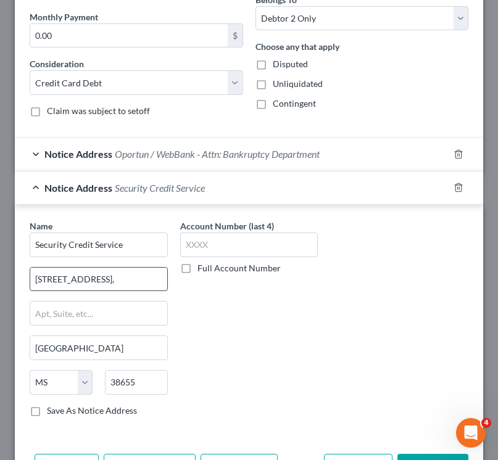
scroll to position [0, 4]
click at [81, 280] on input "[STREET_ADDRESS]," at bounding box center [98, 279] width 137 height 23
drag, startPoint x: 97, startPoint y: 281, endPoint x: 303, endPoint y: 275, distance: 205.6
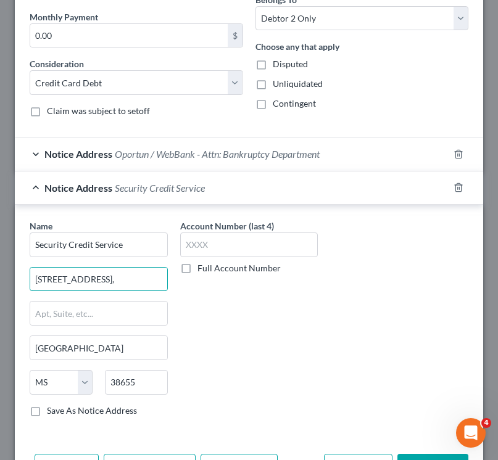
click at [303, 275] on div "Name * Security Credit Service [GEOGRAPHIC_DATA], [GEOGRAPHIC_DATA] [US_STATE] …" at bounding box center [248, 323] width 451 height 207
click at [404, 336] on div "Name * Security Credit Service [GEOGRAPHIC_DATA] [GEOGRAPHIC_DATA] [US_STATE][G…" at bounding box center [248, 323] width 451 height 207
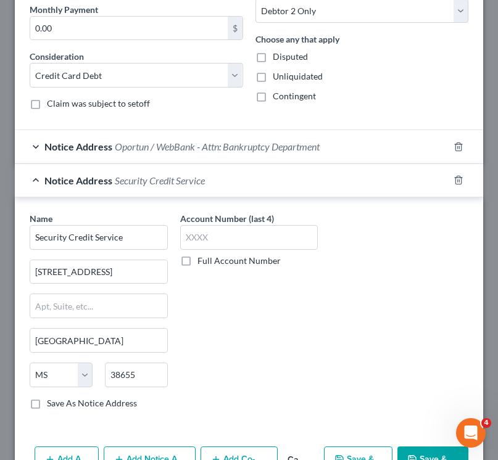
click at [125, 220] on div "Name * Security Credit Service" at bounding box center [99, 231] width 138 height 38
click at [125, 232] on input "Security Credit Service" at bounding box center [99, 237] width 138 height 25
click at [59, 278] on input "[STREET_ADDRESS]" at bounding box center [98, 271] width 137 height 23
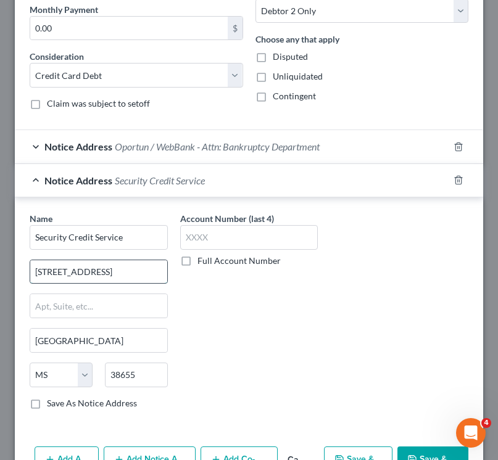
click at [59, 278] on input "[STREET_ADDRESS]" at bounding box center [98, 271] width 137 height 23
paste input "[GEOGRAPHIC_DATA]"
click at [93, 270] on input "[GEOGRAPHIC_DATA]" at bounding box center [98, 271] width 137 height 23
drag, startPoint x: 88, startPoint y: 271, endPoint x: 133, endPoint y: 268, distance: 45.1
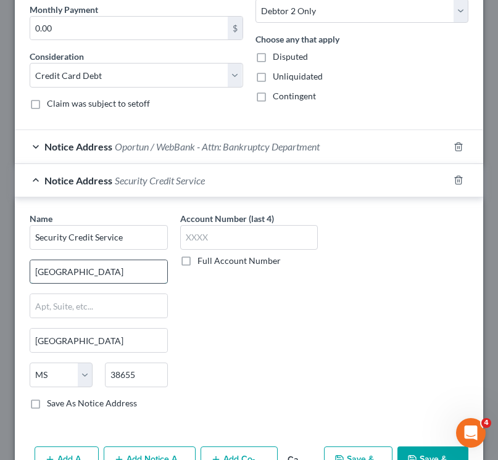
click at [133, 268] on input "[GEOGRAPHIC_DATA]" at bounding box center [98, 271] width 137 height 23
click at [101, 274] on input "PO Box 1156, 38655" at bounding box center [98, 271] width 137 height 23
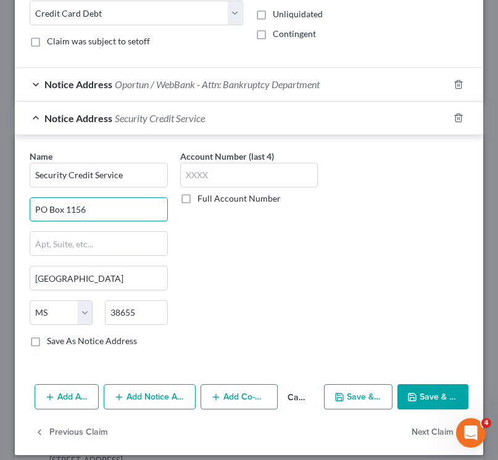
scroll to position [442, 0]
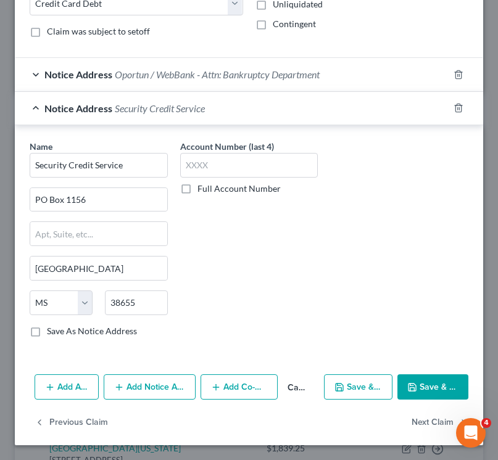
click at [411, 380] on button "Save & Close" at bounding box center [432, 388] width 71 height 26
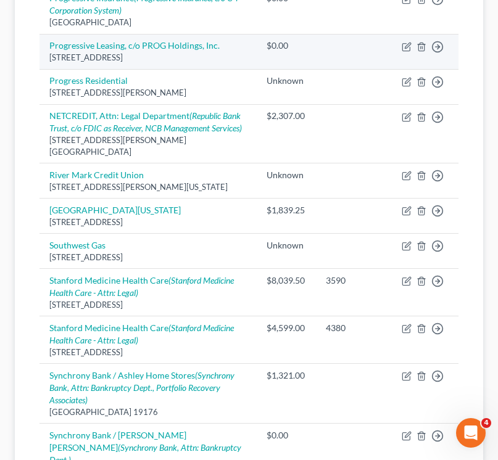
scroll to position [0, 0]
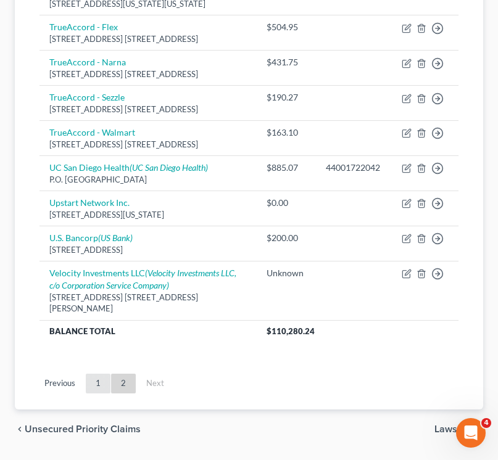
click at [96, 374] on link "1" at bounding box center [98, 384] width 25 height 20
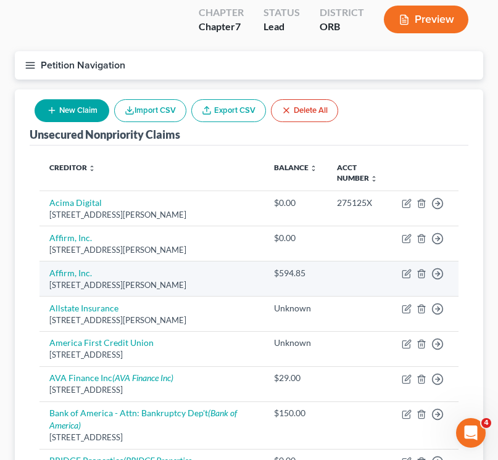
scroll to position [108, 0]
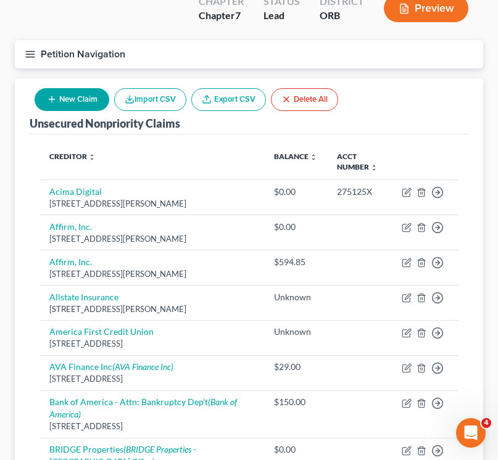
click at [59, 103] on button "New Claim" at bounding box center [72, 99] width 75 height 23
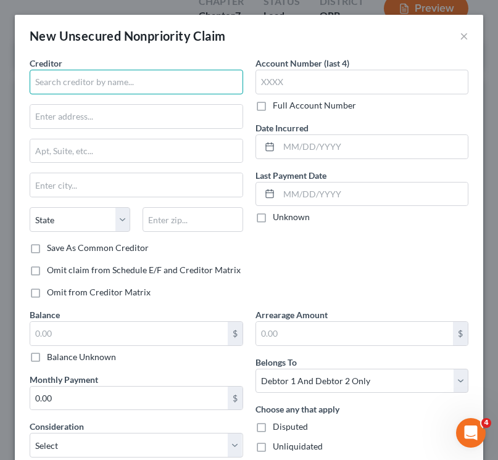
click at [86, 75] on input "text" at bounding box center [136, 82] width 213 height 25
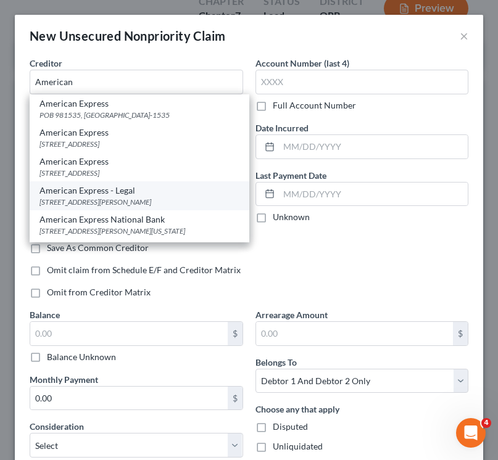
click at [86, 200] on div "[STREET_ADDRESS][PERSON_NAME]" at bounding box center [139, 202] width 200 height 10
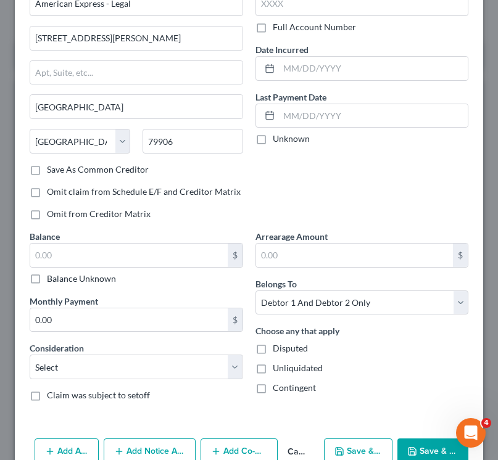
scroll to position [79, 0]
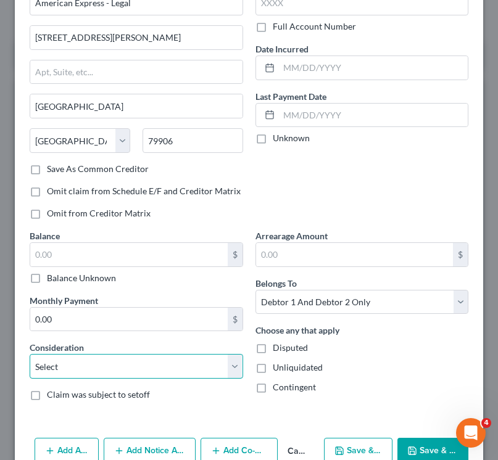
click at [72, 368] on select "Select Cable / Satellite Services Collection Agency Credit Card Debt Debt Couns…" at bounding box center [136, 366] width 213 height 25
click at [30, 354] on select "Select Cable / Satellite Services Collection Agency Credit Card Debt Debt Couns…" at bounding box center [136, 366] width 213 height 25
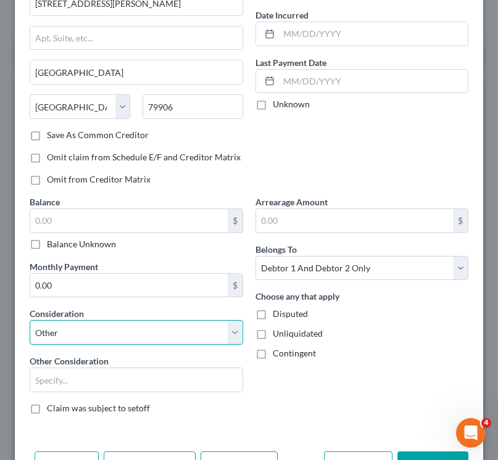
scroll to position [125, 0]
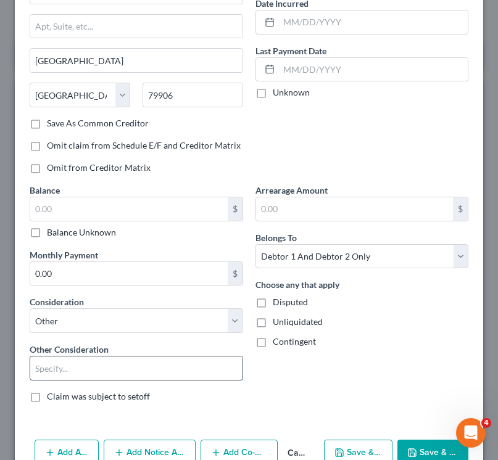
click at [69, 377] on input "text" at bounding box center [136, 368] width 212 height 23
click at [68, 355] on label "Other Consideration" at bounding box center [69, 349] width 79 height 13
click at [67, 371] on input "Precauthiona" at bounding box center [136, 368] width 212 height 23
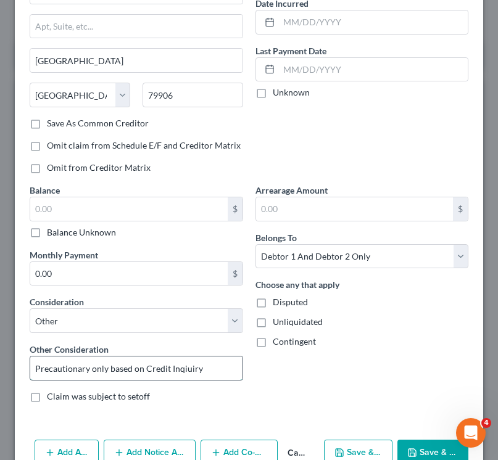
click at [164, 363] on input "Precautionary only based on Credit Inqiuiry" at bounding box center [136, 368] width 212 height 23
click at [331, 252] on select "Select Debtor 1 Only Debtor 2 Only Debtor 1 And Debtor 2 Only At Least One Of T…" at bounding box center [361, 256] width 213 height 25
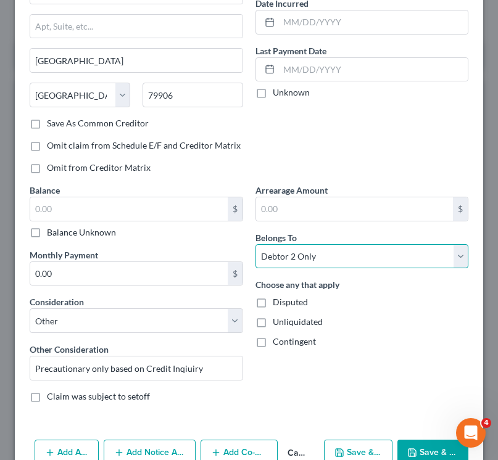
click at [255, 244] on select "Select Debtor 1 Only Debtor 2 Only Debtor 1 And Debtor 2 Only At Least One Of T…" at bounding box center [361, 256] width 213 height 25
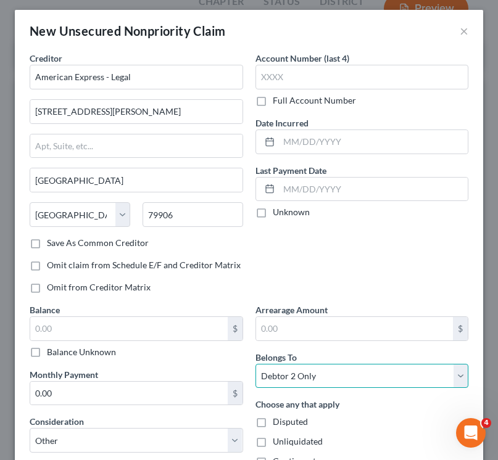
scroll to position [0, 0]
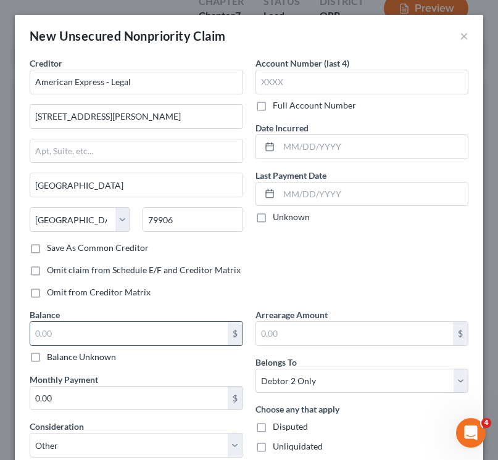
click at [129, 321] on div "$" at bounding box center [136, 333] width 213 height 25
click at [128, 336] on input "text" at bounding box center [128, 333] width 197 height 23
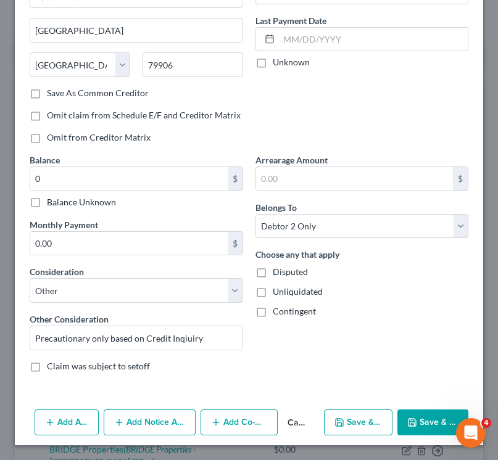
click at [418, 420] on button "Save & Close" at bounding box center [432, 423] width 71 height 26
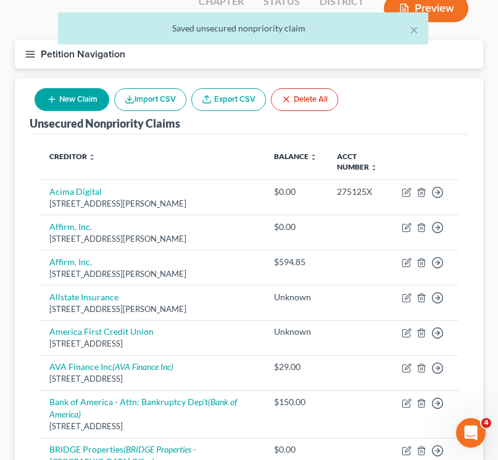
click at [75, 97] on button "New Claim" at bounding box center [72, 99] width 75 height 23
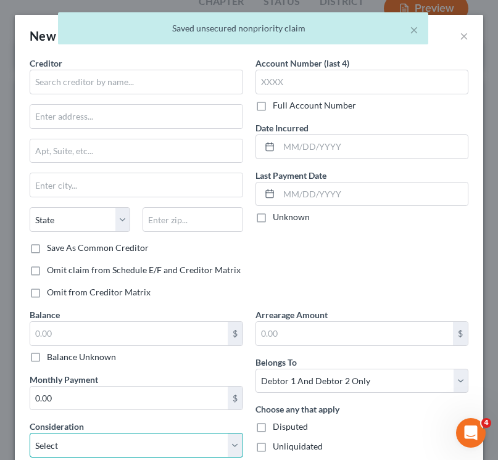
click at [76, 436] on select "Select Cable / Satellite Services Collection Agency Credit Card Debt Debt Couns…" at bounding box center [136, 445] width 213 height 25
click at [30, 433] on select "Select Cable / Satellite Services Collection Agency Credit Card Debt Debt Couns…" at bounding box center [136, 445] width 213 height 25
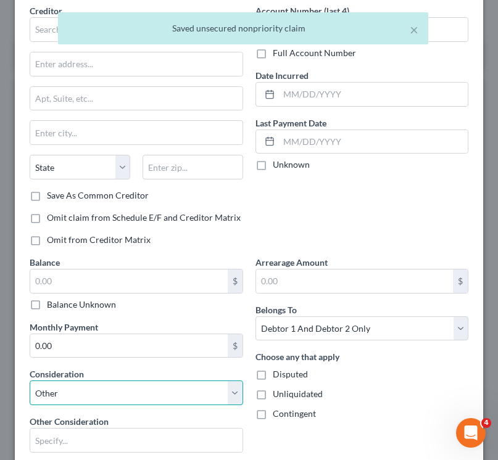
scroll to position [64, 0]
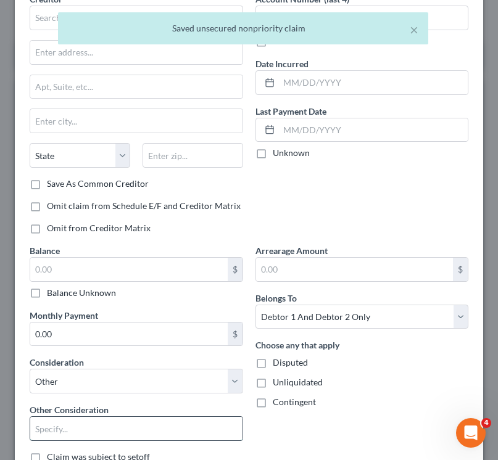
click at [64, 429] on input "text" at bounding box center [136, 428] width 212 height 23
paste input "Precautionary only based on Credit Inqiuiry"
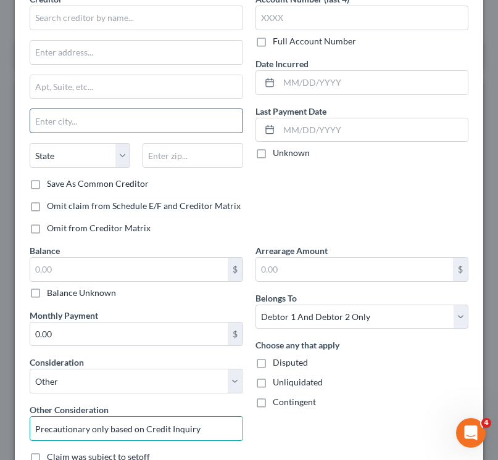
scroll to position [0, 0]
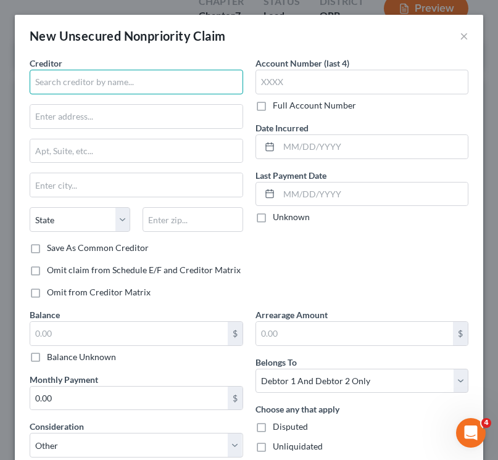
click at [86, 80] on input "text" at bounding box center [136, 82] width 213 height 25
paste input "SANTANDER CONSUMER [GEOGRAPHIC_DATA]"
click at [35, 83] on input "SANTANDER CONSUMER [GEOGRAPHIC_DATA]" at bounding box center [136, 82] width 213 height 25
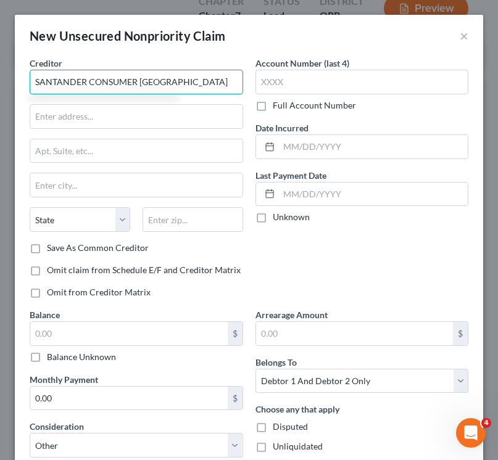
click at [109, 84] on input "SANTANDER CONSUMER [GEOGRAPHIC_DATA]" at bounding box center [136, 82] width 213 height 25
click at [43, 85] on input "SANTANDER Consumer [GEOGRAPHIC_DATA]" at bounding box center [136, 82] width 213 height 25
click at [110, 81] on input "Santander NTANDER Consumer [GEOGRAPHIC_DATA]" at bounding box center [136, 82] width 213 height 25
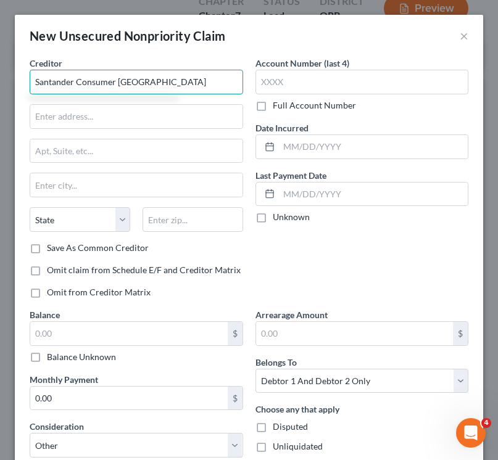
click at [188, 70] on input "Santander Consumer [GEOGRAPHIC_DATA]" at bounding box center [136, 82] width 213 height 25
drag, startPoint x: 167, startPoint y: 85, endPoint x: 11, endPoint y: 83, distance: 155.5
click at [11, 83] on div "New Unsecured Nonpriority Claim × Creditor * [GEOGRAPHIC_DATA] Consumer [GEOGRA…" at bounding box center [249, 230] width 498 height 460
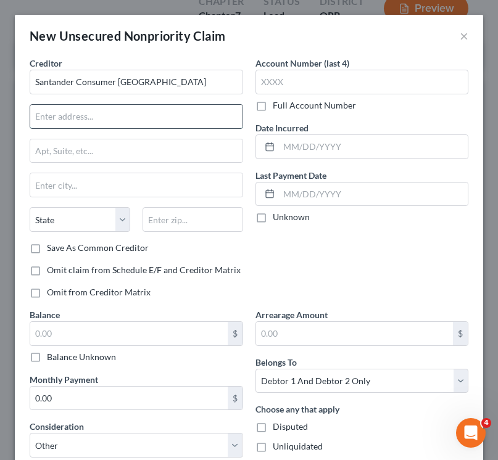
click at [134, 112] on input "text" at bounding box center [136, 116] width 212 height 23
paste input "P.O. Box 961245"
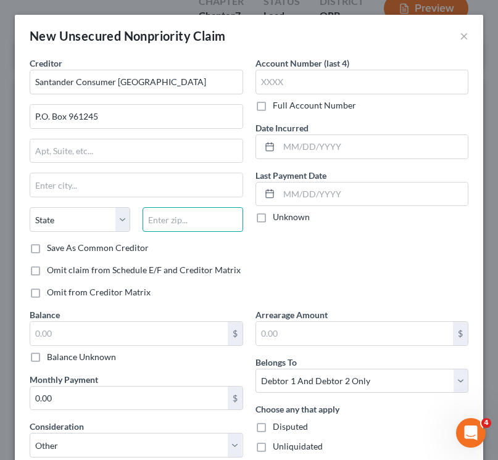
click at [176, 220] on input "text" at bounding box center [193, 219] width 101 height 25
paste input "76161"
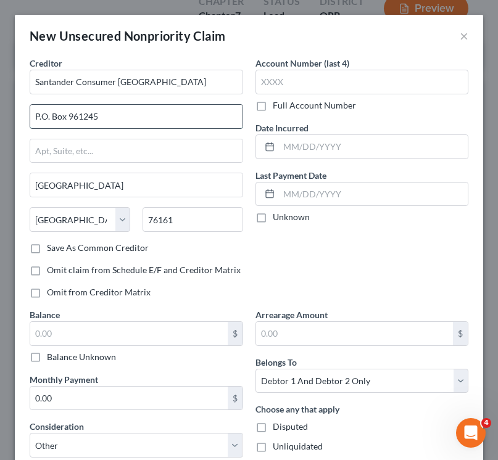
click at [135, 126] on input "P.O. Box 961245" at bounding box center [136, 116] width 212 height 23
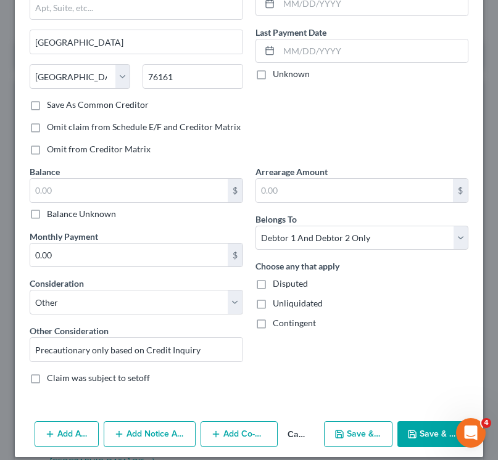
scroll to position [155, 0]
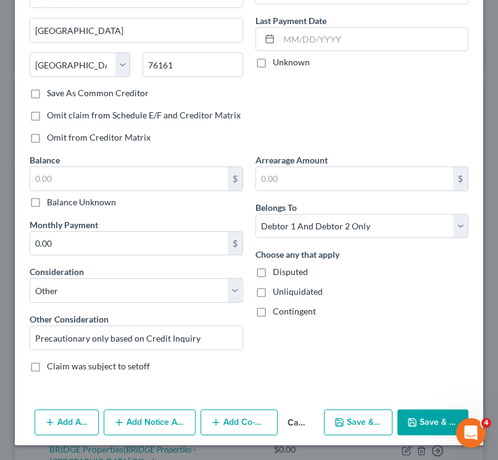
click at [419, 413] on button "Save & Close" at bounding box center [432, 423] width 71 height 26
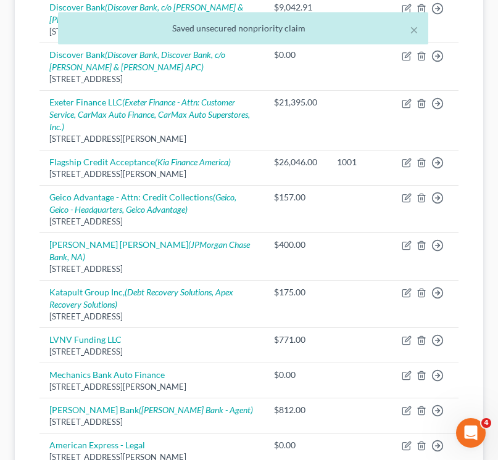
scroll to position [1335, 0]
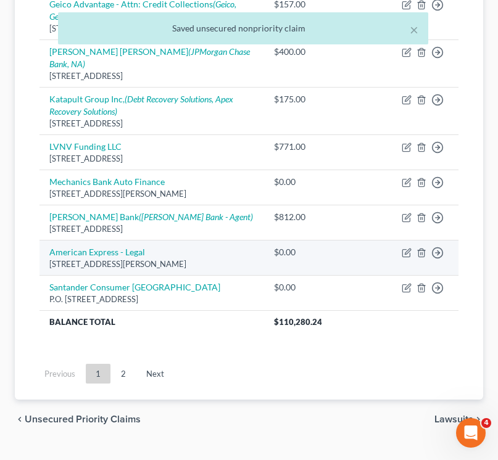
click at [399, 241] on td "Move to D Move to E Move to G Move to Notice Only" at bounding box center [425, 258] width 67 height 35
click at [401, 241] on td "Move to D Move to E Move to G Move to Notice Only" at bounding box center [425, 258] width 67 height 35
click at [403, 248] on icon "button" at bounding box center [407, 253] width 10 height 10
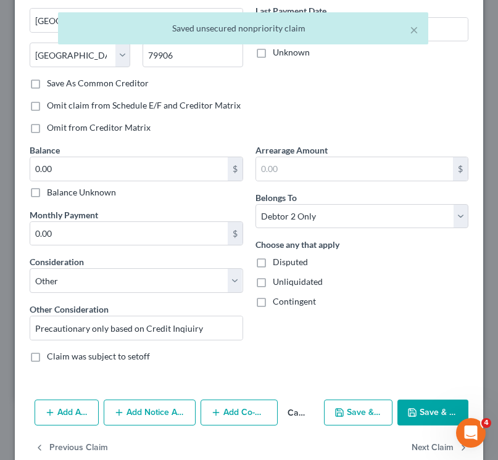
scroll to position [190, 0]
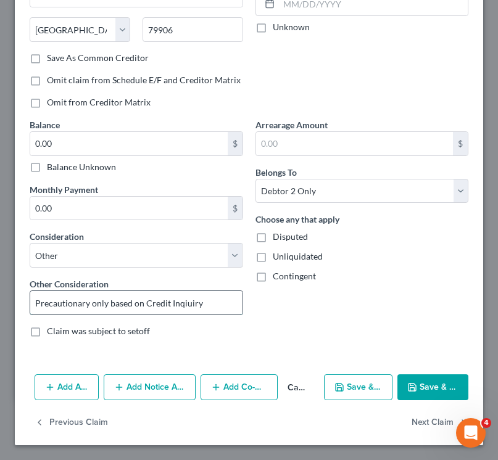
click at [180, 309] on input "Precautionary only based on Credit Inqiuiry" at bounding box center [136, 302] width 212 height 23
click at [172, 237] on div "Consideration Select Cable / Satellite Services Collection Agency Credit Card D…" at bounding box center [136, 249] width 213 height 38
click at [431, 379] on button "Save & Close" at bounding box center [432, 388] width 71 height 26
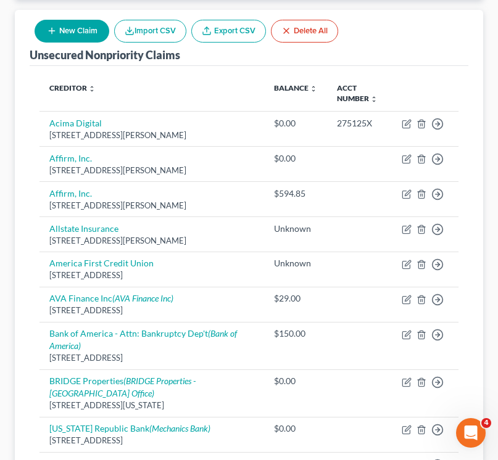
scroll to position [0, 0]
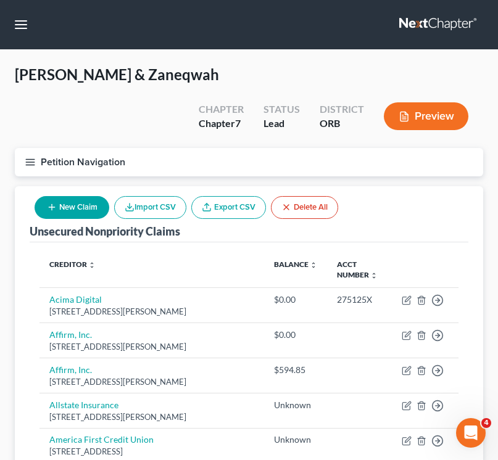
click at [28, 162] on line "button" at bounding box center [30, 162] width 9 height 0
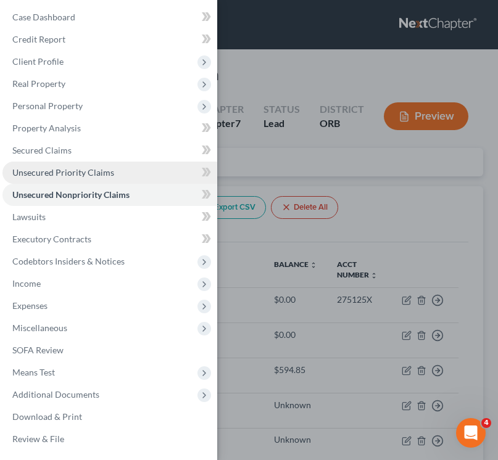
click at [68, 173] on span "Unsecured Priority Claims" at bounding box center [63, 172] width 102 height 10
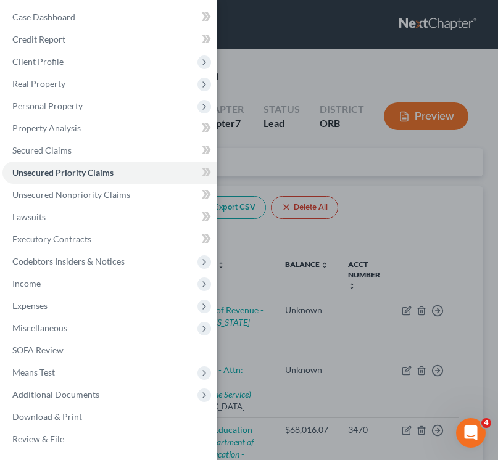
click at [409, 231] on div "Case Dashboard Payments Invoices Payments Payments Credit Report Client Profile" at bounding box center [249, 230] width 498 height 460
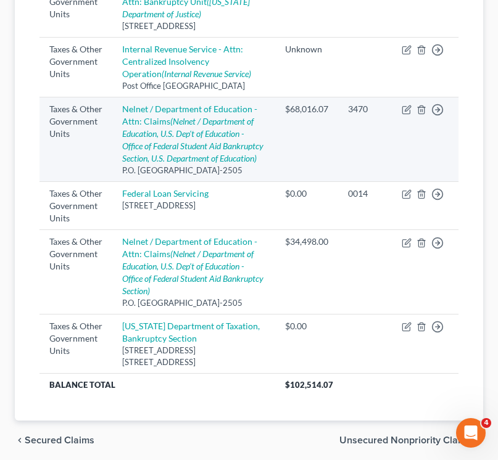
scroll to position [318, 0]
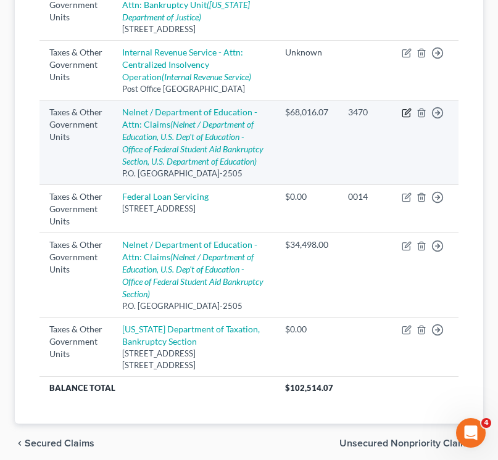
click at [411, 118] on icon "button" at bounding box center [407, 113] width 10 height 10
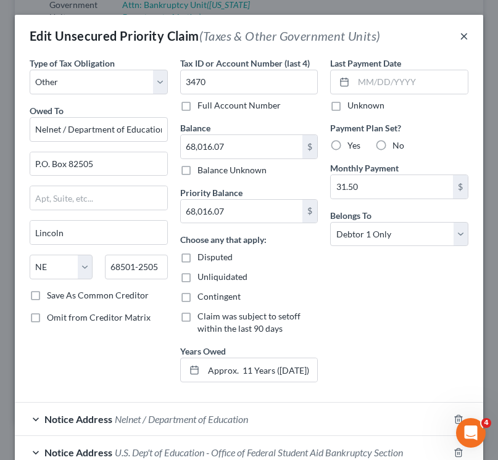
click at [465, 35] on button "×" at bounding box center [464, 35] width 9 height 15
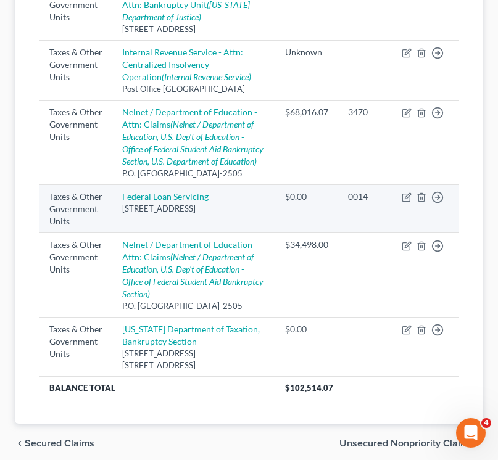
scroll to position [0, 0]
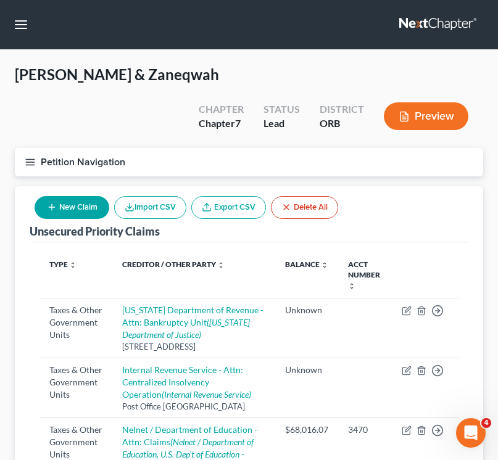
click at [25, 159] on icon "button" at bounding box center [30, 162] width 11 height 11
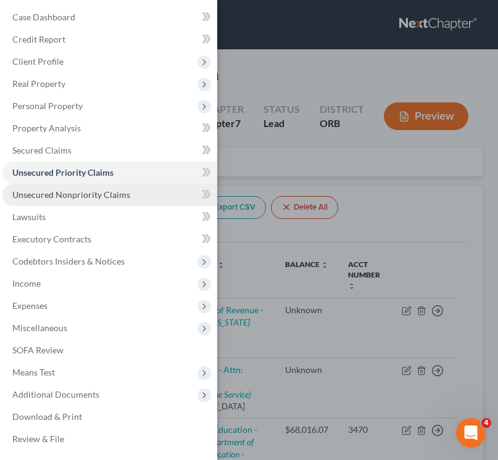
click at [67, 194] on span "Unsecured Nonpriority Claims" at bounding box center [71, 194] width 118 height 10
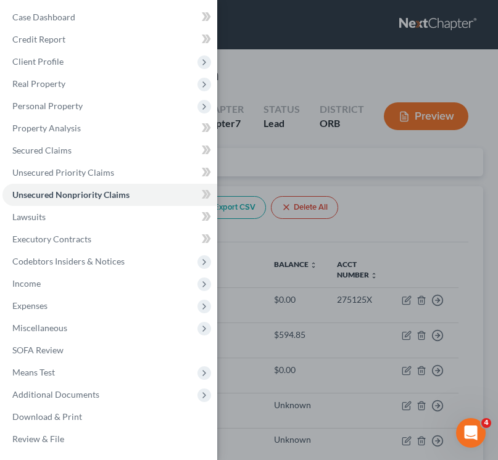
click at [318, 179] on div "Case Dashboard Payments Invoices Payments Payments Credit Report Client Profile" at bounding box center [249, 230] width 498 height 460
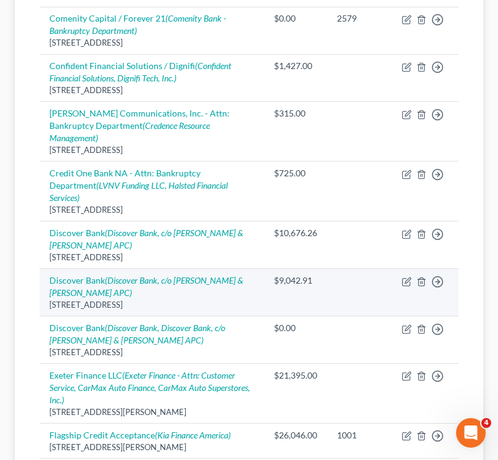
scroll to position [904, 0]
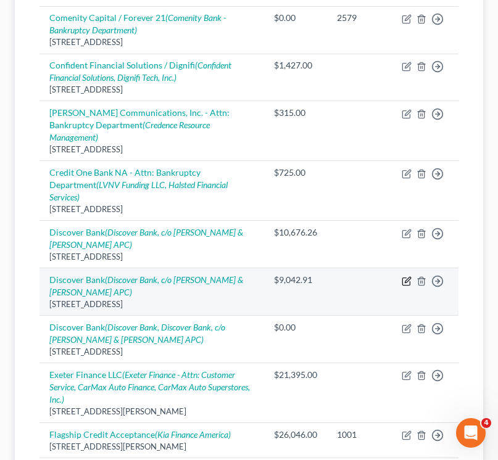
click at [406, 276] on icon "button" at bounding box center [407, 281] width 10 height 10
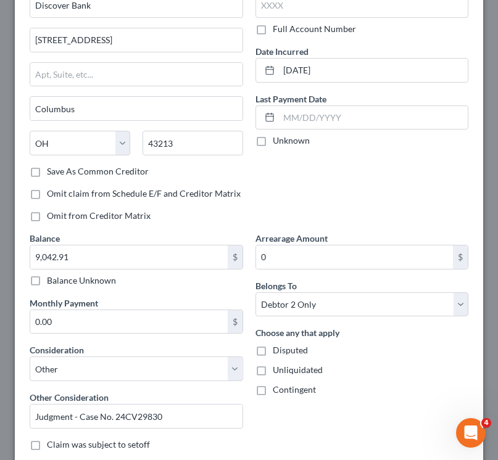
scroll to position [80, 0]
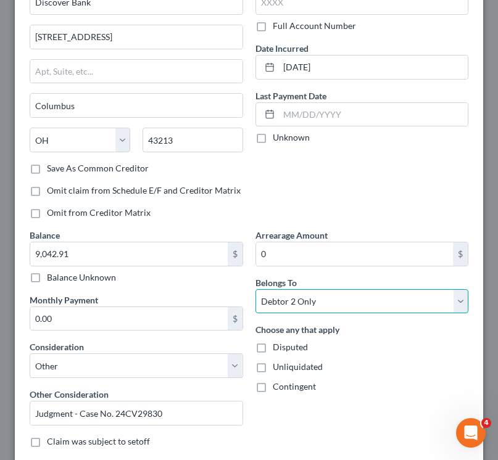
click at [384, 305] on select "Select Debtor 1 Only Debtor 2 Only Debtor 1 And Debtor 2 Only At Least One Of T…" at bounding box center [361, 301] width 213 height 25
click at [255, 289] on select "Select Debtor 1 Only Debtor 2 Only Debtor 1 And Debtor 2 Only At Least One Of T…" at bounding box center [361, 301] width 213 height 25
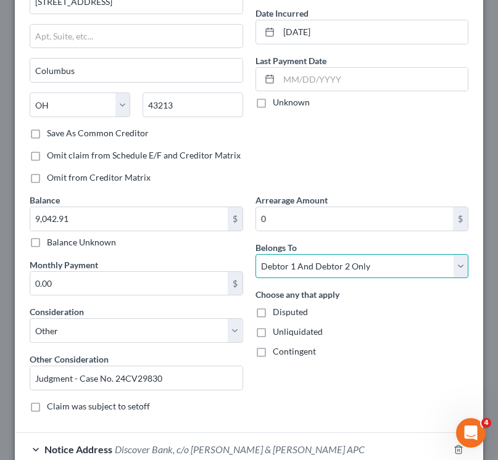
scroll to position [122, 0]
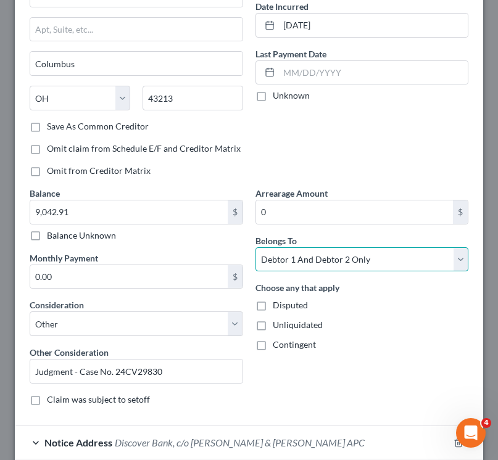
click at [322, 258] on select "Select Debtor 1 Only Debtor 2 Only Debtor 1 And Debtor 2 Only At Least One Of T…" at bounding box center [361, 259] width 213 height 25
click at [255, 247] on select "Select Debtor 1 Only Debtor 2 Only Debtor 1 And Debtor 2 Only At Least One Of T…" at bounding box center [361, 259] width 213 height 25
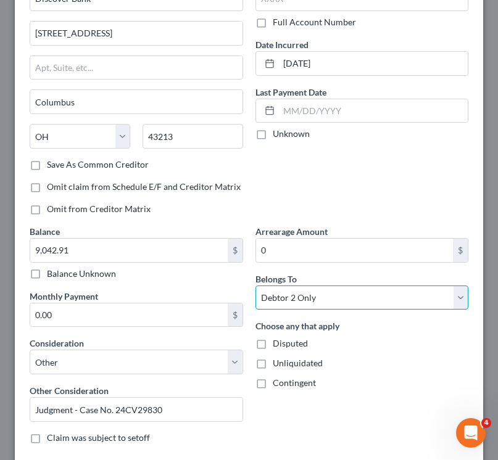
scroll to position [224, 0]
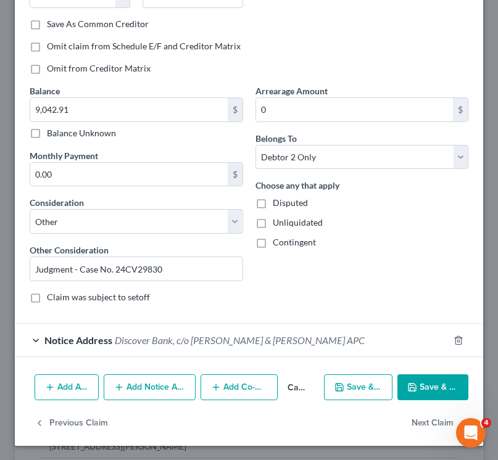
click at [426, 396] on button "Save & Close" at bounding box center [432, 388] width 71 height 26
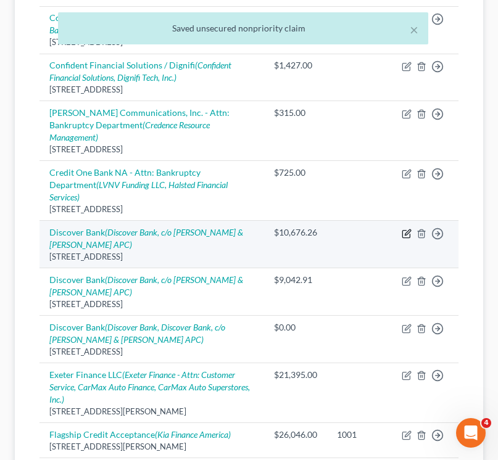
click at [404, 229] on icon "button" at bounding box center [407, 234] width 10 height 10
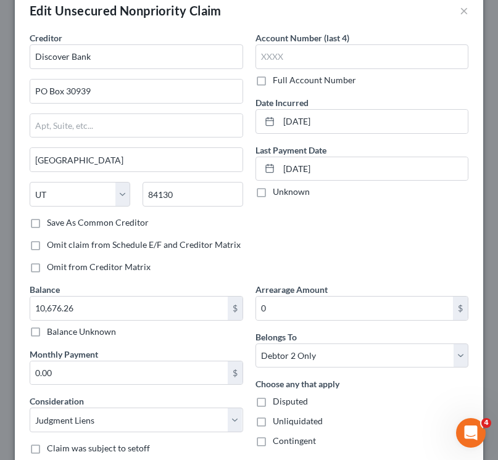
scroll to position [0, 0]
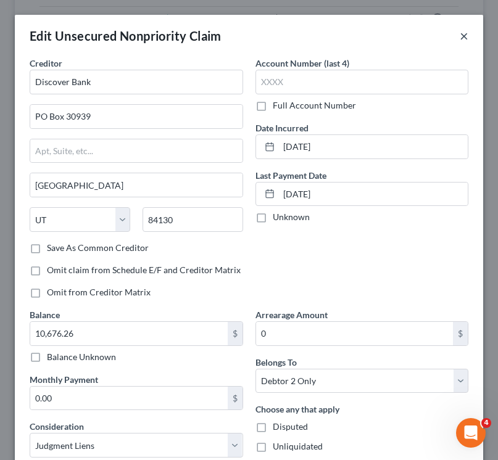
click at [464, 36] on button "×" at bounding box center [464, 35] width 9 height 15
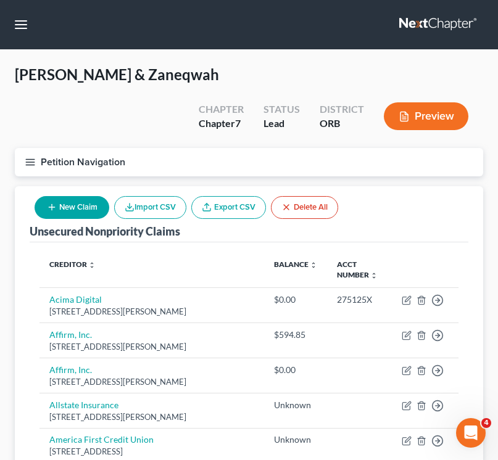
click at [147, 77] on span "[PERSON_NAME] & Zaneqwah" at bounding box center [117, 74] width 204 height 18
copy span "Zaneqwah"
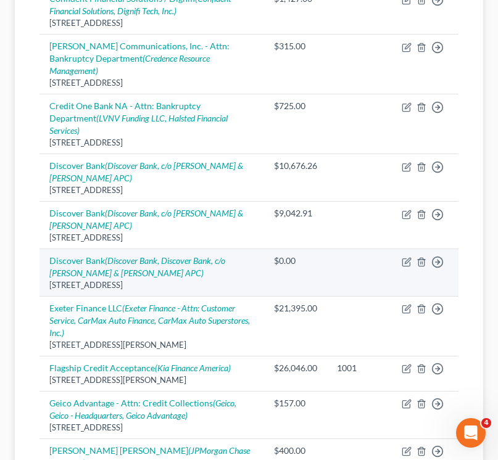
scroll to position [965, 0]
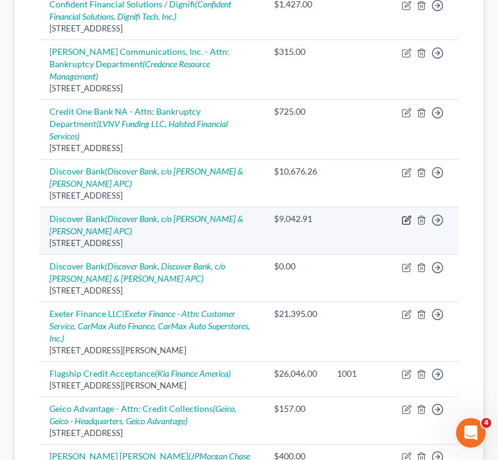
click at [402, 217] on icon "button" at bounding box center [405, 220] width 7 height 7
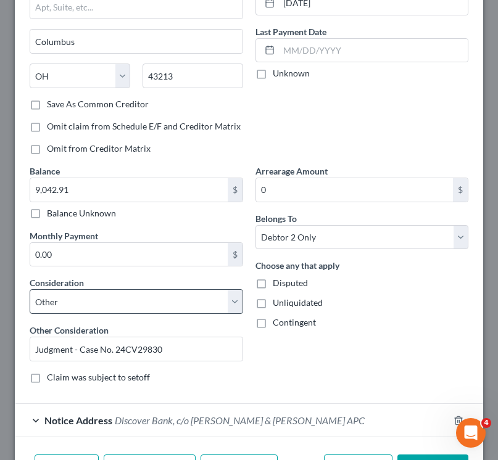
scroll to position [193, 0]
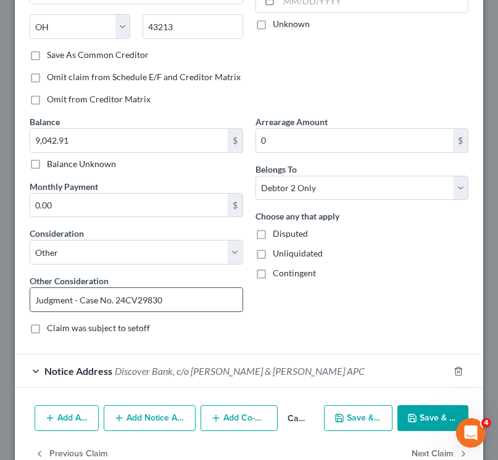
click at [180, 299] on input "Judgment - Case No. 24CV29830" at bounding box center [136, 299] width 212 height 23
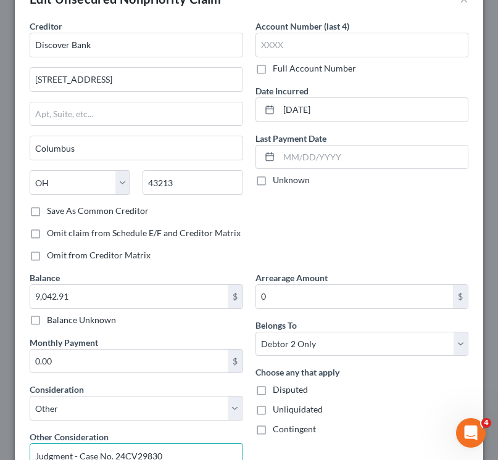
scroll to position [0, 0]
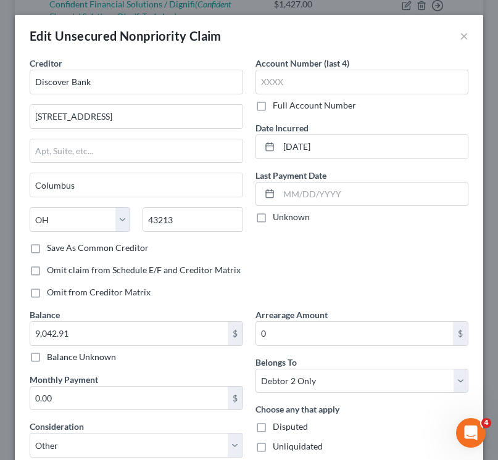
click at [454, 47] on div "Edit Unsecured Nonpriority Claim ×" at bounding box center [249, 36] width 468 height 42
click at [468, 24] on div "Edit Unsecured Nonpriority Claim ×" at bounding box center [249, 36] width 468 height 42
click at [460, 35] on button "×" at bounding box center [464, 35] width 9 height 15
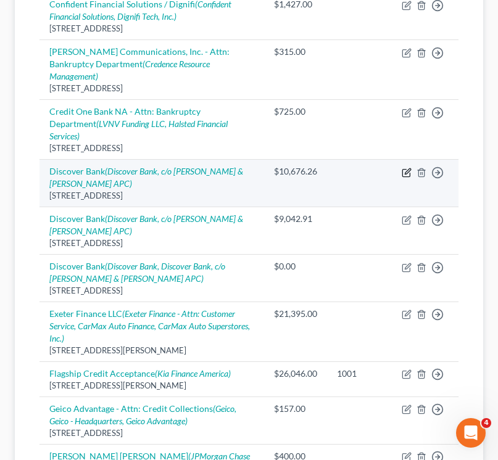
click at [407, 168] on icon "button" at bounding box center [407, 173] width 10 height 10
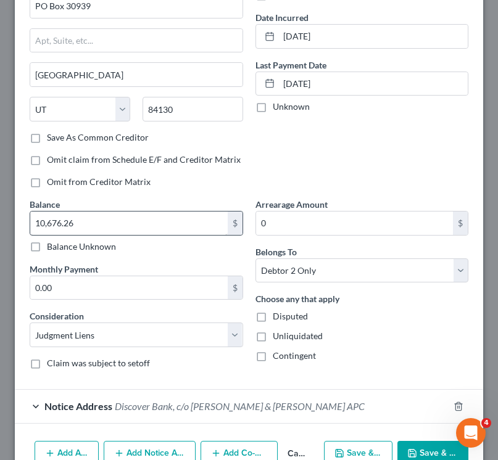
scroll to position [122, 0]
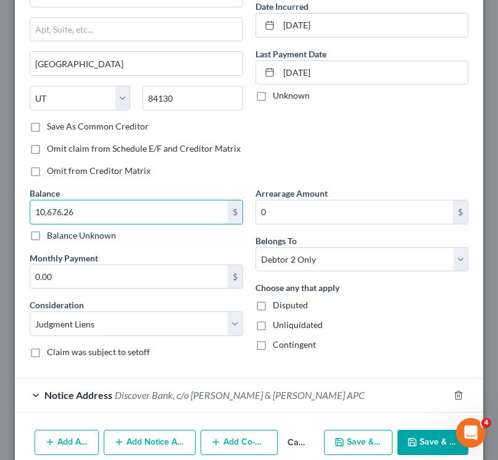
drag, startPoint x: 96, startPoint y: 216, endPoint x: 7, endPoint y: 216, distance: 88.9
click at [7, 216] on div "Edit Unsecured Nonpriority Claim × Creditor * Discover Bank PO Box 30939 [GEOGR…" at bounding box center [249, 230] width 498 height 460
click at [85, 215] on input "10,676.26" at bounding box center [128, 212] width 197 height 23
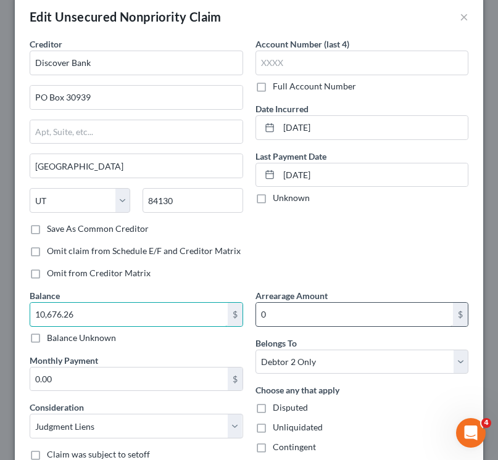
scroll to position [0, 0]
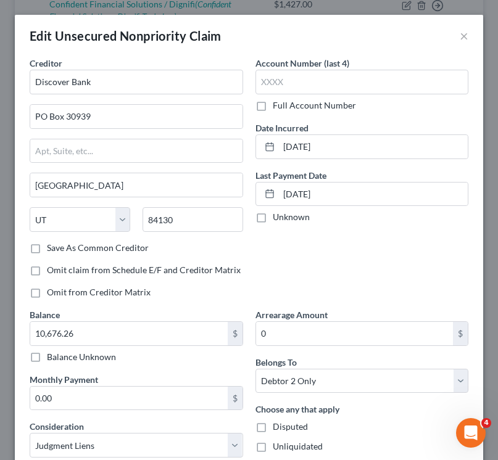
click at [455, 33] on div "Edit Unsecured Nonpriority Claim ×" at bounding box center [249, 36] width 468 height 42
click at [463, 38] on button "×" at bounding box center [464, 35] width 9 height 15
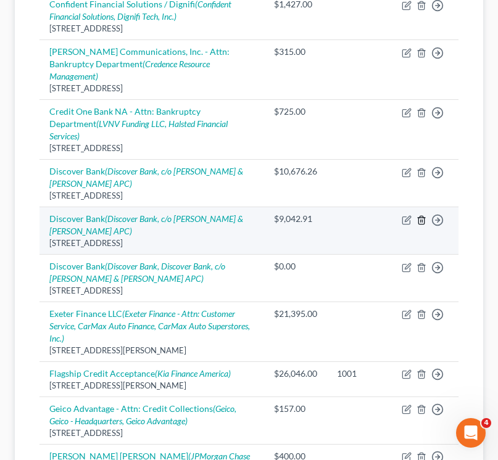
click at [425, 215] on icon "button" at bounding box center [421, 220] width 10 height 10
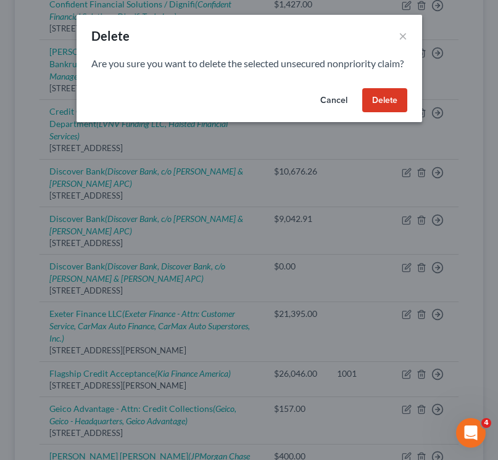
click at [385, 110] on button "Delete" at bounding box center [384, 100] width 45 height 25
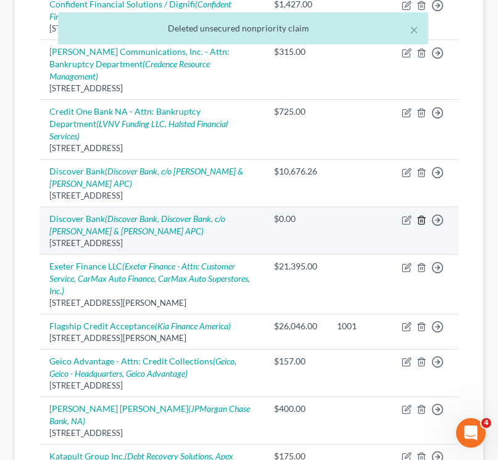
drag, startPoint x: 420, startPoint y: 207, endPoint x: 370, endPoint y: 227, distance: 53.7
click at [370, 227] on tr "Discover Bank (Discover Bank, Discover Bank, c/o [PERSON_NAME] & [PERSON_NAME] …" at bounding box center [248, 231] width 419 height 48
click at [404, 215] on icon "button" at bounding box center [407, 220] width 10 height 10
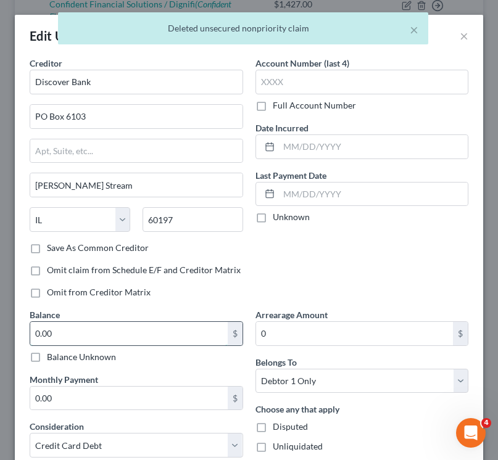
click at [76, 343] on input "0.00" at bounding box center [128, 333] width 197 height 23
paste input "10,676.26"
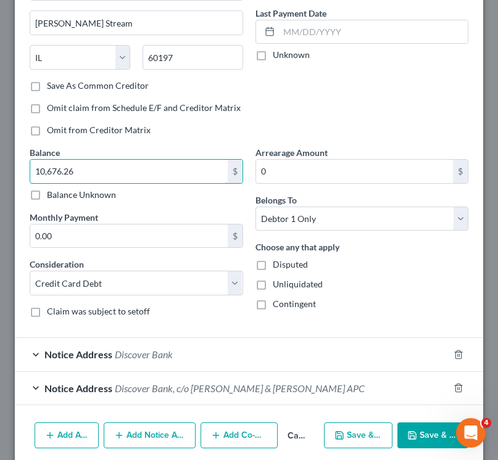
scroll to position [210, 0]
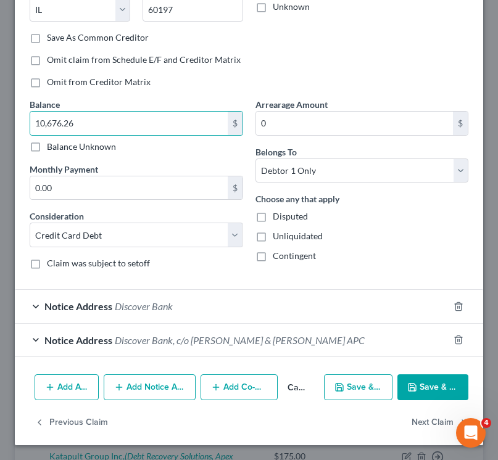
click at [118, 291] on div "Notice Address Discover Bank" at bounding box center [232, 306] width 434 height 33
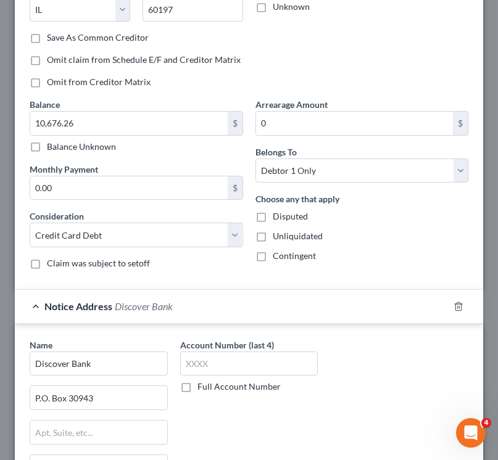
click at [118, 308] on span "Discover Bank" at bounding box center [144, 306] width 58 height 12
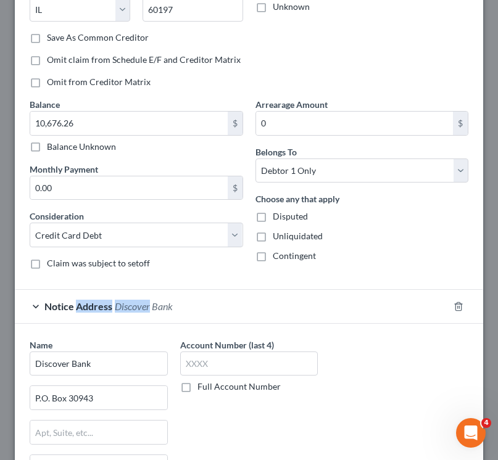
click at [118, 308] on span "Discover Bank" at bounding box center [144, 306] width 58 height 12
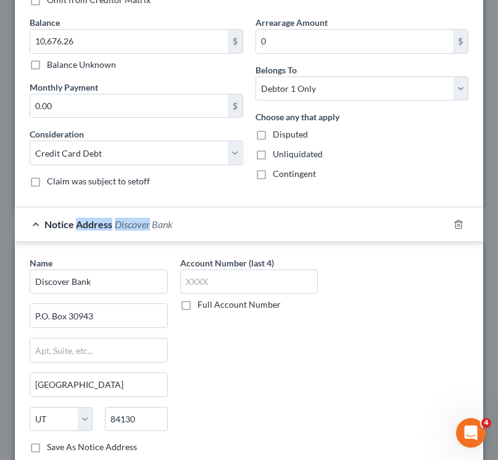
scroll to position [222, 0]
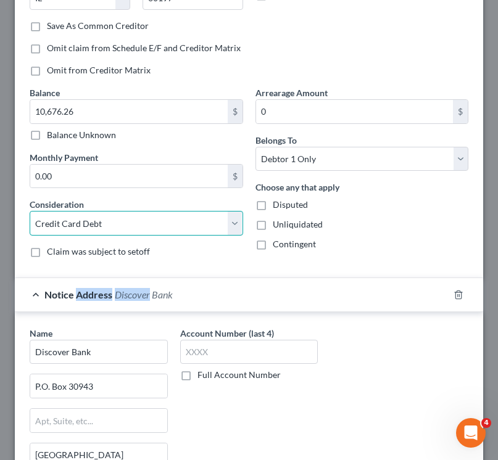
click at [192, 225] on select "Select Cable / Satellite Services Collection Agency Credit Card Debt Debt Couns…" at bounding box center [136, 223] width 213 height 25
click at [30, 211] on select "Select Cable / Satellite Services Collection Agency Credit Card Debt Debt Couns…" at bounding box center [136, 223] width 213 height 25
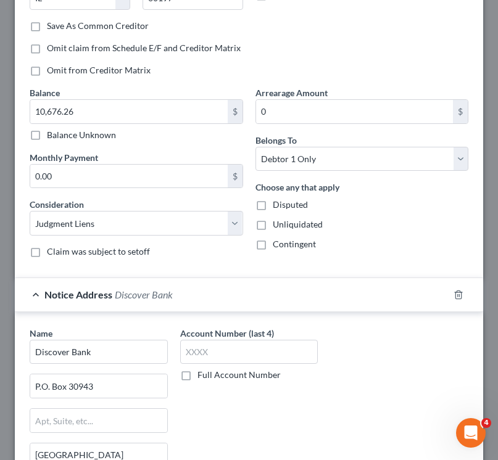
click at [183, 249] on div "Claim was subject to setoff" at bounding box center [136, 252] width 213 height 12
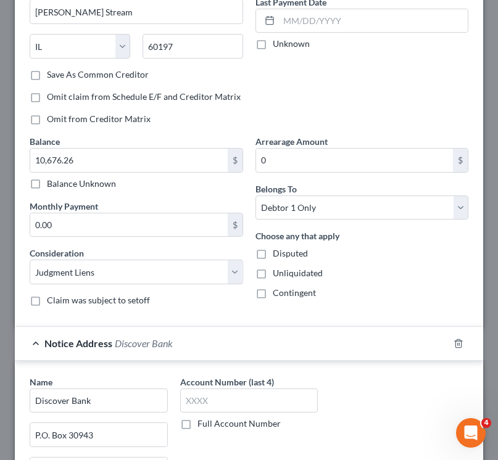
scroll to position [165, 0]
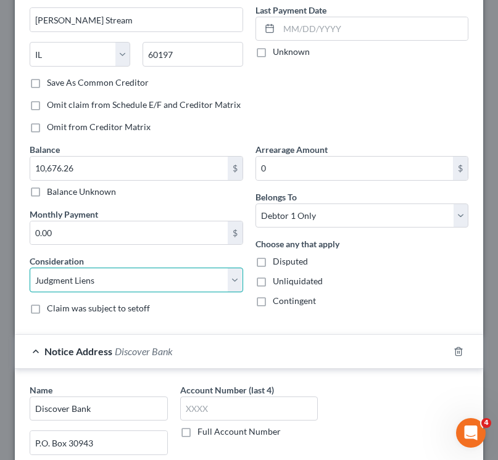
click at [163, 286] on select "Select Cable / Satellite Services Collection Agency Credit Card Debt Debt Couns…" at bounding box center [136, 280] width 213 height 25
click at [30, 268] on select "Select Cable / Satellite Services Collection Agency Credit Card Debt Debt Couns…" at bounding box center [136, 280] width 213 height 25
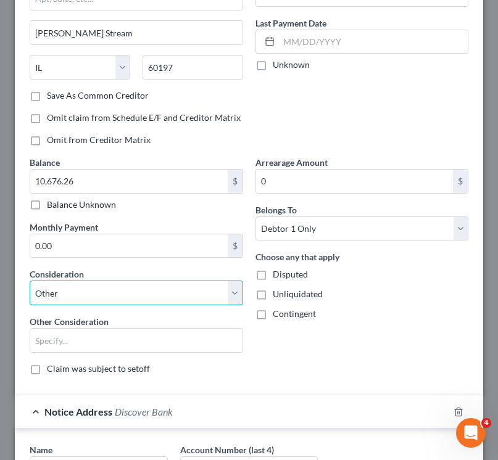
scroll to position [151, 0]
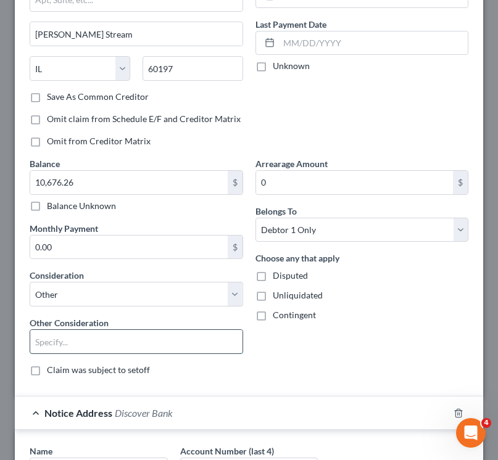
click at [86, 345] on input "text" at bounding box center [136, 341] width 212 height 23
paste input "of Actions Case No. 24CV29830"
drag, startPoint x: 187, startPoint y: 342, endPoint x: 111, endPoint y: 344, distance: 75.9
click at [111, 344] on input "Judgment - Case No. of Actions Case No. 24CV29830" at bounding box center [136, 341] width 212 height 23
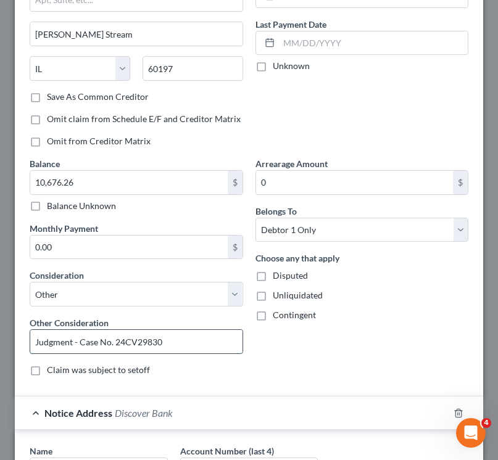
scroll to position [0, 0]
click at [81, 343] on input "Judgment - Case No. 24CV29830" at bounding box center [136, 341] width 212 height 23
click at [95, 337] on input "Judgment - [US_STATE] Case No. 24CV29830" at bounding box center [136, 341] width 212 height 23
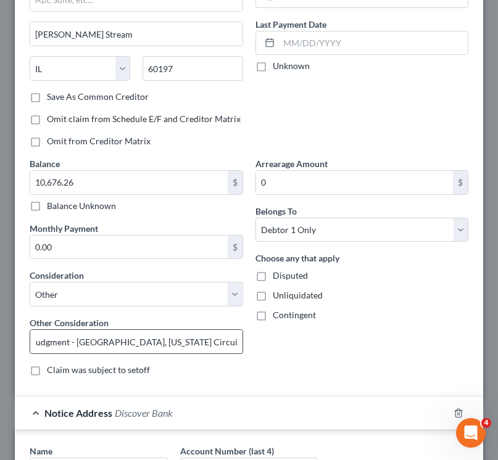
click at [106, 344] on input "Judgment - [GEOGRAPHIC_DATA], [US_STATE] Circuit Court, Case No. 24CV29830" at bounding box center [136, 341] width 212 height 23
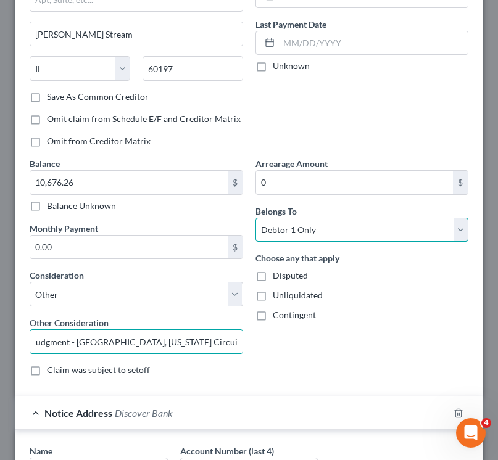
click at [371, 222] on select "Select Debtor 1 Only Debtor 2 Only Debtor 1 And Debtor 2 Only At Least One Of T…" at bounding box center [361, 230] width 213 height 25
click at [255, 218] on select "Select Debtor 1 Only Debtor 2 Only Debtor 1 And Debtor 2 Only At Least One Of T…" at bounding box center [361, 230] width 213 height 25
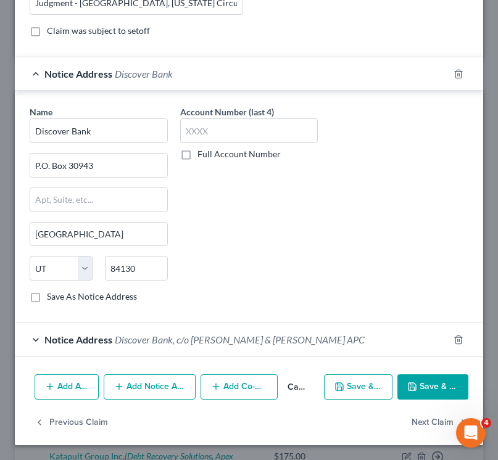
scroll to position [486, 0]
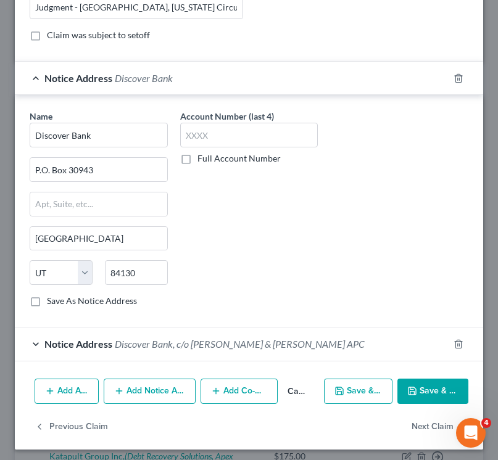
click at [426, 392] on button "Save & Close" at bounding box center [432, 392] width 71 height 26
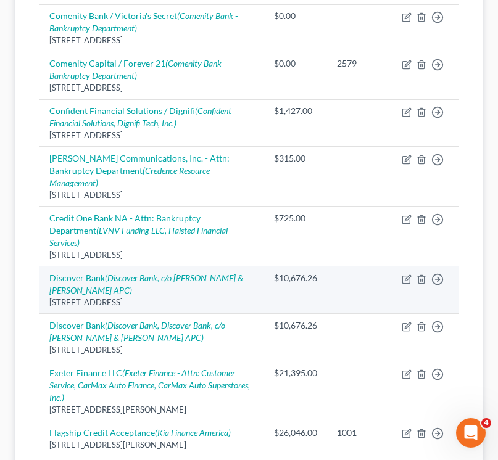
scroll to position [856, 0]
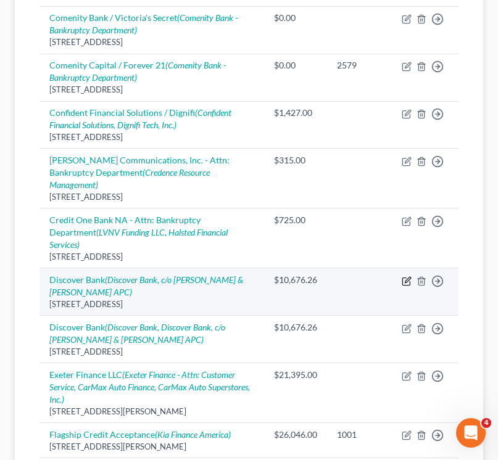
click at [408, 276] on icon "button" at bounding box center [407, 281] width 10 height 10
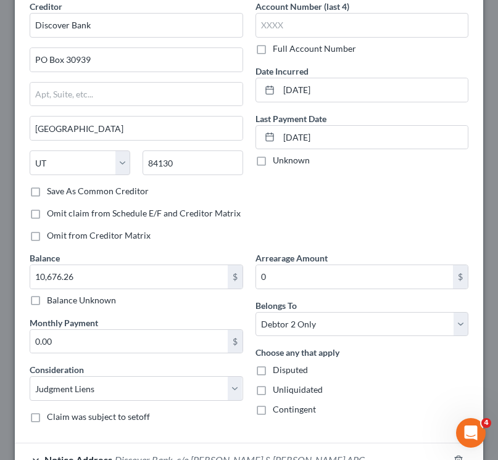
scroll to position [53, 0]
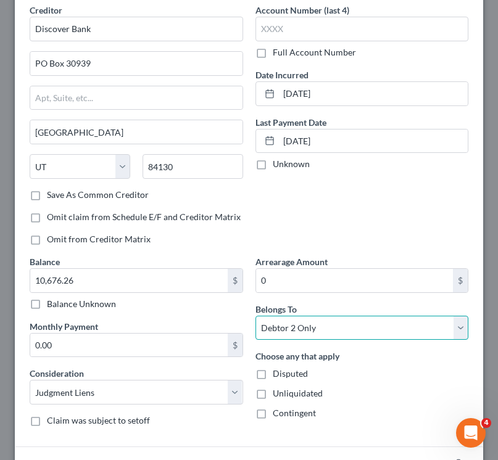
click at [344, 330] on select "Select Debtor 1 Only Debtor 2 Only Debtor 1 And Debtor 2 Only At Least One Of T…" at bounding box center [361, 328] width 213 height 25
click at [255, 316] on select "Select Debtor 1 Only Debtor 2 Only Debtor 1 And Debtor 2 Only At Least One Of T…" at bounding box center [361, 328] width 213 height 25
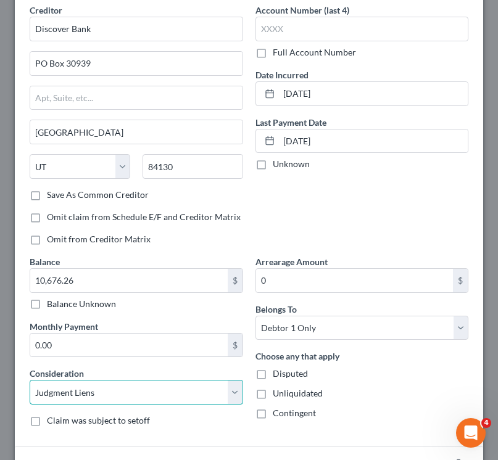
click at [85, 400] on select "Select Cable / Satellite Services Collection Agency Credit Card Debt Debt Couns…" at bounding box center [136, 392] width 213 height 25
click at [30, 380] on select "Select Cable / Satellite Services Collection Agency Credit Card Debt Debt Couns…" at bounding box center [136, 392] width 213 height 25
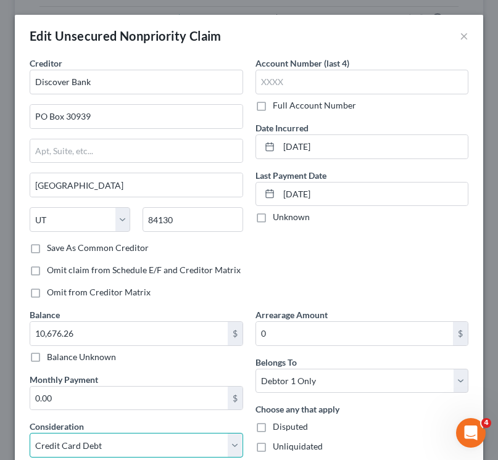
scroll to position [8, 0]
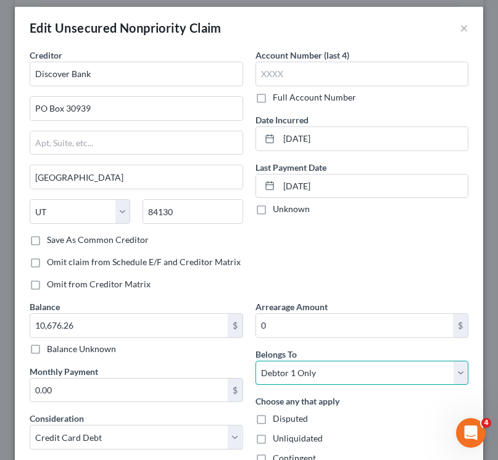
click at [288, 374] on select "Select Debtor 1 Only Debtor 2 Only Debtor 1 And Debtor 2 Only At Least One Of T…" at bounding box center [361, 373] width 213 height 25
click at [255, 361] on select "Select Debtor 1 Only Debtor 2 Only Debtor 1 And Debtor 2 Only At Least One Of T…" at bounding box center [361, 373] width 213 height 25
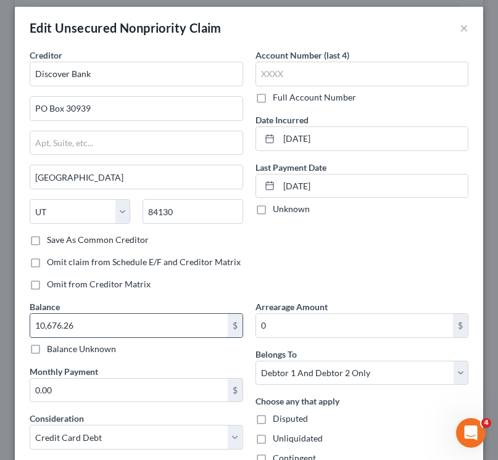
click at [92, 327] on input "10,676.26" at bounding box center [128, 325] width 197 height 23
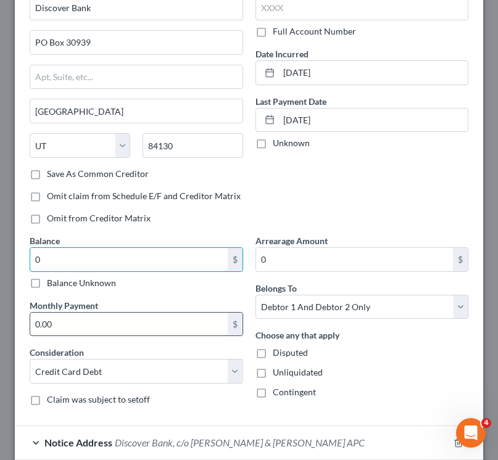
scroll to position [70, 0]
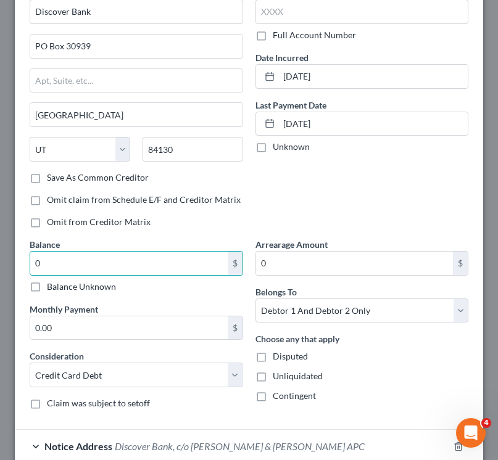
click at [81, 347] on div "Balance 0.00 $ Balance Unknown Balance Undetermined 0 $ Balance Unknown Monthly…" at bounding box center [136, 328] width 226 height 181
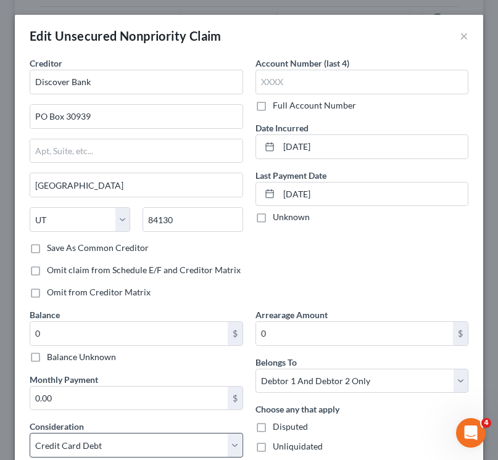
scroll to position [177, 0]
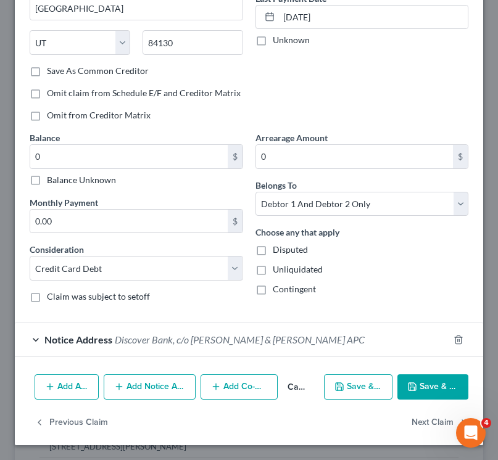
click at [457, 389] on button "Save & Close" at bounding box center [432, 388] width 71 height 26
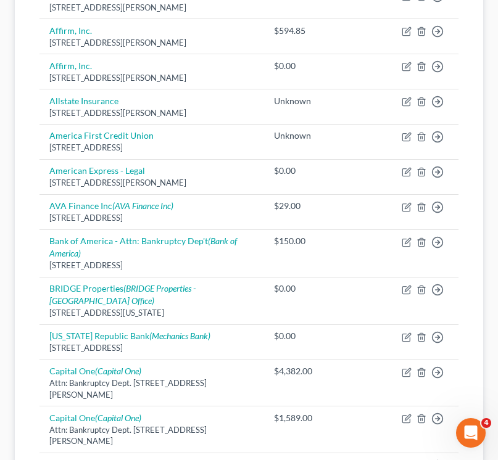
scroll to position [307, 0]
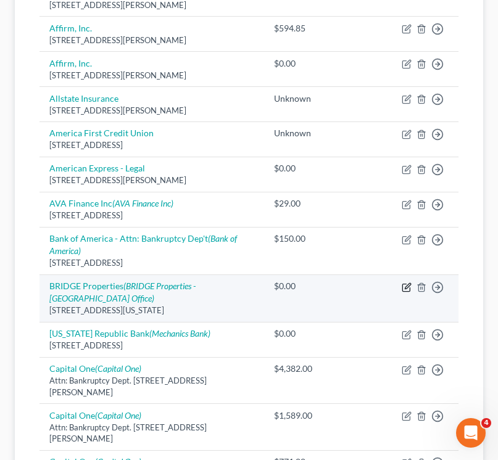
click at [404, 286] on icon "button" at bounding box center [407, 288] width 10 height 10
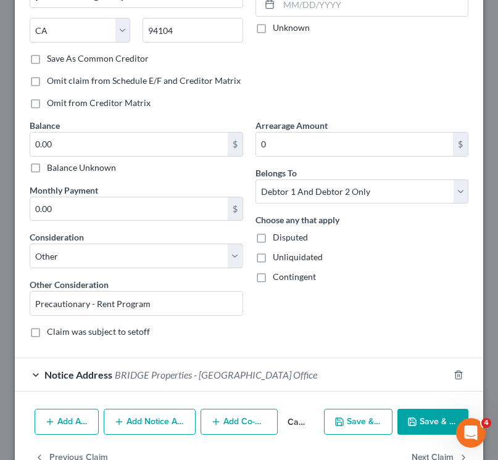
scroll to position [199, 0]
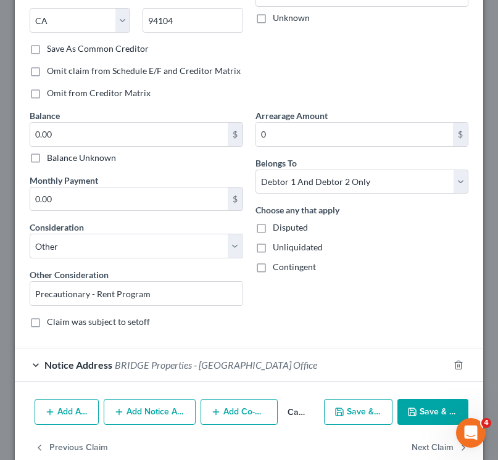
click at [412, 407] on icon "button" at bounding box center [412, 412] width 10 height 10
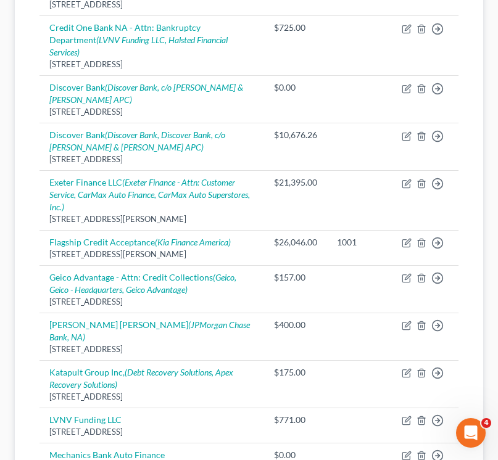
scroll to position [1217, 0]
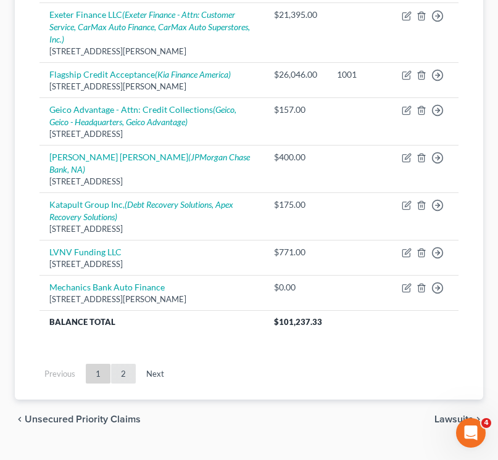
click at [114, 364] on link "2" at bounding box center [123, 374] width 25 height 20
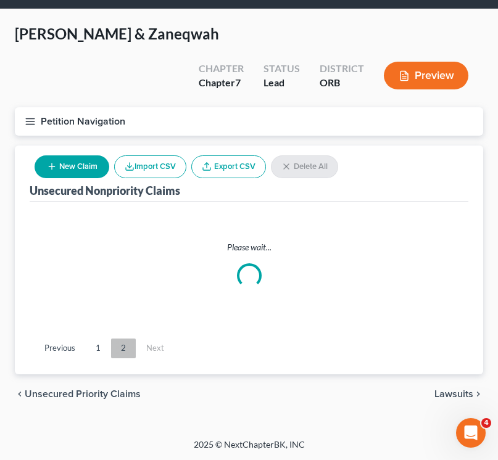
scroll to position [1182, 0]
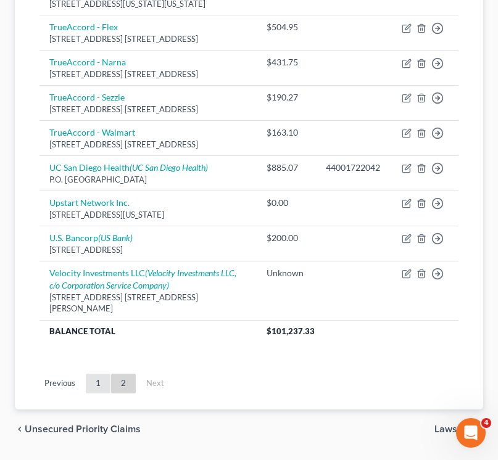
click at [101, 374] on link "1" at bounding box center [98, 384] width 25 height 20
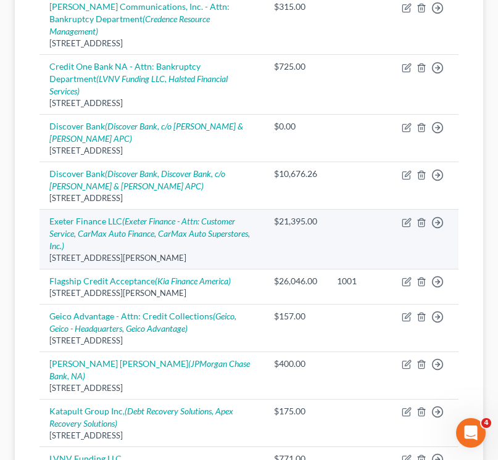
scroll to position [1014, 0]
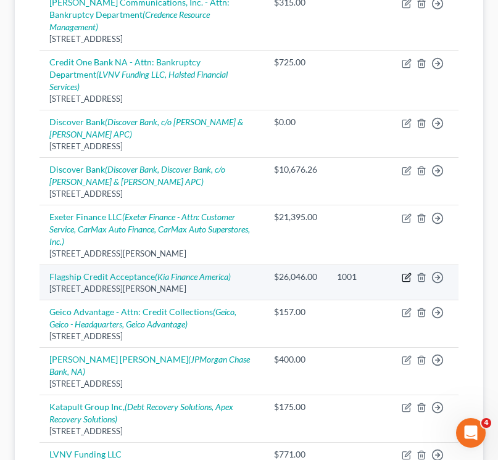
click at [408, 273] on icon "button" at bounding box center [407, 278] width 10 height 10
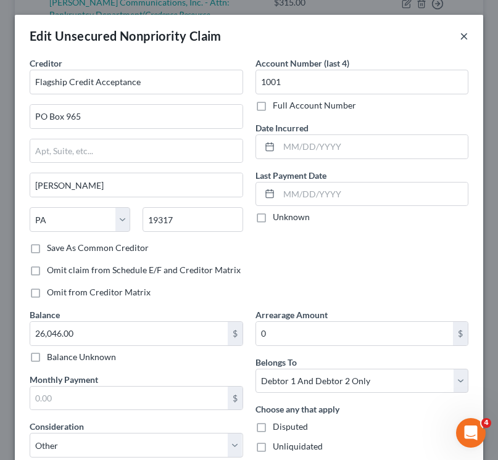
click at [466, 29] on button "×" at bounding box center [464, 35] width 9 height 15
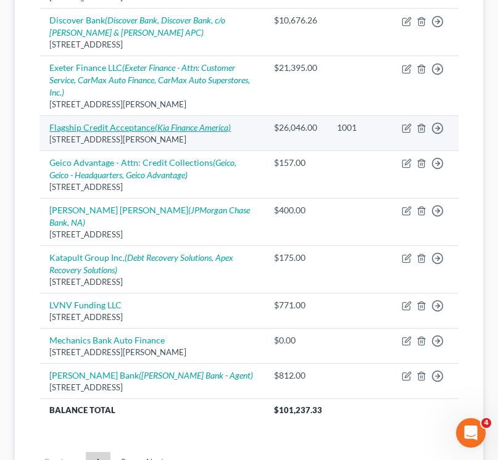
scroll to position [1188, 0]
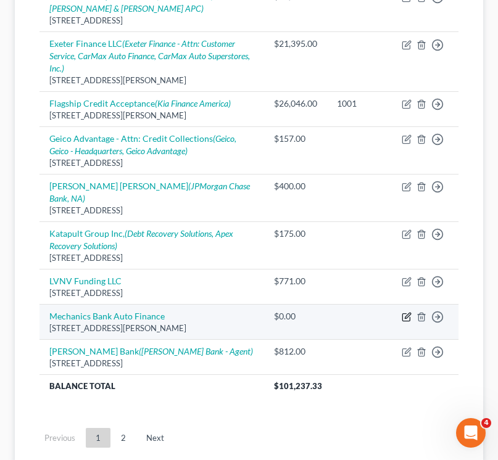
click at [404, 312] on icon "button" at bounding box center [407, 317] width 10 height 10
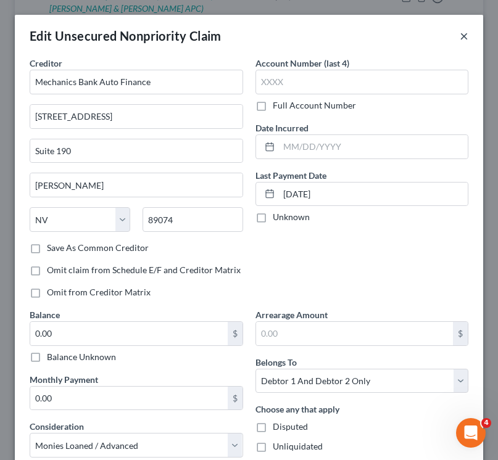
click at [466, 38] on button "×" at bounding box center [464, 35] width 9 height 15
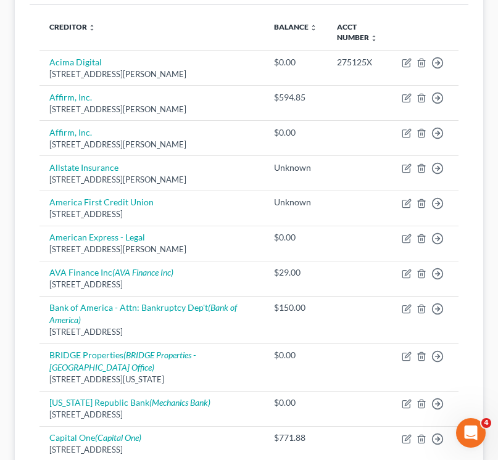
scroll to position [221, 0]
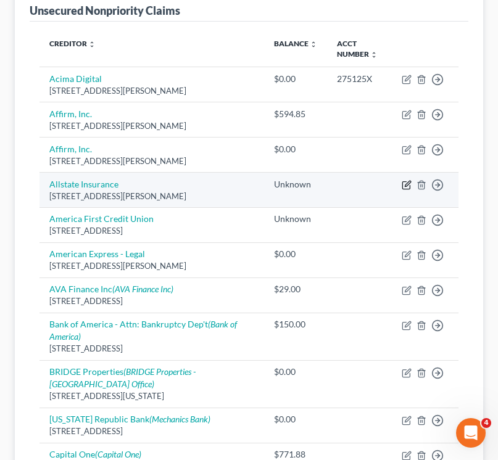
click at [405, 188] on icon "button" at bounding box center [405, 185] width 7 height 7
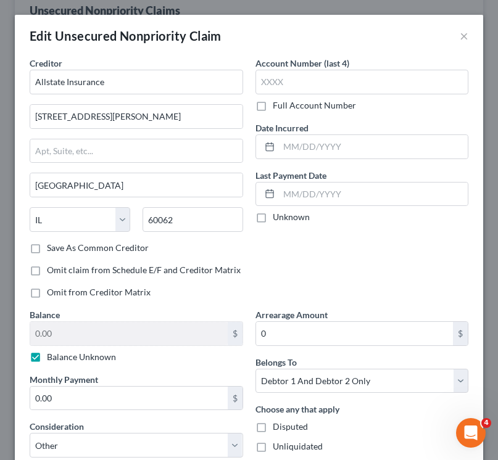
click at [47, 357] on label "Balance Unknown" at bounding box center [81, 357] width 69 height 12
click at [52, 357] on input "Balance Unknown" at bounding box center [56, 355] width 8 height 8
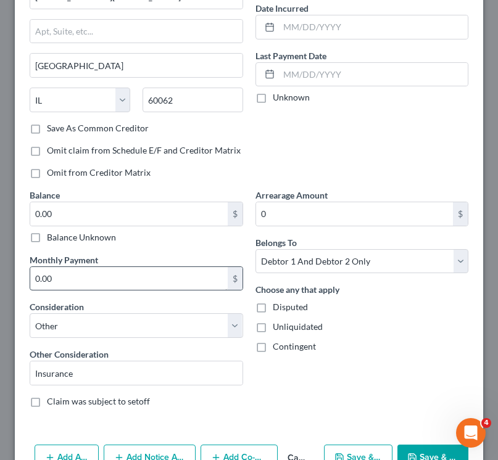
scroll to position [190, 0]
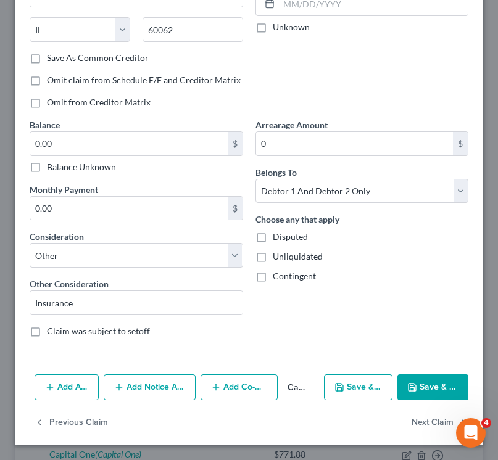
click at [431, 378] on button "Save & Close" at bounding box center [432, 388] width 71 height 26
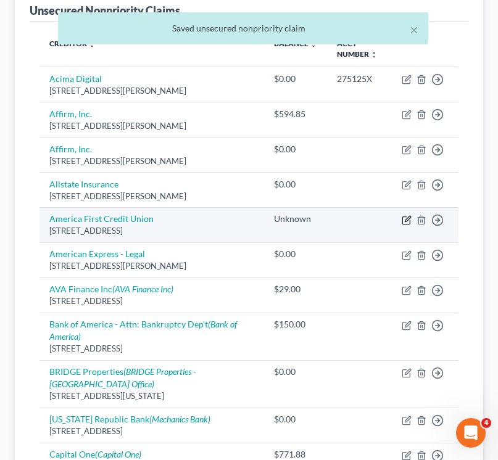
click at [407, 217] on icon "button" at bounding box center [407, 220] width 10 height 10
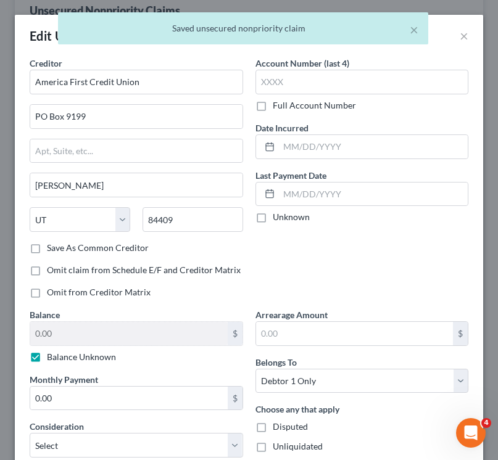
click at [47, 361] on label "Balance Unknown" at bounding box center [81, 357] width 69 height 12
click at [52, 359] on input "Balance Unknown" at bounding box center [56, 355] width 8 height 8
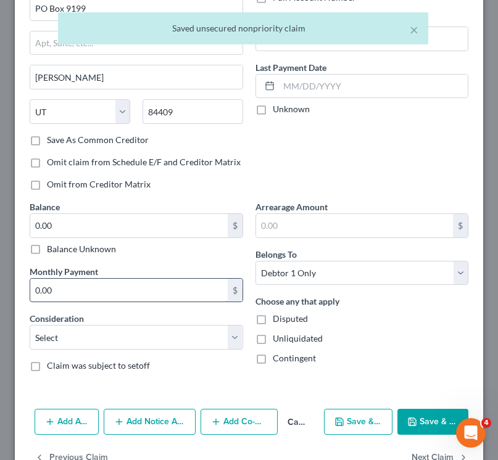
scroll to position [143, 0]
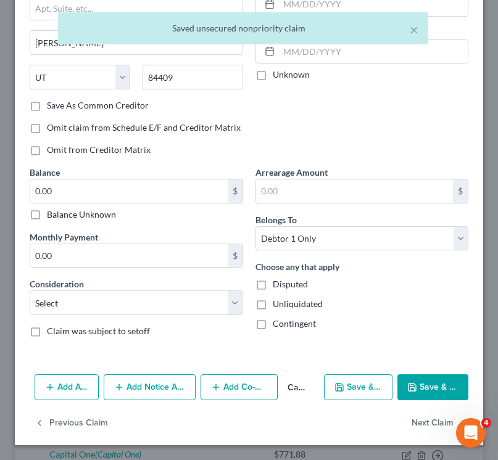
click at [458, 379] on button "Save & Close" at bounding box center [432, 388] width 71 height 26
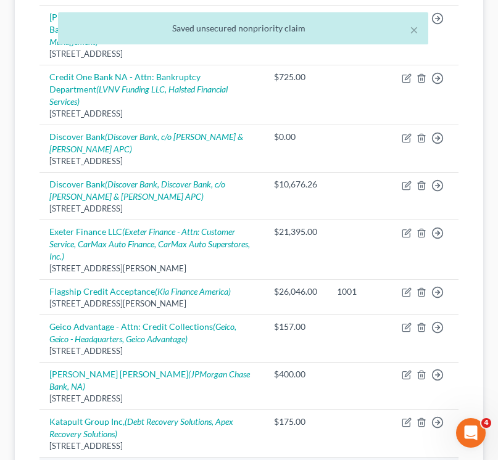
scroll to position [1252, 0]
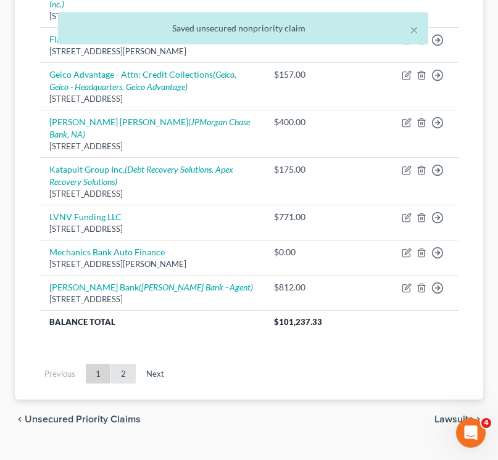
click at [125, 364] on link "2" at bounding box center [123, 374] width 25 height 20
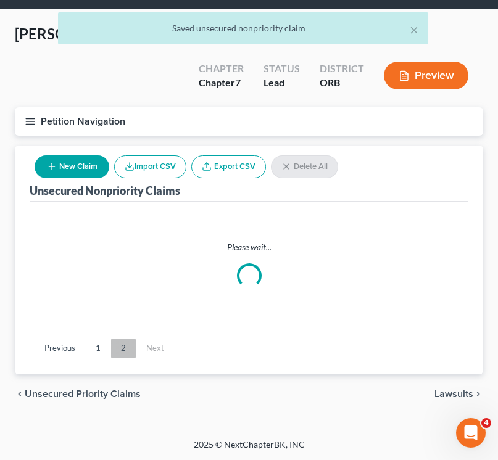
scroll to position [1182, 0]
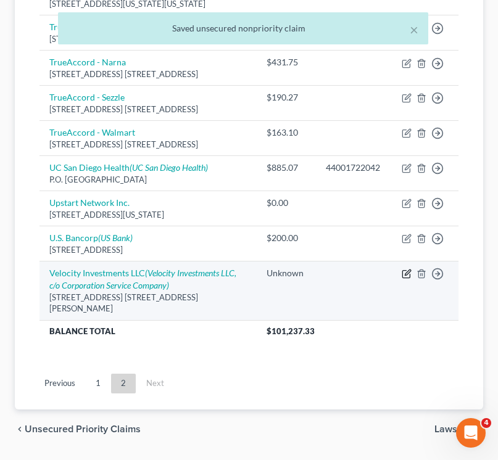
click at [406, 269] on icon "button" at bounding box center [407, 274] width 10 height 10
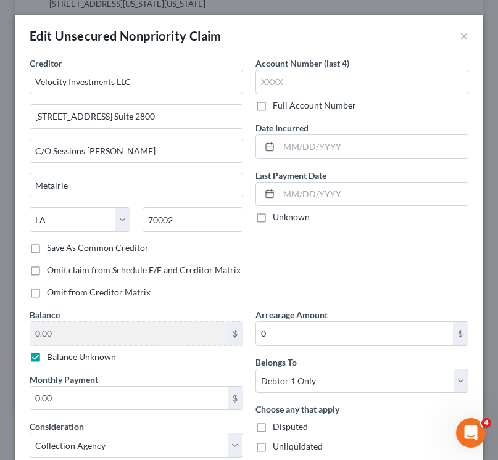
click at [47, 352] on label "Balance Unknown" at bounding box center [81, 357] width 69 height 12
click at [52, 352] on input "Balance Unknown" at bounding box center [56, 355] width 8 height 8
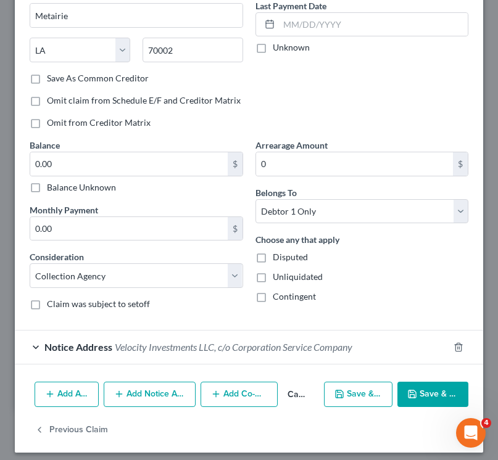
scroll to position [177, 0]
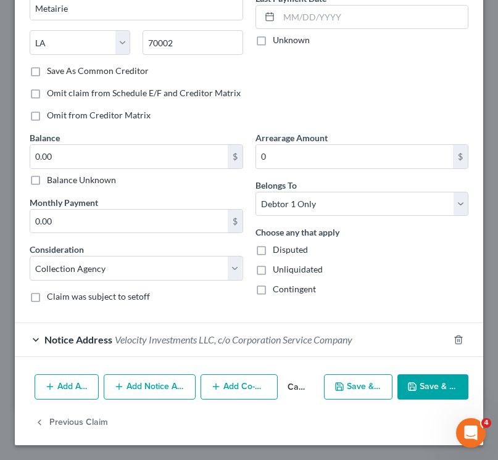
click at [441, 382] on button "Save & Close" at bounding box center [432, 388] width 71 height 26
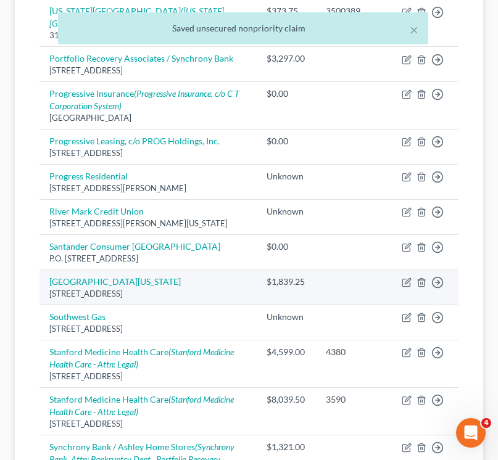
scroll to position [429, 0]
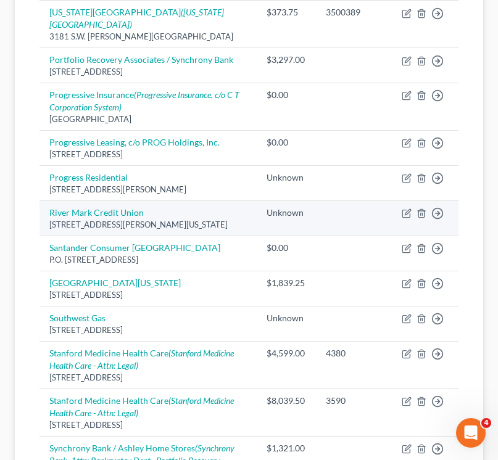
click at [400, 201] on td "Move to D Move to E Move to G Move to Notice Only" at bounding box center [425, 218] width 67 height 35
click at [404, 209] on icon "button" at bounding box center [407, 214] width 10 height 10
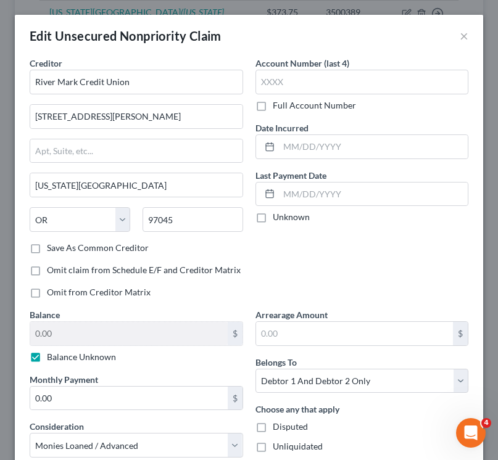
click at [47, 357] on label "Balance Unknown" at bounding box center [81, 357] width 69 height 12
click at [52, 357] on input "Balance Unknown" at bounding box center [56, 355] width 8 height 8
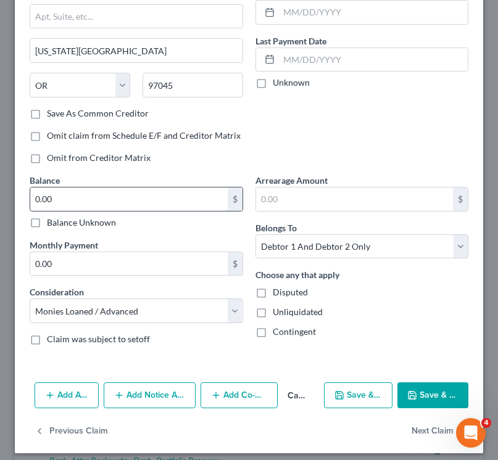
scroll to position [143, 0]
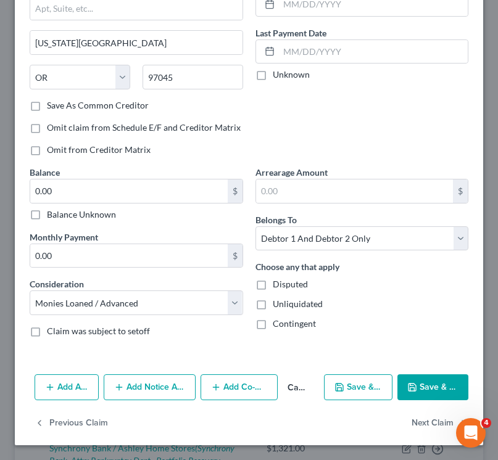
click at [412, 387] on icon "button" at bounding box center [412, 388] width 10 height 10
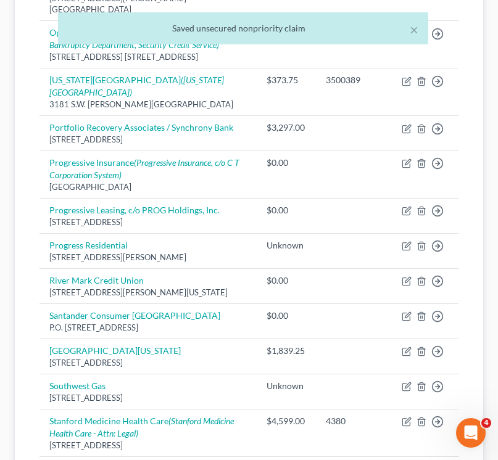
scroll to position [346, 0]
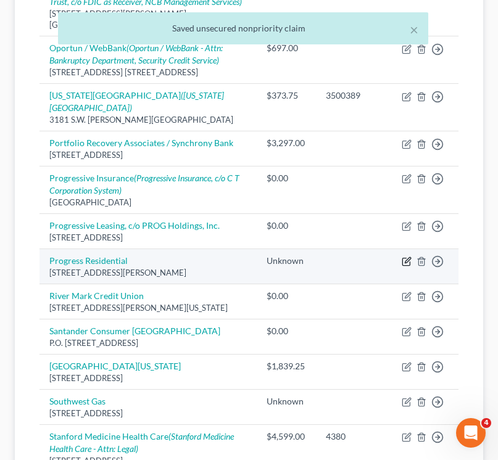
click at [403, 257] on icon "button" at bounding box center [407, 262] width 10 height 10
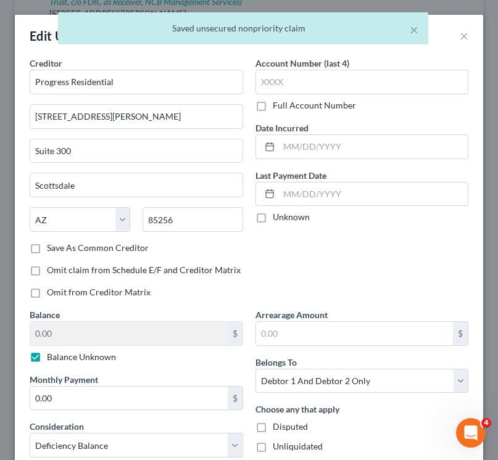
click at [47, 357] on label "Balance Unknown" at bounding box center [81, 357] width 69 height 12
click at [52, 357] on input "Balance Unknown" at bounding box center [56, 355] width 8 height 8
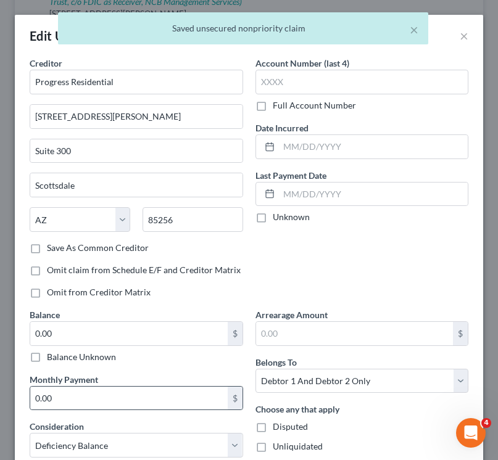
scroll to position [143, 0]
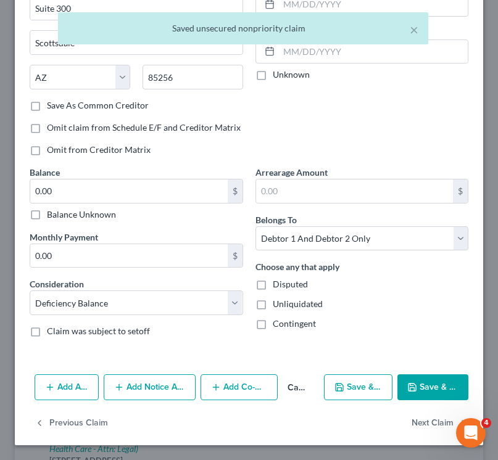
click at [463, 380] on button "Save & Close" at bounding box center [432, 388] width 71 height 26
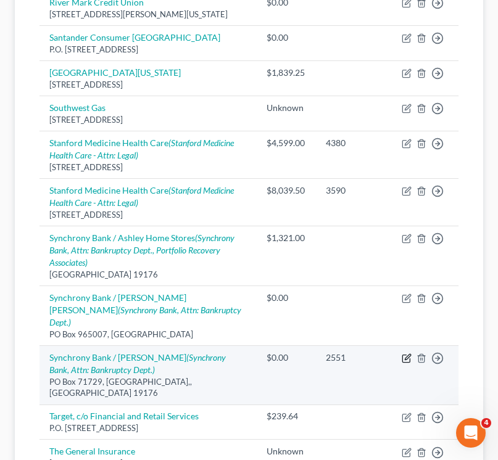
scroll to position [665, 0]
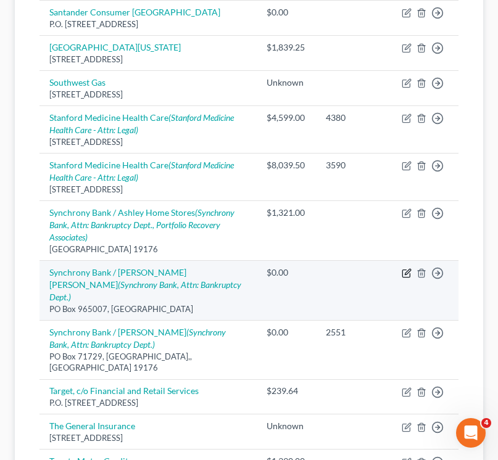
click at [406, 270] on icon "button" at bounding box center [405, 273] width 7 height 7
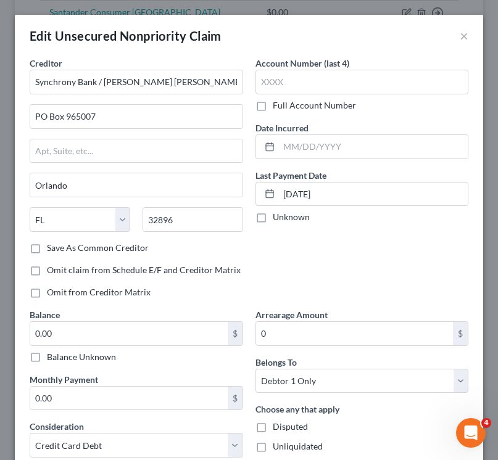
click at [457, 36] on div "Edit Unsecured Nonpriority Claim ×" at bounding box center [249, 36] width 468 height 42
click at [465, 35] on button "×" at bounding box center [464, 35] width 9 height 15
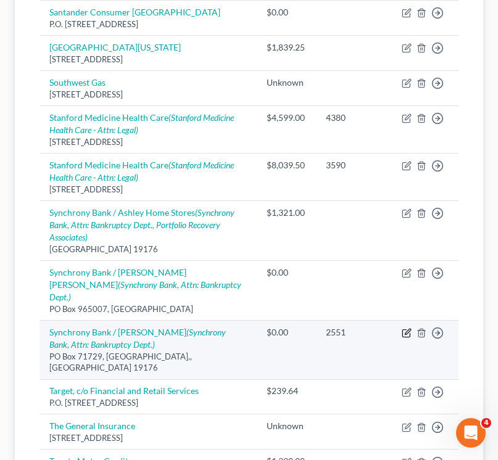
click at [408, 329] on icon "button" at bounding box center [408, 332] width 6 height 6
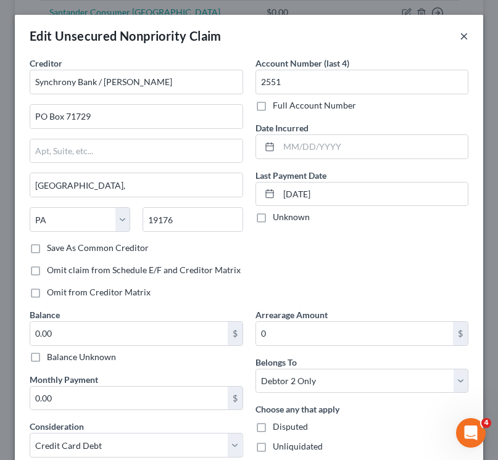
click at [470, 34] on div "Edit Unsecured Nonpriority Claim ×" at bounding box center [249, 36] width 468 height 42
click at [462, 35] on button "×" at bounding box center [464, 35] width 9 height 15
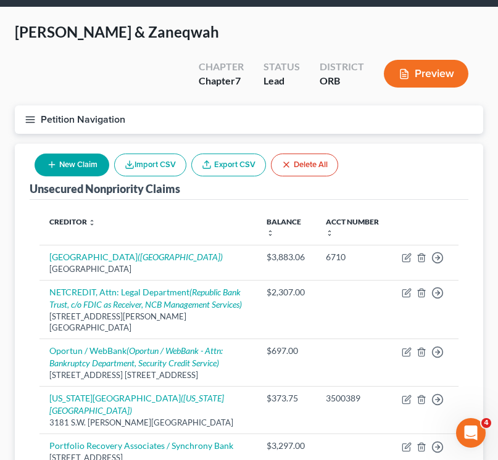
scroll to position [0, 0]
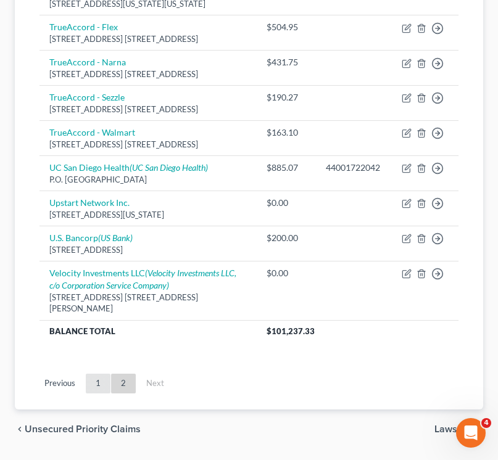
click at [93, 374] on link "1" at bounding box center [98, 384] width 25 height 20
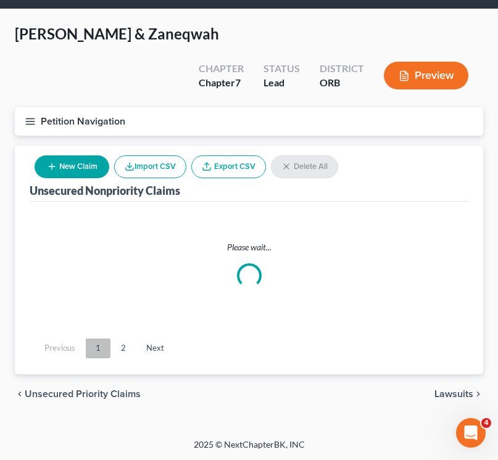
scroll to position [1182, 0]
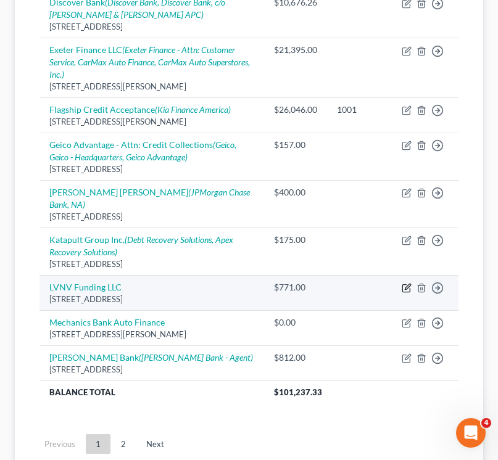
click at [405, 284] on icon "button" at bounding box center [408, 287] width 6 height 6
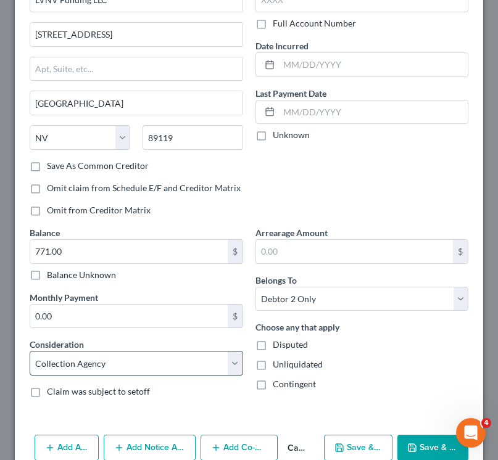
scroll to position [74, 0]
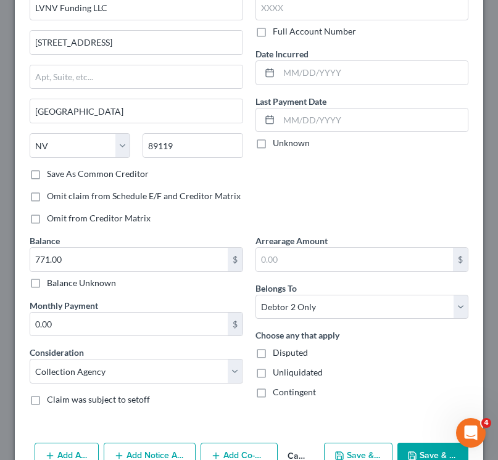
click at [47, 170] on label "Save As Common Creditor" at bounding box center [98, 174] width 102 height 12
click at [52, 170] on input "Save As Common Creditor" at bounding box center [56, 172] width 8 height 8
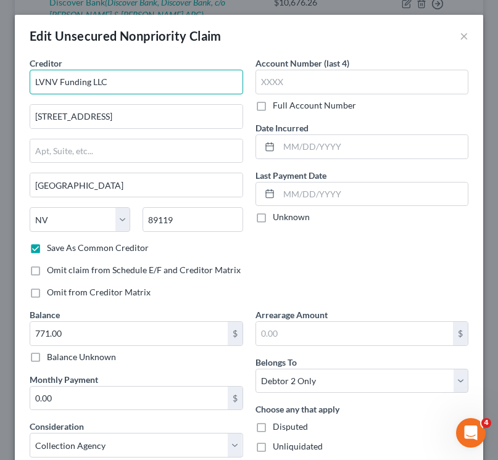
click at [39, 73] on input "LVNV Funding LLC" at bounding box center [136, 82] width 213 height 25
click at [44, 81] on input "LVNV Funding LLC" at bounding box center [136, 82] width 213 height 25
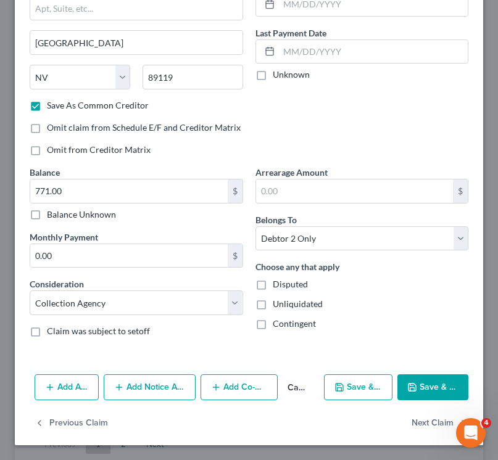
click at [442, 383] on button "Save & Close" at bounding box center [432, 388] width 71 height 26
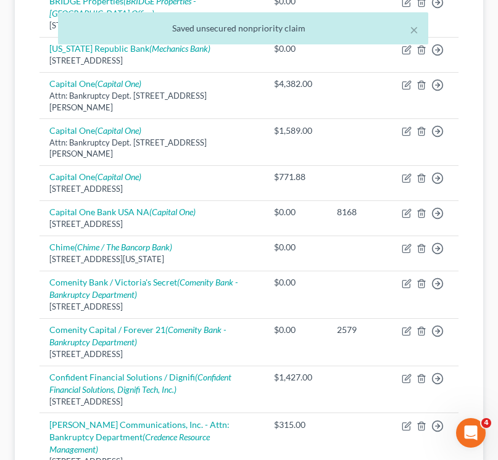
scroll to position [72, 0]
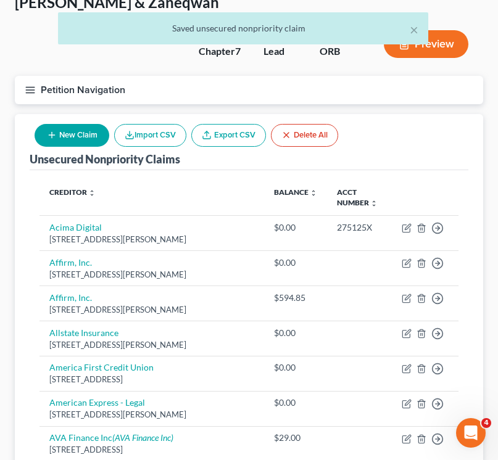
click at [62, 120] on div "New Claim Import CSV Export CSV Delete All" at bounding box center [186, 135] width 313 height 33
click at [68, 132] on button "New Claim" at bounding box center [72, 135] width 75 height 23
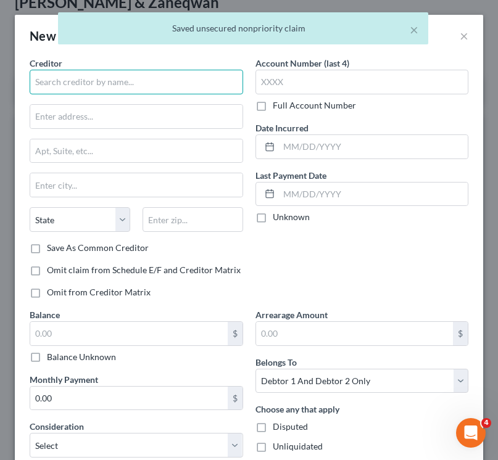
click at [72, 89] on input "text" at bounding box center [136, 82] width 213 height 25
paste input "LVNV"
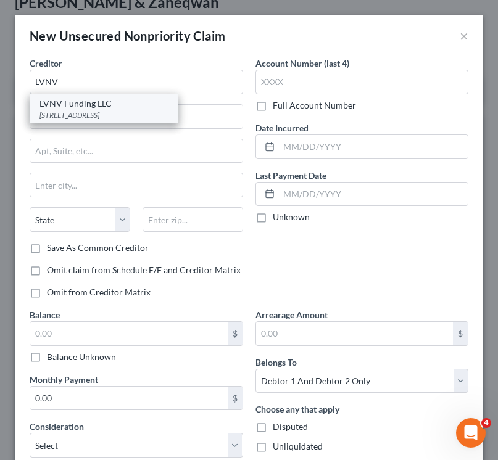
click at [74, 112] on div "[STREET_ADDRESS]" at bounding box center [103, 115] width 128 height 10
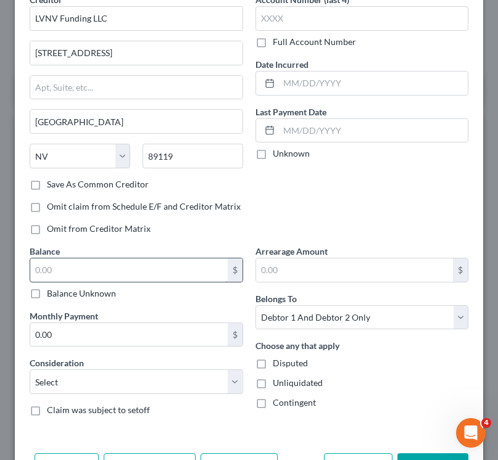
scroll to position [107, 0]
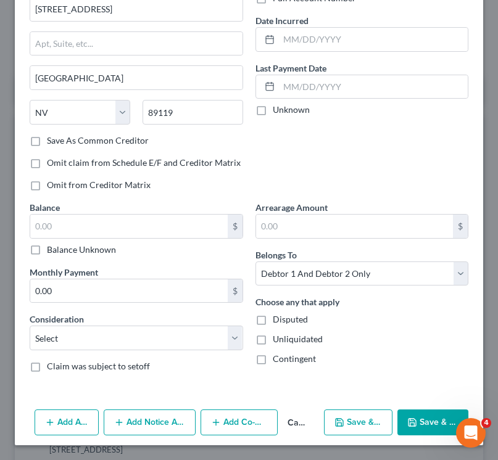
click at [108, 351] on div "Balance $ Balance Unknown Balance Undetermined $ Balance Unknown Monthly Paymen…" at bounding box center [136, 291] width 226 height 181
click at [108, 343] on select "Select Cable / Satellite Services Collection Agency Credit Card Debt Debt Couns…" at bounding box center [136, 338] width 213 height 25
click at [30, 326] on select "Select Cable / Satellite Services Collection Agency Credit Card Debt Debt Couns…" at bounding box center [136, 338] width 213 height 25
click at [83, 226] on input "text" at bounding box center [128, 226] width 197 height 23
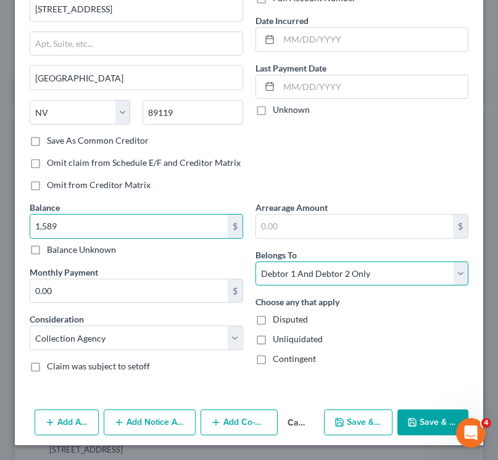
click at [333, 276] on select "Select Debtor 1 Only Debtor 2 Only Debtor 1 And Debtor 2 Only At Least One Of T…" at bounding box center [361, 274] width 213 height 25
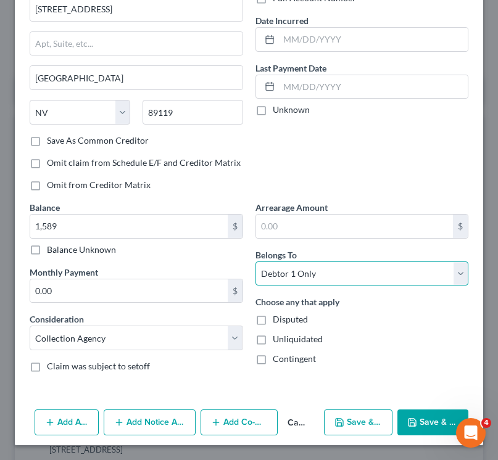
click at [255, 262] on select "Select Debtor 1 Only Debtor 2 Only Debtor 1 And Debtor 2 Only At Least One Of T…" at bounding box center [361, 274] width 213 height 25
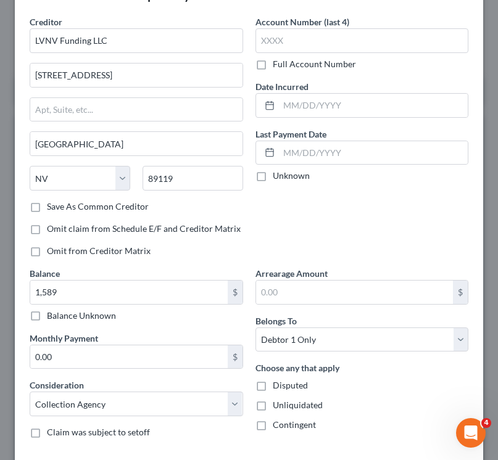
scroll to position [40, 0]
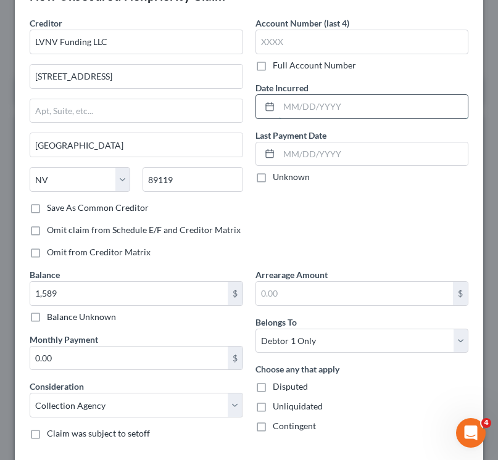
click at [355, 108] on input "text" at bounding box center [373, 106] width 189 height 23
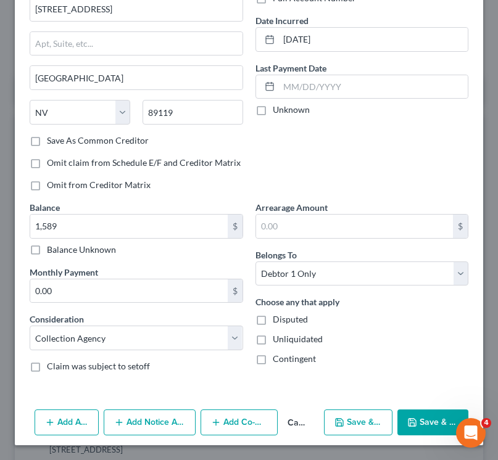
click at [424, 417] on button "Save & Close" at bounding box center [432, 423] width 71 height 26
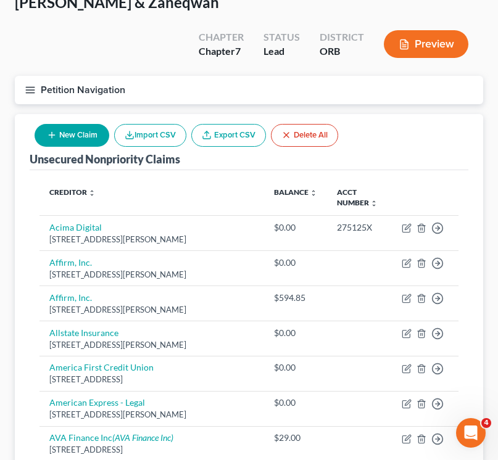
click at [41, 138] on button "New Claim" at bounding box center [72, 135] width 75 height 23
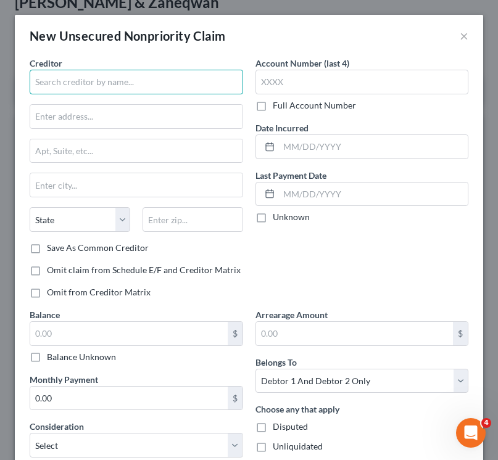
click at [64, 80] on input "text" at bounding box center [136, 82] width 213 height 25
paste input "LVNV"
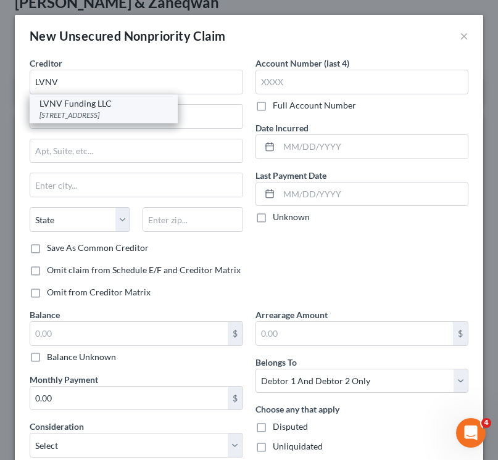
click at [96, 107] on div "LVNV Funding LLC" at bounding box center [103, 103] width 128 height 12
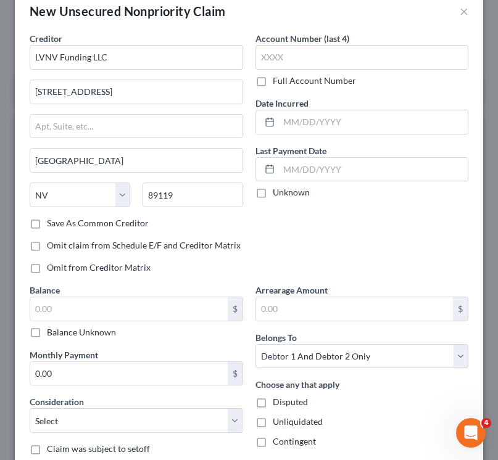
scroll to position [33, 0]
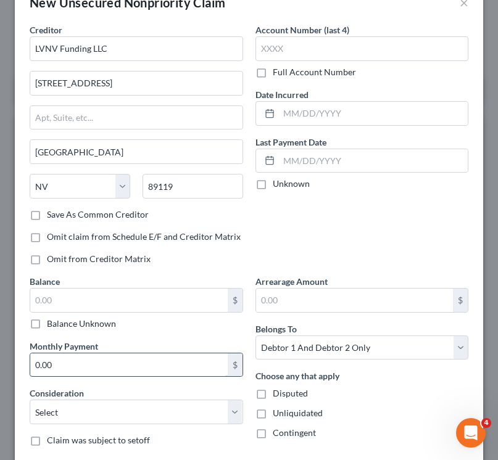
click at [162, 375] on input "0.00" at bounding box center [128, 365] width 197 height 23
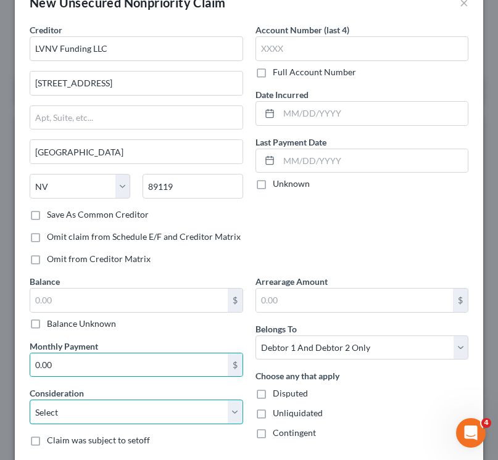
click at [133, 407] on select "Select Cable / Satellite Services Collection Agency Credit Card Debt Debt Couns…" at bounding box center [136, 412] width 213 height 25
click at [30, 400] on select "Select Cable / Satellite Services Collection Agency Credit Card Debt Debt Couns…" at bounding box center [136, 412] width 213 height 25
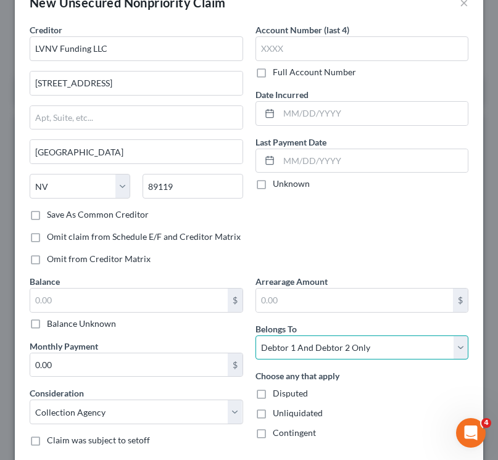
click at [326, 347] on select "Select Debtor 1 Only Debtor 2 Only Debtor 1 And Debtor 2 Only At Least One Of T…" at bounding box center [361, 348] width 213 height 25
click at [255, 336] on select "Select Debtor 1 Only Debtor 2 Only Debtor 1 And Debtor 2 Only At Least One Of T…" at bounding box center [361, 348] width 213 height 25
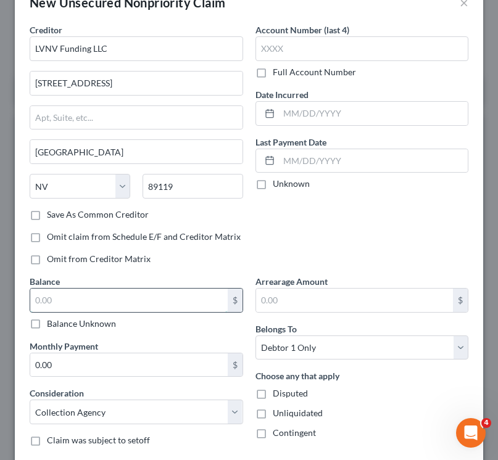
click at [95, 312] on input "text" at bounding box center [128, 300] width 197 height 23
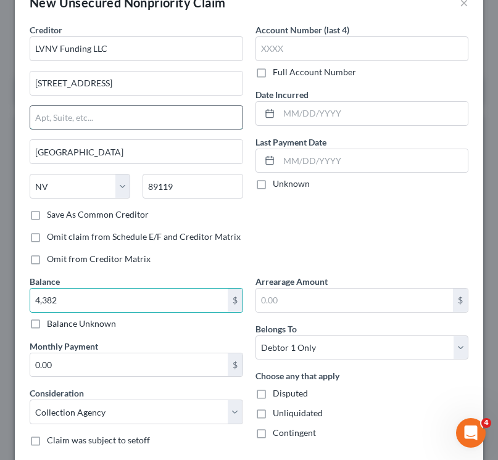
click at [137, 118] on input "text" at bounding box center [136, 117] width 212 height 23
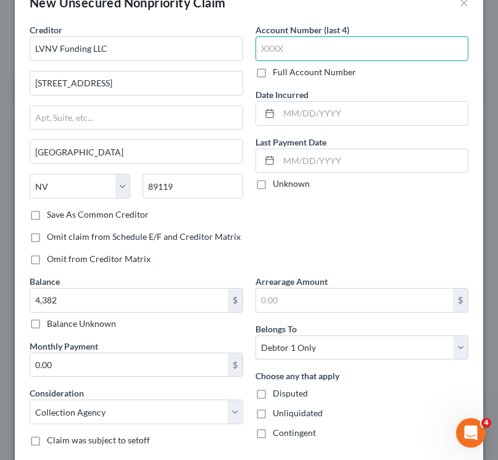
click at [355, 48] on input "text" at bounding box center [361, 48] width 213 height 25
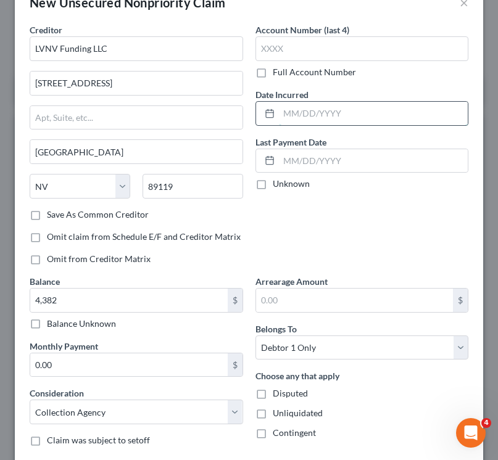
click at [310, 117] on input "text" at bounding box center [373, 113] width 189 height 23
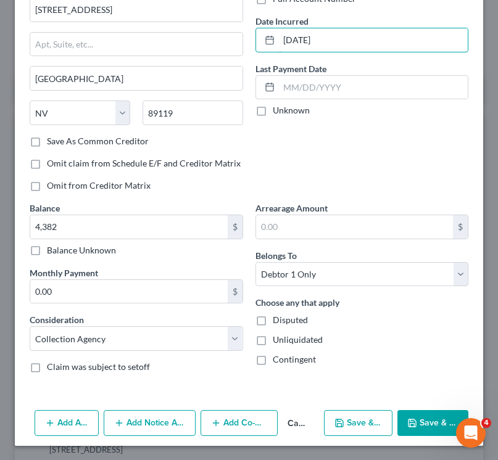
scroll to position [107, 0]
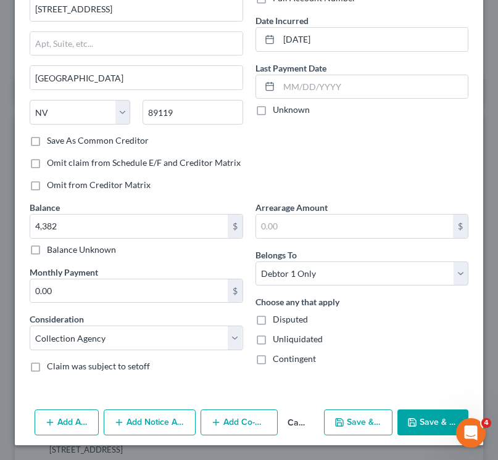
click at [420, 425] on button "Save & Close" at bounding box center [432, 423] width 71 height 26
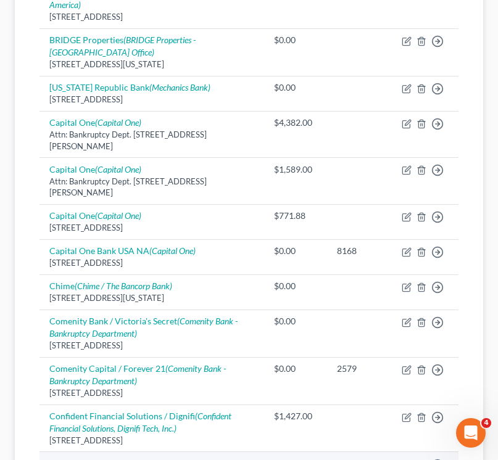
scroll to position [549, 0]
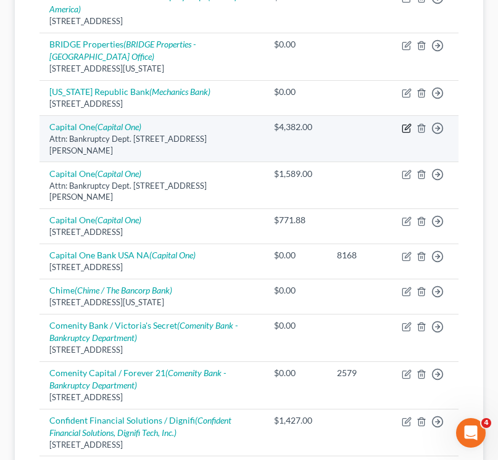
click at [406, 126] on icon "button" at bounding box center [408, 127] width 6 height 6
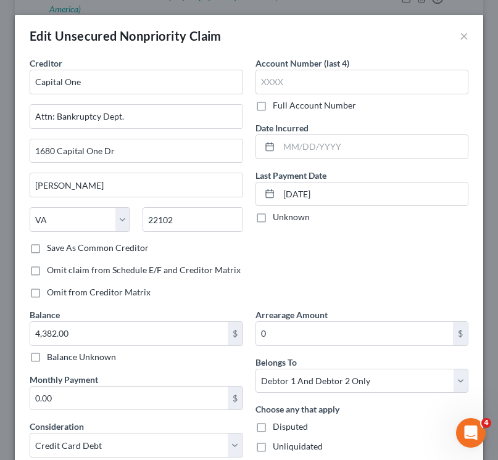
scroll to position [177, 0]
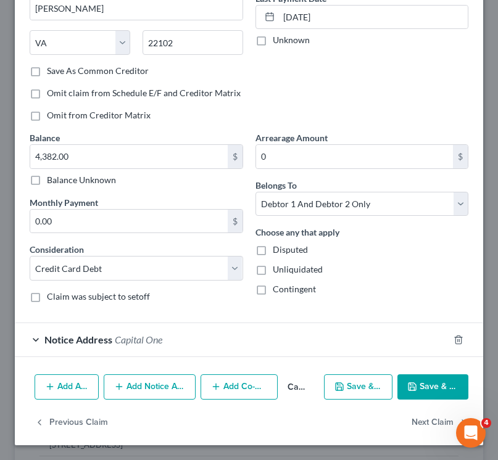
click at [138, 393] on button "Add Notice Address" at bounding box center [150, 388] width 92 height 26
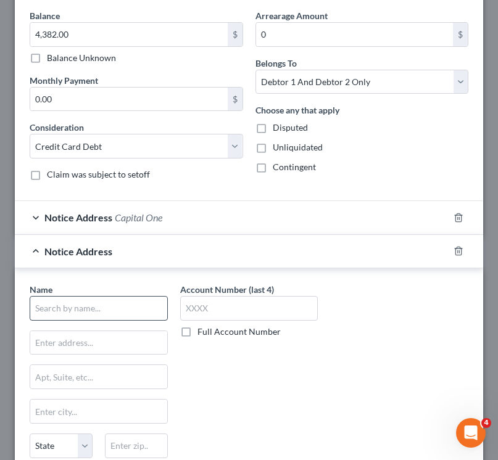
scroll to position [389, 0]
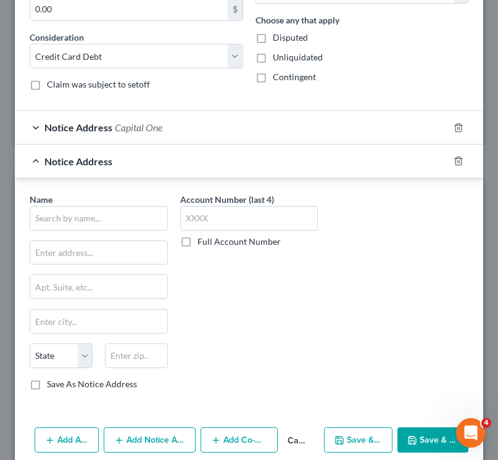
click at [70, 238] on div "Name * State [US_STATE] AK AR AZ CA CO CT DE DC [GEOGRAPHIC_DATA] [GEOGRAPHIC_D…" at bounding box center [99, 291] width 138 height 197
click at [70, 222] on input "text" at bounding box center [99, 218] width 138 height 25
paste input "LVNV"
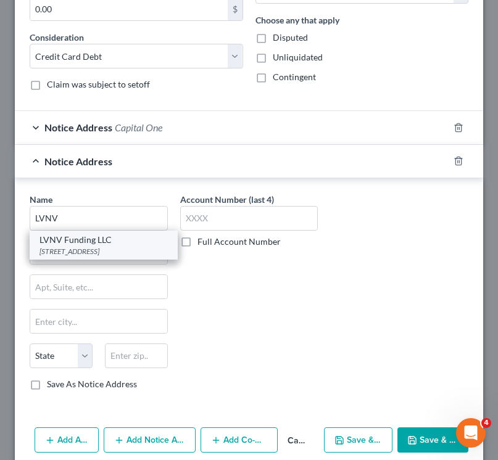
click at [63, 250] on div "[STREET_ADDRESS]" at bounding box center [103, 251] width 128 height 10
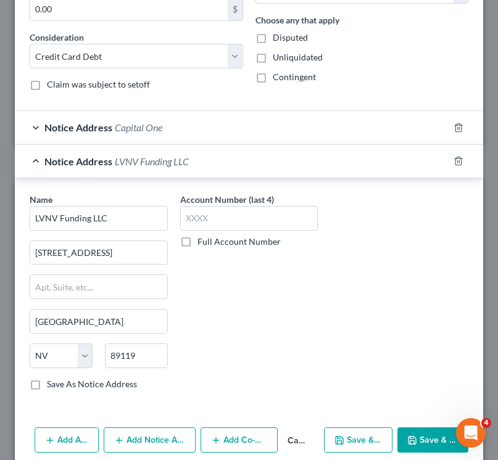
scroll to position [442, 0]
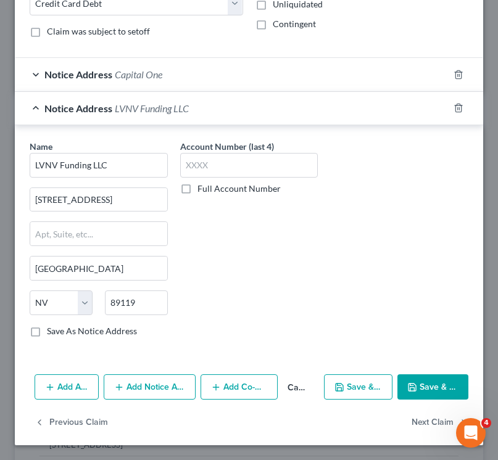
click at [415, 396] on button "Save & Close" at bounding box center [432, 388] width 71 height 26
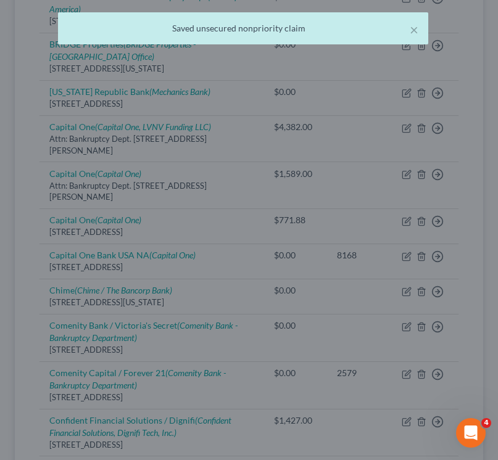
scroll to position [0, 0]
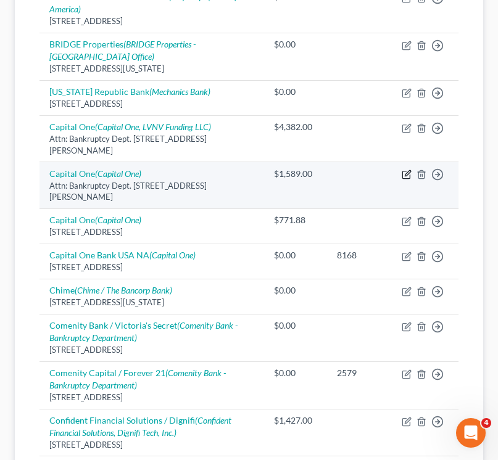
click at [408, 173] on icon "button" at bounding box center [408, 174] width 6 height 6
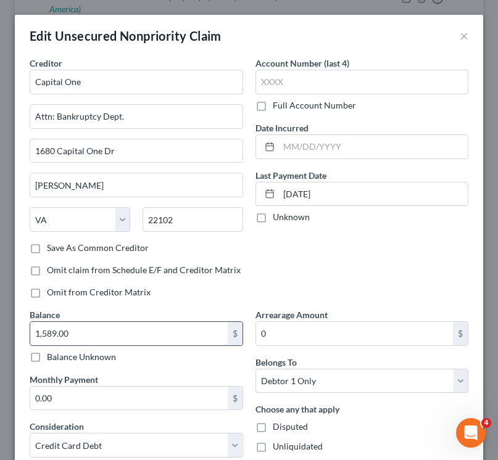
scroll to position [177, 0]
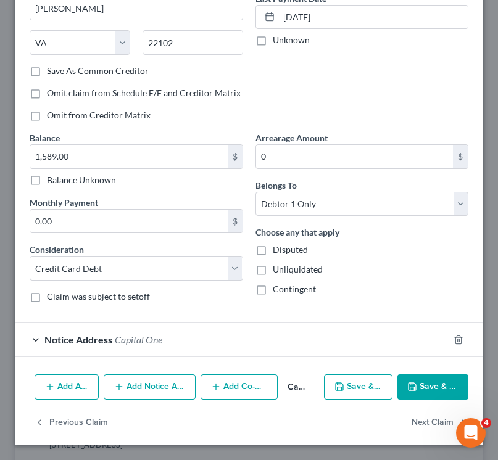
click at [133, 378] on button "Add Notice Address" at bounding box center [150, 388] width 92 height 26
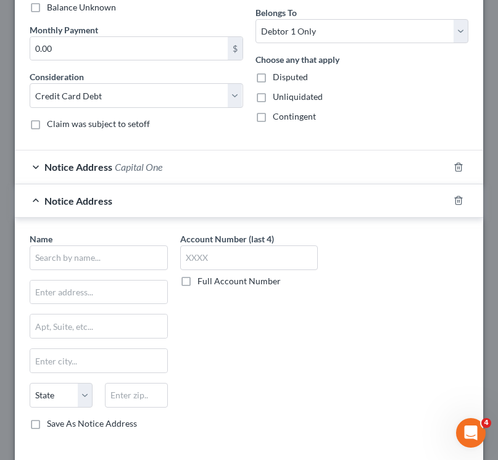
scroll to position [442, 0]
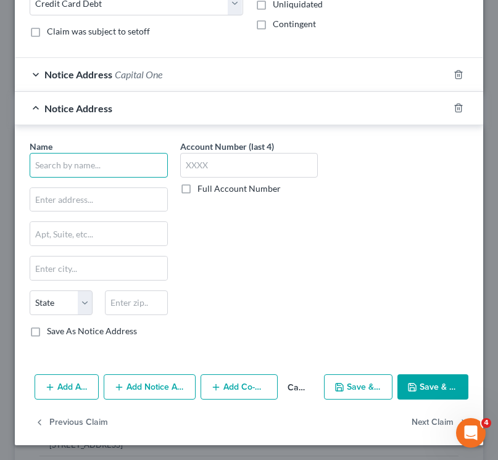
click at [66, 165] on input "text" at bounding box center [99, 165] width 138 height 25
paste input "LVNV"
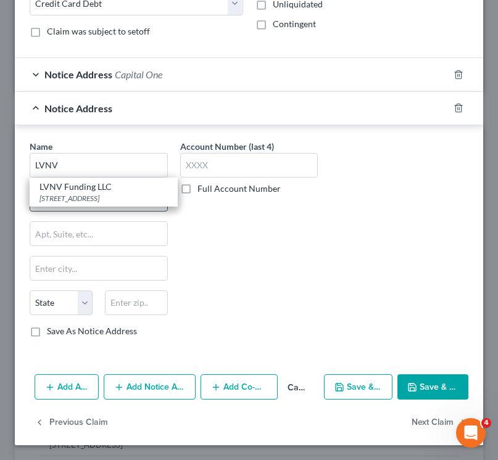
click at [94, 191] on div "LVNV Funding LLC" at bounding box center [103, 187] width 128 height 12
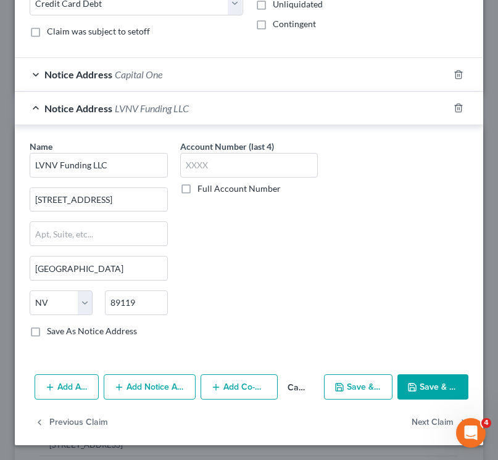
click at [423, 378] on button "Save & Close" at bounding box center [432, 388] width 71 height 26
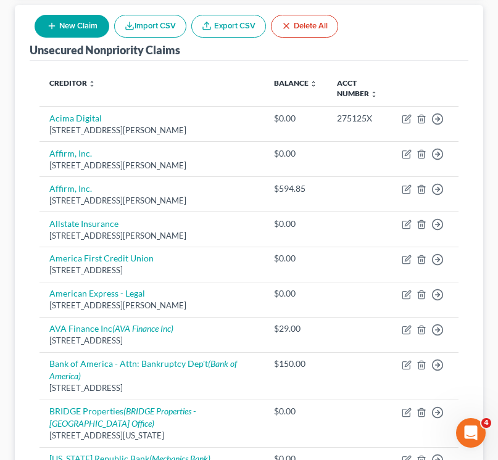
scroll to position [192, 0]
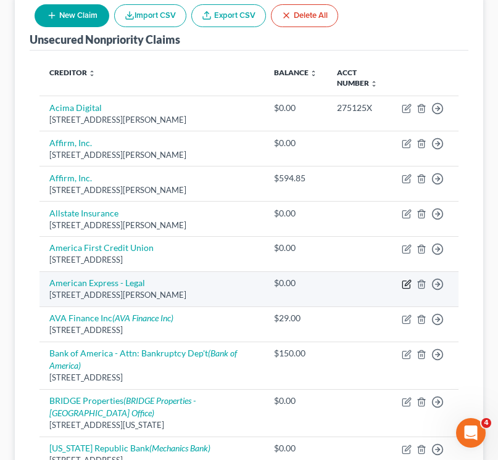
click at [404, 280] on icon "button" at bounding box center [407, 285] width 10 height 10
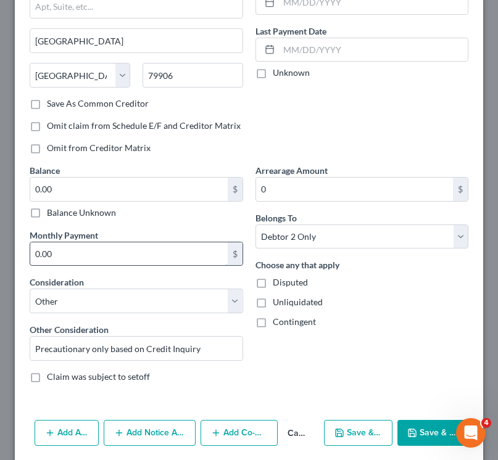
scroll to position [190, 0]
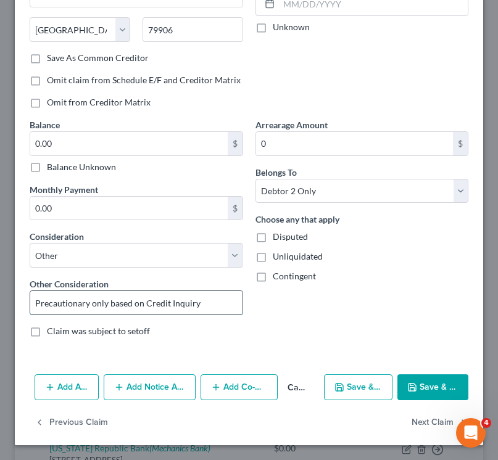
click at [125, 306] on input "Precautionary only based on Credit Inquiry" at bounding box center [136, 302] width 212 height 23
click at [433, 379] on button "Save & Close" at bounding box center [432, 388] width 71 height 26
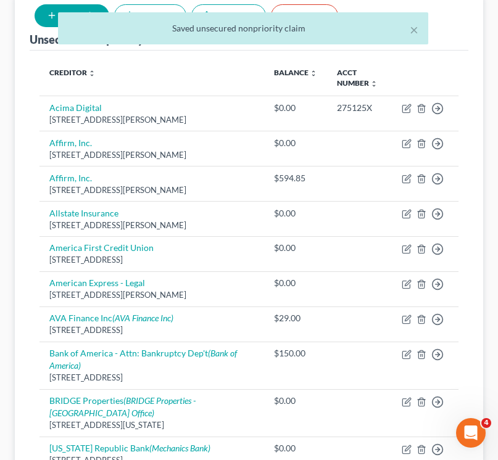
scroll to position [0, 0]
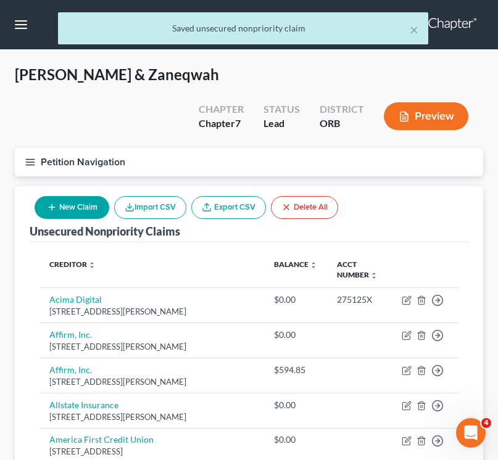
click at [423, 114] on button "Preview" at bounding box center [426, 116] width 85 height 28
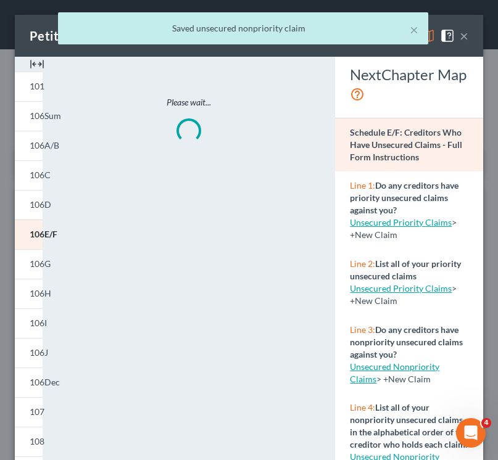
click at [458, 30] on div "× Saved unsecured nonpriority claim" at bounding box center [243, 31] width 498 height 38
click at [464, 35] on div "× Saved unsecured nonpriority claim" at bounding box center [243, 31] width 498 height 38
click at [464, 39] on div "× Saved unsecured nonpriority claim" at bounding box center [243, 31] width 498 height 38
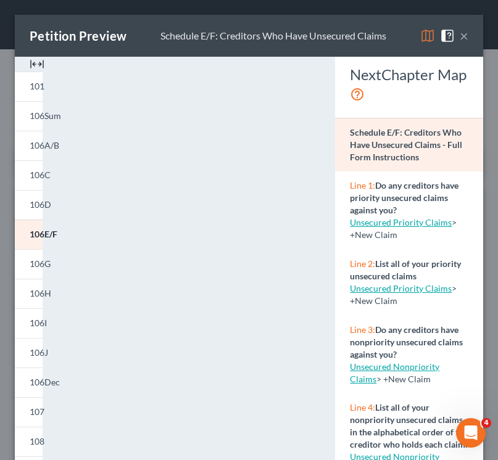
click at [463, 35] on button "×" at bounding box center [464, 35] width 9 height 15
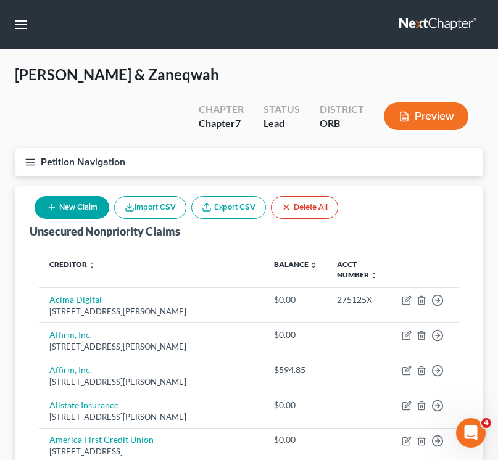
click at [84, 208] on button "New Claim" at bounding box center [72, 207] width 75 height 23
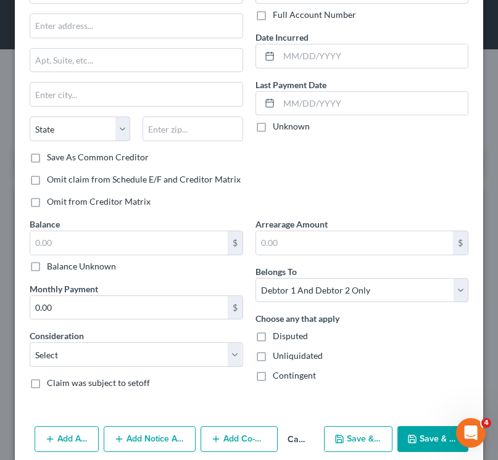
scroll to position [107, 0]
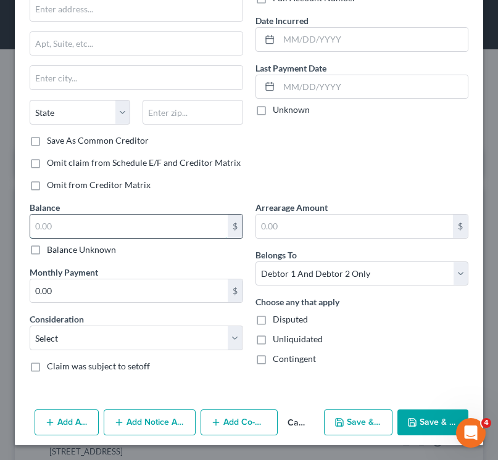
click at [109, 238] on input "text" at bounding box center [128, 226] width 197 height 23
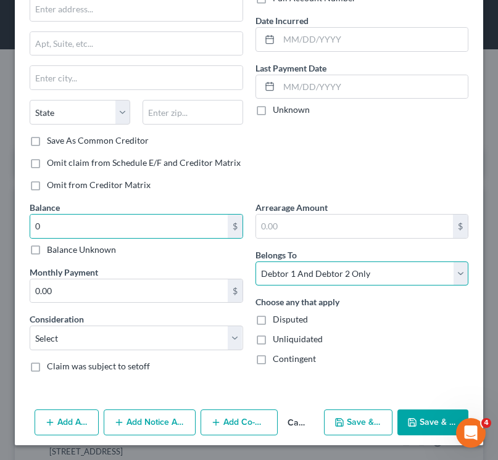
click at [329, 271] on select "Select Debtor 1 Only Debtor 2 Only Debtor 1 And Debtor 2 Only At Least One Of T…" at bounding box center [361, 274] width 213 height 25
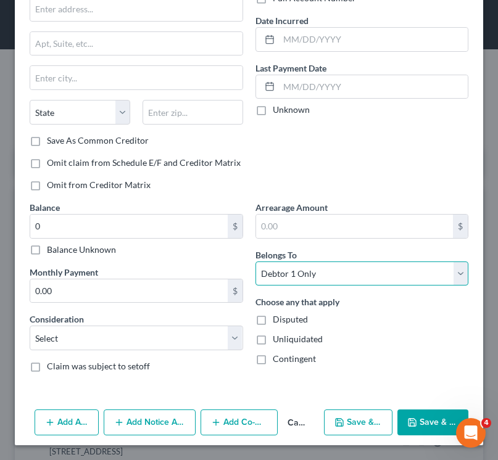
click at [255, 262] on select "Select Debtor 1 Only Debtor 2 Only Debtor 1 And Debtor 2 Only At Least One Of T…" at bounding box center [361, 274] width 213 height 25
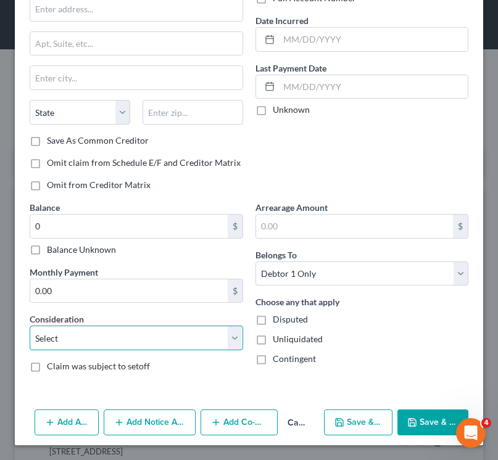
click at [131, 337] on select "Select Cable / Satellite Services Collection Agency Credit Card Debt Debt Couns…" at bounding box center [136, 338] width 213 height 25
click at [30, 326] on select "Select Cable / Satellite Services Collection Agency Credit Card Debt Debt Couns…" at bounding box center [136, 338] width 213 height 25
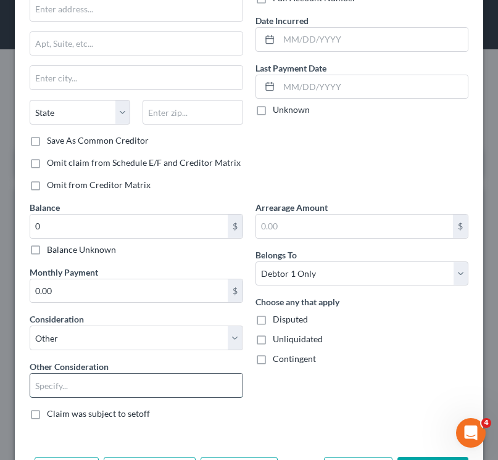
click at [107, 379] on input "text" at bounding box center [136, 385] width 212 height 23
paste input "Precautionary only based on Credit Inquiry"
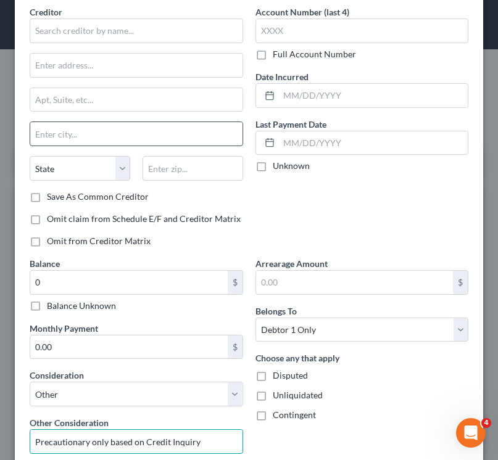
scroll to position [0, 0]
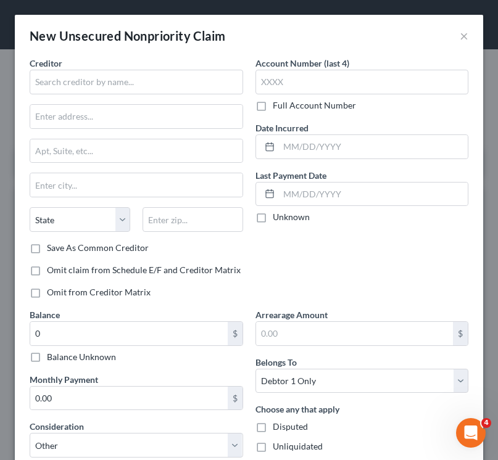
click at [79, 96] on div "Creditor * State [US_STATE] AK AR AZ CA CO [GEOGRAPHIC_DATA] DE DC [GEOGRAPHIC_…" at bounding box center [136, 149] width 213 height 185
click at [79, 88] on input "text" at bounding box center [136, 82] width 213 height 25
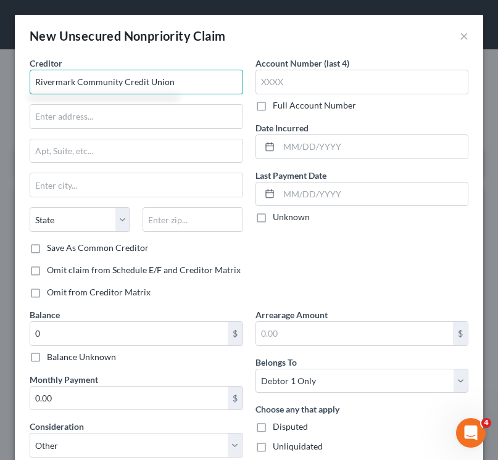
click at [121, 78] on input "Rivermark Community Credit Union" at bounding box center [136, 82] width 213 height 25
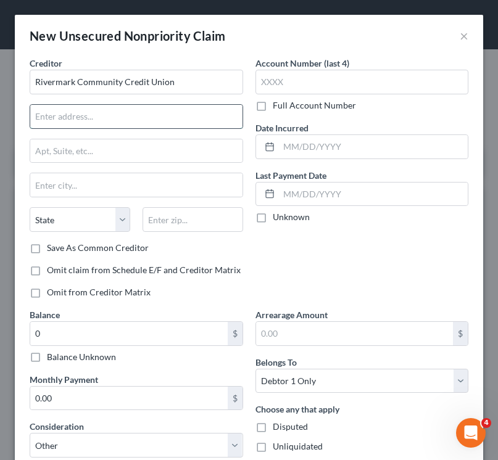
click at [97, 118] on input "text" at bounding box center [136, 116] width 212 height 23
paste input "[STREET_ADDRESS][PERSON_NAME]"
click at [171, 212] on input "text" at bounding box center [193, 219] width 101 height 25
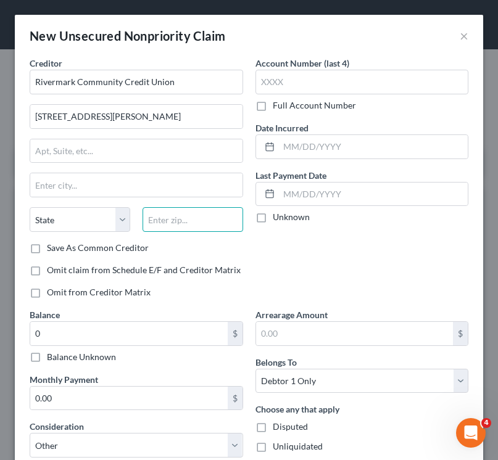
paste input "97045"
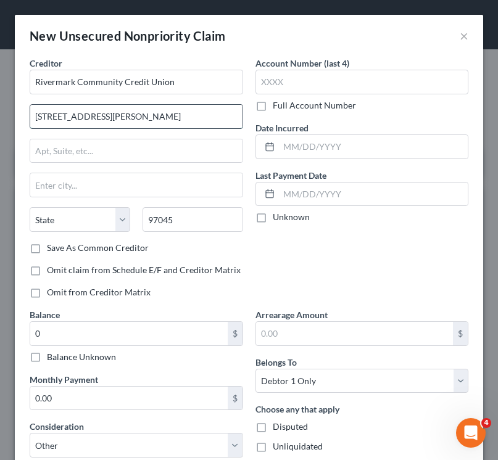
click at [161, 120] on input "[STREET_ADDRESS][PERSON_NAME]" at bounding box center [136, 116] width 212 height 23
click at [160, 63] on div "Creditor * Rivermark Community Credit Union" at bounding box center [136, 76] width 213 height 38
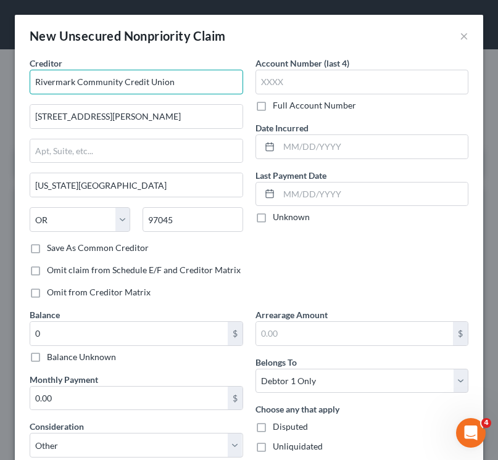
click at [160, 86] on input "Rivermark Community Credit Union" at bounding box center [136, 82] width 213 height 25
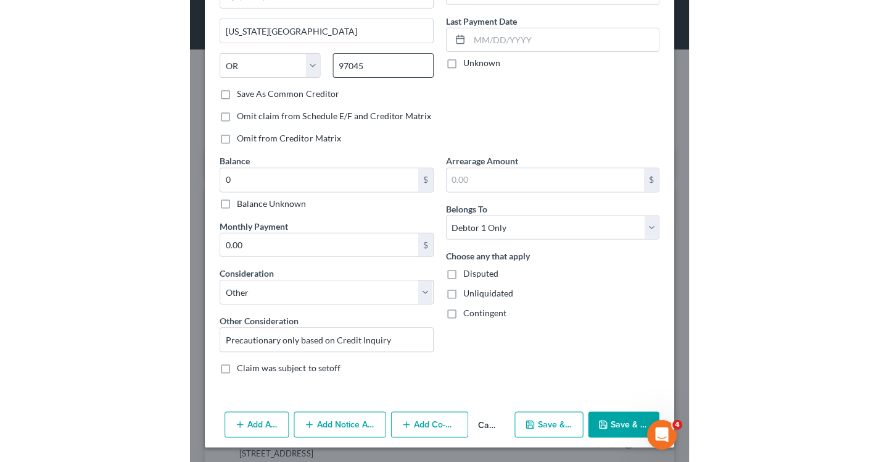
scroll to position [155, 0]
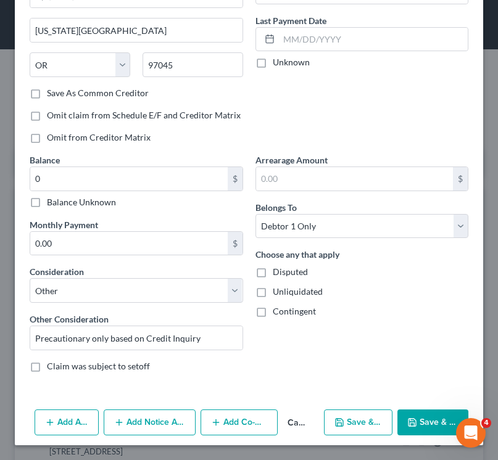
click at [412, 410] on button "Save & Close" at bounding box center [432, 423] width 71 height 26
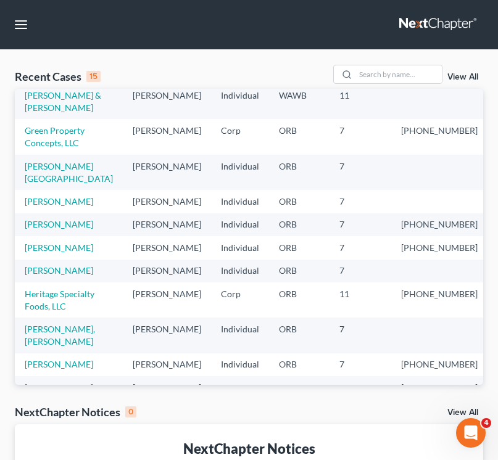
scroll to position [141, 0]
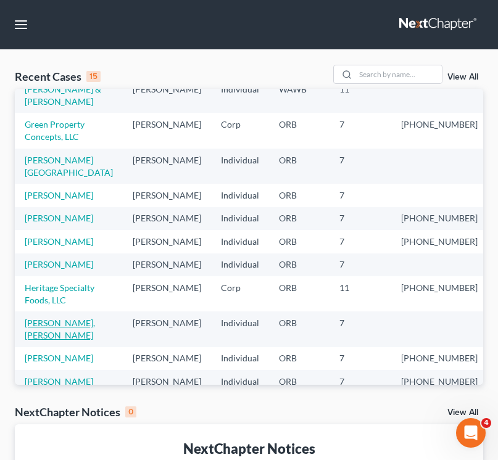
click at [67, 325] on link "Watkins-Lara, Elsya" at bounding box center [60, 329] width 70 height 23
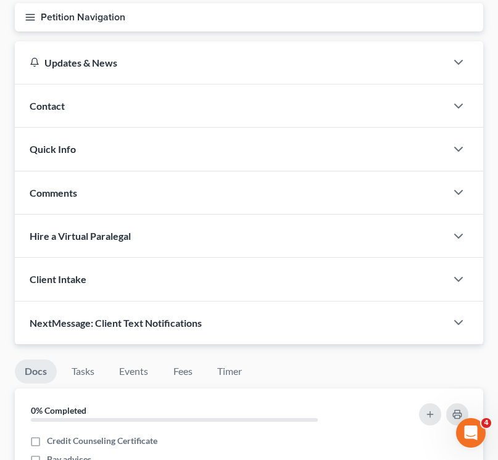
scroll to position [14, 0]
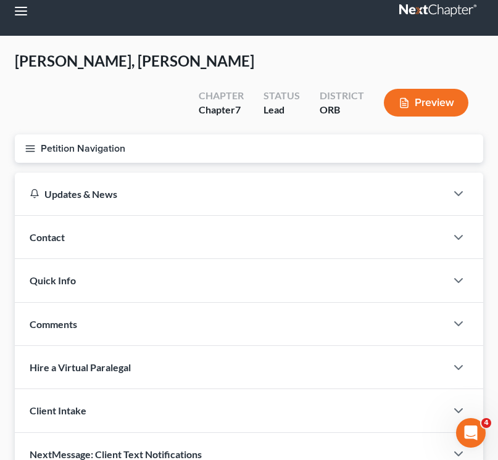
click at [42, 135] on button "Petition Navigation" at bounding box center [249, 149] width 468 height 28
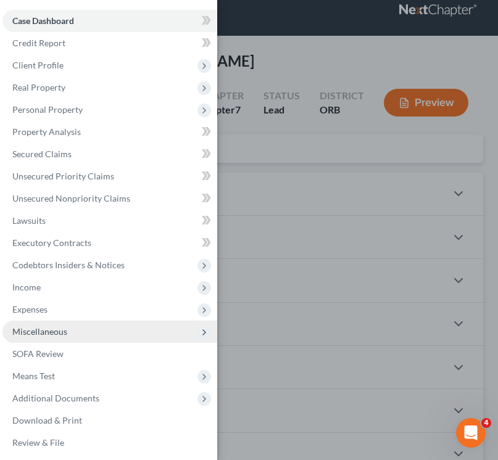
click at [72, 331] on span "Miscellaneous" at bounding box center [109, 332] width 215 height 22
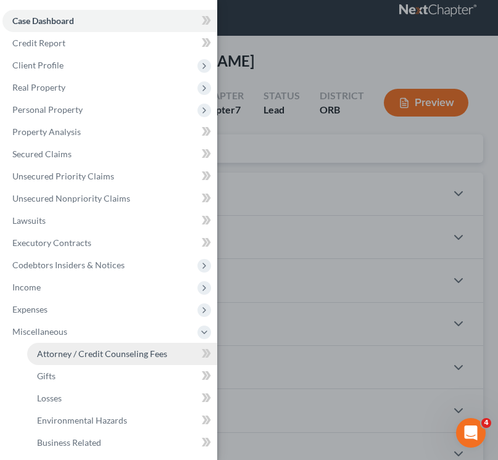
click at [60, 358] on span "Attorney / Credit Counseling Fees" at bounding box center [102, 354] width 130 height 10
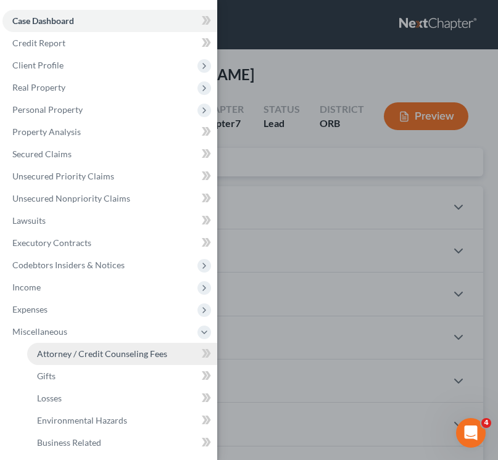
select select "0"
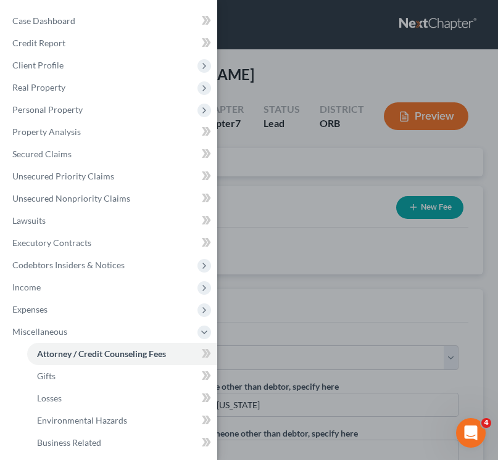
click at [327, 288] on div "Case Dashboard Payments Invoices Payments Payments Credit Report Client Profile" at bounding box center [249, 230] width 498 height 460
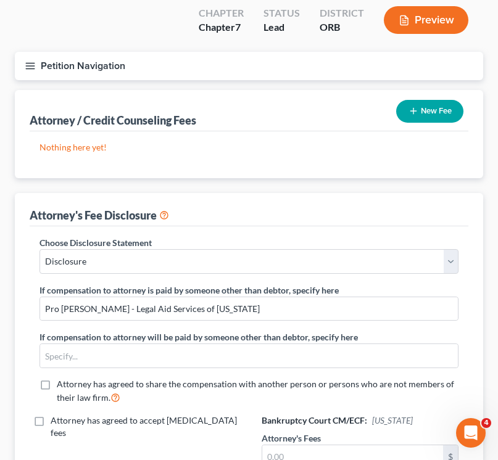
scroll to position [93, 0]
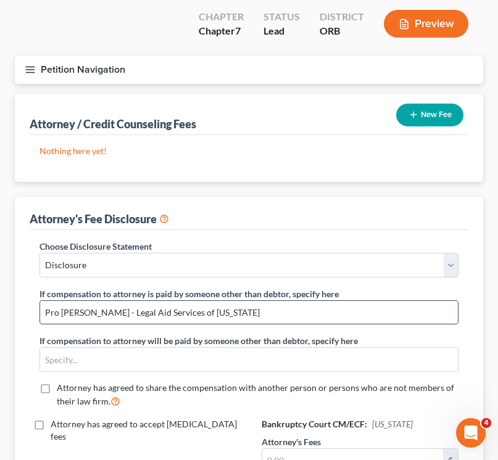
click at [156, 301] on input "Pro [PERSON_NAME] - Legal Aid Services of [US_STATE]" at bounding box center [249, 312] width 418 height 23
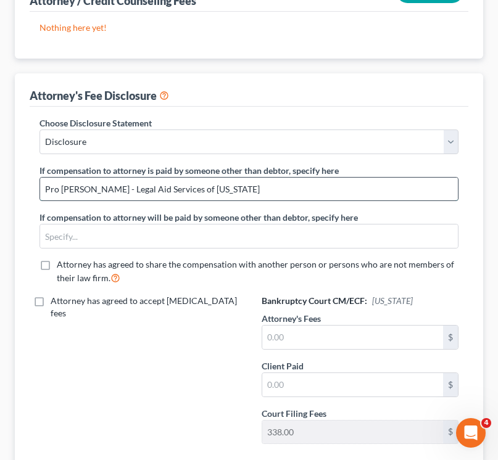
scroll to position [264, 0]
